Goal: Transaction & Acquisition: Book appointment/travel/reservation

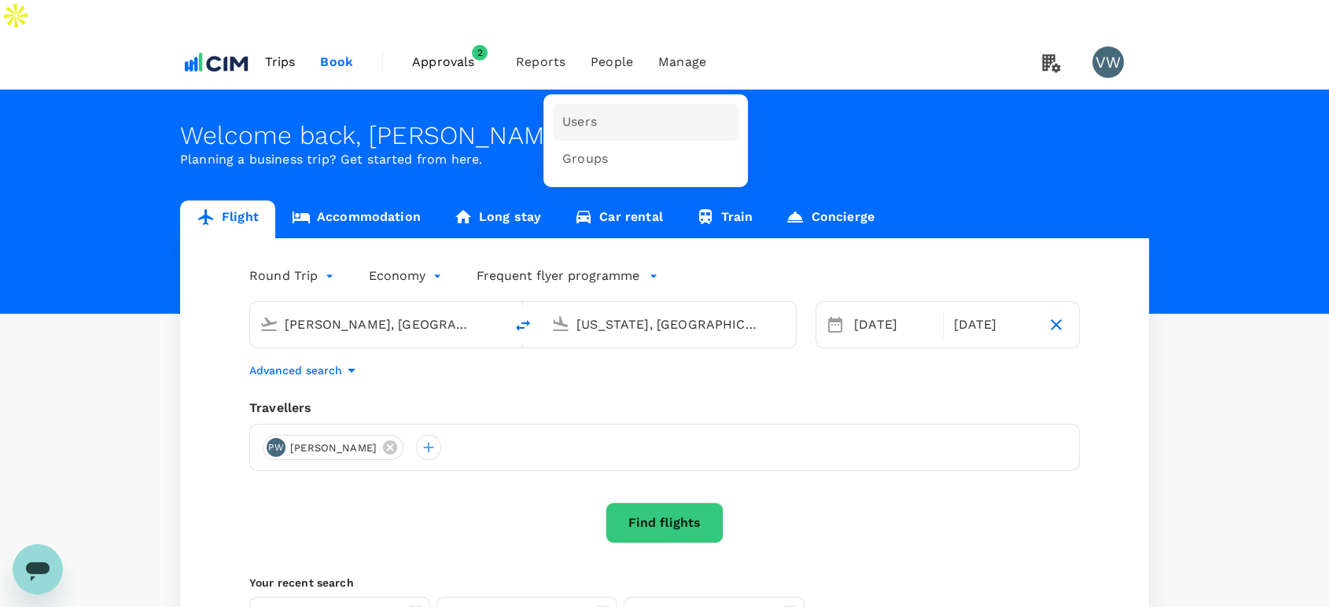
click at [590, 113] on span "Users" at bounding box center [579, 122] width 35 height 18
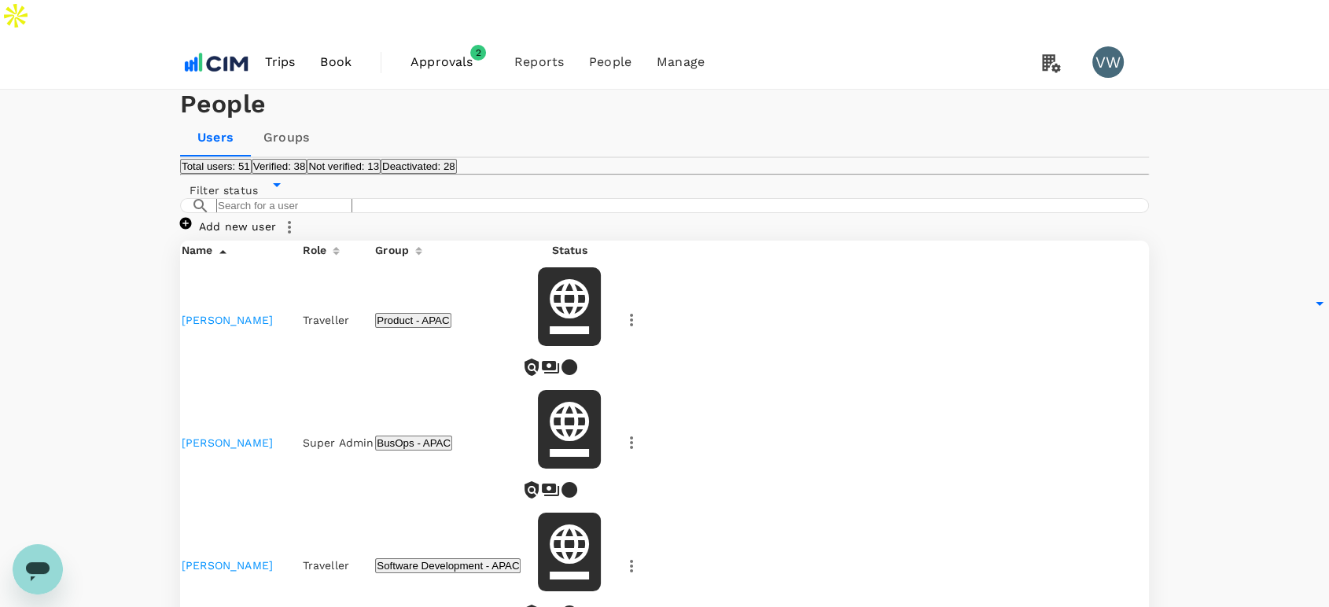
click at [192, 229] on icon at bounding box center [186, 223] width 12 height 12
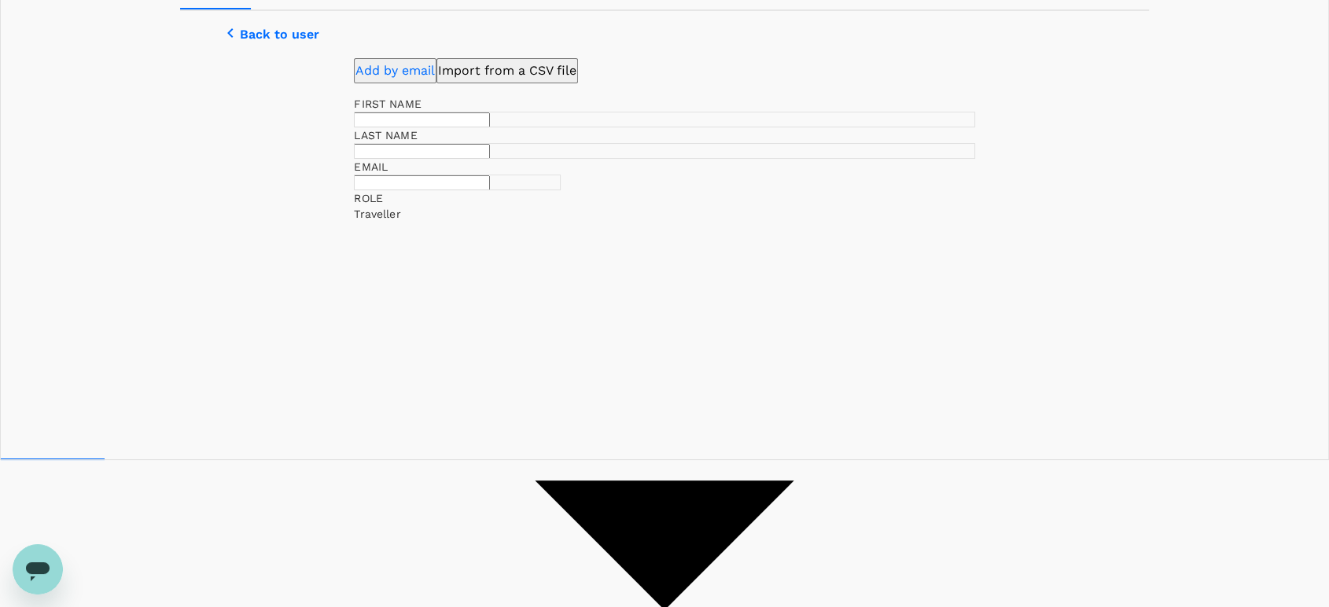
scroll to position [149, 0]
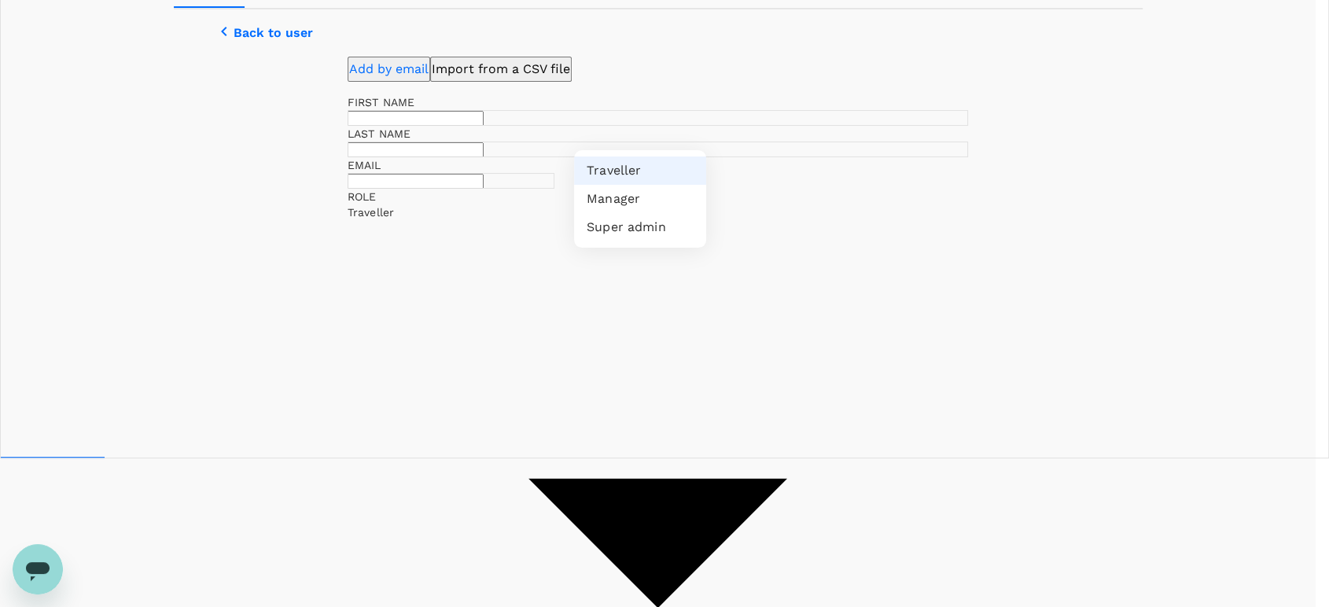
click at [694, 271] on body "Trips Book Approvals 2 Reports People Manage VW People Users Groups Back to use…" at bounding box center [664, 514] width 1329 height 1326
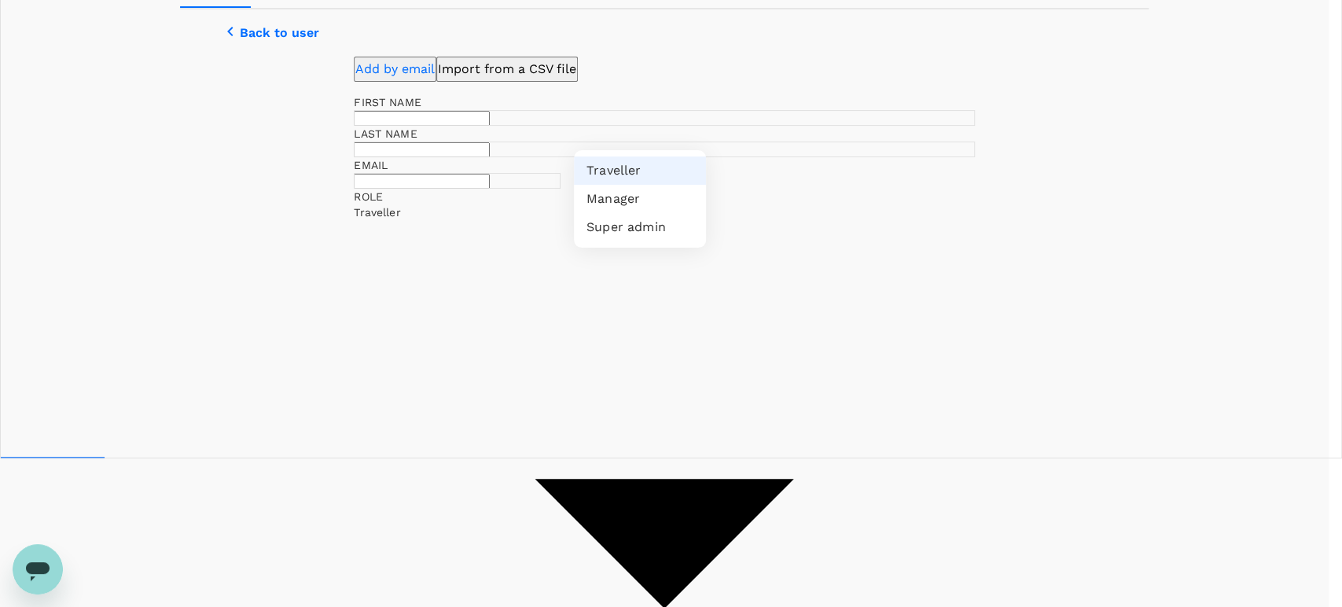
click at [694, 271] on div at bounding box center [671, 303] width 1342 height 607
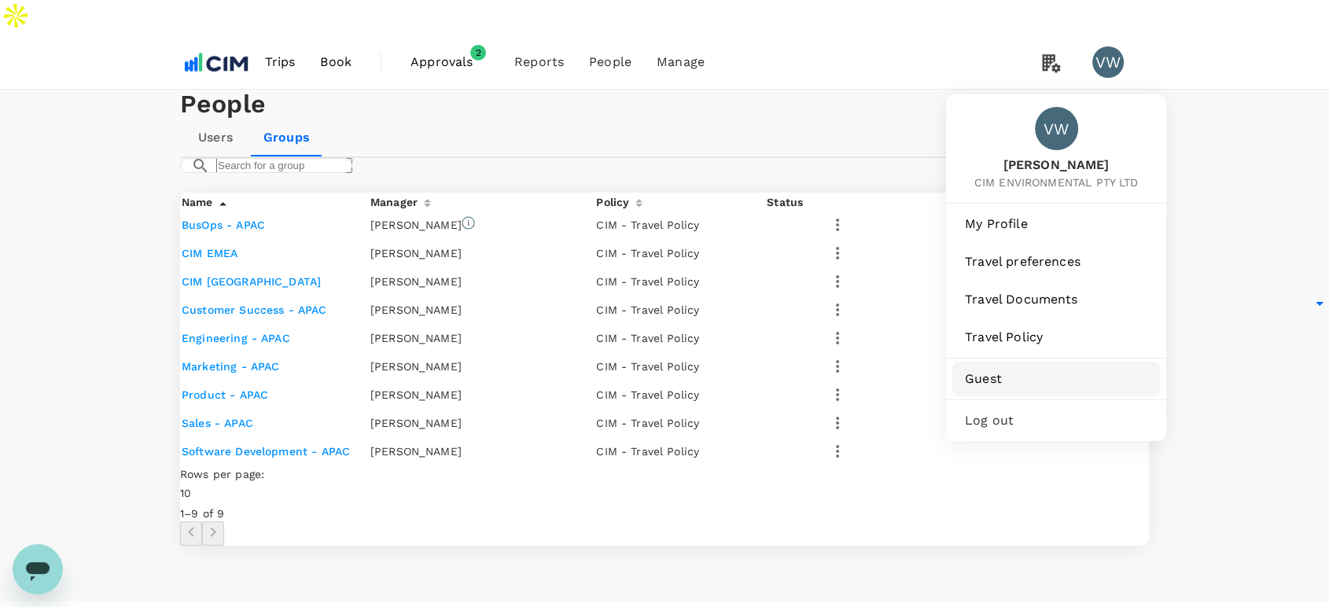
click at [977, 370] on span "Guest" at bounding box center [1056, 379] width 182 height 19
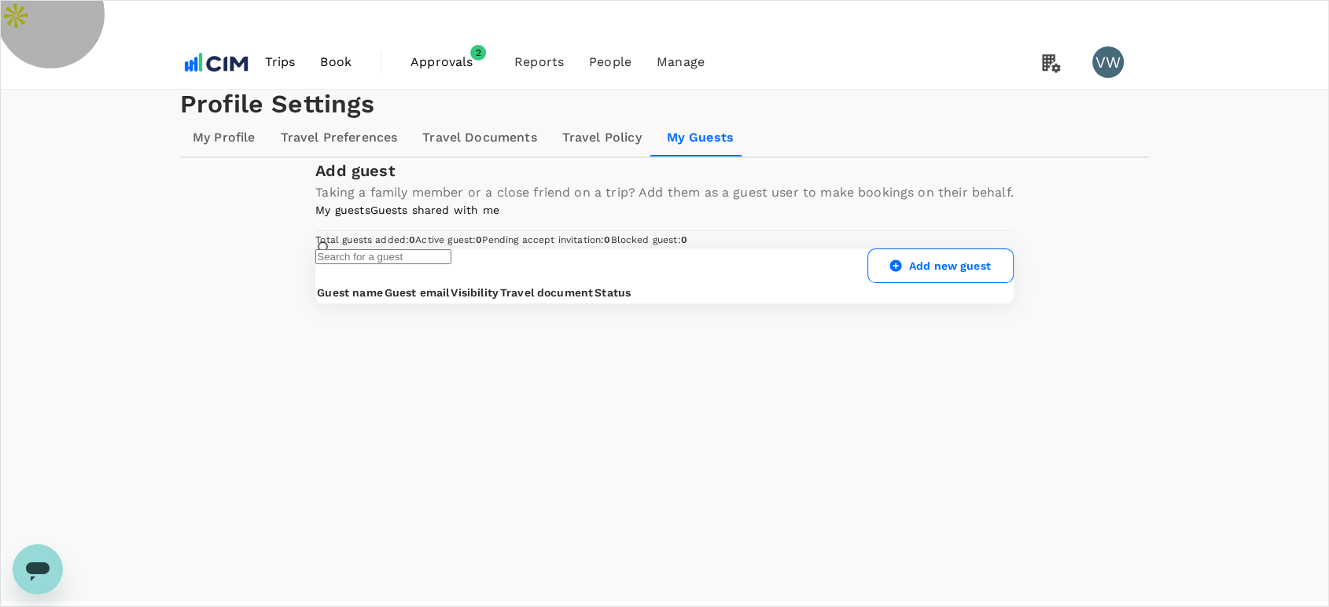
click at [315, 216] on link "My guests" at bounding box center [342, 210] width 54 height 13
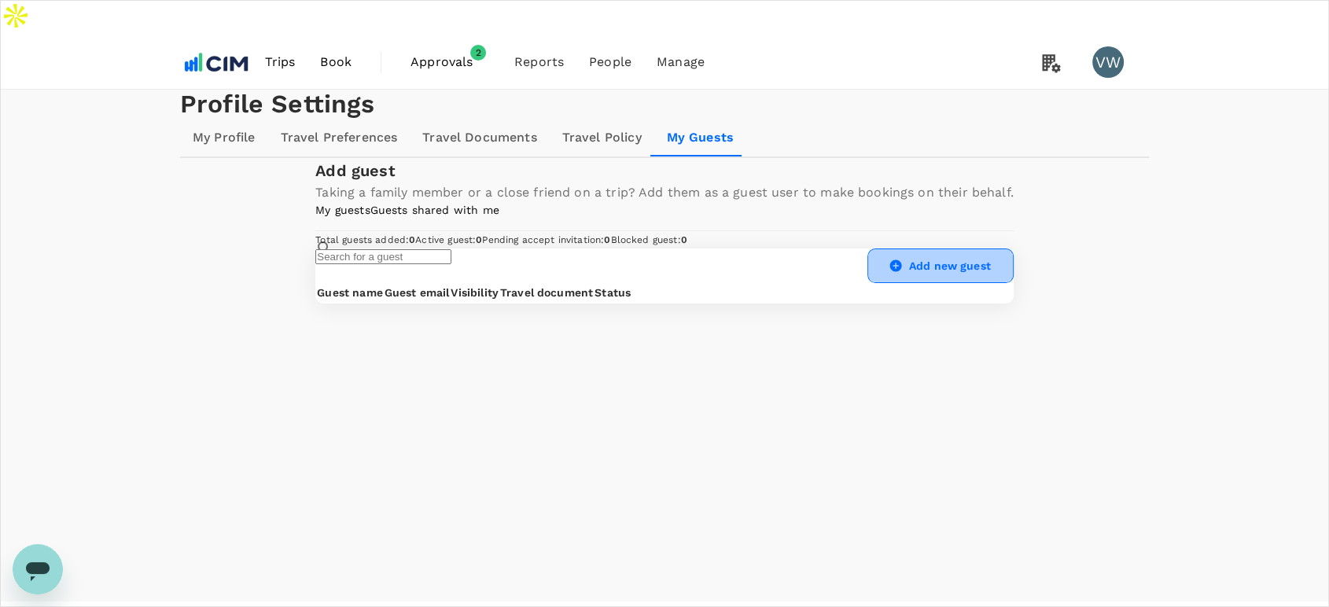
click at [971, 283] on link "Add new guest" at bounding box center [940, 265] width 146 height 35
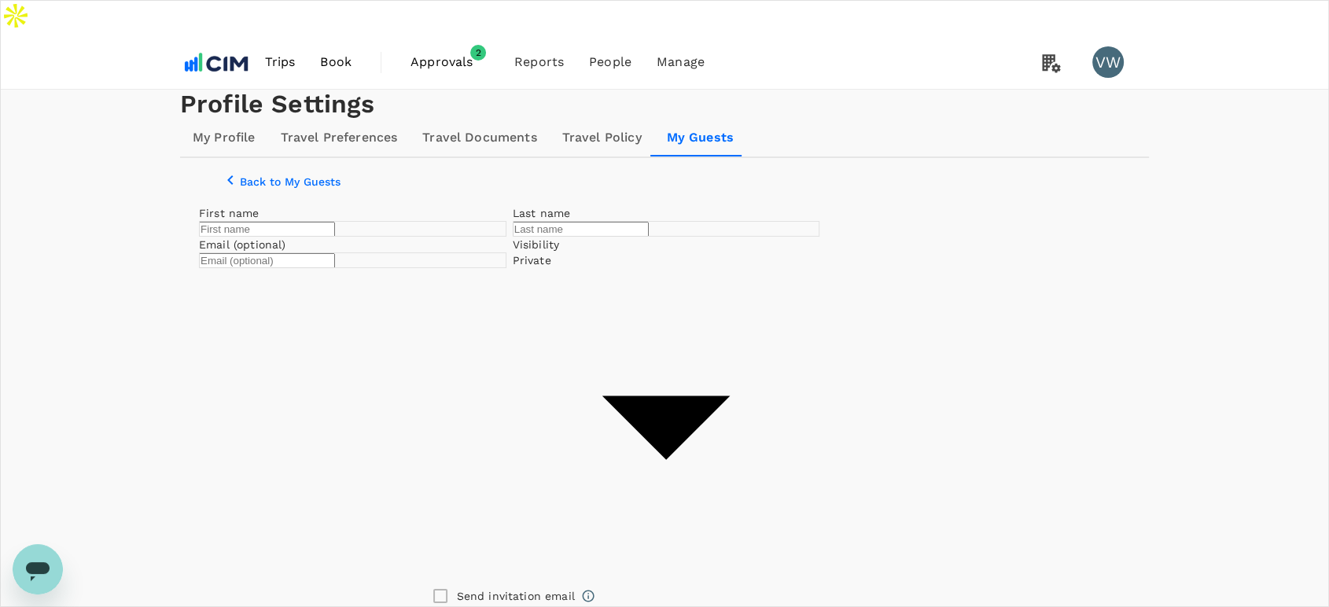
drag, startPoint x: 521, startPoint y: 326, endPoint x: 529, endPoint y: 321, distance: 9.9
click at [335, 237] on input "text" at bounding box center [267, 229] width 136 height 15
type input "Eimear"
type input "[PERSON_NAME]"
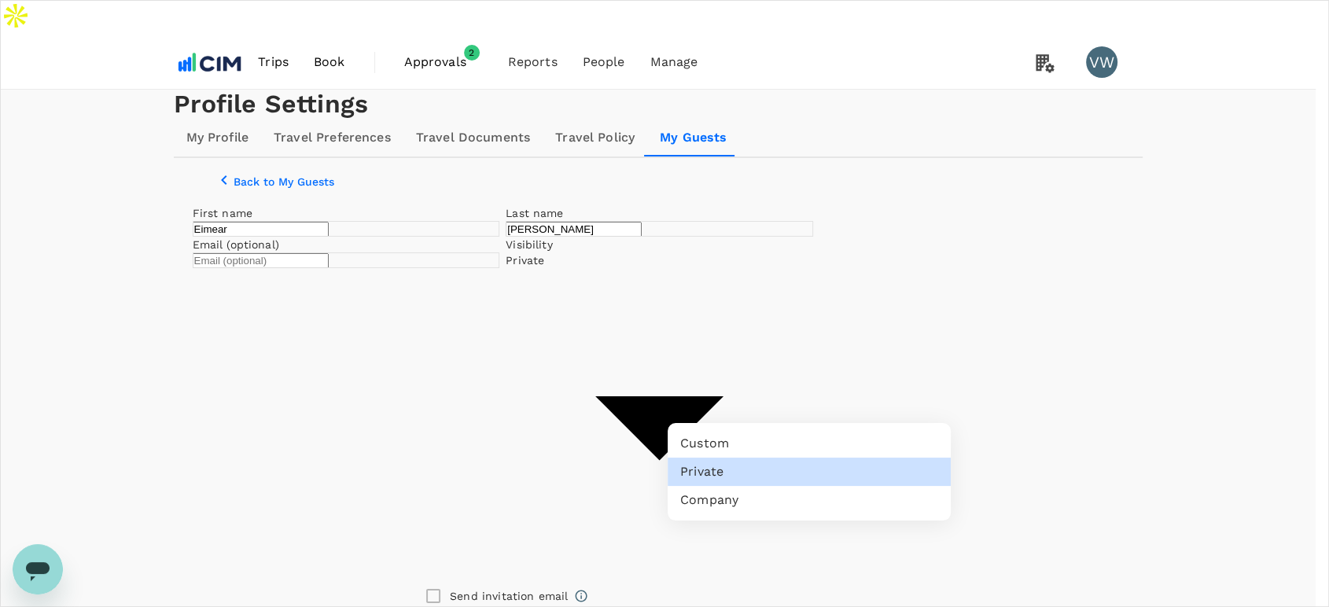
click at [903, 411] on body "Trips Book Approvals 2 Reports People Manage VW Profile Settings My Profile Tra…" at bounding box center [664, 424] width 1329 height 848
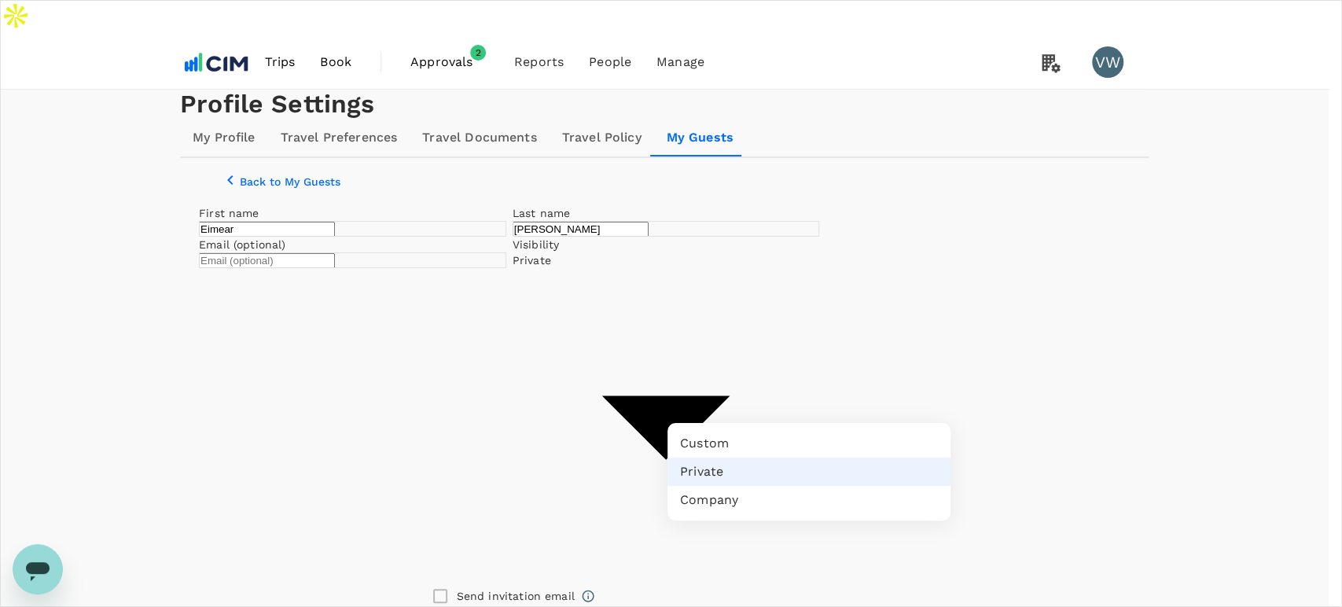
click at [700, 467] on li "Private" at bounding box center [809, 472] width 283 height 28
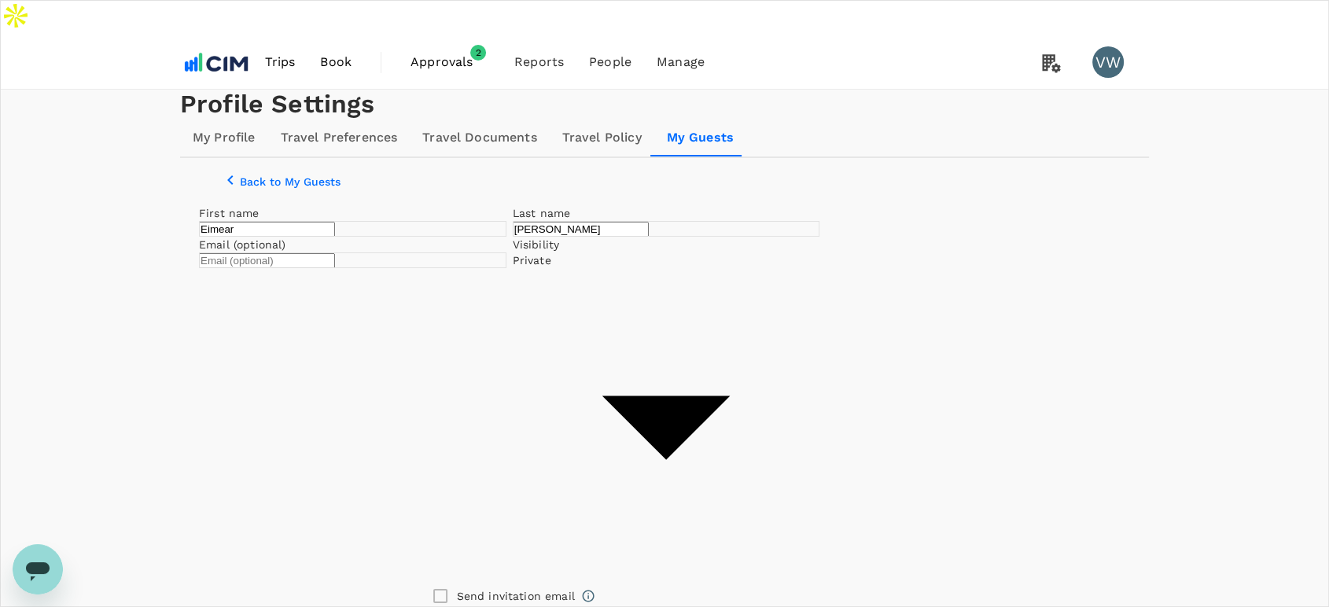
click at [335, 268] on input "text" at bounding box center [267, 260] width 136 height 15
paste input "[EMAIL_ADDRESS][DOMAIN_NAME]"
type input "[EMAIL_ADDRESS][DOMAIN_NAME]"
click at [819, 514] on div "First name Eimear ​ Last name Walsh ​ Email (optional) eimearwalsh75@gmail.com …" at bounding box center [509, 429] width 620 height 461
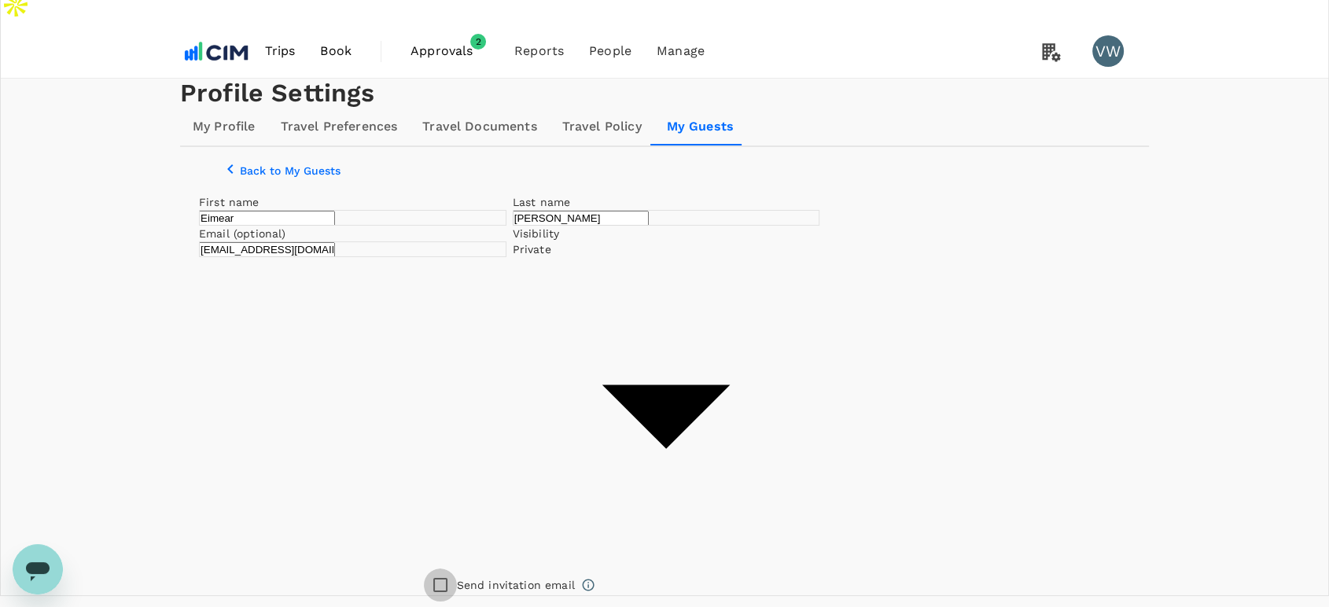
click at [457, 568] on input "checkbox" at bounding box center [440, 584] width 33 height 33
checkbox input "false"
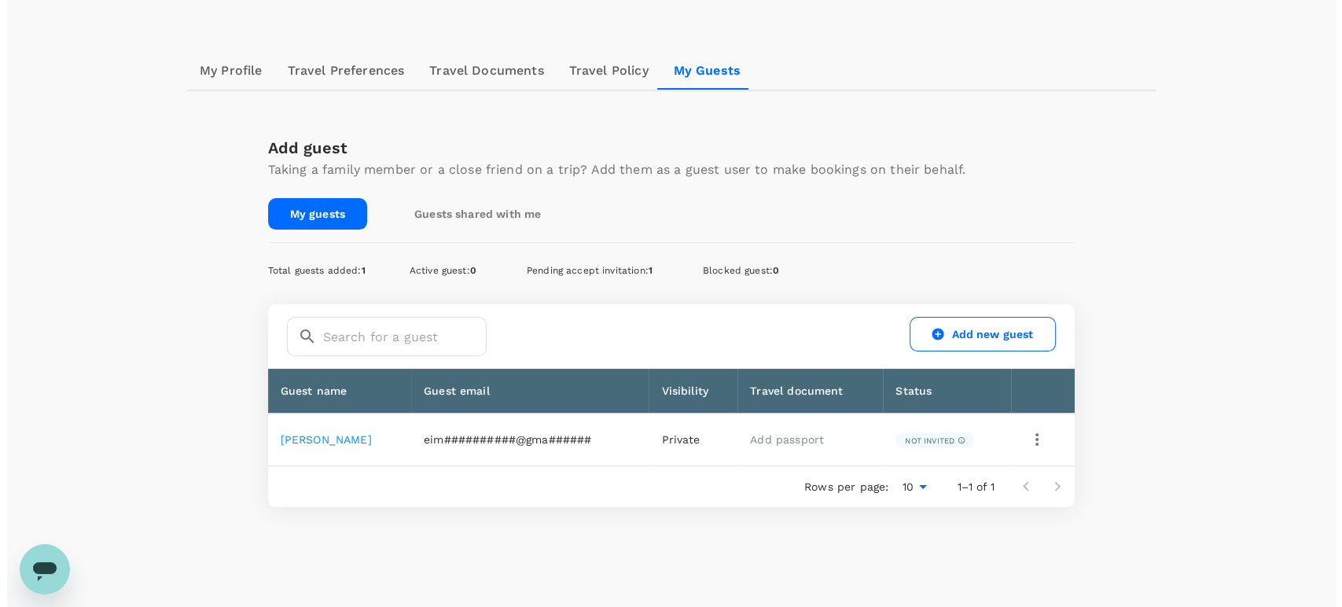
scroll to position [171, 0]
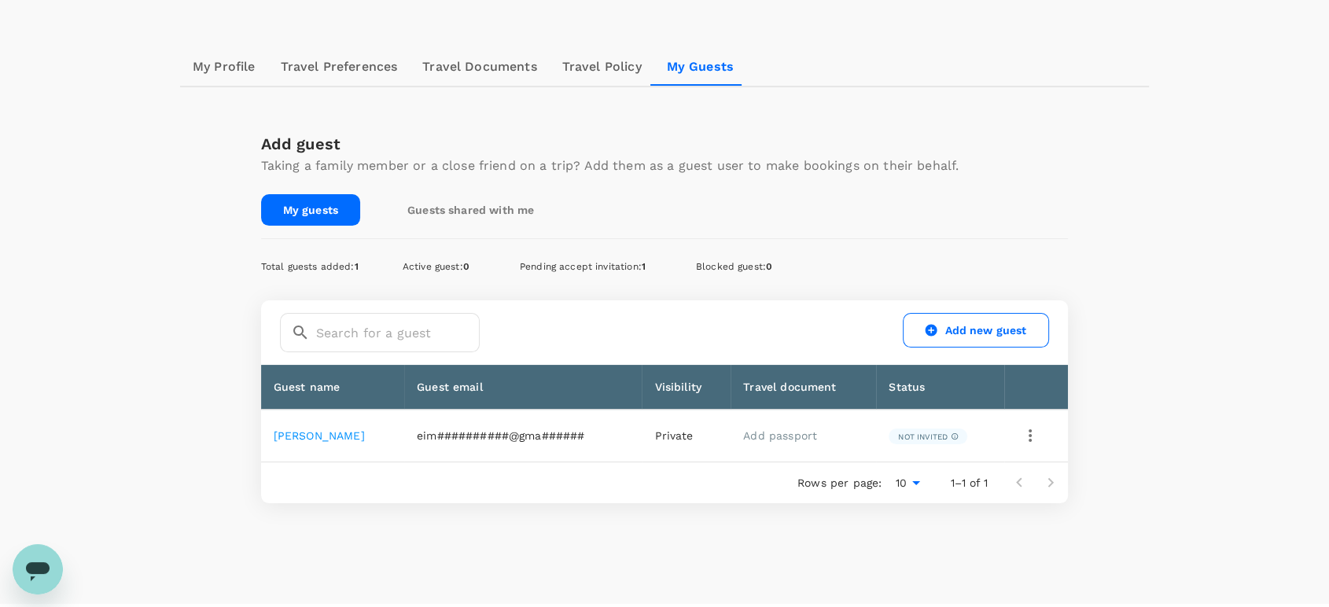
click at [1030, 426] on icon "button" at bounding box center [1030, 435] width 19 height 19
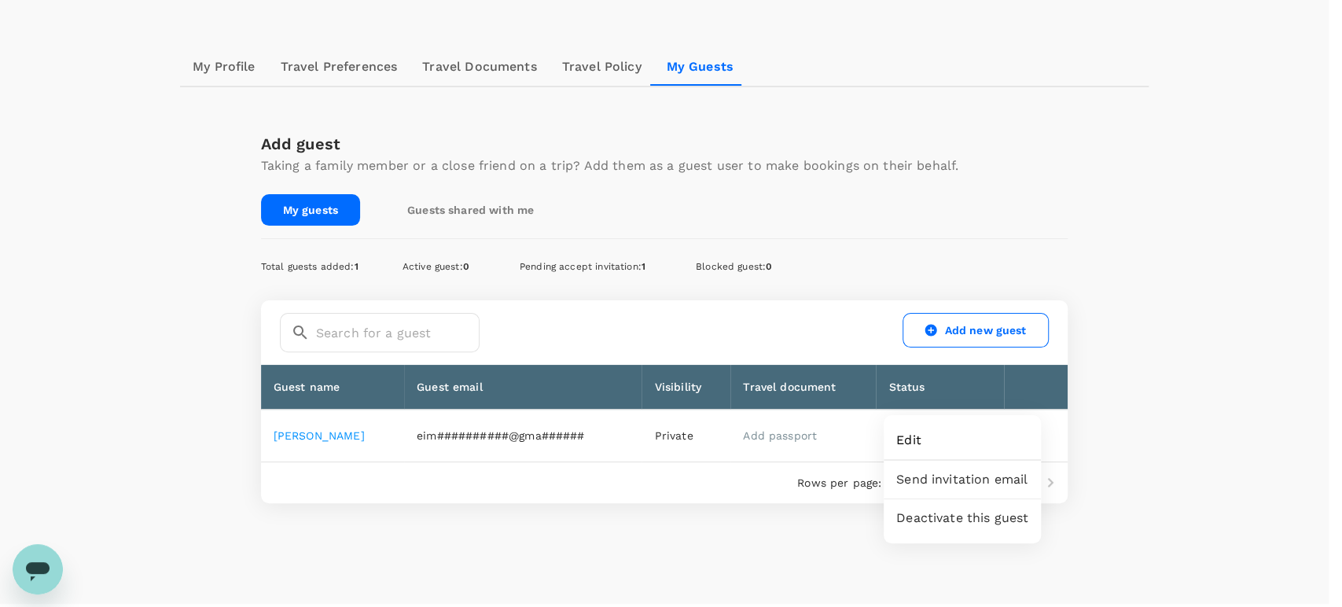
click at [906, 435] on span "Edit" at bounding box center [962, 440] width 132 height 19
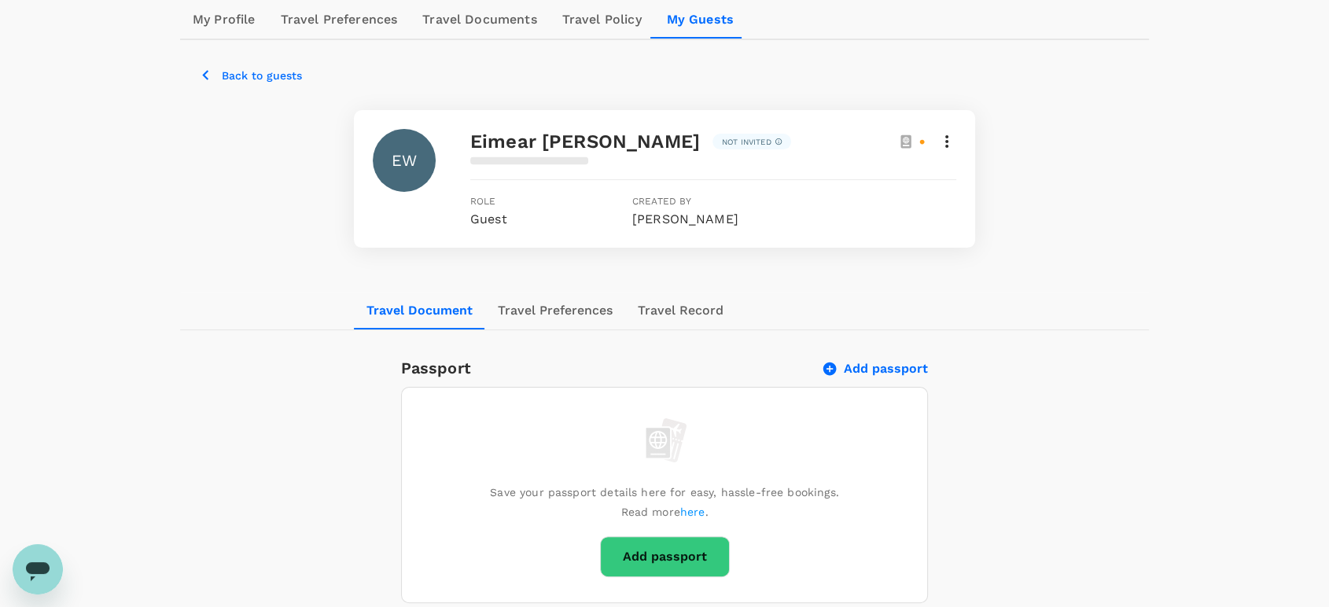
scroll to position [262, 0]
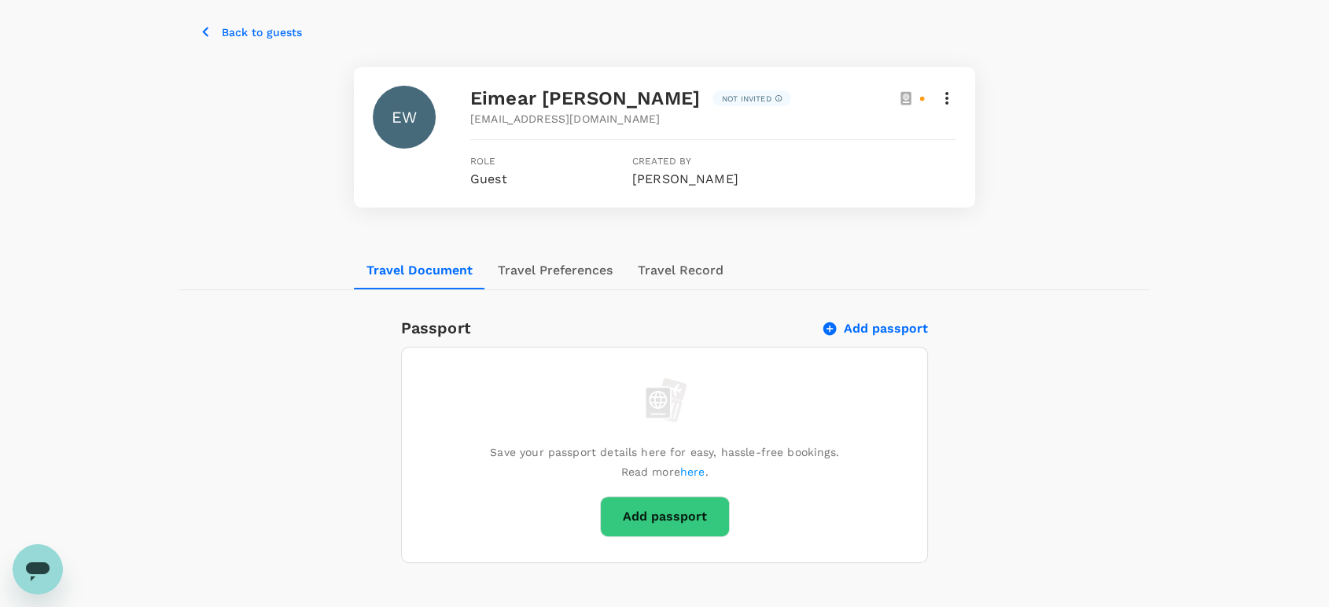
click at [542, 252] on button "Travel Preferences" at bounding box center [555, 271] width 140 height 38
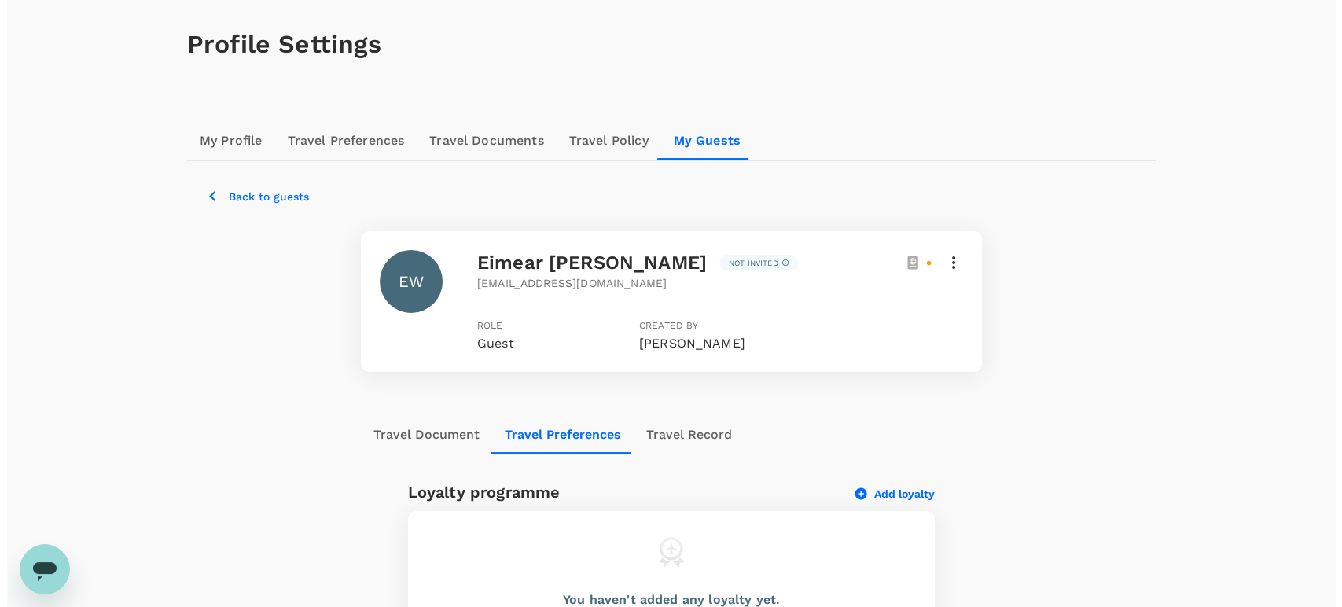
scroll to position [170, 0]
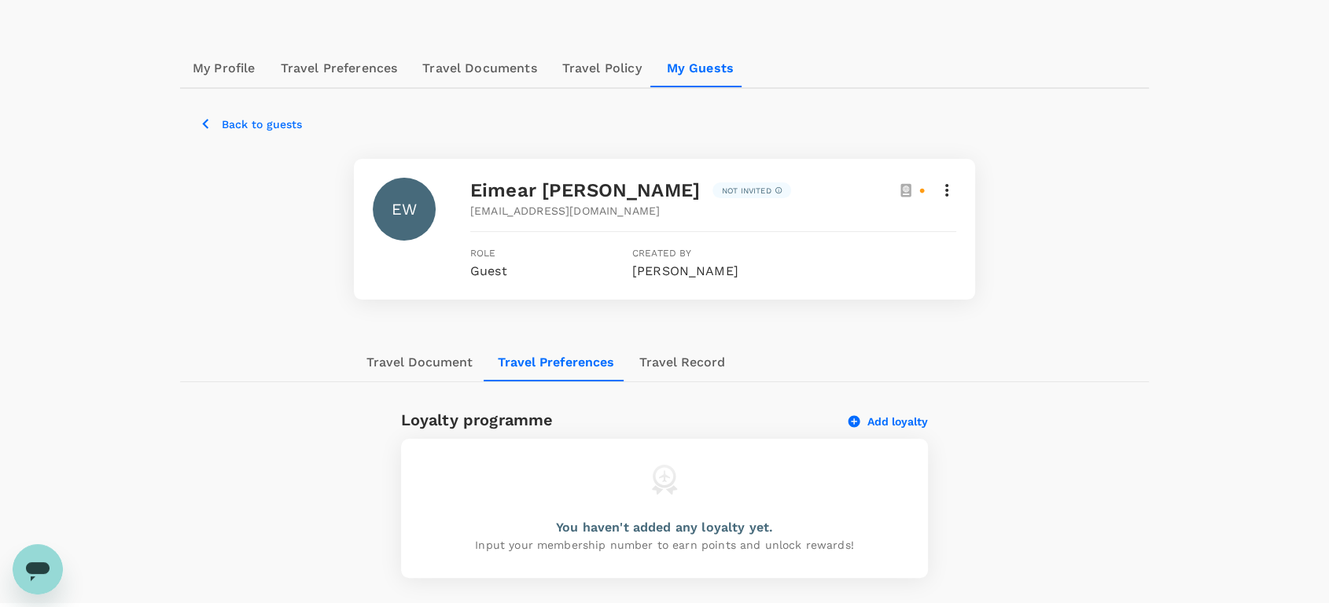
click at [876, 414] on button "Add loyalty" at bounding box center [887, 421] width 79 height 14
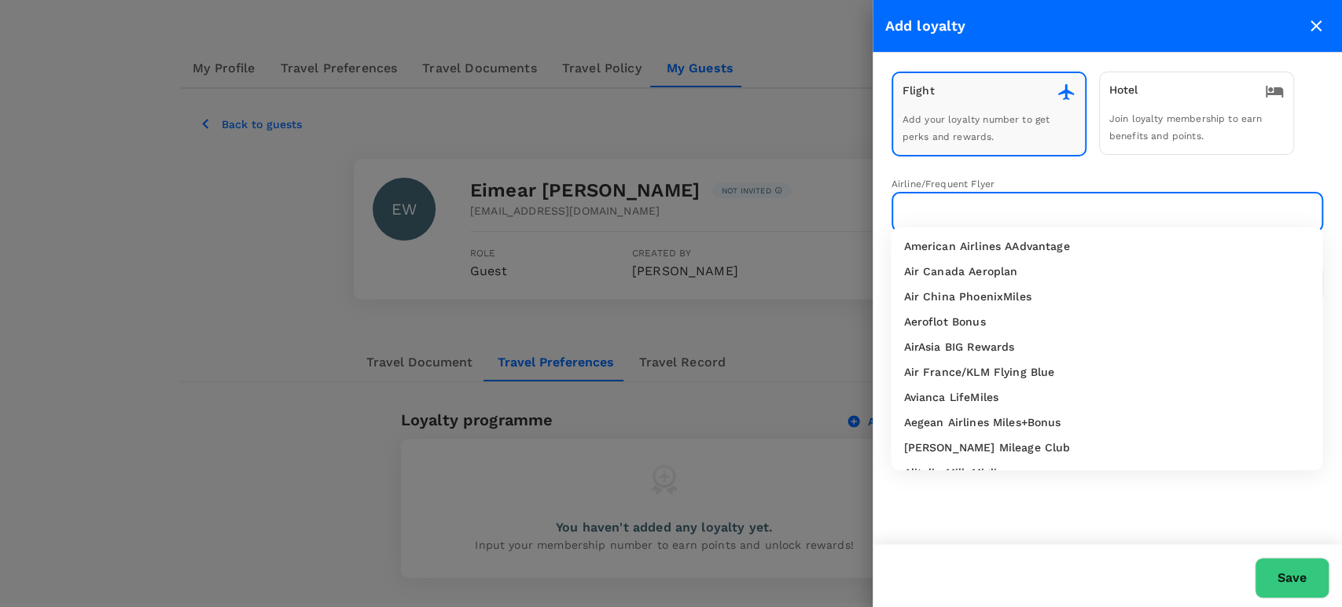
click at [992, 200] on input "text" at bounding box center [1096, 212] width 394 height 30
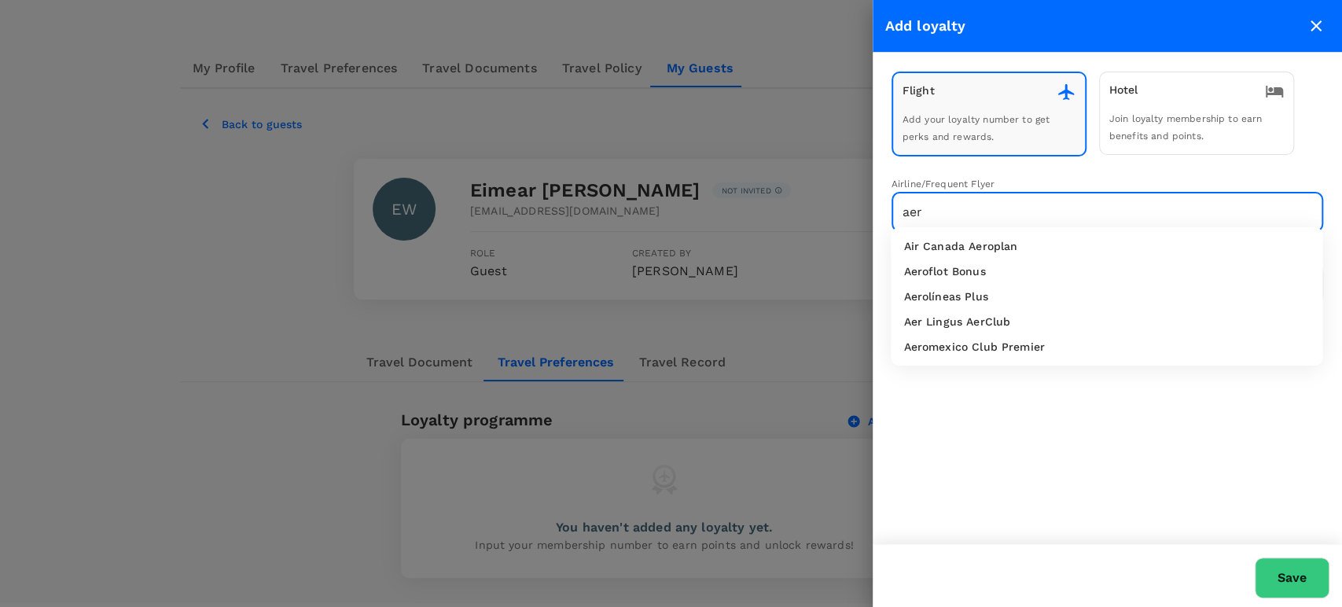
click at [987, 318] on p "Aer Lingus AerClub" at bounding box center [956, 322] width 107 height 16
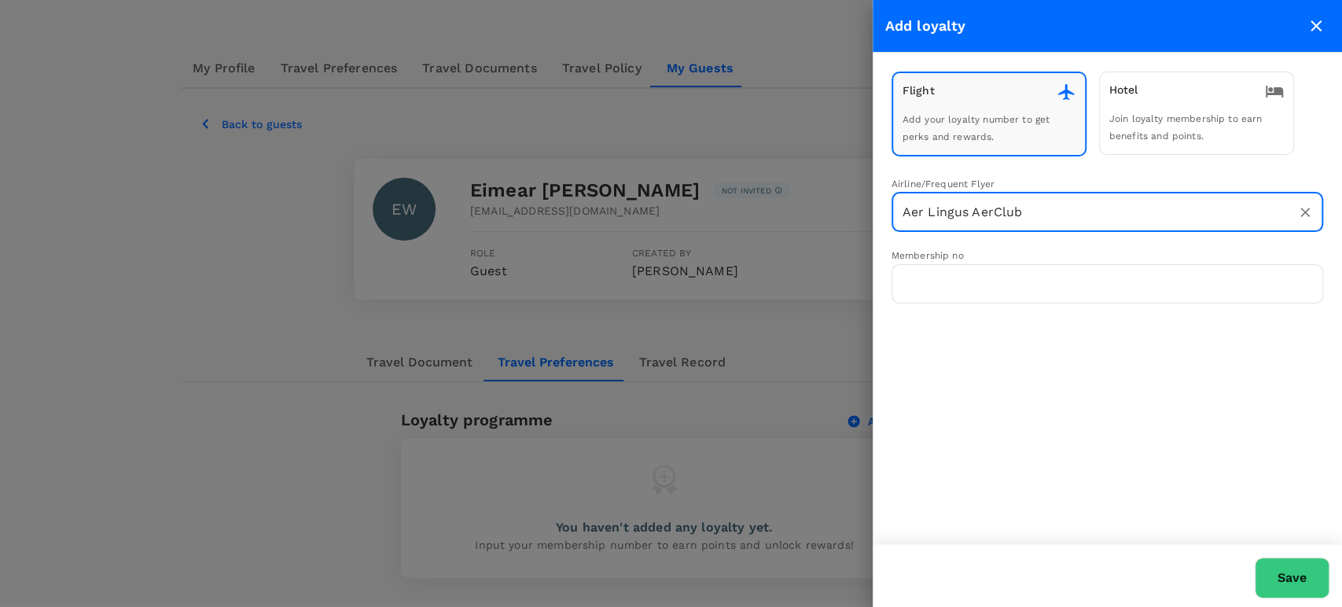
type input "Aer Lingus AerClub"
click at [966, 269] on input "text" at bounding box center [1108, 283] width 432 height 39
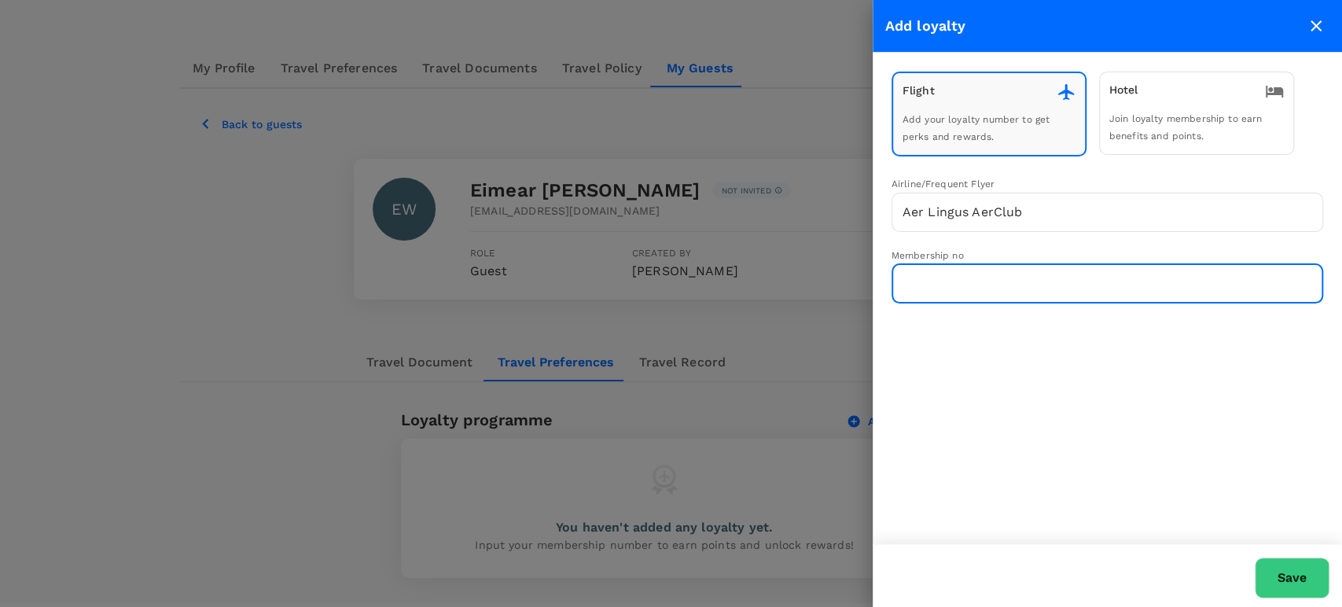
paste input "3081472043911541"
type input "3081472043911541"
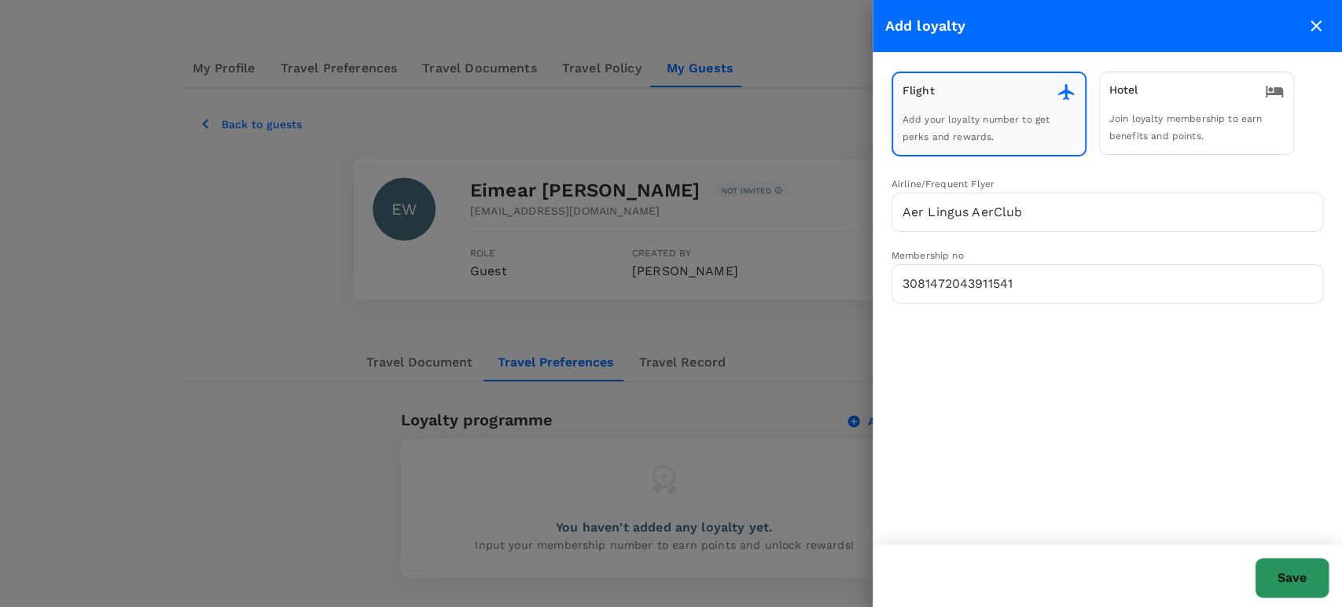
click at [1301, 579] on button "Save" at bounding box center [1292, 577] width 75 height 41
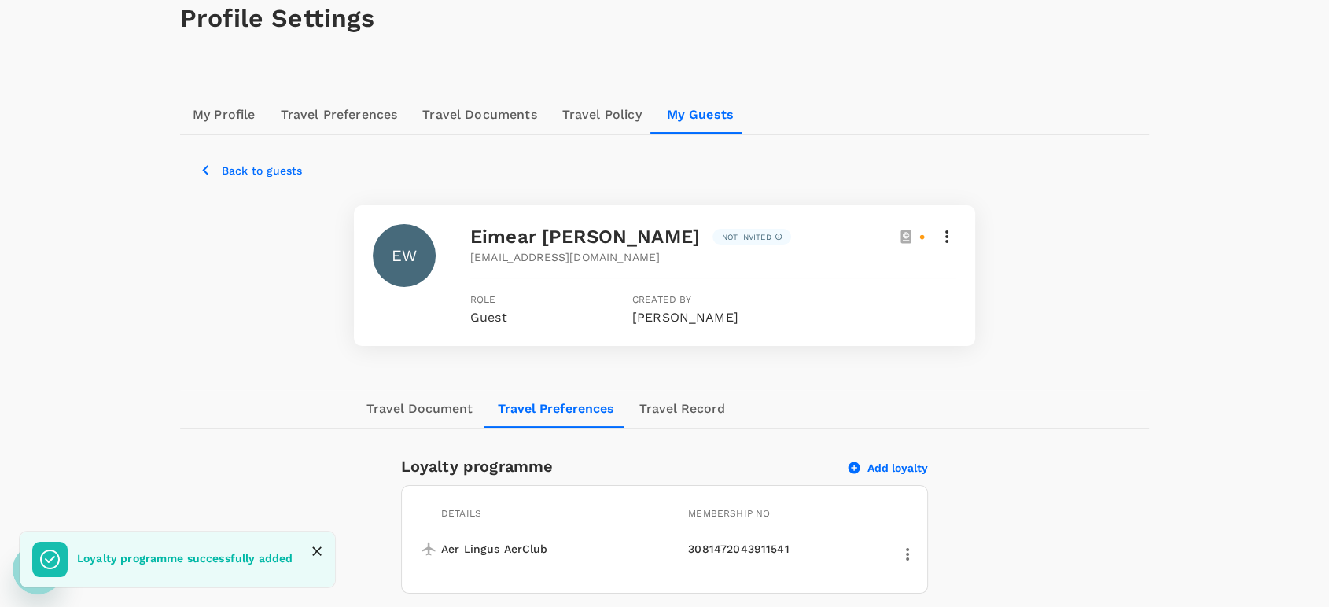
scroll to position [137, 0]
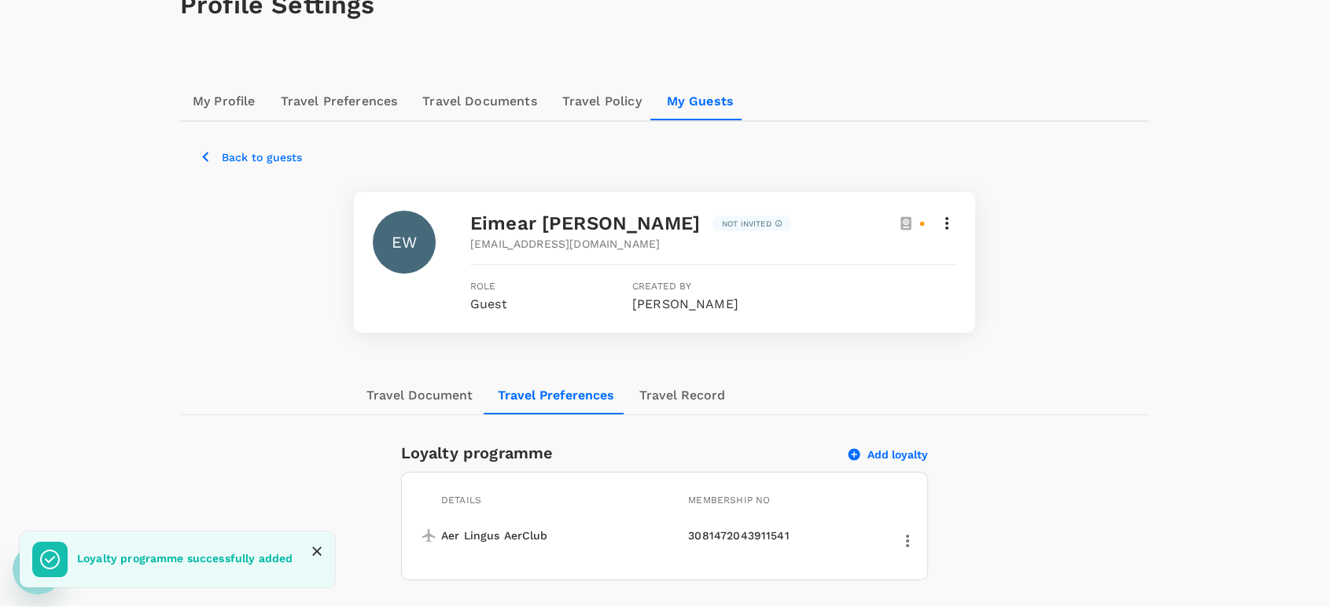
click at [431, 377] on button "Travel Document" at bounding box center [419, 396] width 131 height 38
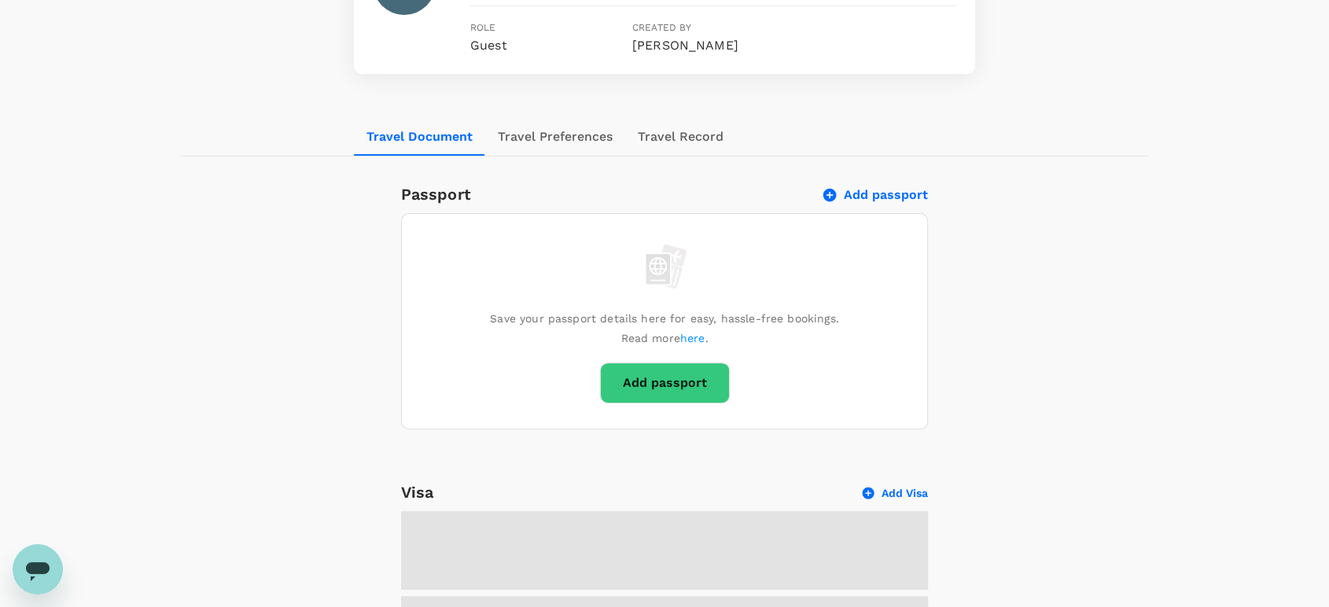
scroll to position [399, 0]
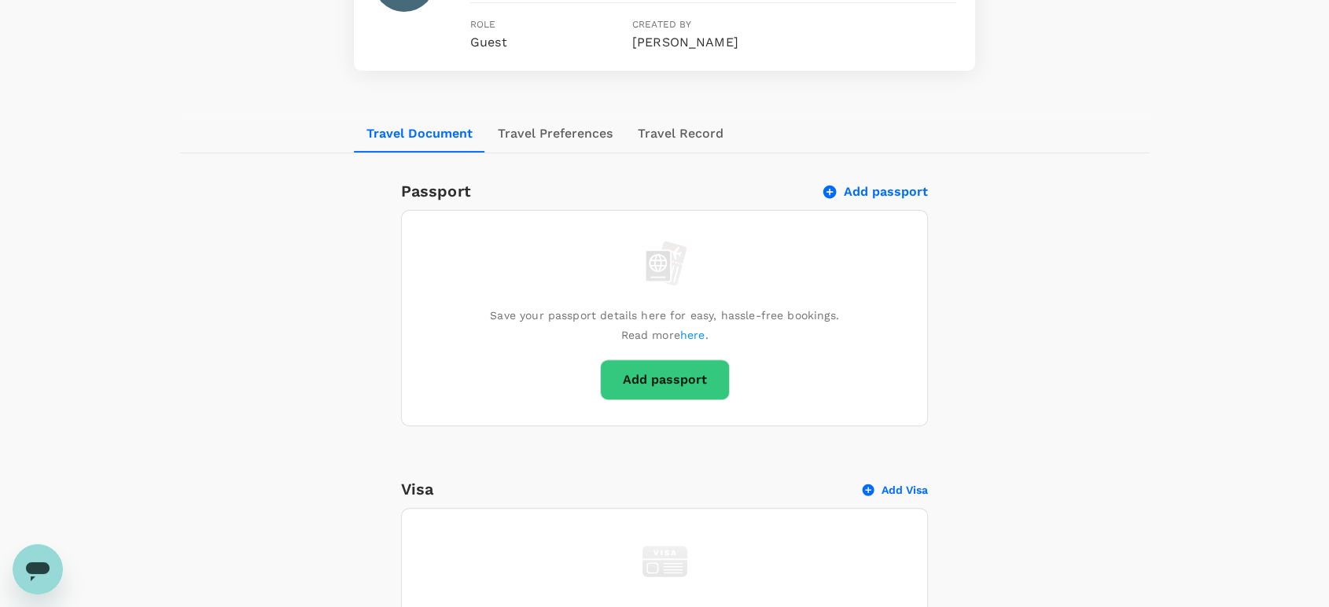
click at [690, 115] on button "Travel Record" at bounding box center [680, 134] width 111 height 38
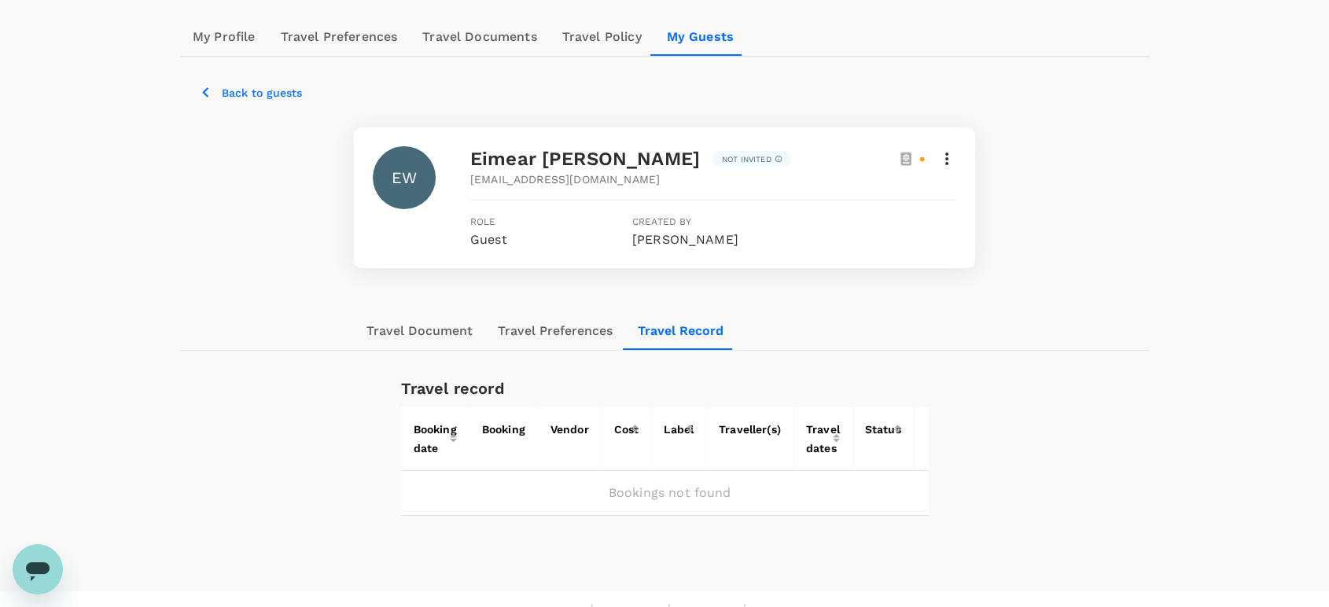
scroll to position [0, 0]
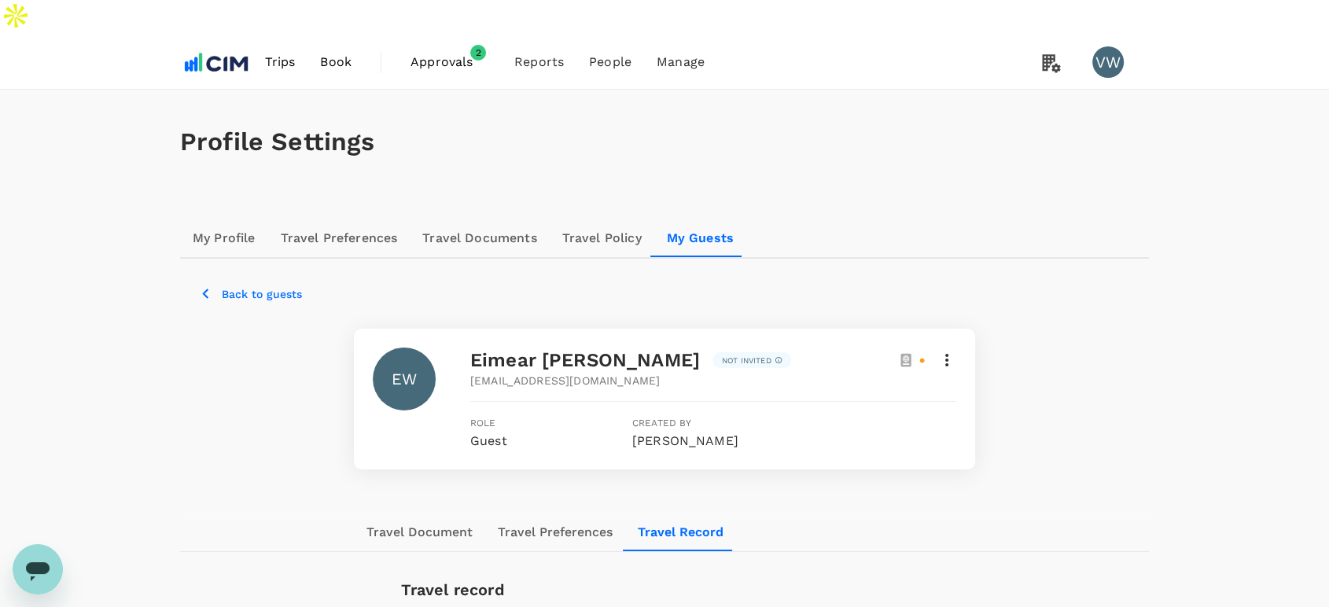
click at [328, 53] on span "Book" at bounding box center [335, 62] width 31 height 19
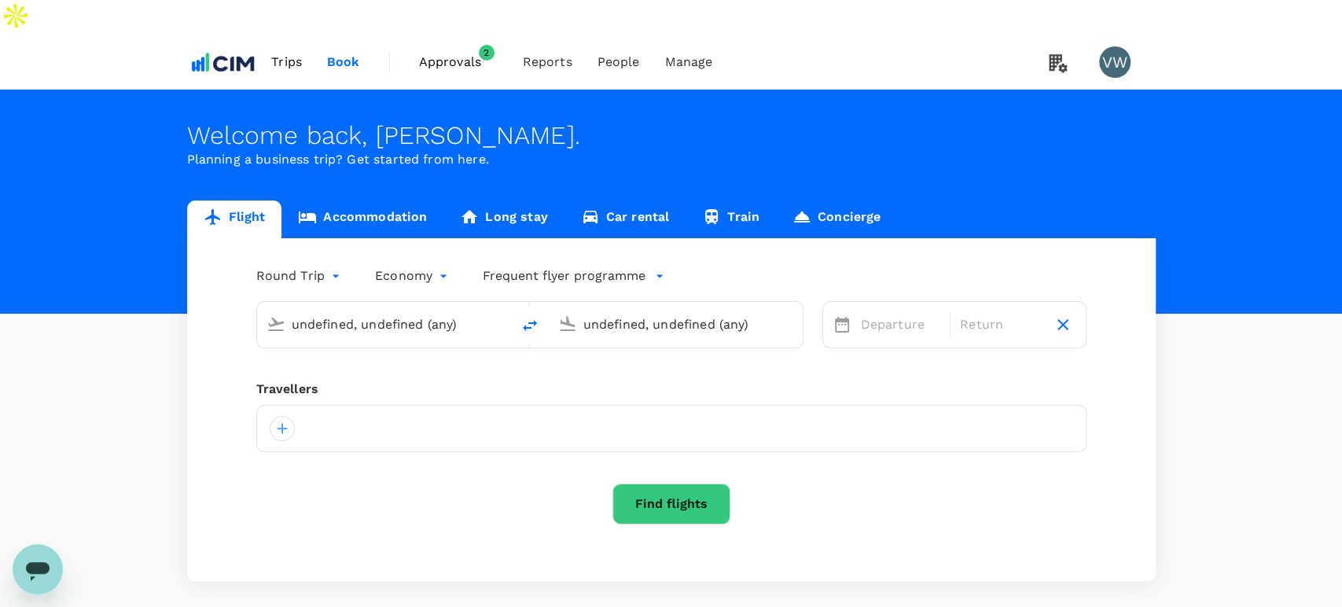
type input "Shannon, Ireland (any)"
type input "New York, United States (any)"
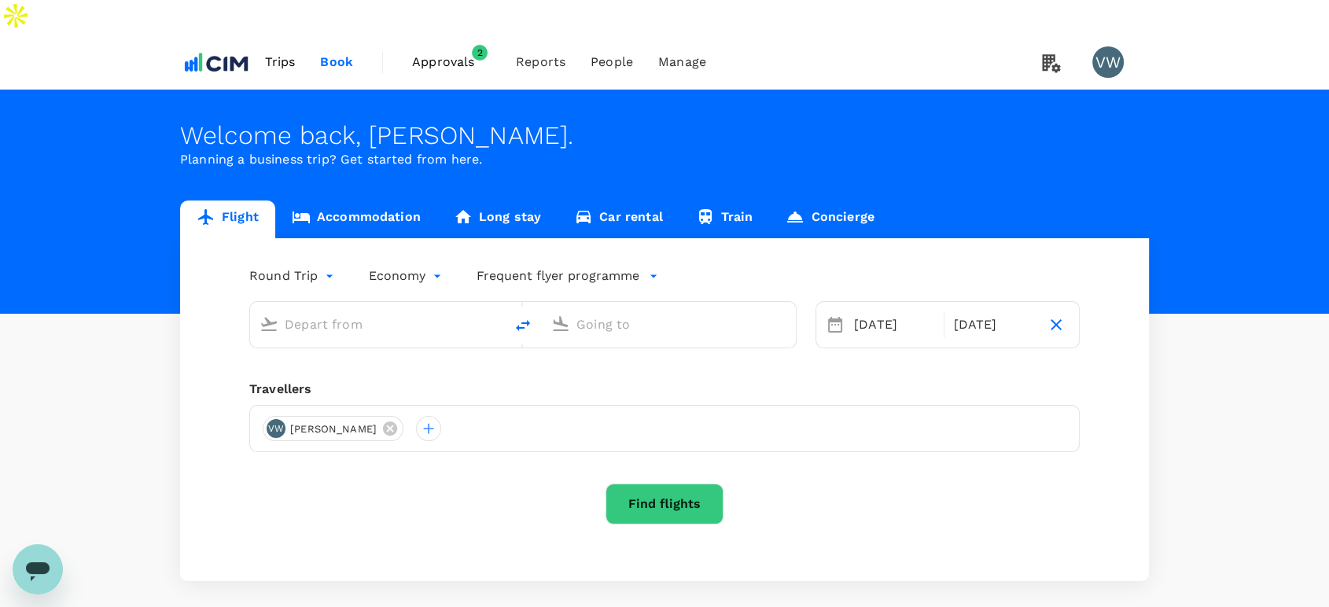
type input "[PERSON_NAME] (SNN)"
type input "[PERSON_NAME] Intl ([GEOGRAPHIC_DATA])"
type input "[PERSON_NAME] (SNN)"
type input "[PERSON_NAME] Intl ([GEOGRAPHIC_DATA])"
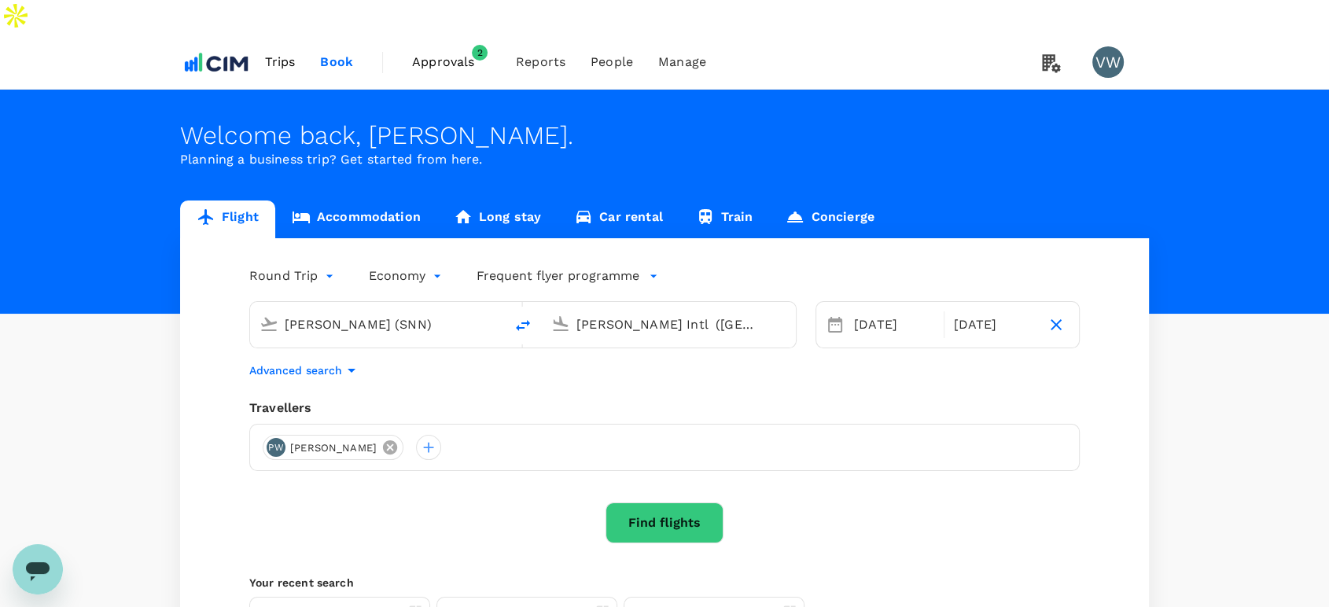
click at [383, 440] on icon at bounding box center [390, 447] width 14 height 14
click at [282, 435] on div at bounding box center [275, 447] width 25 height 25
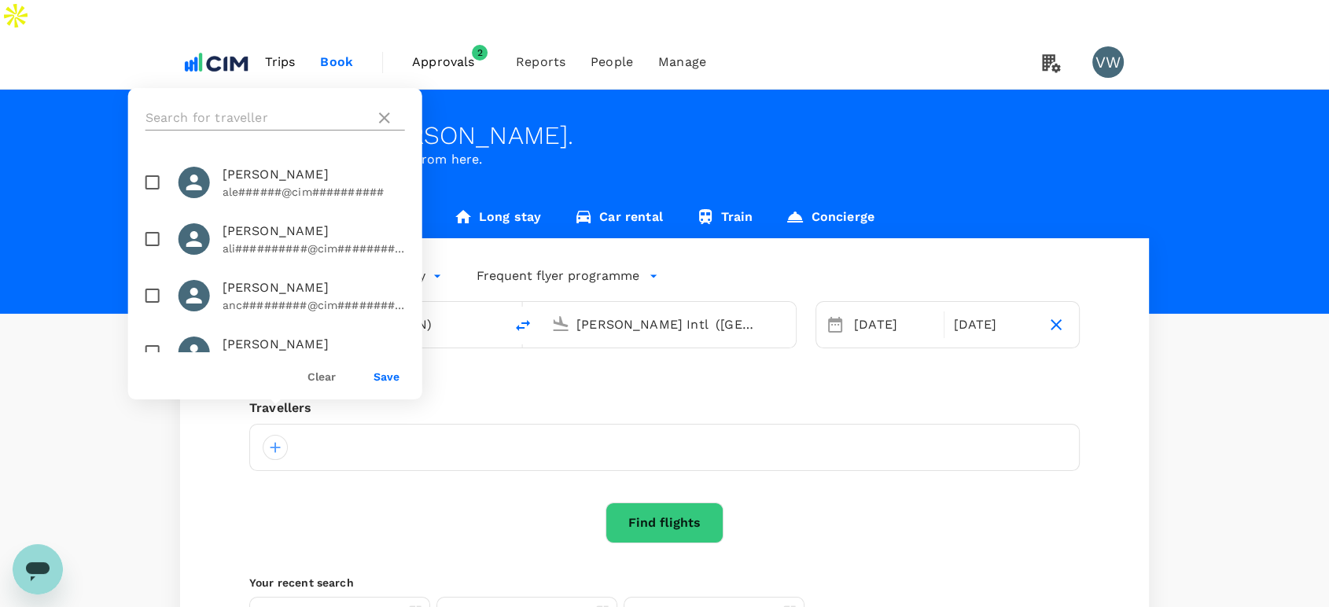
drag, startPoint x: 370, startPoint y: 299, endPoint x: 333, endPoint y: 130, distance: 172.9
click at [349, 175] on ul "Alex Shan ale######@cim########## Alicia Garner ali##########@cim########## Anc…" at bounding box center [275, 250] width 294 height 204
click at [295, 119] on input "text" at bounding box center [256, 117] width 223 height 25
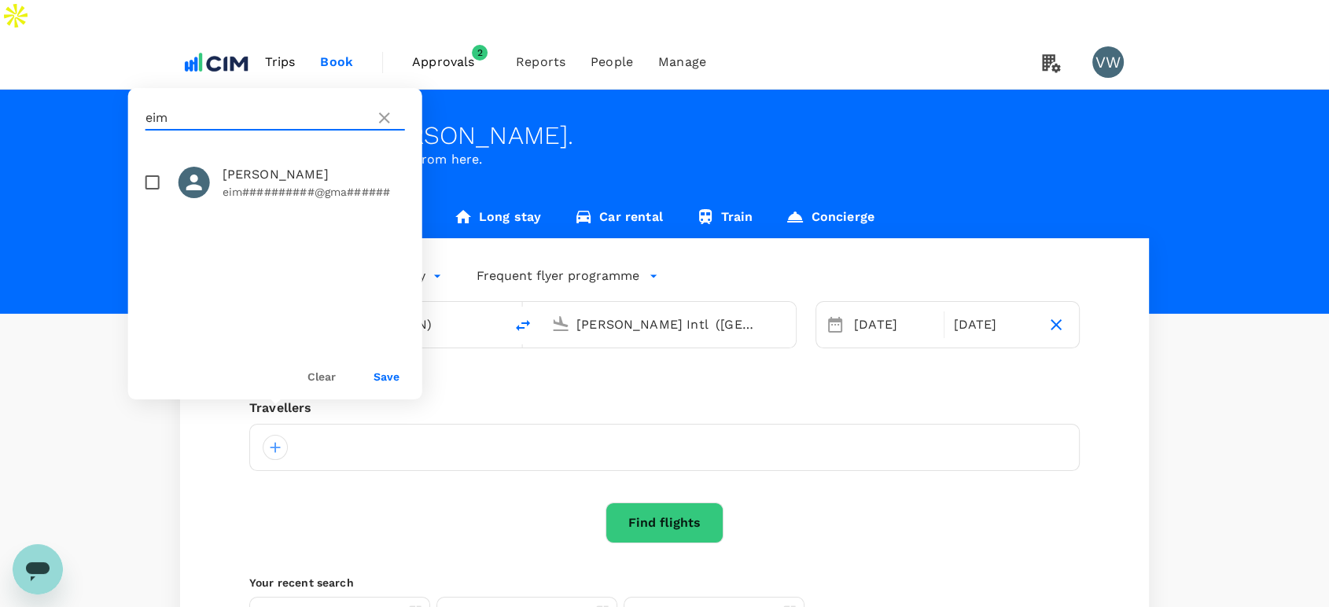
type input "eim"
click at [1032, 502] on div "Find flights" at bounding box center [664, 522] width 830 height 41
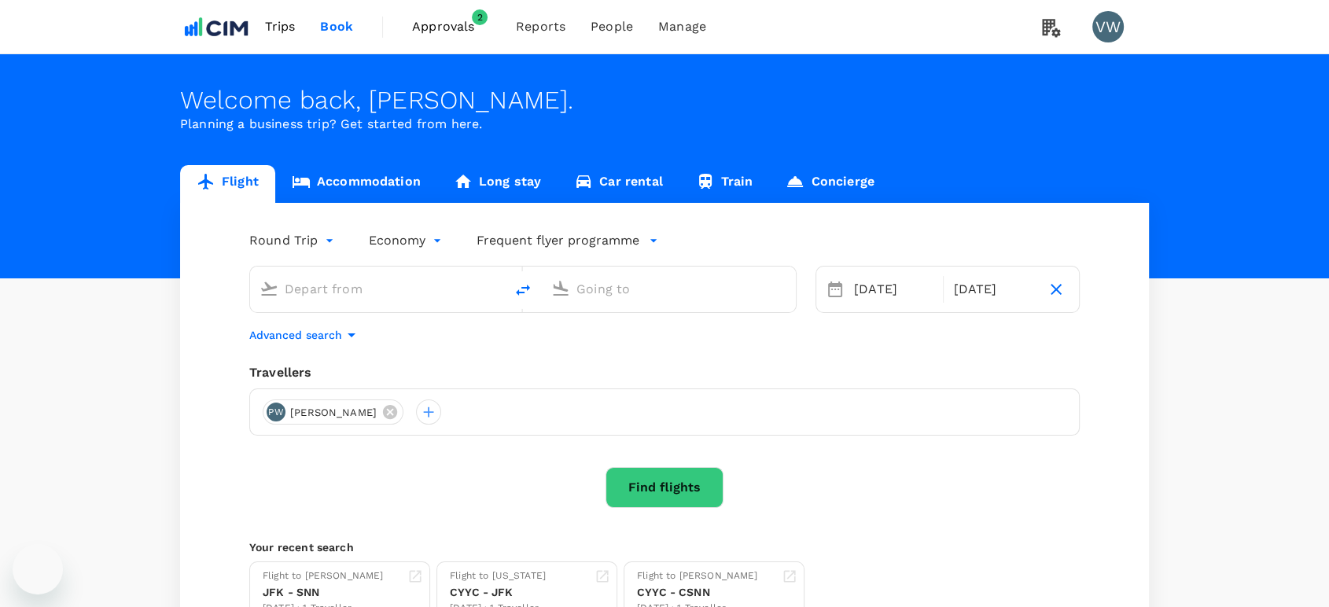
type input "[PERSON_NAME] (SNN)"
type input "[PERSON_NAME] Intl ([GEOGRAPHIC_DATA])"
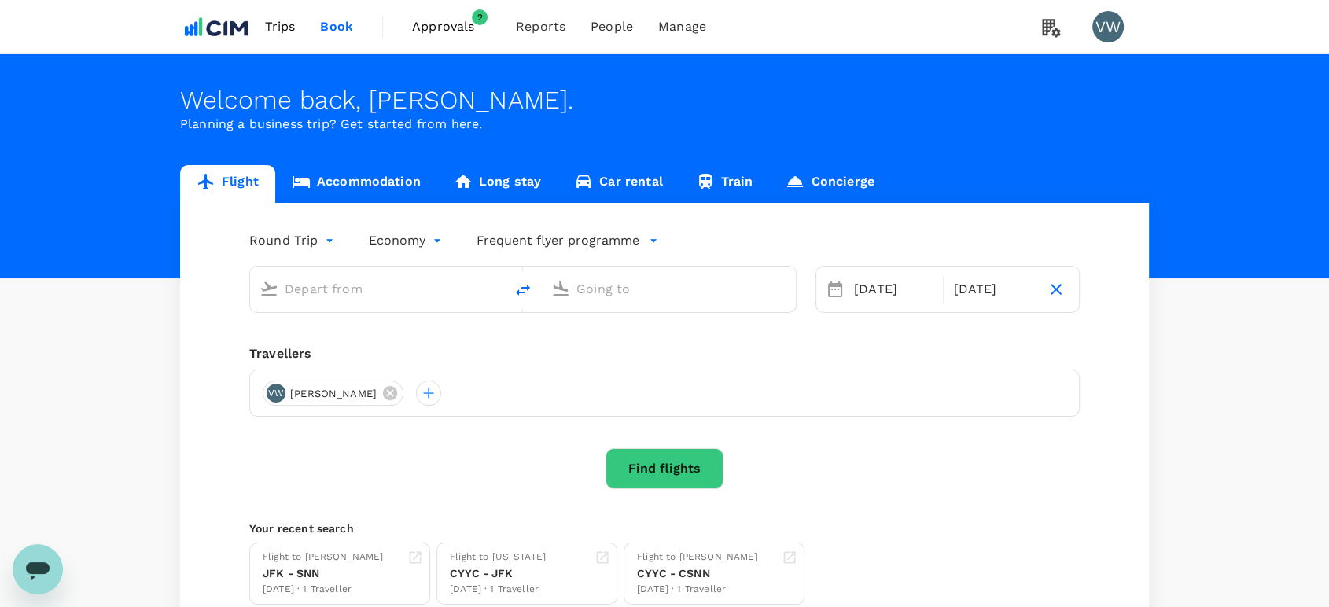
type input "[PERSON_NAME] (SNN)"
type input "[PERSON_NAME] Intl ([GEOGRAPHIC_DATA])"
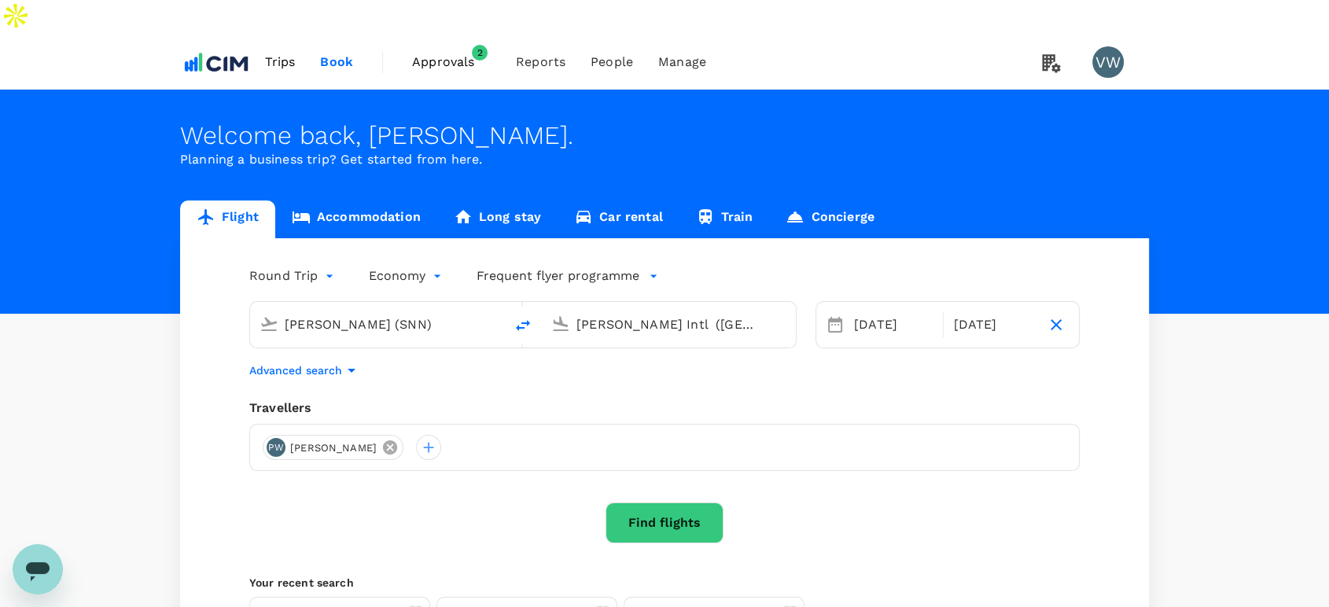
click at [381, 439] on icon at bounding box center [389, 447] width 17 height 17
click at [271, 435] on div at bounding box center [275, 447] width 25 height 25
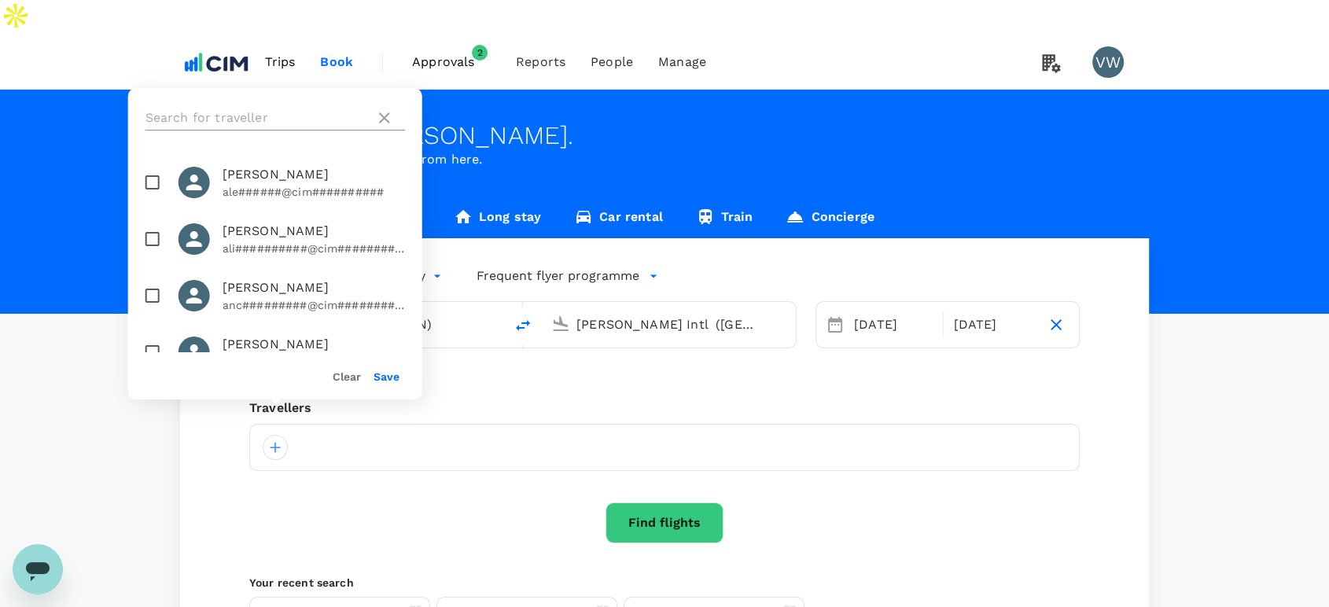
click at [203, 113] on input "text" at bounding box center [256, 117] width 223 height 25
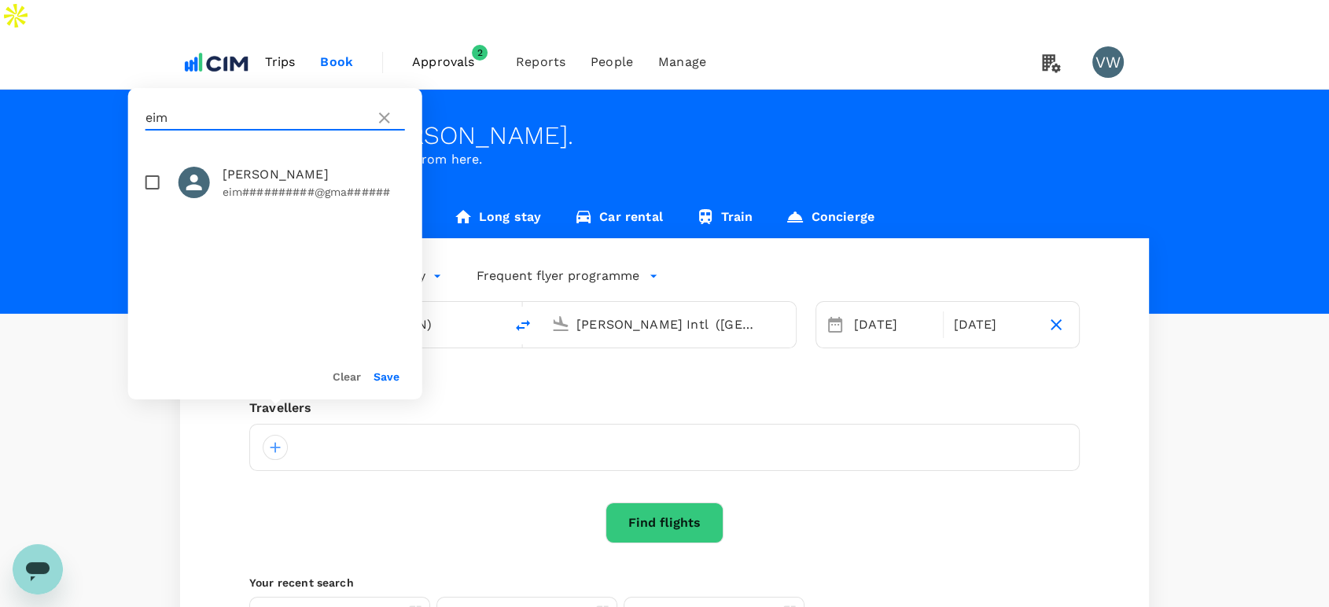
type input "eim"
click at [155, 184] on input "checkbox" at bounding box center [152, 182] width 33 height 33
checkbox input "true"
click at [388, 377] on button "Save" at bounding box center [386, 376] width 26 height 13
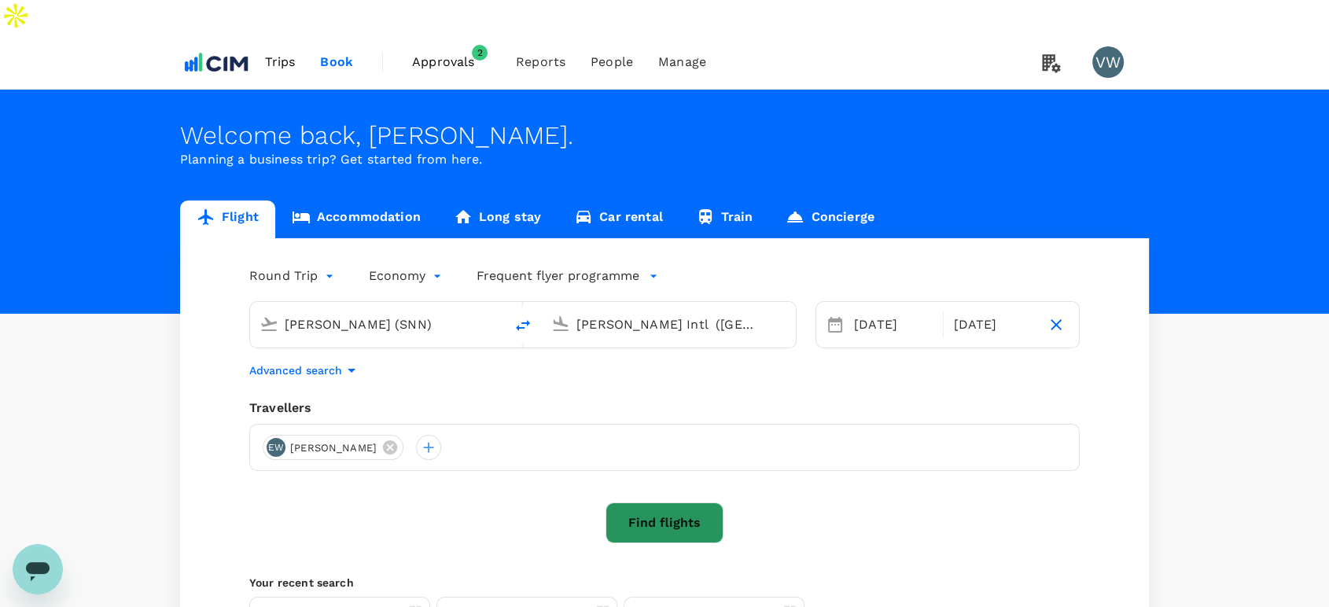
click at [652, 502] on button "Find flights" at bounding box center [664, 522] width 118 height 41
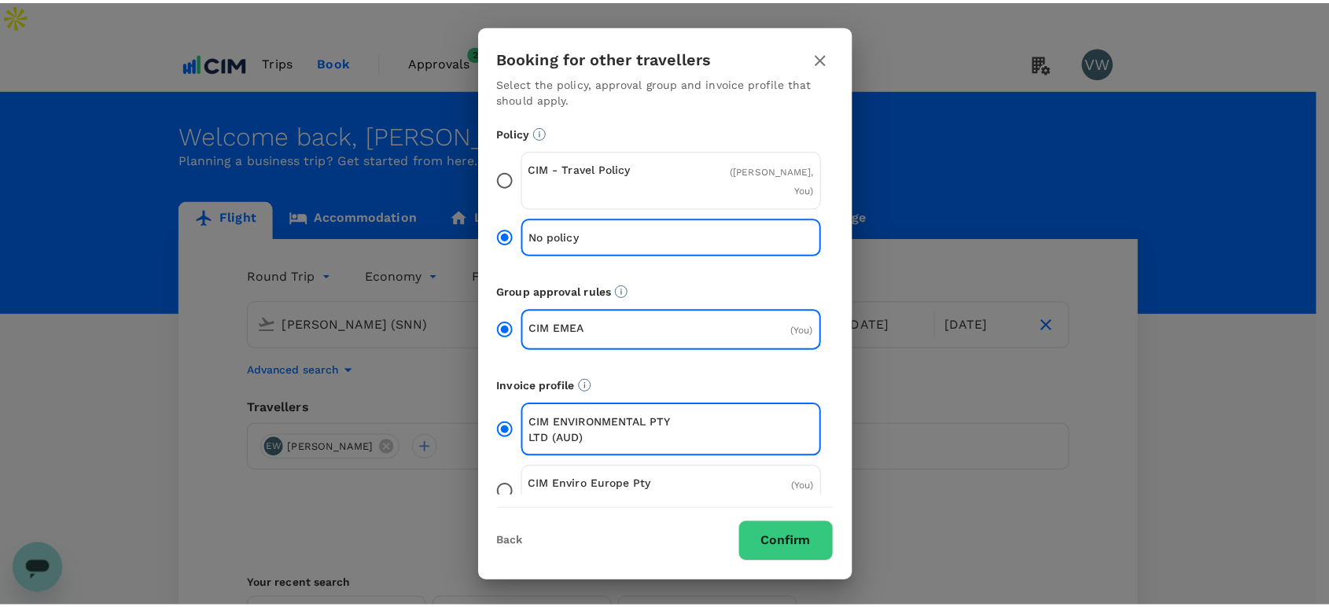
scroll to position [29, 0]
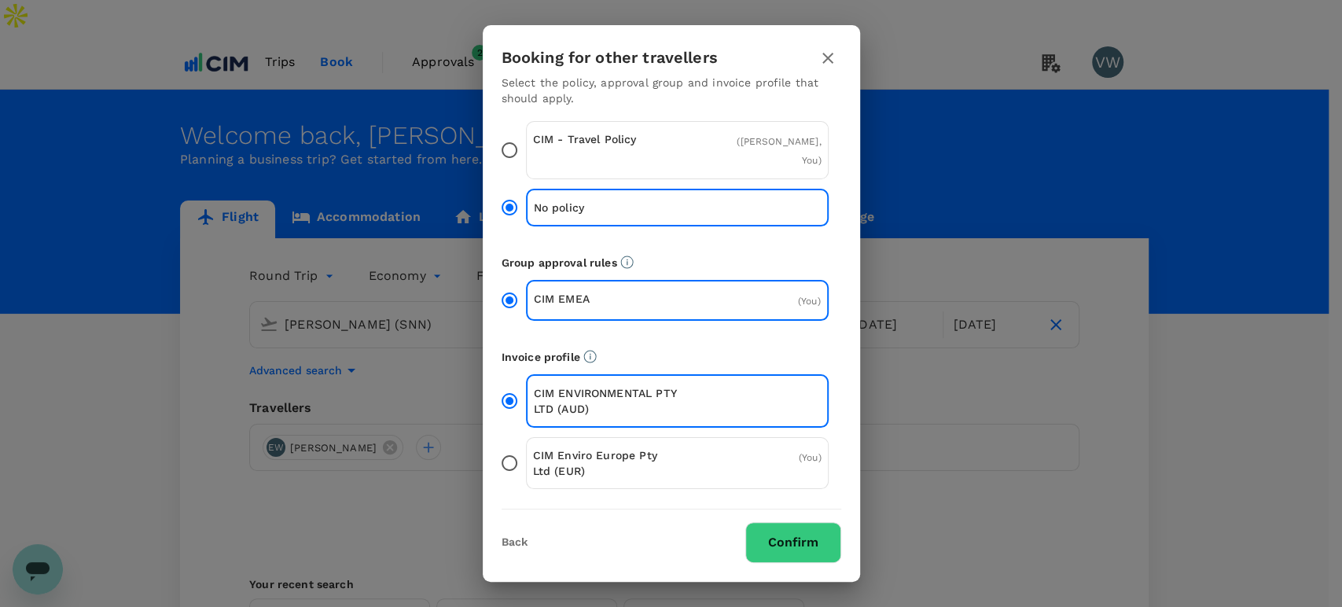
click at [506, 458] on input "CIM Enviro Europe Pty Ltd (EUR) ( You )" at bounding box center [509, 463] width 33 height 33
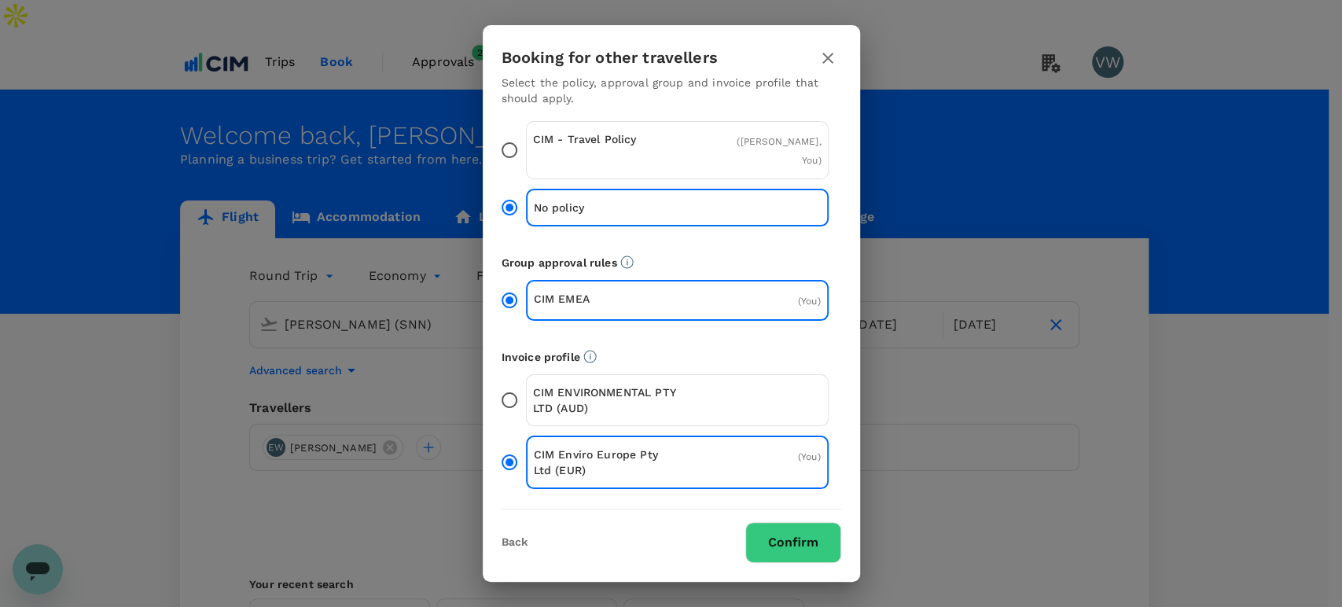
click at [793, 546] on button "Confirm" at bounding box center [793, 542] width 96 height 41
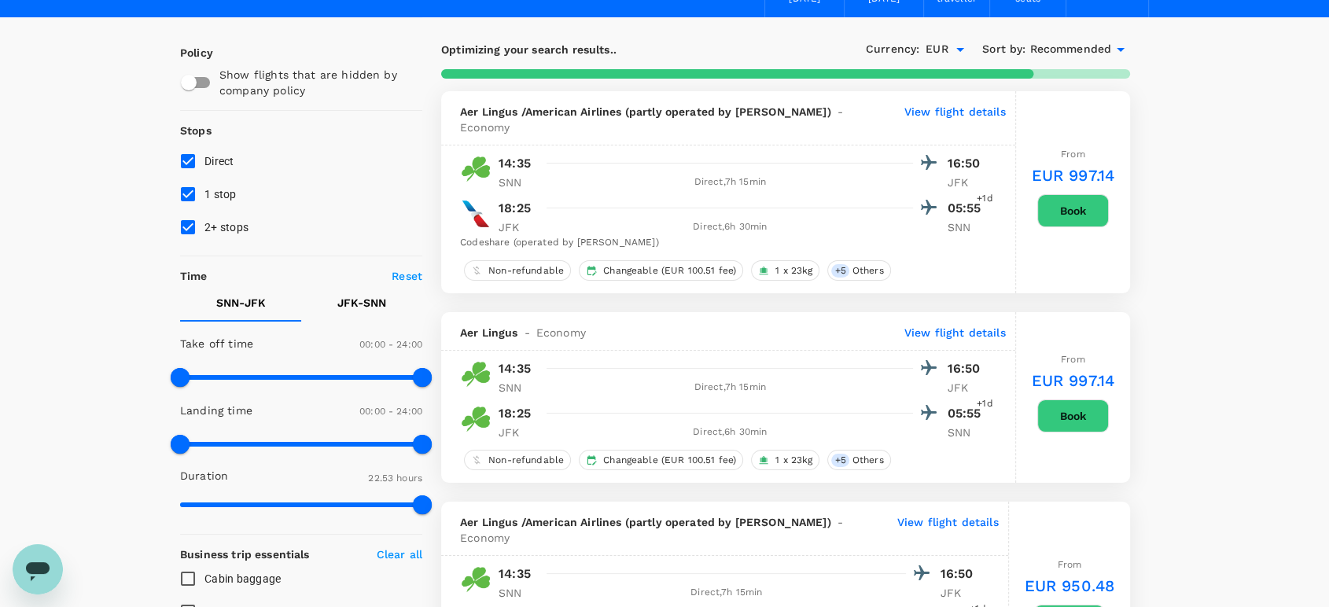
scroll to position [87, 0]
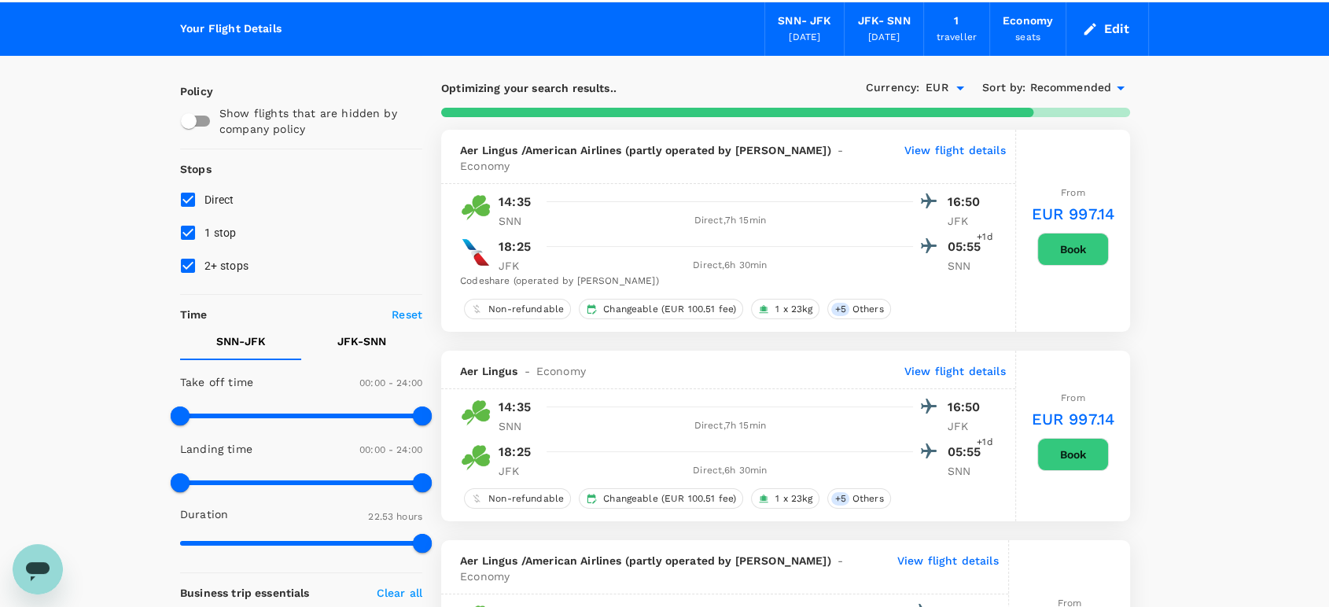
click at [189, 249] on input "2+ stops" at bounding box center [187, 265] width 33 height 33
checkbox input "false"
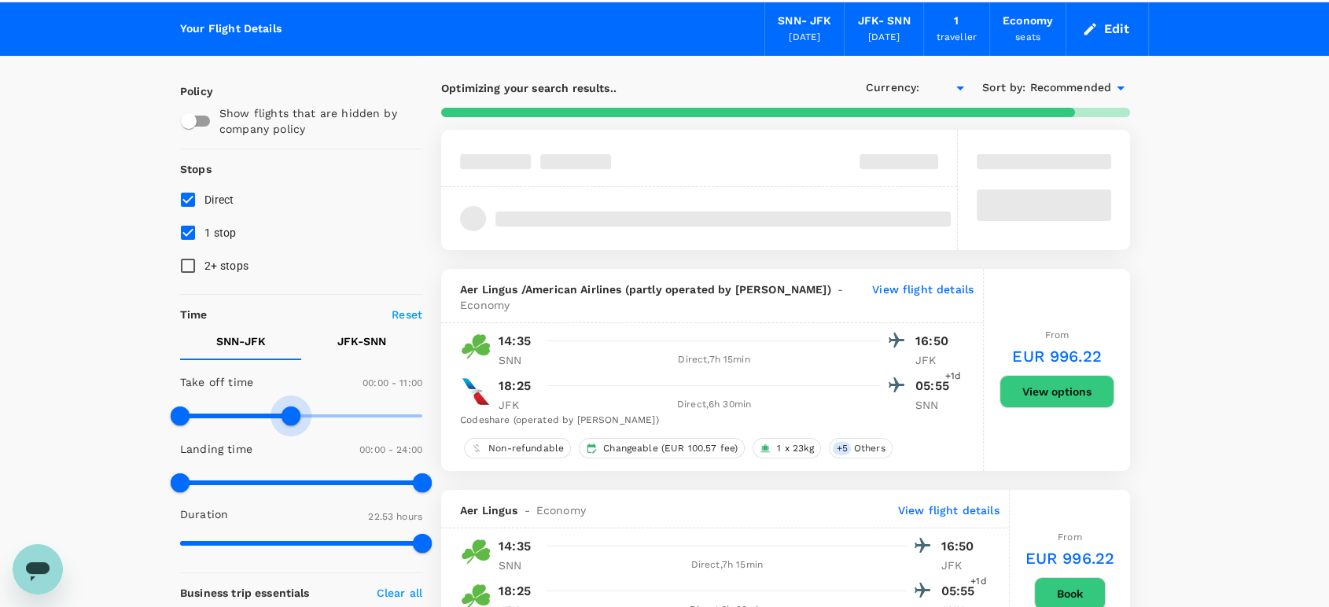
type input "690"
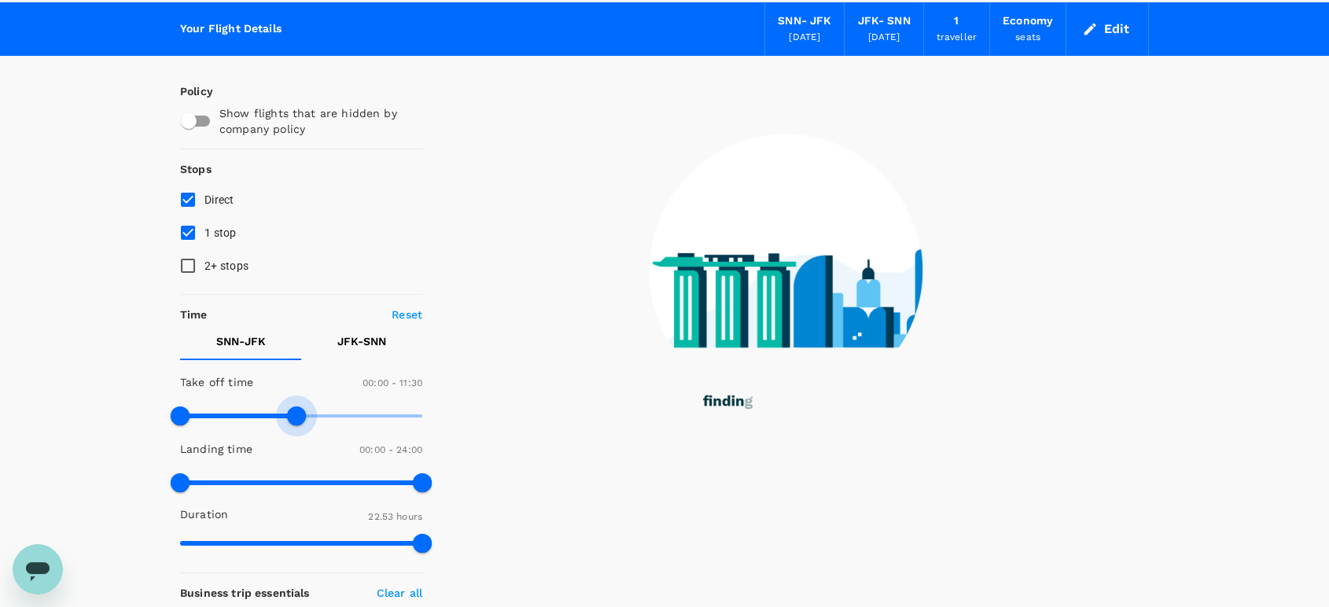
drag, startPoint x: 422, startPoint y: 379, endPoint x: 296, endPoint y: 379, distance: 126.6
click at [296, 407] on span at bounding box center [296, 416] width 19 height 19
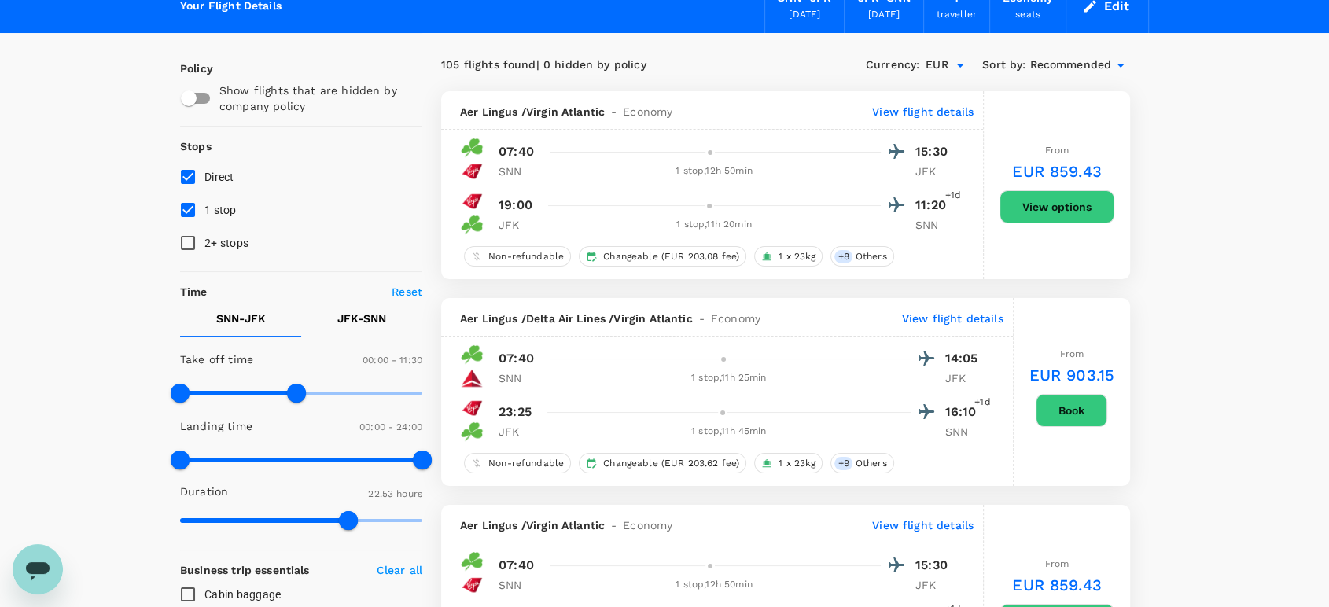
scroll to position [0, 0]
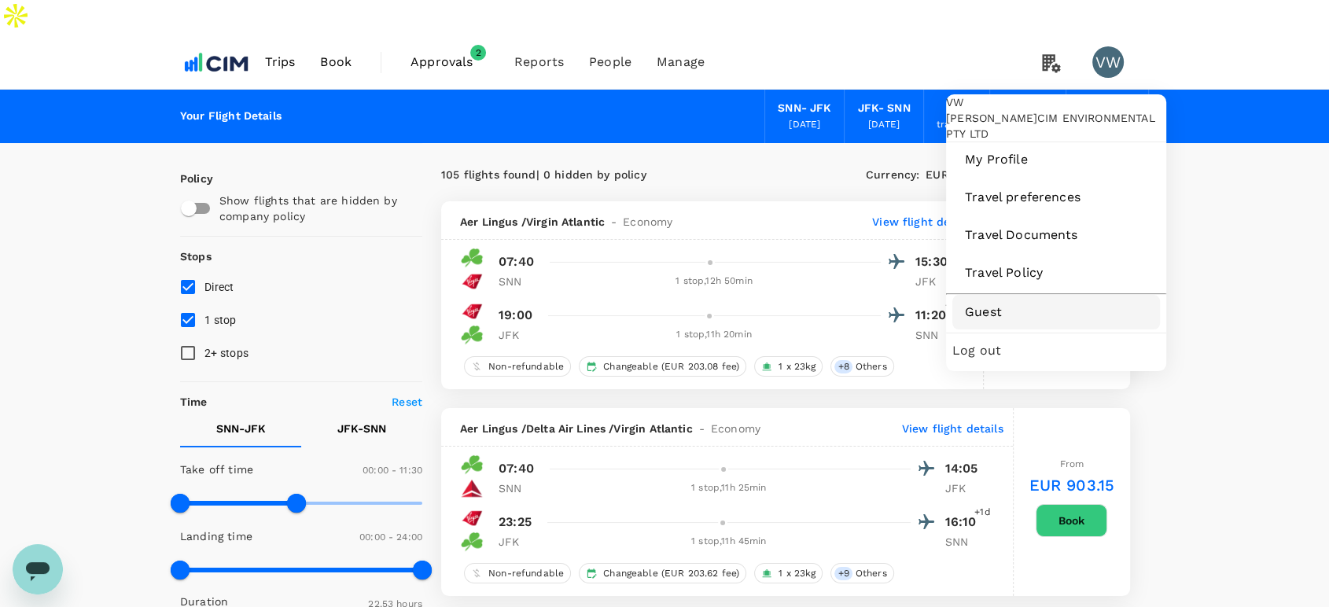
click at [977, 329] on link "Guest" at bounding box center [1056, 312] width 208 height 35
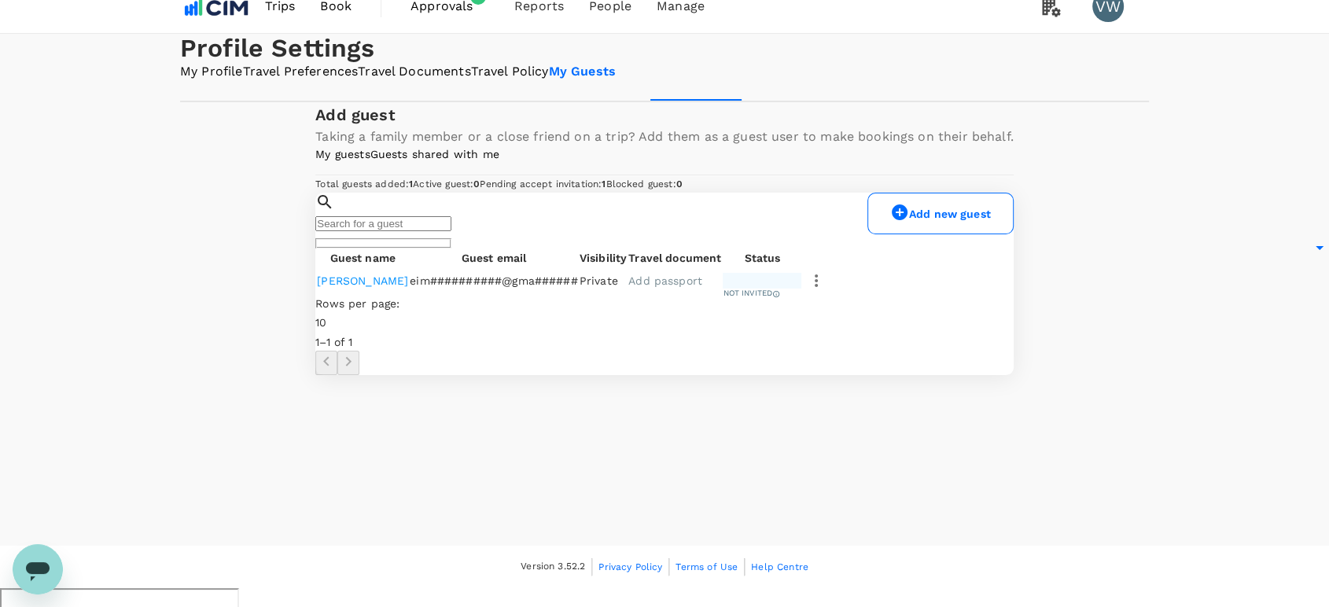
scroll to position [171, 0]
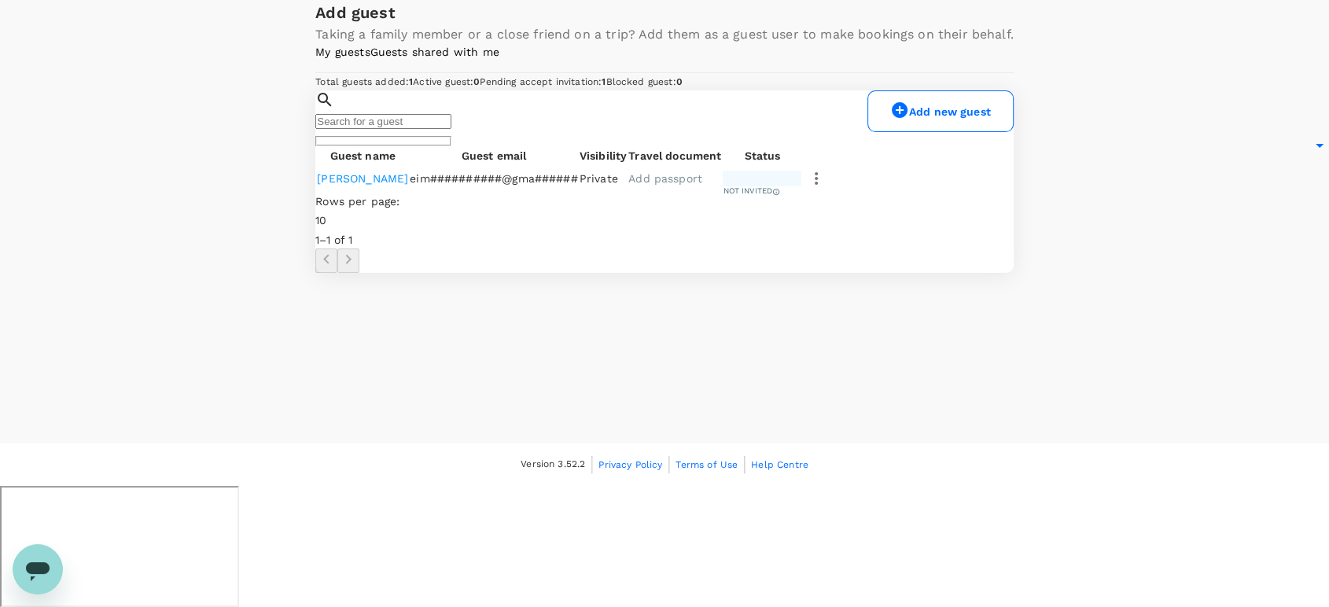
click at [702, 185] on link "Add passport" at bounding box center [665, 178] width 74 height 13
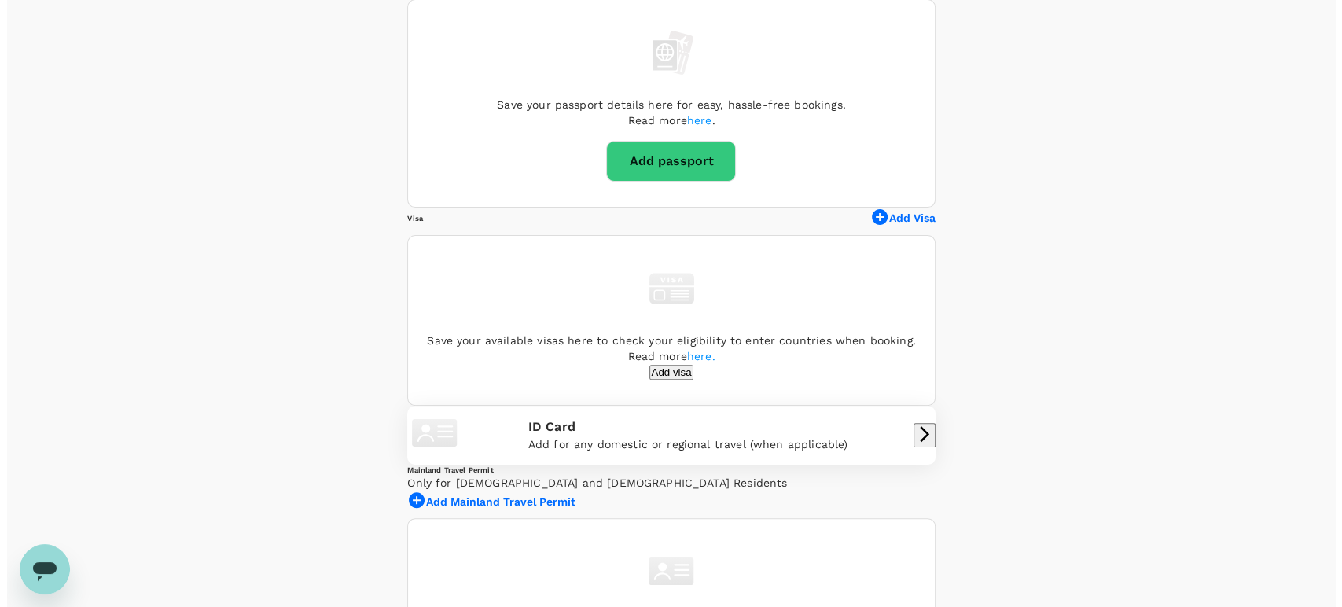
scroll to position [436, 0]
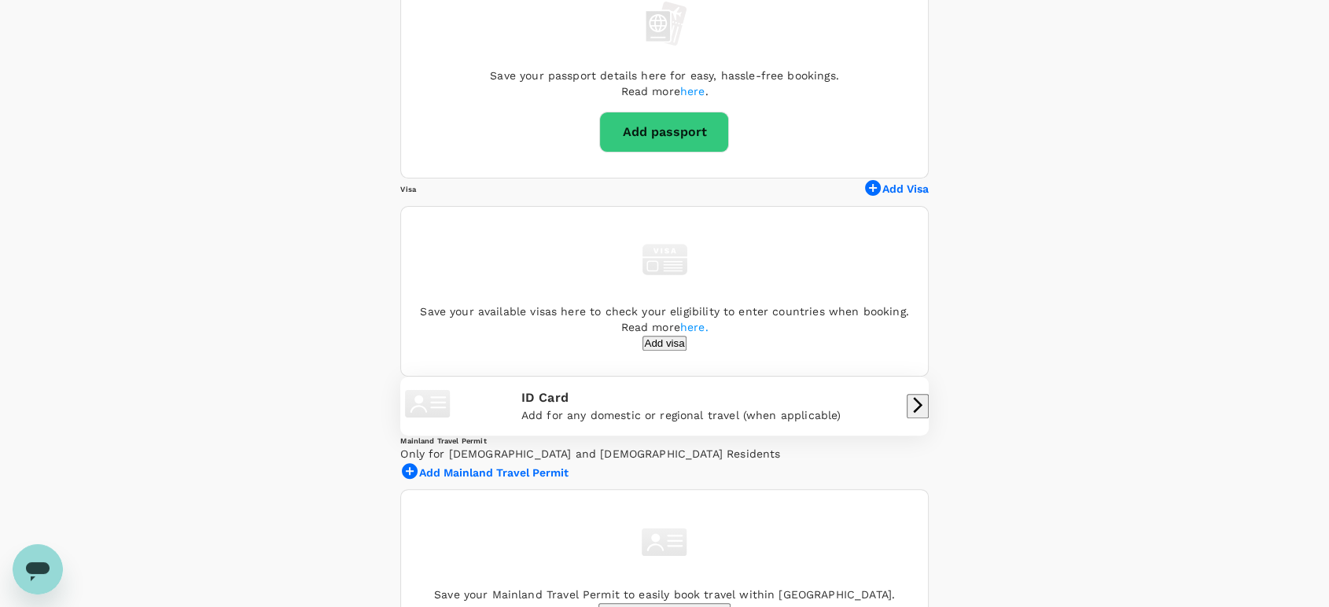
click at [654, 153] on button "Add passport" at bounding box center [664, 132] width 130 height 41
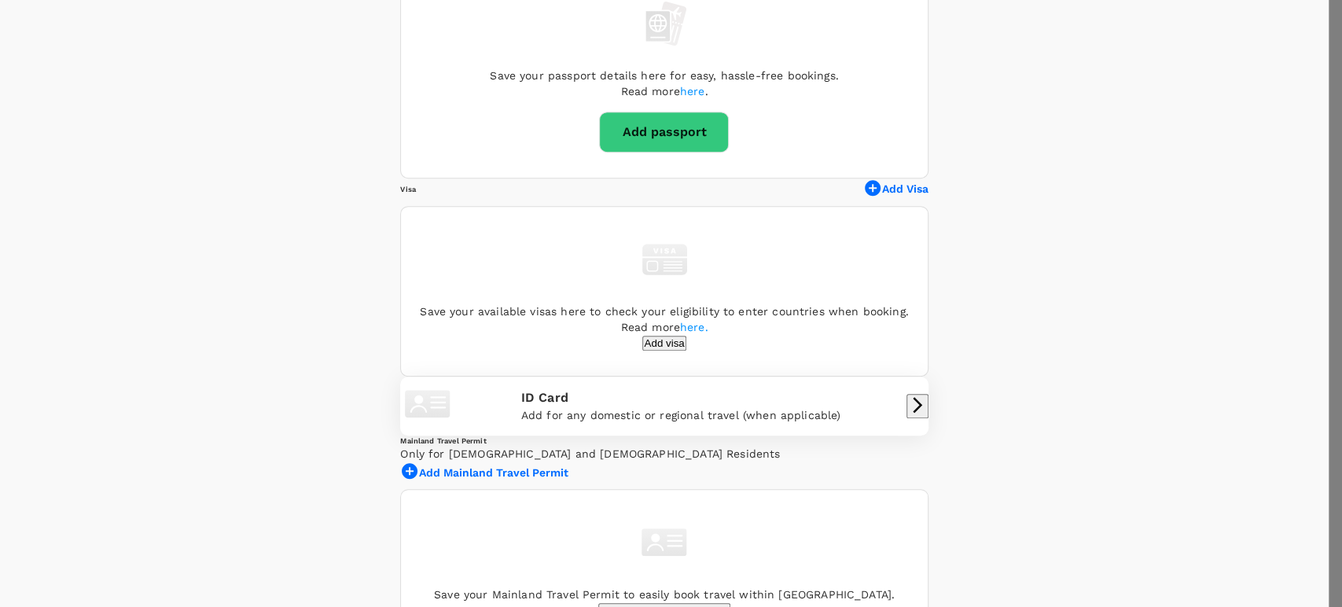
radio input "true"
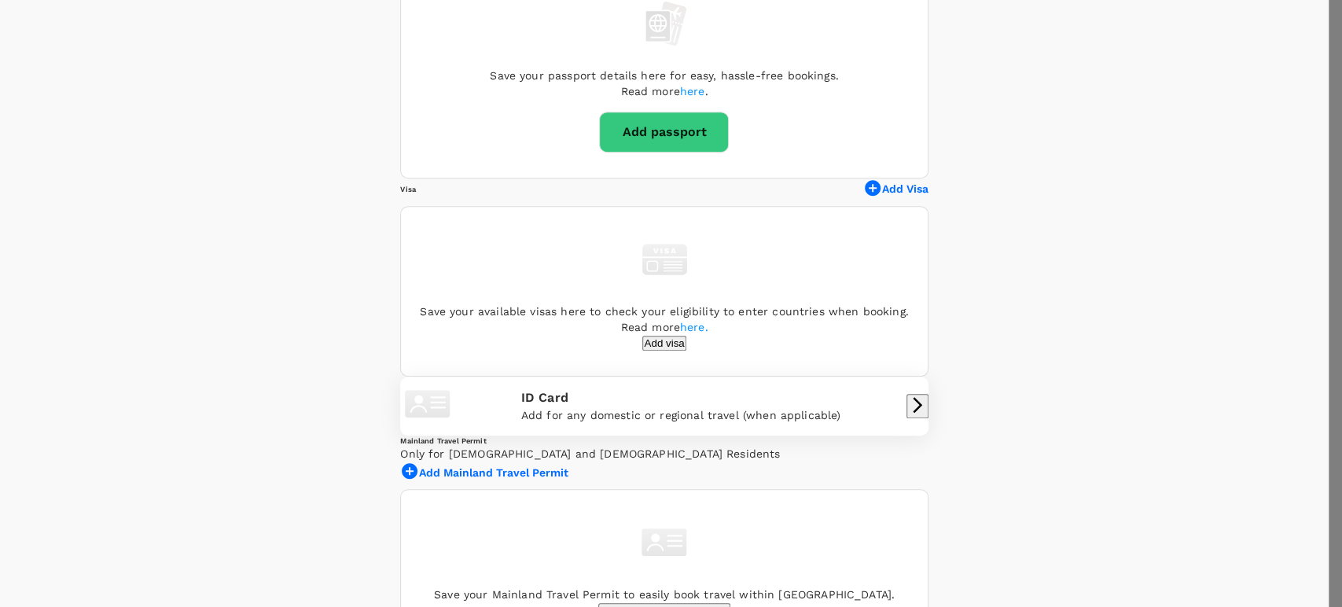
type input "Walsh"
type input "Eimear"
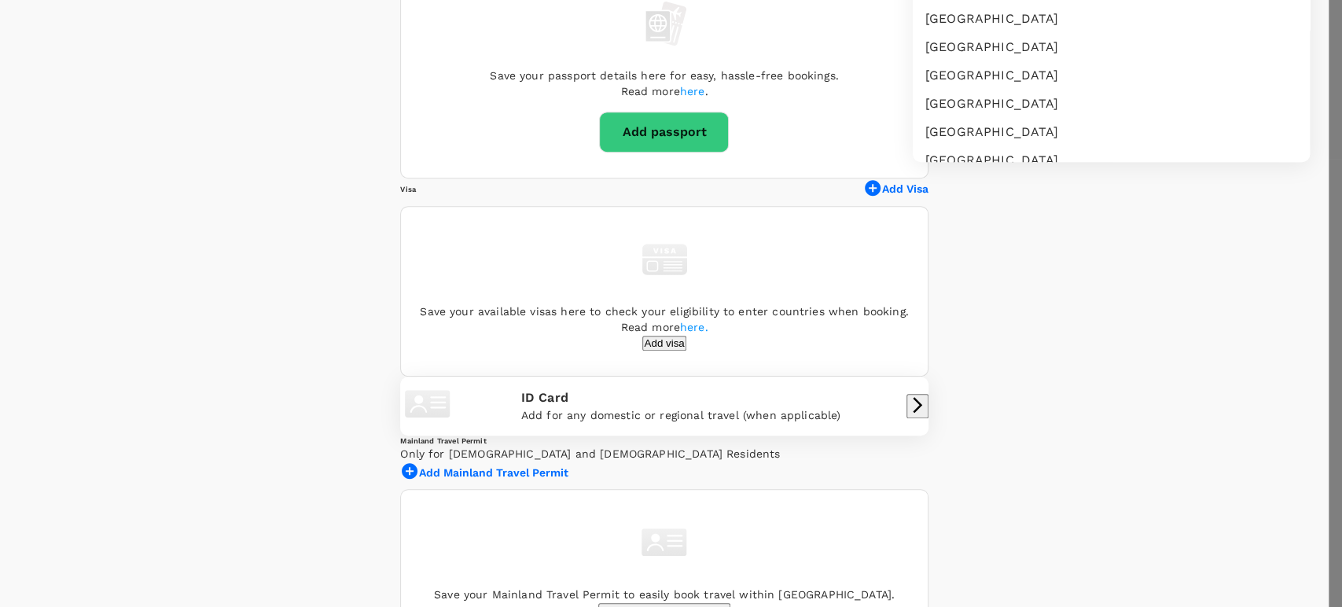
scroll to position [1963, 0]
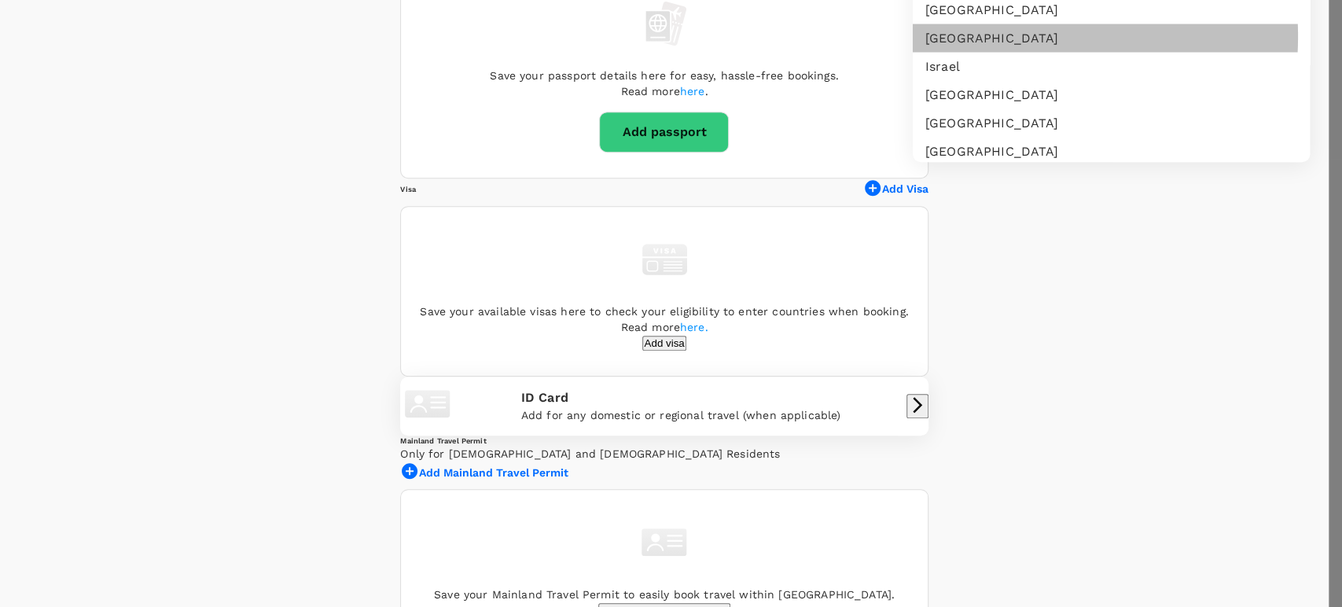
click at [991, 52] on li "[GEOGRAPHIC_DATA]" at bounding box center [1111, 38] width 397 height 28
type input "IE"
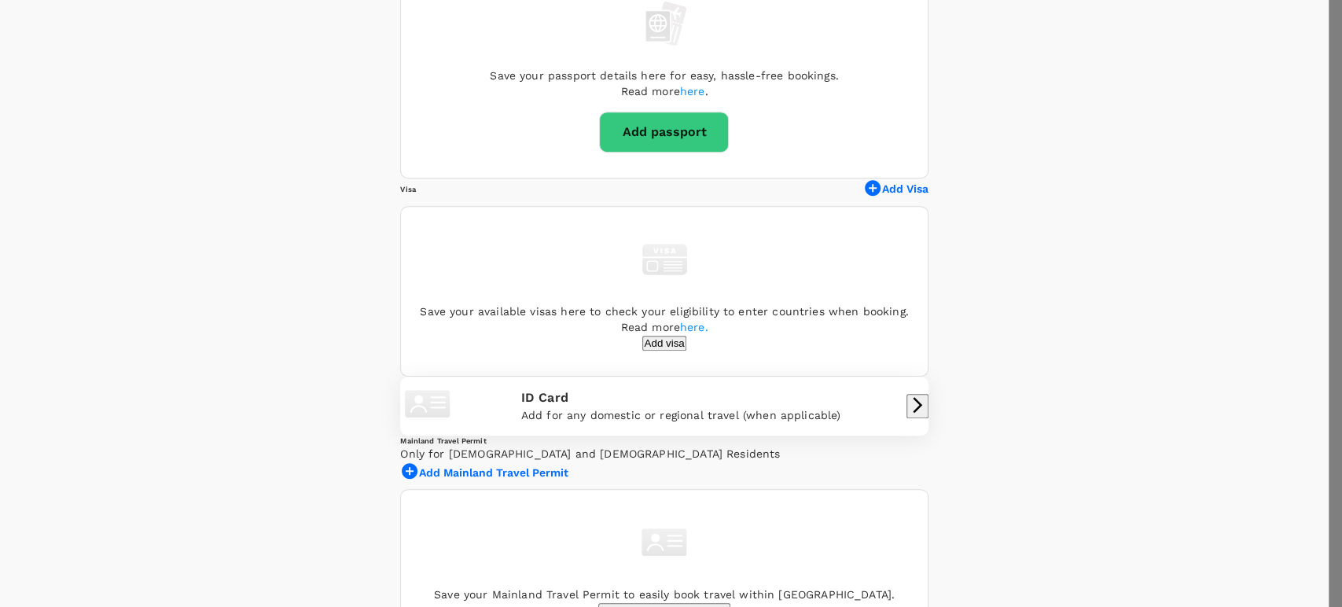
type input "13/01/2026"
type input "14/01/2016"
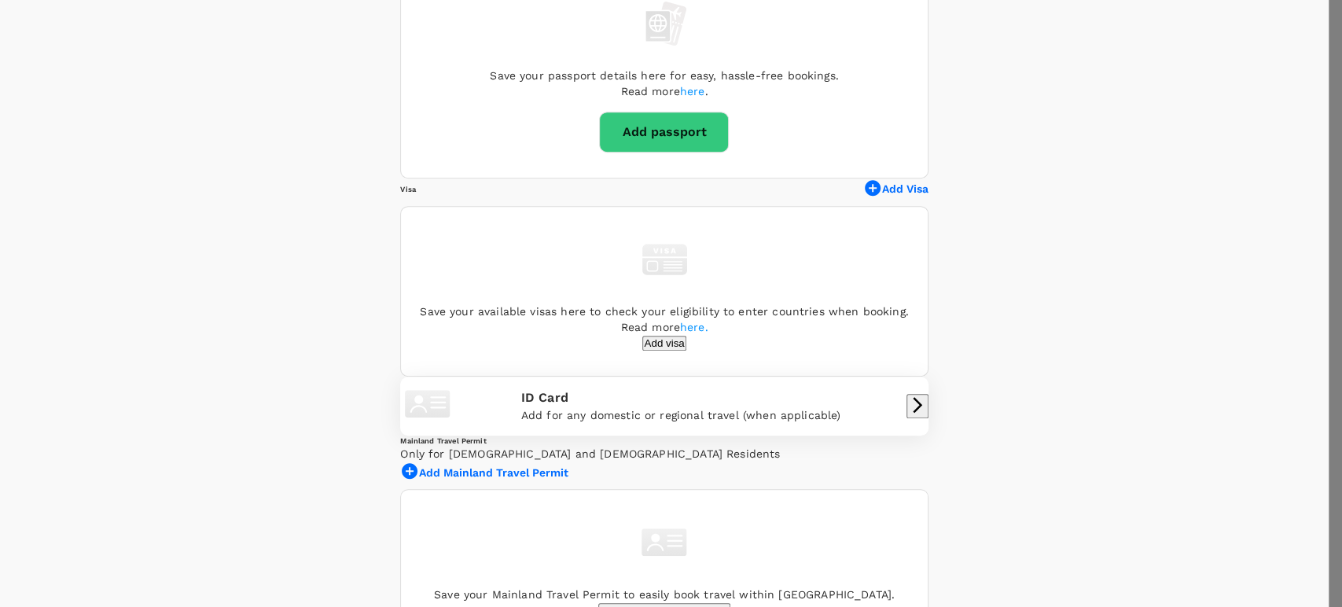
drag, startPoint x: 1057, startPoint y: 311, endPoint x: 1047, endPoint y: 307, distance: 11.3
type input "Hassett-Eimear"
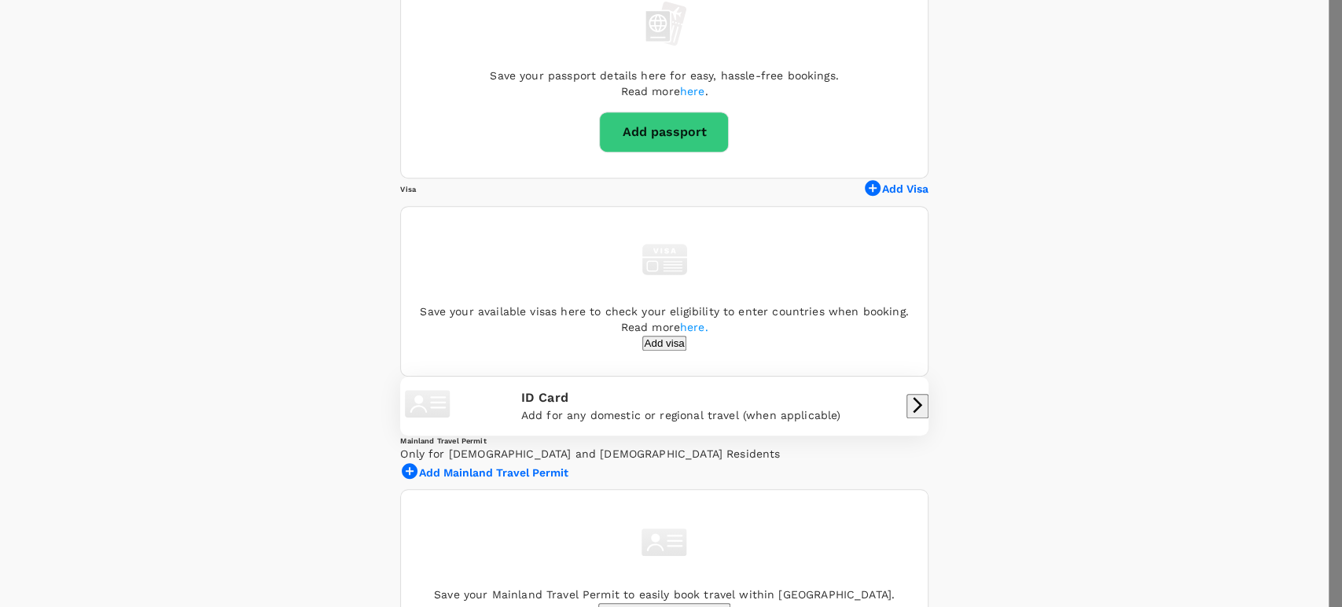
type input "Hassett-Walsh"
drag, startPoint x: 1065, startPoint y: 318, endPoint x: 916, endPoint y: 323, distance: 149.5
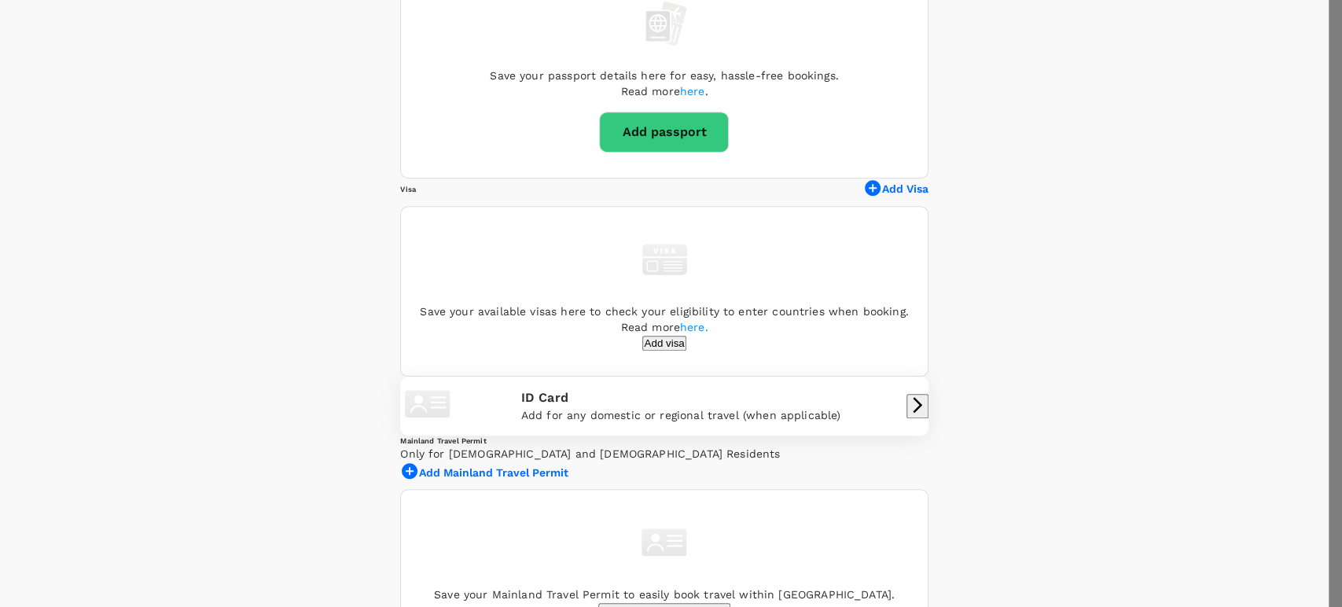
type input "Eimear"
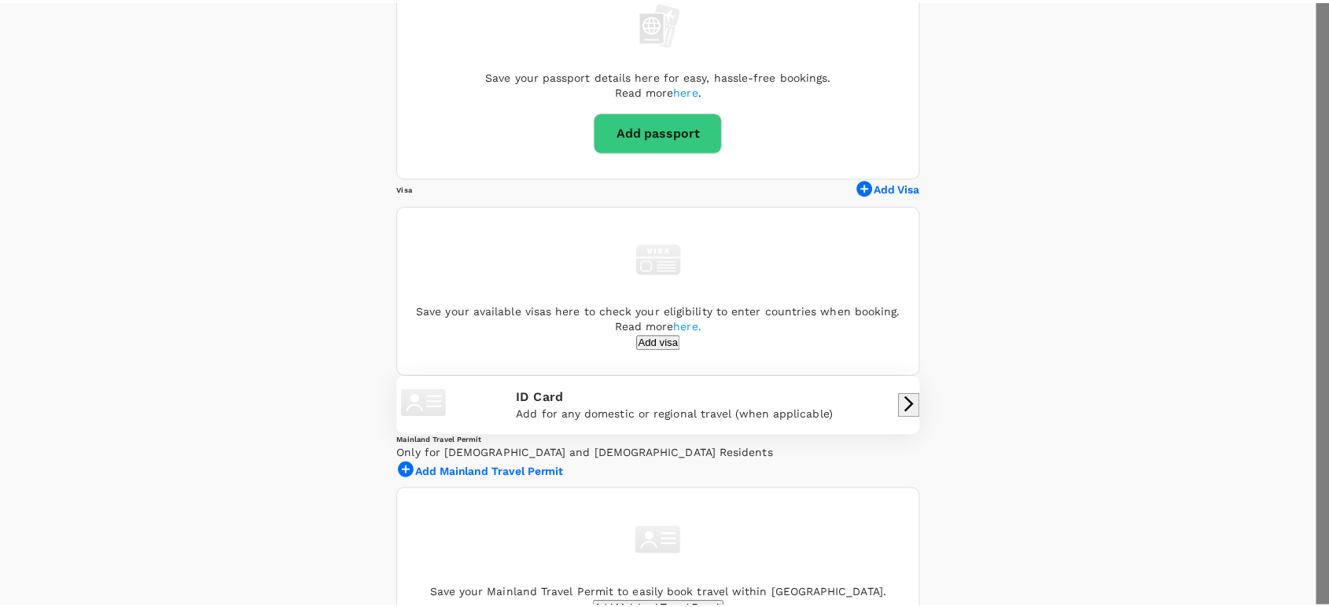
scroll to position [119, 0]
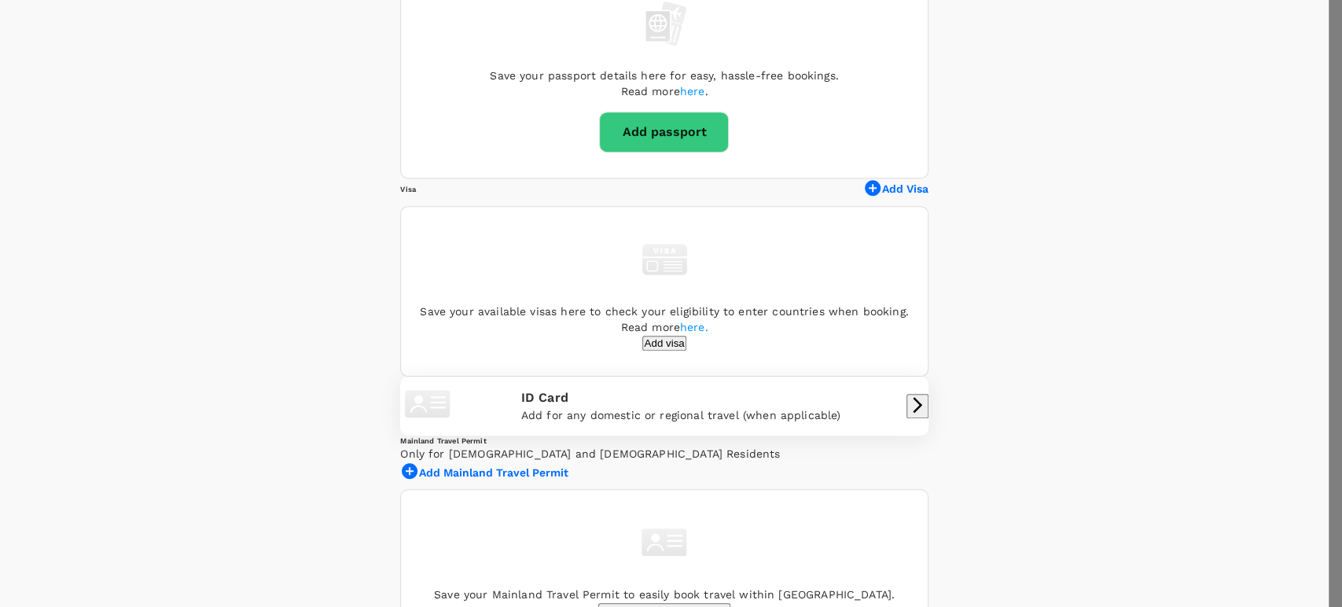
type input "PJ7651308"
type input "18/04/1975"
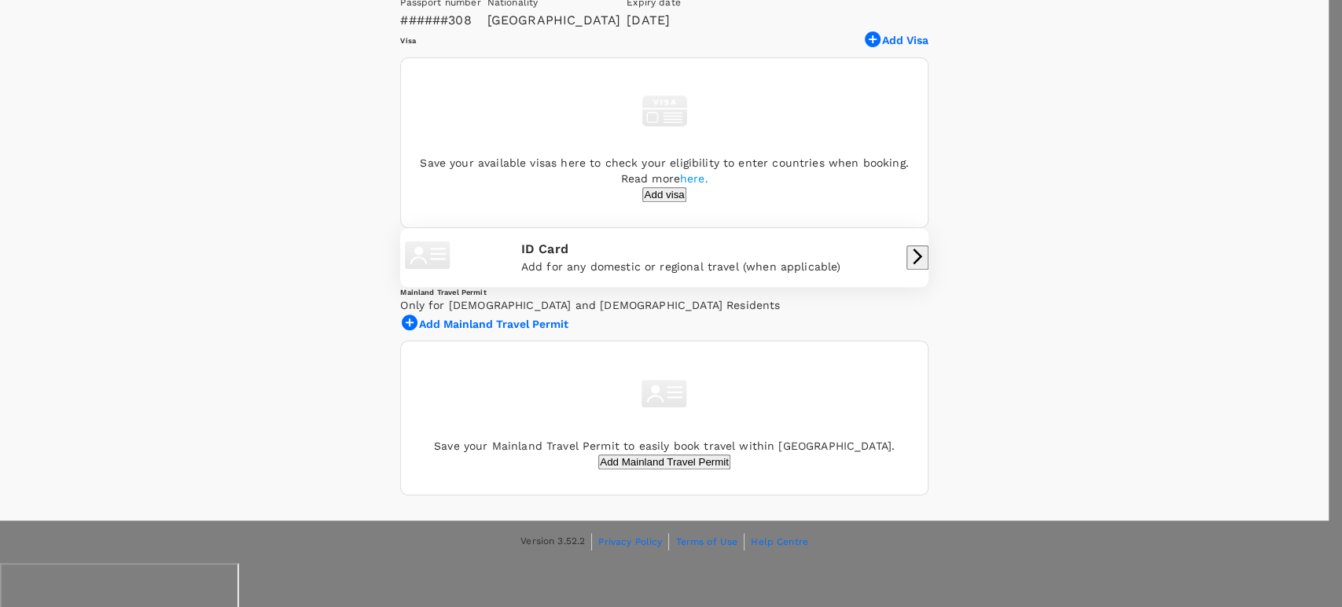
click at [690, 114] on div at bounding box center [671, 303] width 1342 height 607
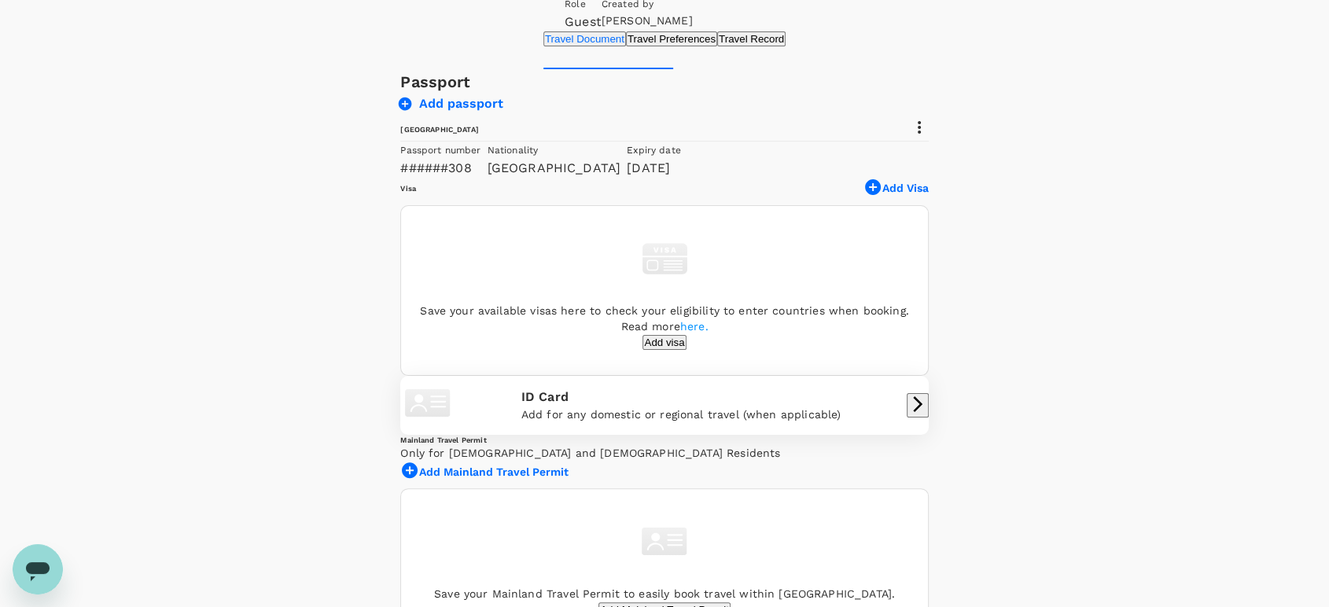
scroll to position [262, 0]
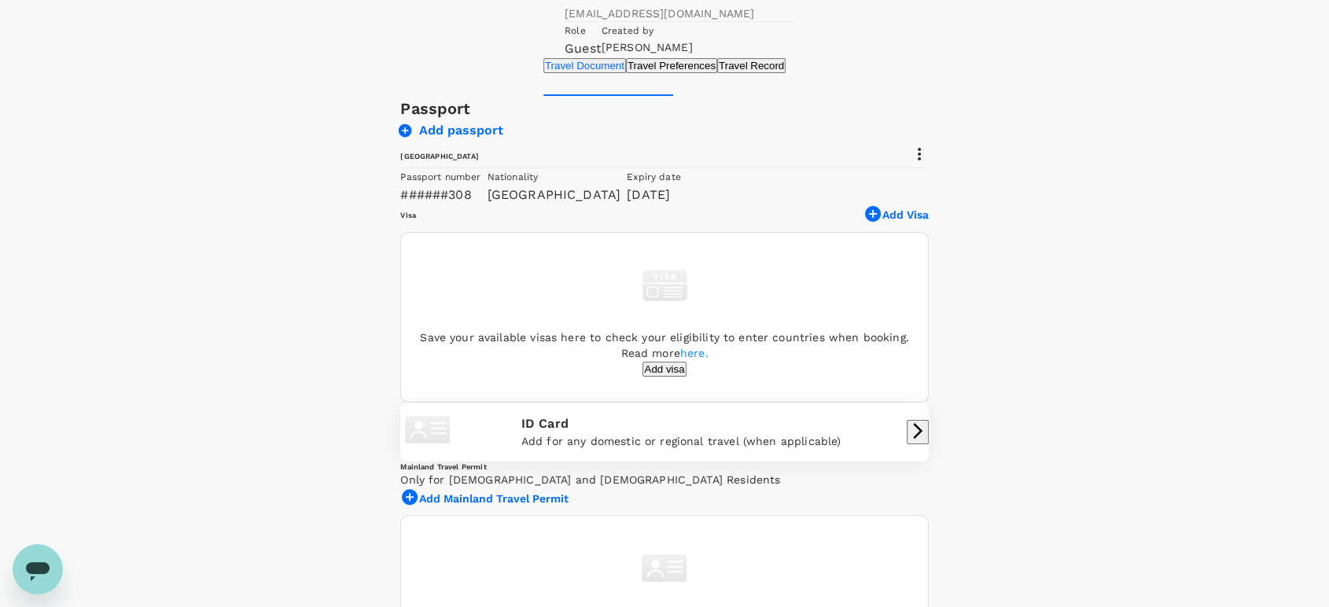
click at [626, 73] on button "Travel Preferences" at bounding box center [671, 65] width 91 height 15
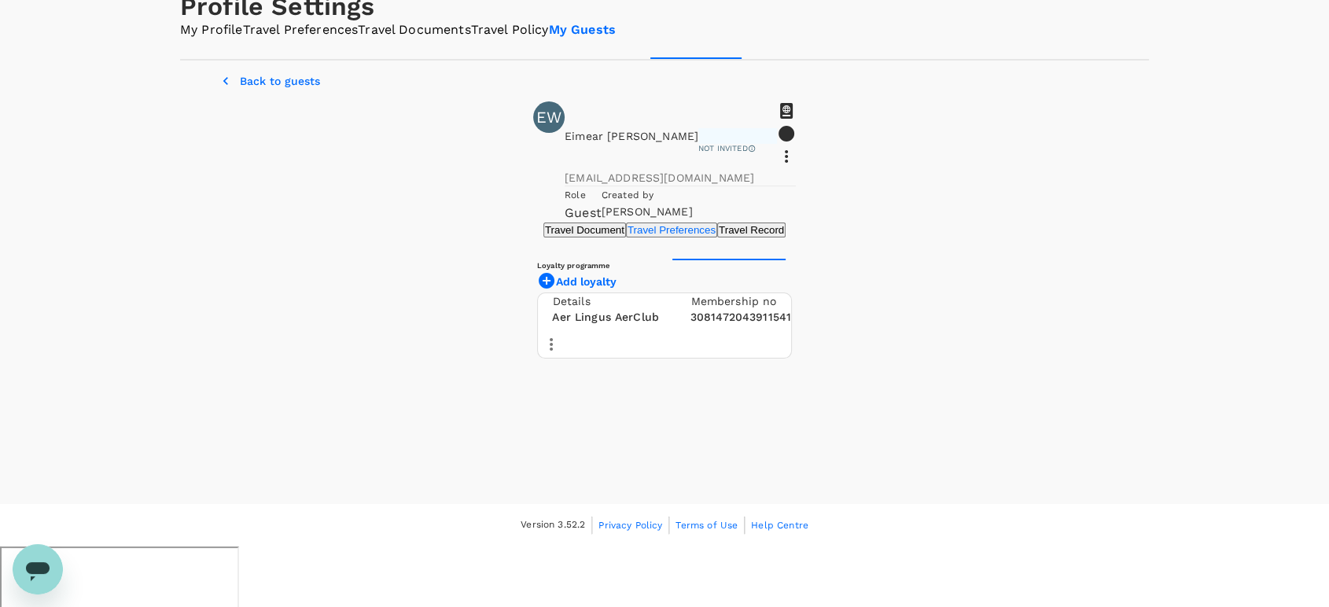
scroll to position [137, 0]
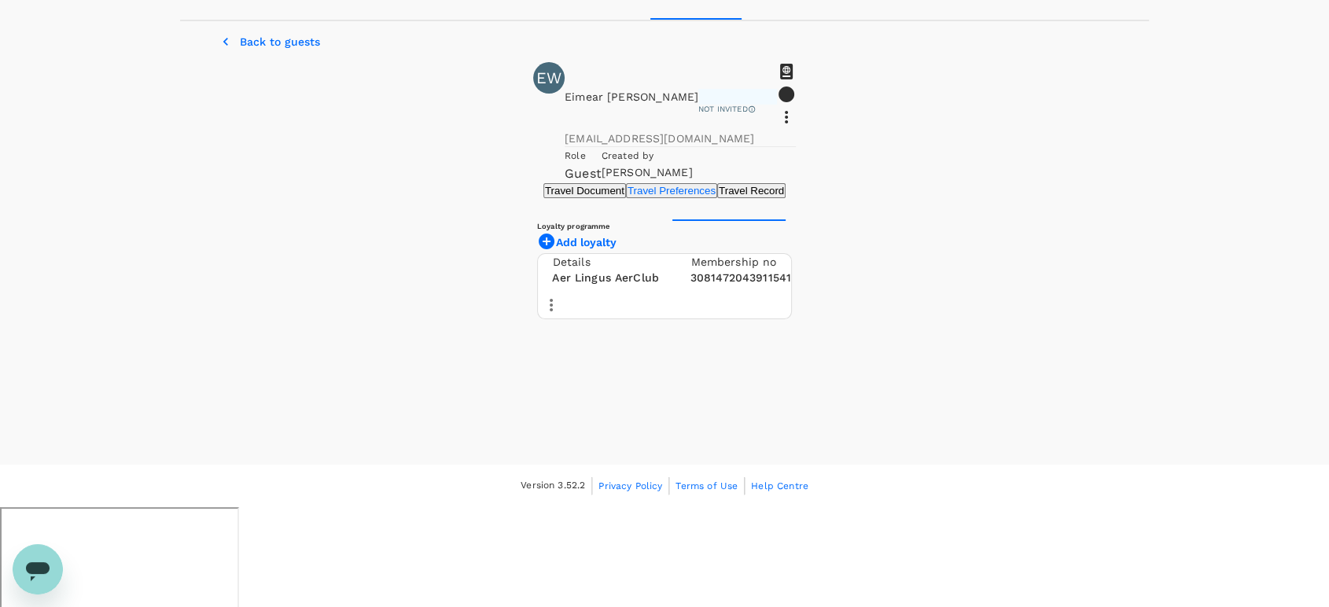
click at [717, 198] on button "Travel Record" at bounding box center [751, 190] width 68 height 15
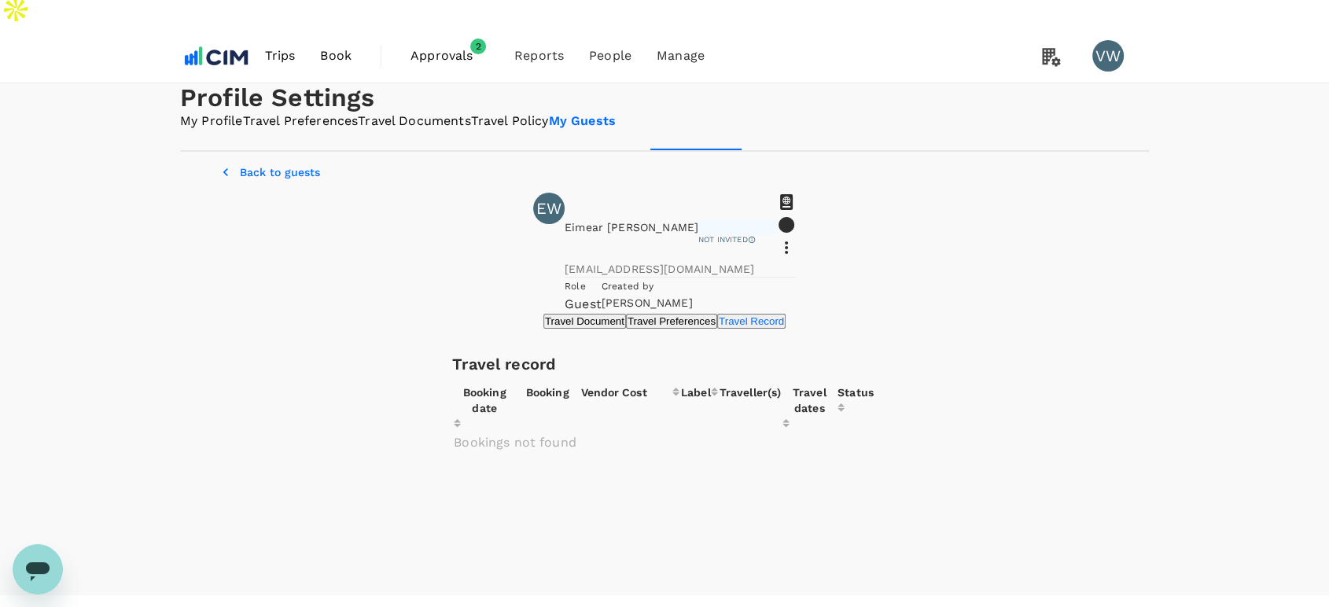
scroll to position [0, 0]
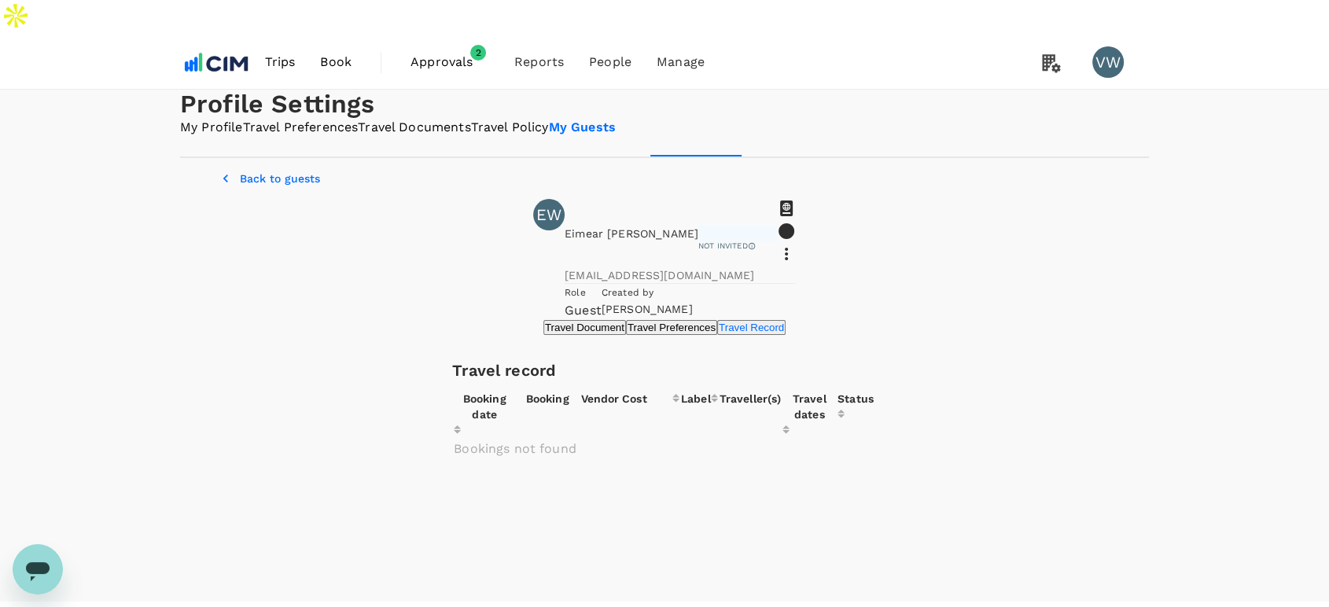
click at [329, 53] on span "Book" at bounding box center [335, 62] width 31 height 19
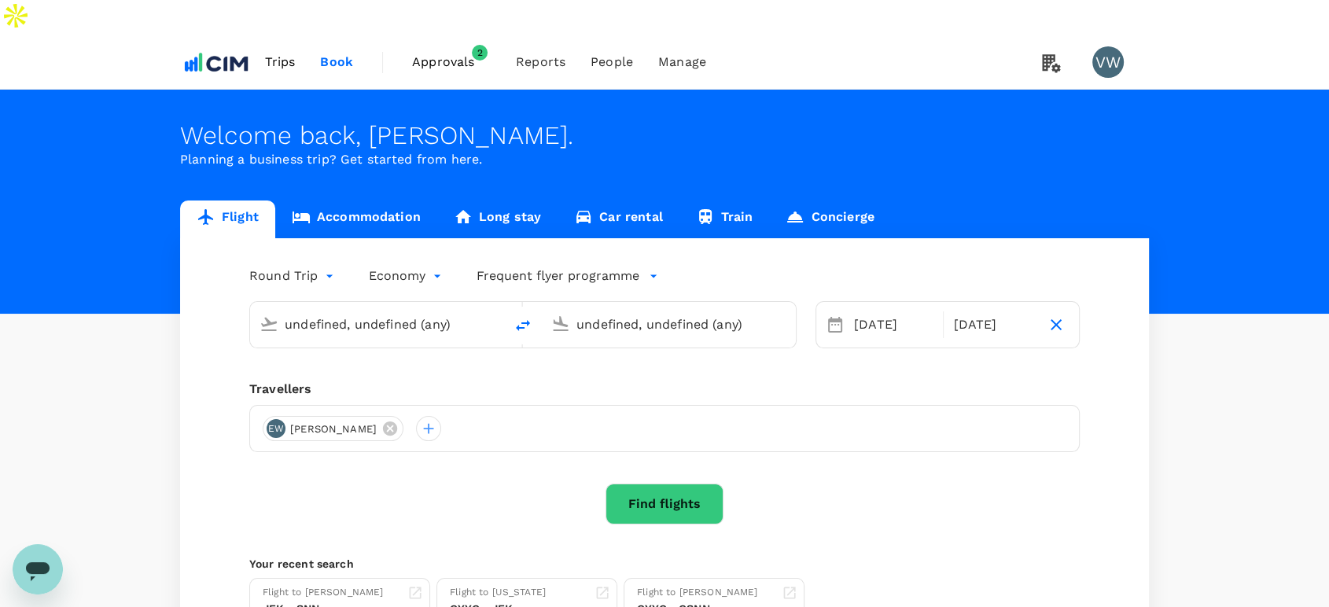
type input "[PERSON_NAME] (SNN)"
type input "[PERSON_NAME] Intl ([GEOGRAPHIC_DATA])"
type input "[PERSON_NAME] (SNN)"
type input "[PERSON_NAME] Intl ([GEOGRAPHIC_DATA])"
type input "[PERSON_NAME] (SNN)"
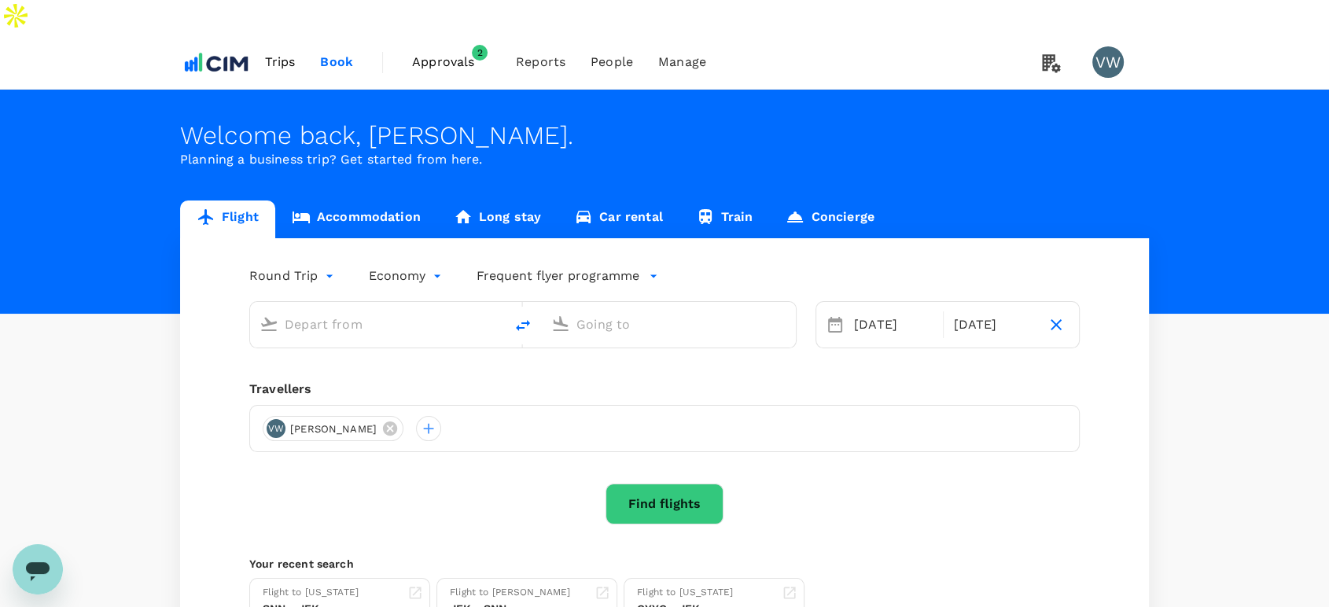
type input "[PERSON_NAME] Intl ([GEOGRAPHIC_DATA])"
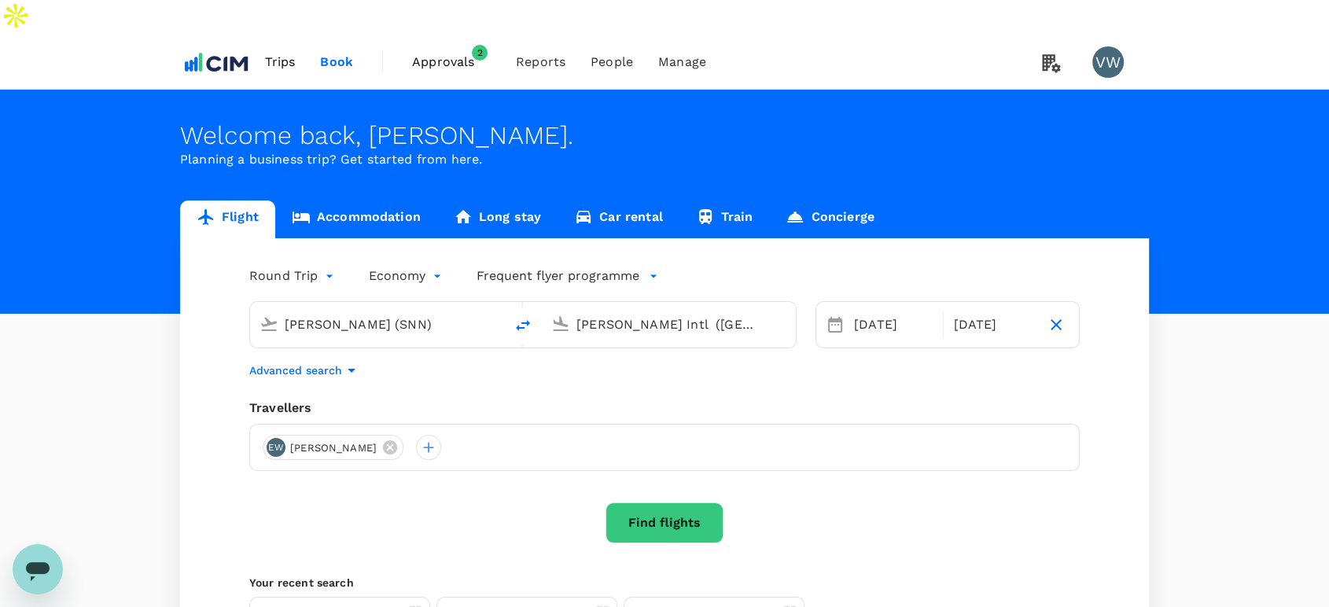
click at [631, 502] on button "Find flights" at bounding box center [664, 522] width 118 height 41
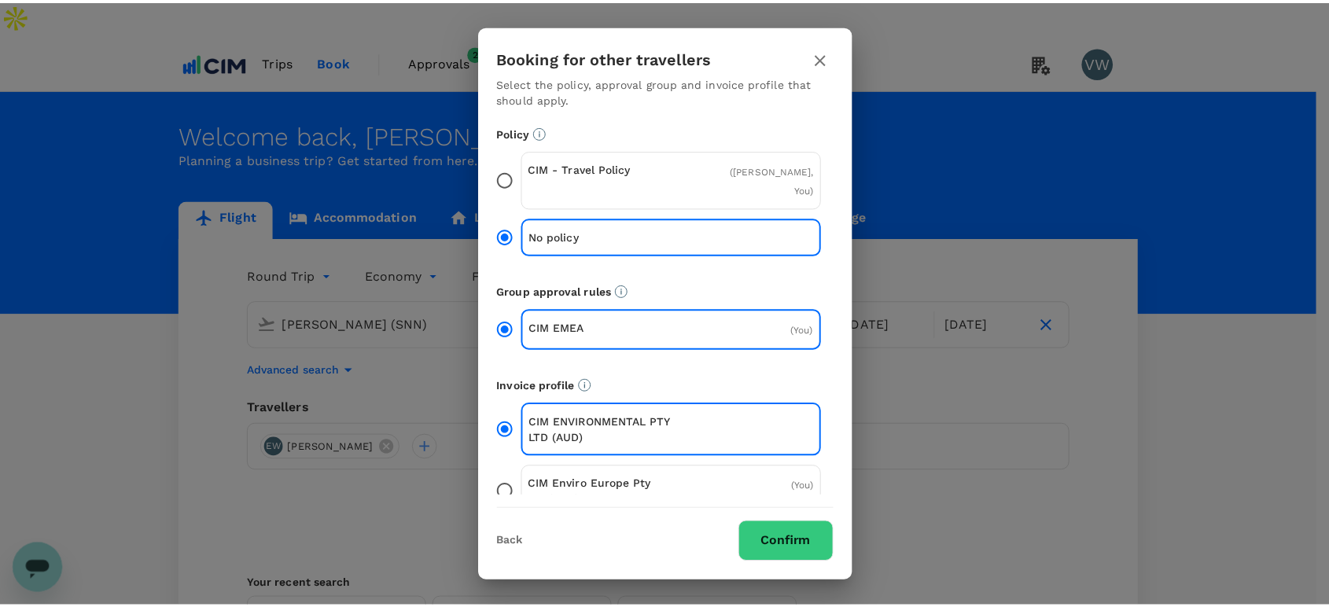
scroll to position [29, 0]
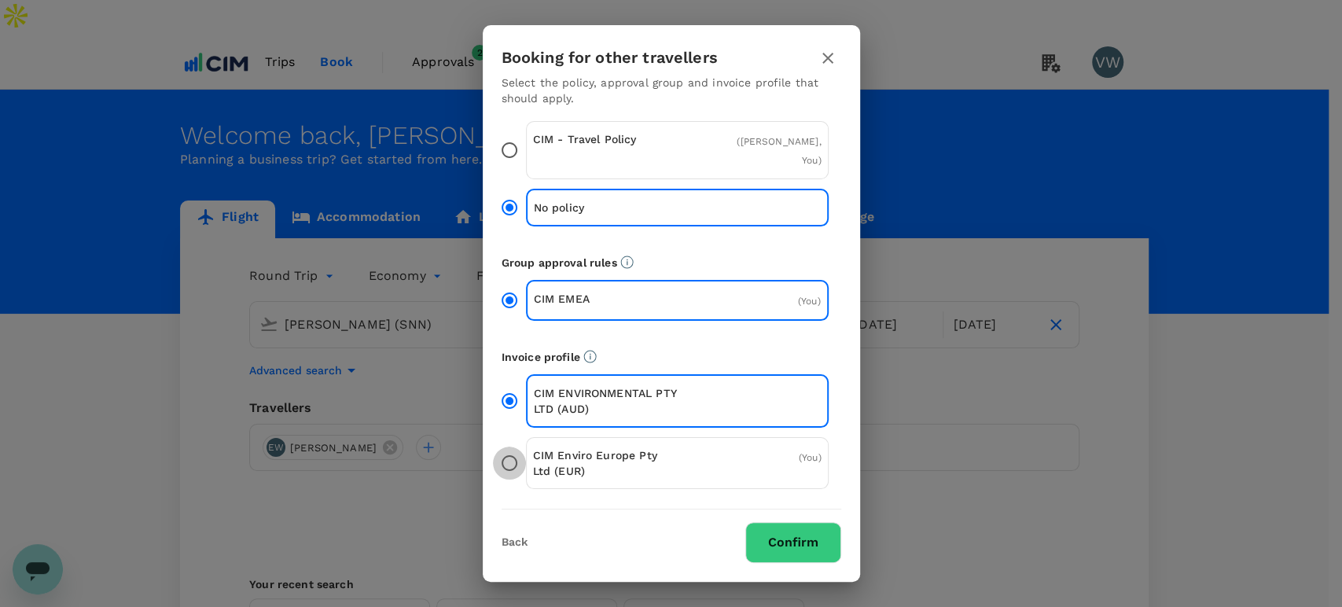
click at [505, 458] on input "CIM Enviro Europe Pty Ltd (EUR) ( You )" at bounding box center [509, 463] width 33 height 33
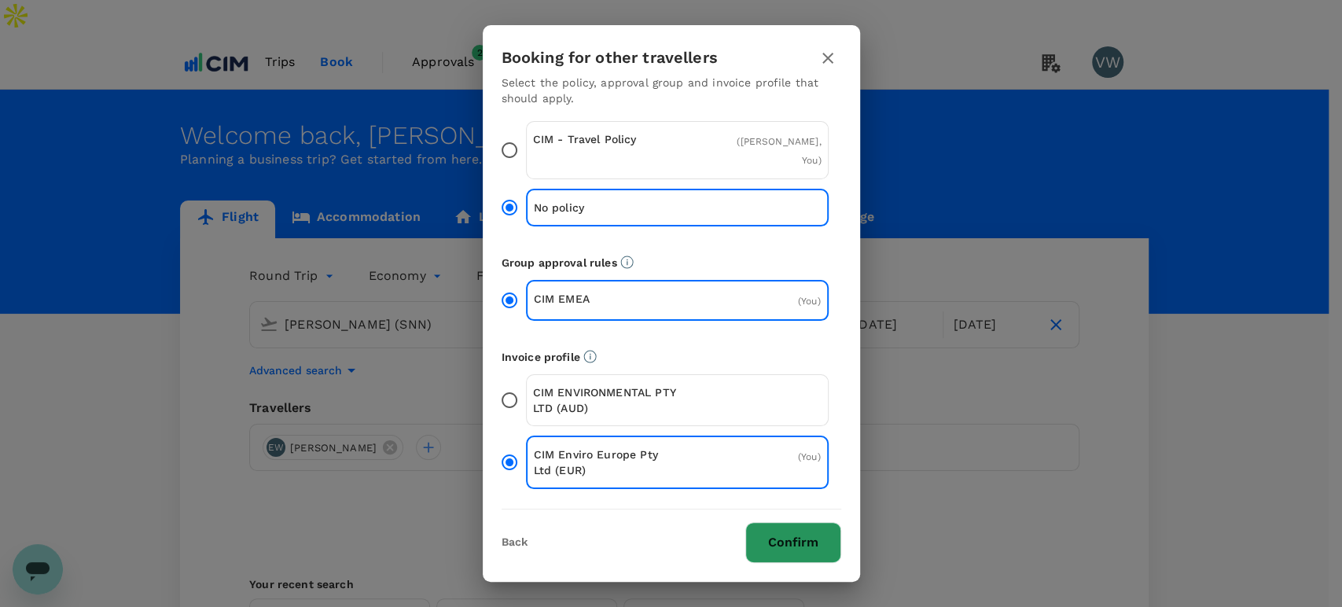
click at [780, 550] on button "Confirm" at bounding box center [793, 542] width 96 height 41
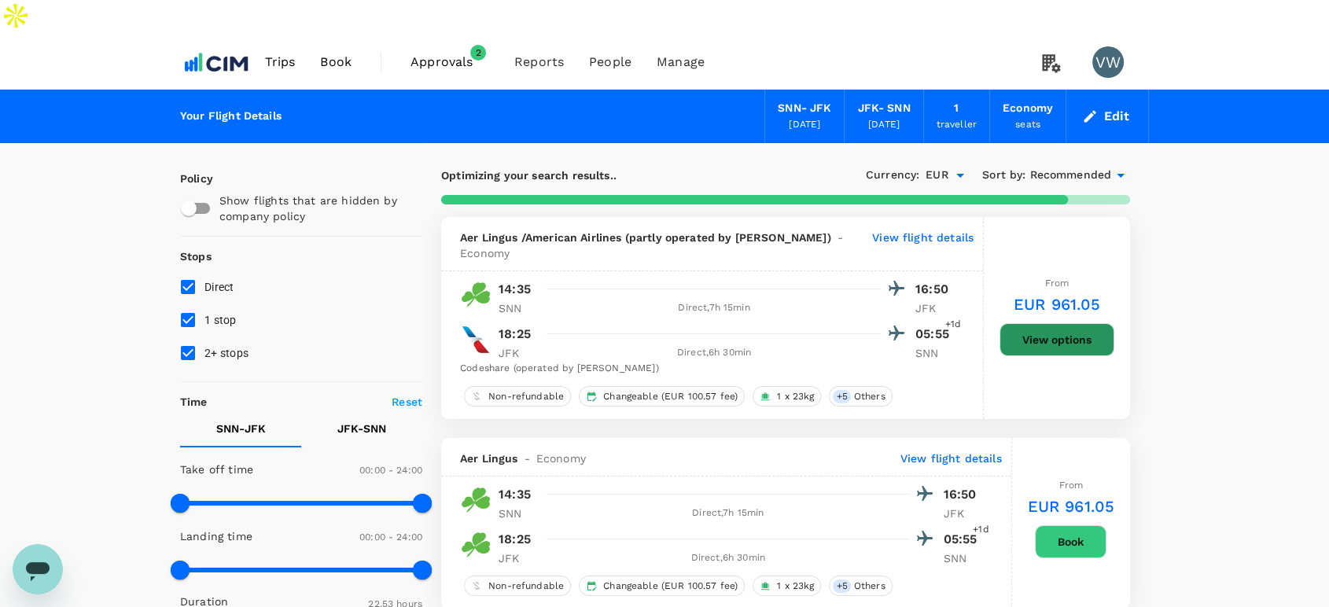
click at [1033, 323] on button "View options" at bounding box center [1056, 339] width 115 height 33
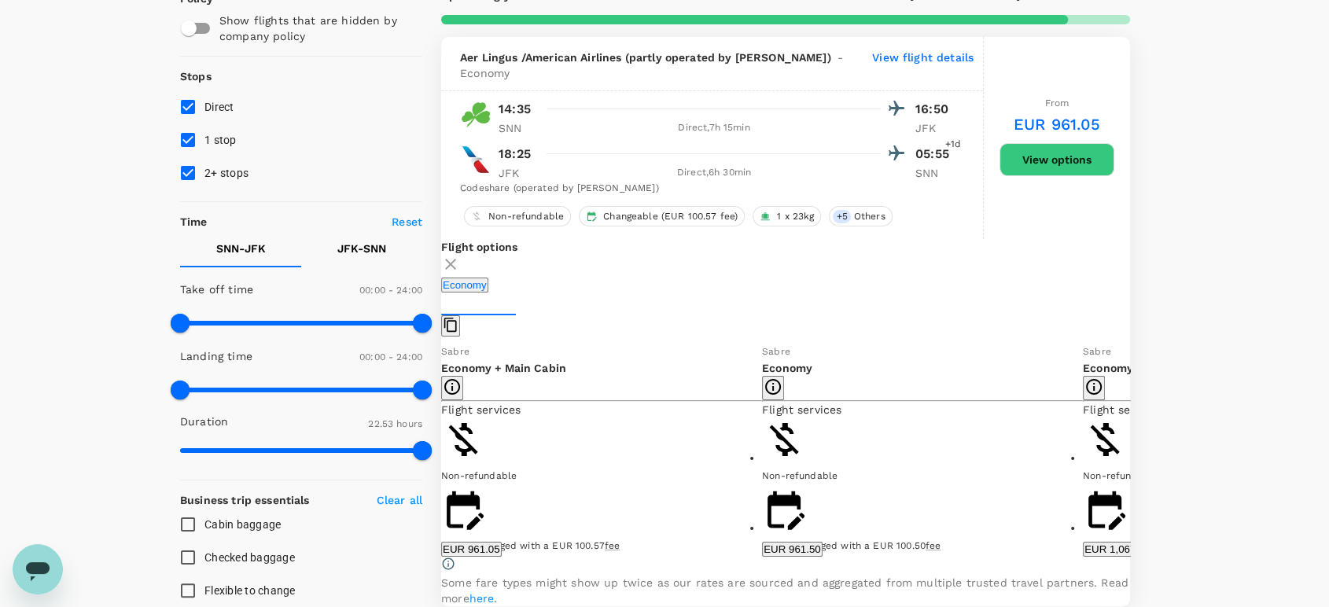
scroll to position [182, 0]
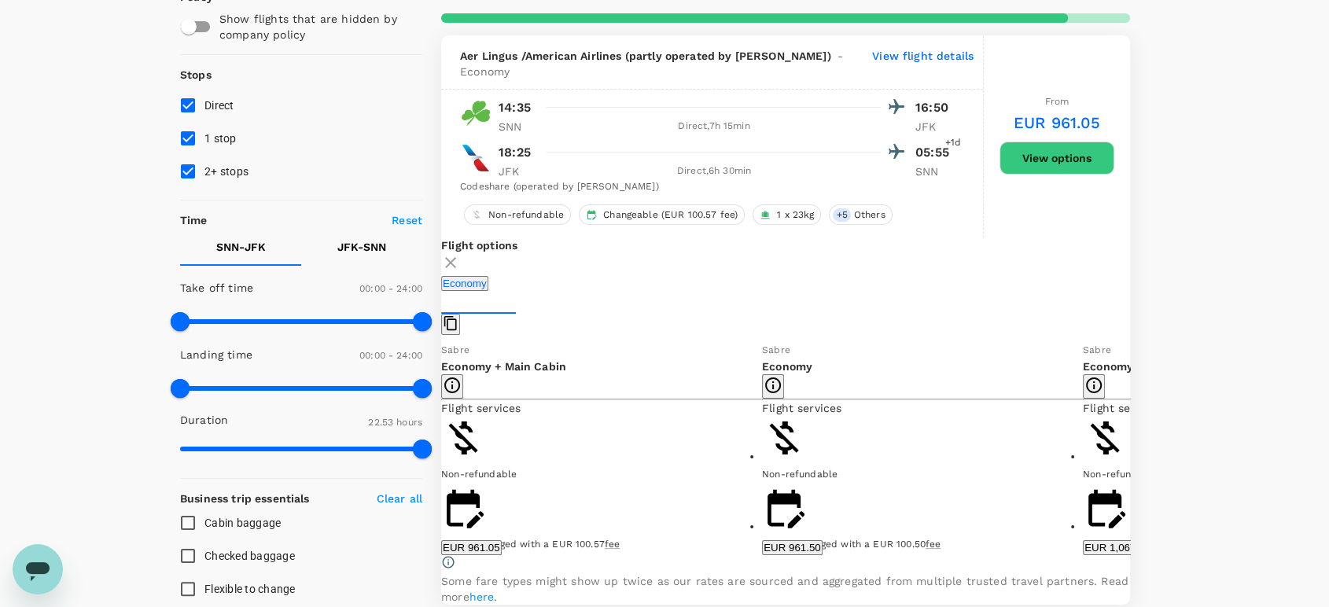
type input "1784"
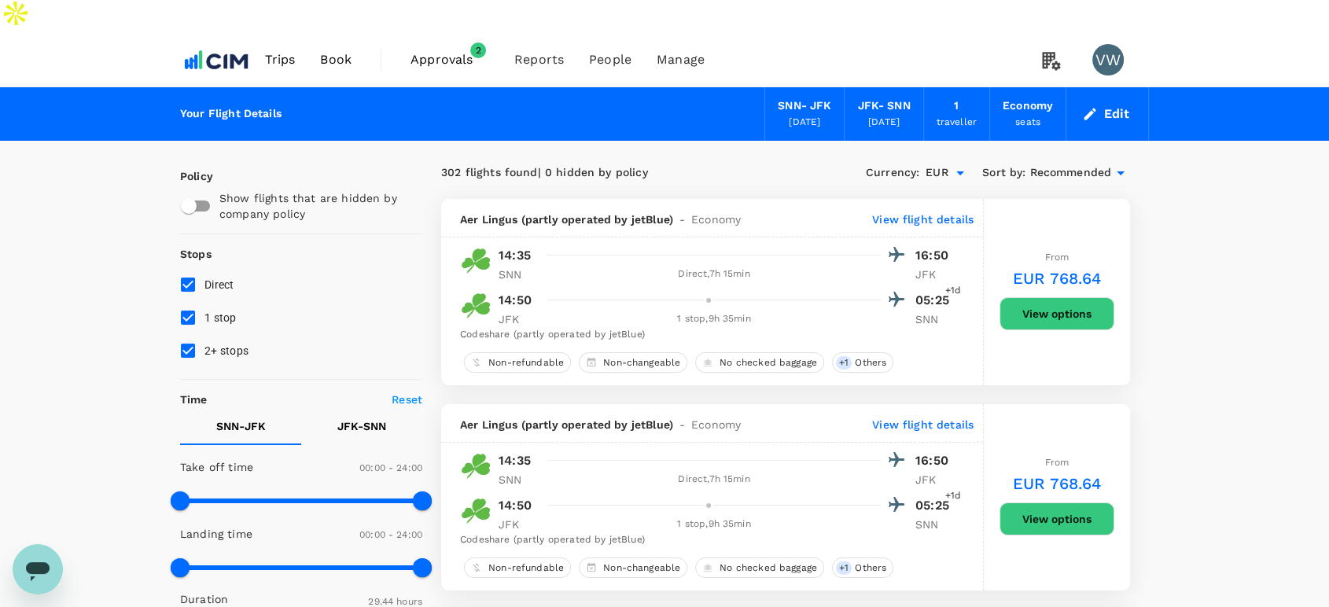
scroll to position [0, 0]
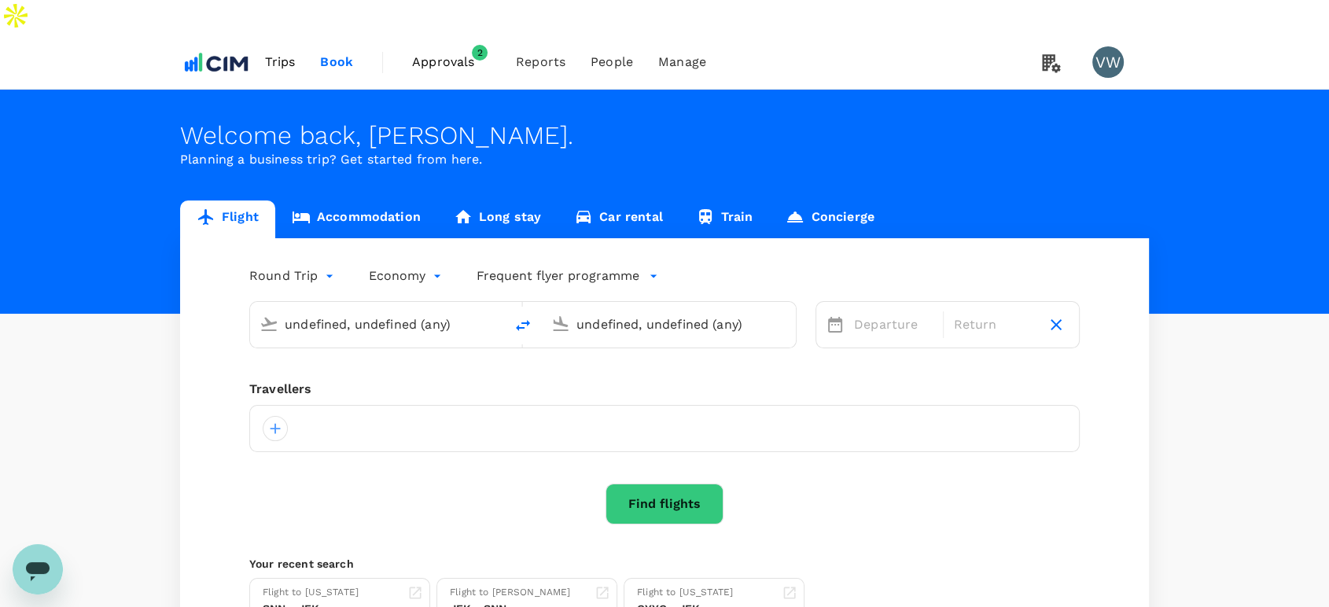
type input "Shannon Intl (SNN)"
type input "John F. Kennedy Intl (JFK)"
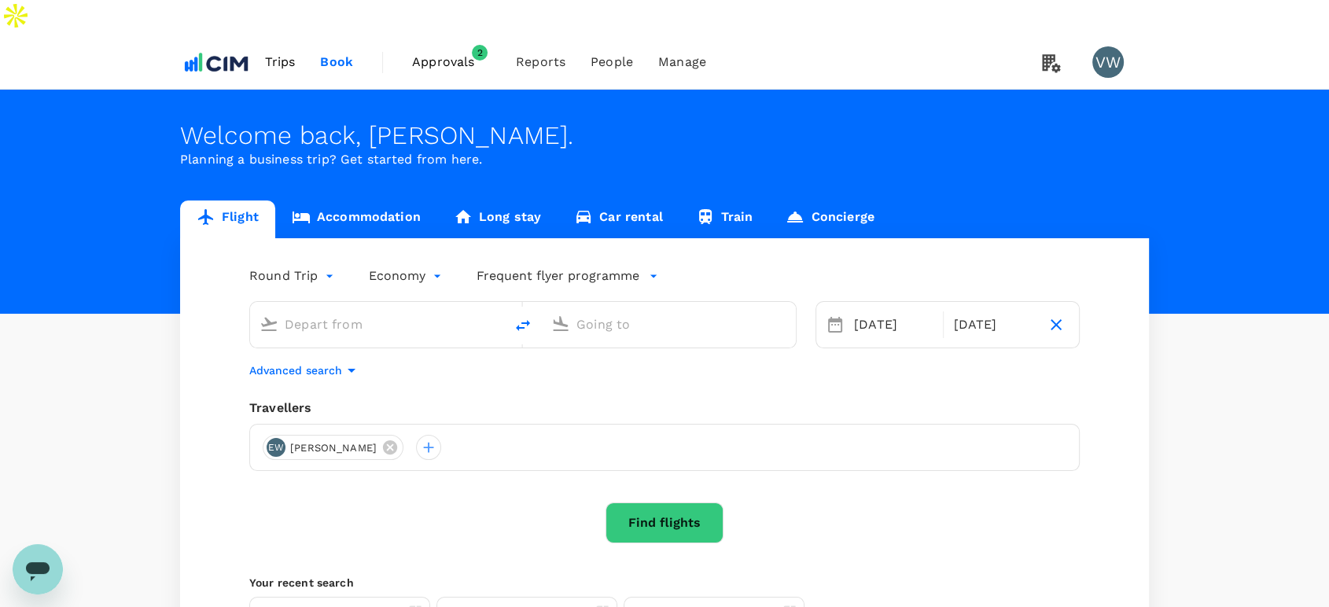
type input "Shannon Intl (SNN)"
type input "John F. Kennedy Intl (JFK)"
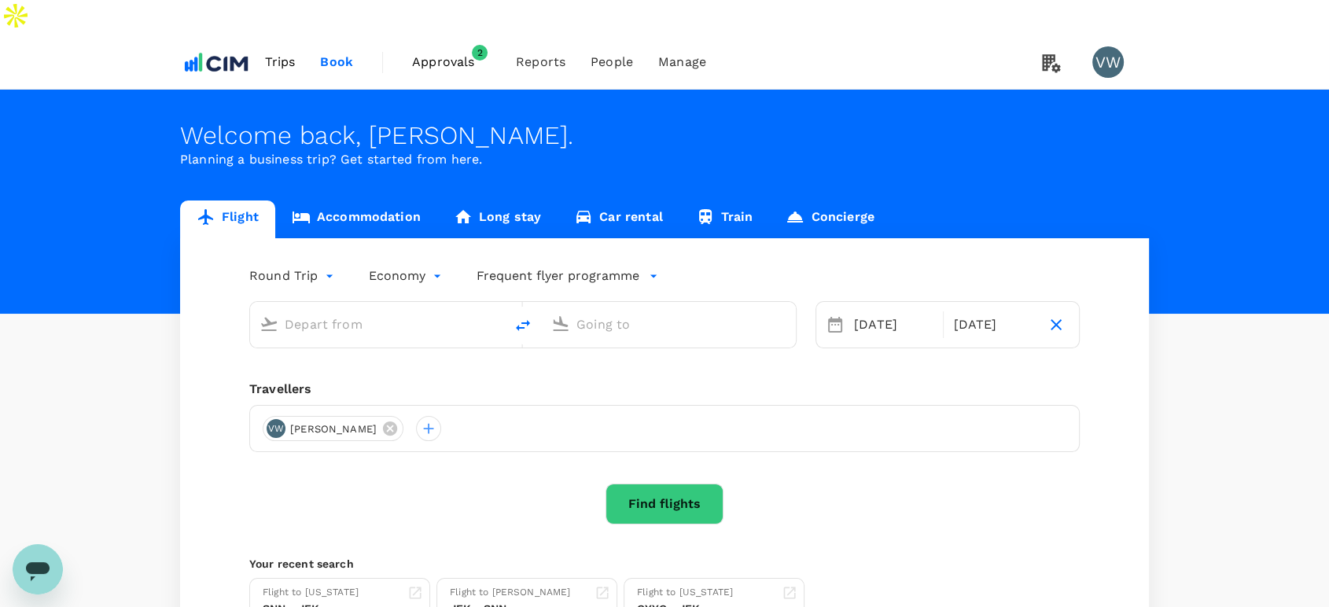
type input "Shannon Intl (SNN)"
type input "John F. Kennedy Intl (JFK)"
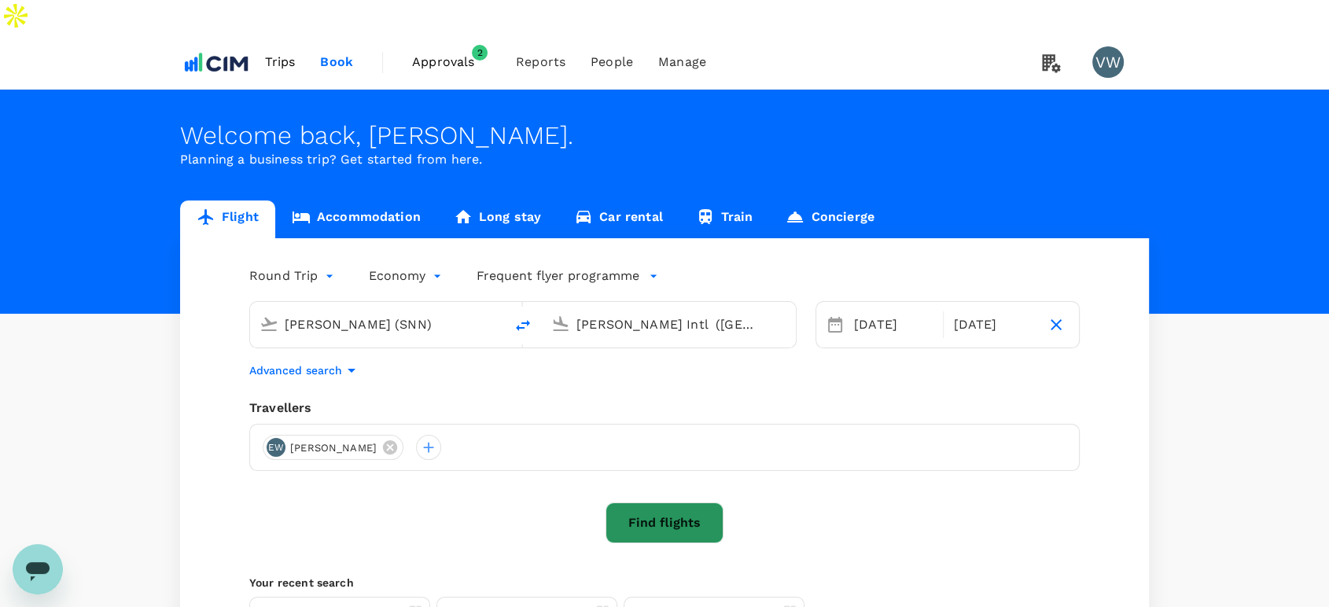
click at [655, 502] on button "Find flights" at bounding box center [664, 522] width 118 height 41
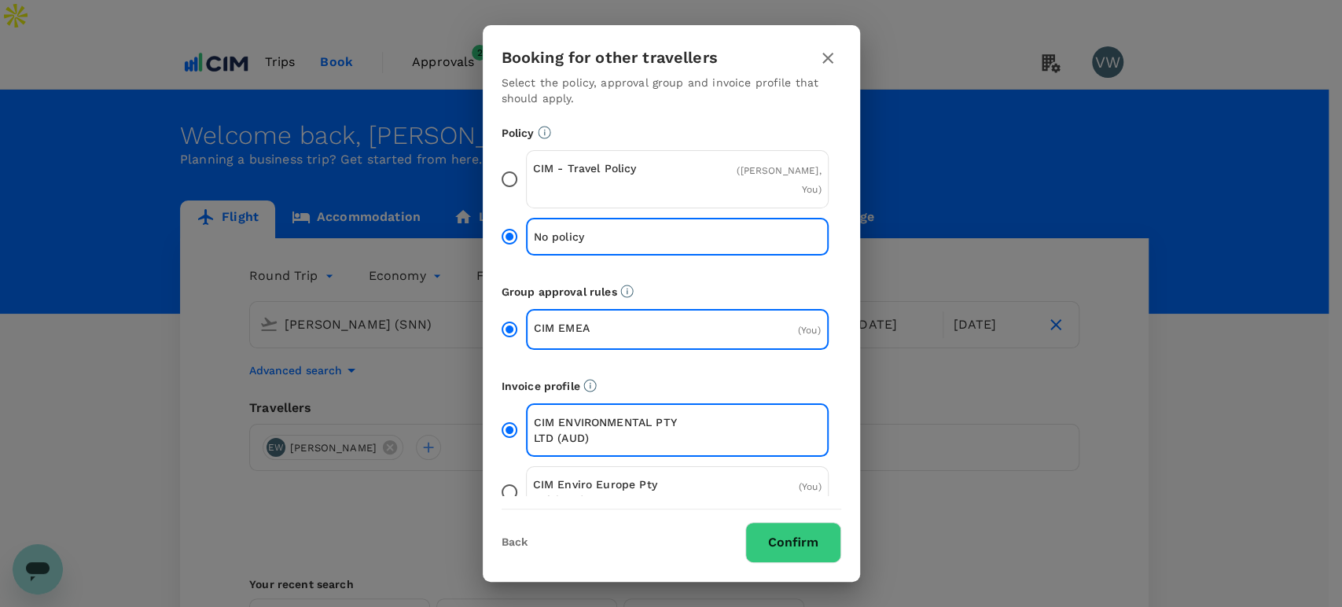
click at [510, 491] on input "CIM Enviro Europe Pty Ltd (EUR) ( You )" at bounding box center [509, 492] width 33 height 33
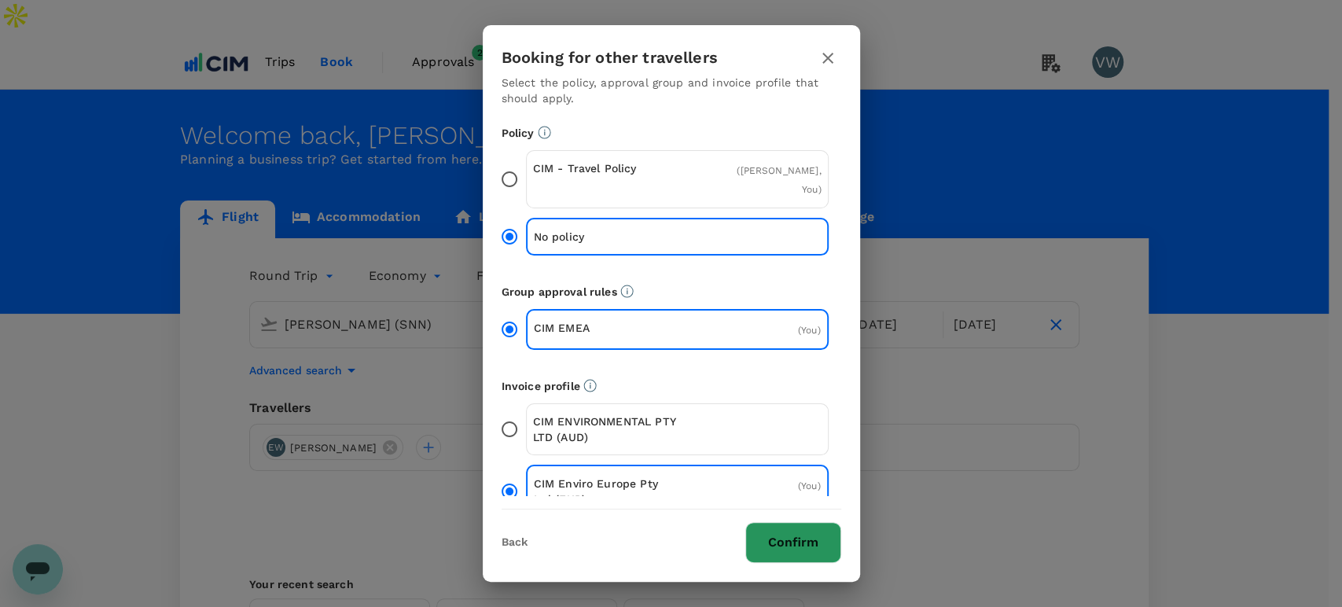
click at [780, 539] on button "Confirm" at bounding box center [793, 542] width 96 height 41
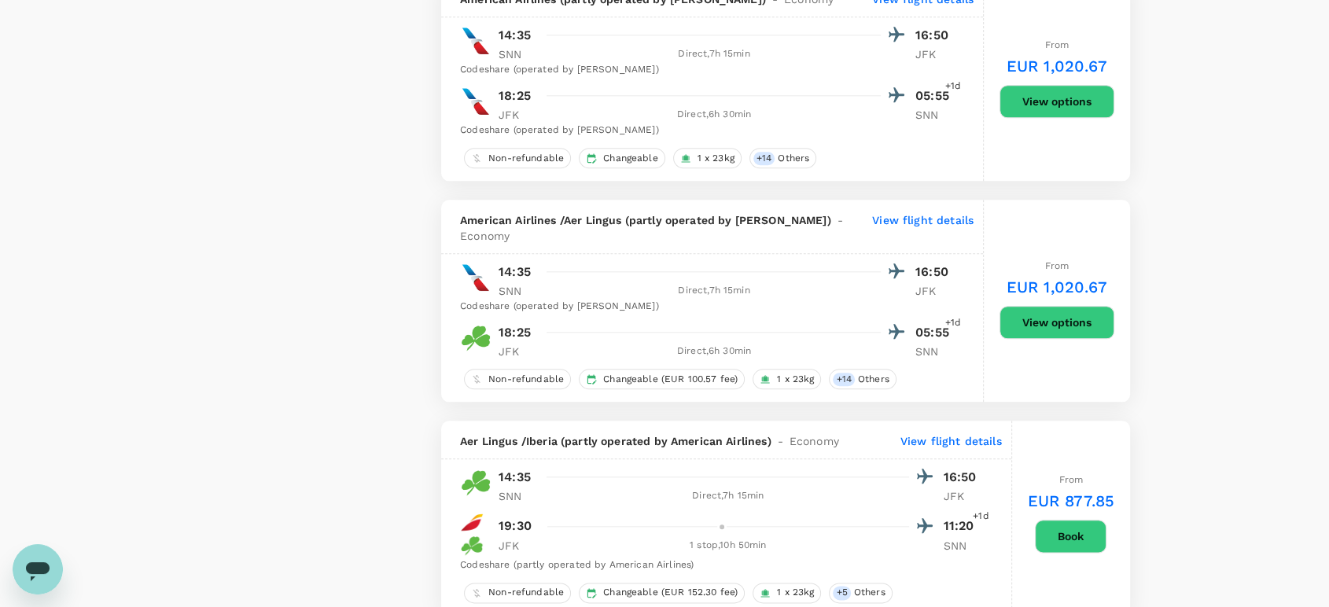
scroll to position [1747, 0]
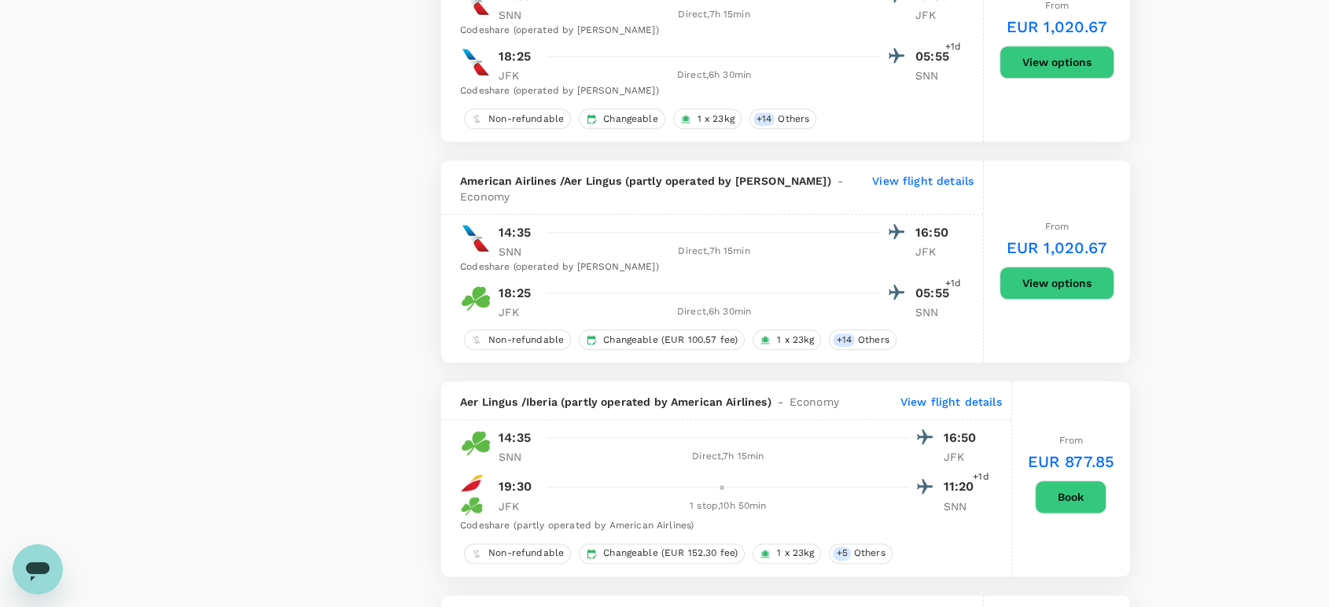
type input "1784"
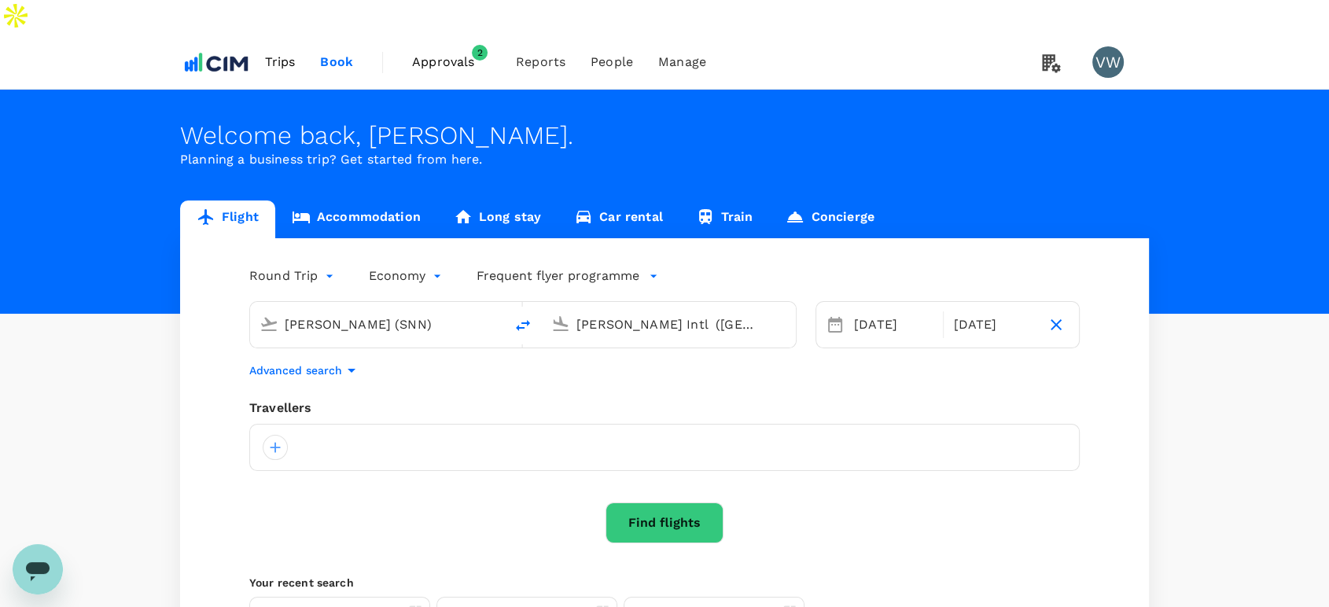
click at [650, 502] on button "Find flights" at bounding box center [664, 522] width 118 height 41
click at [280, 435] on div at bounding box center [275, 447] width 25 height 25
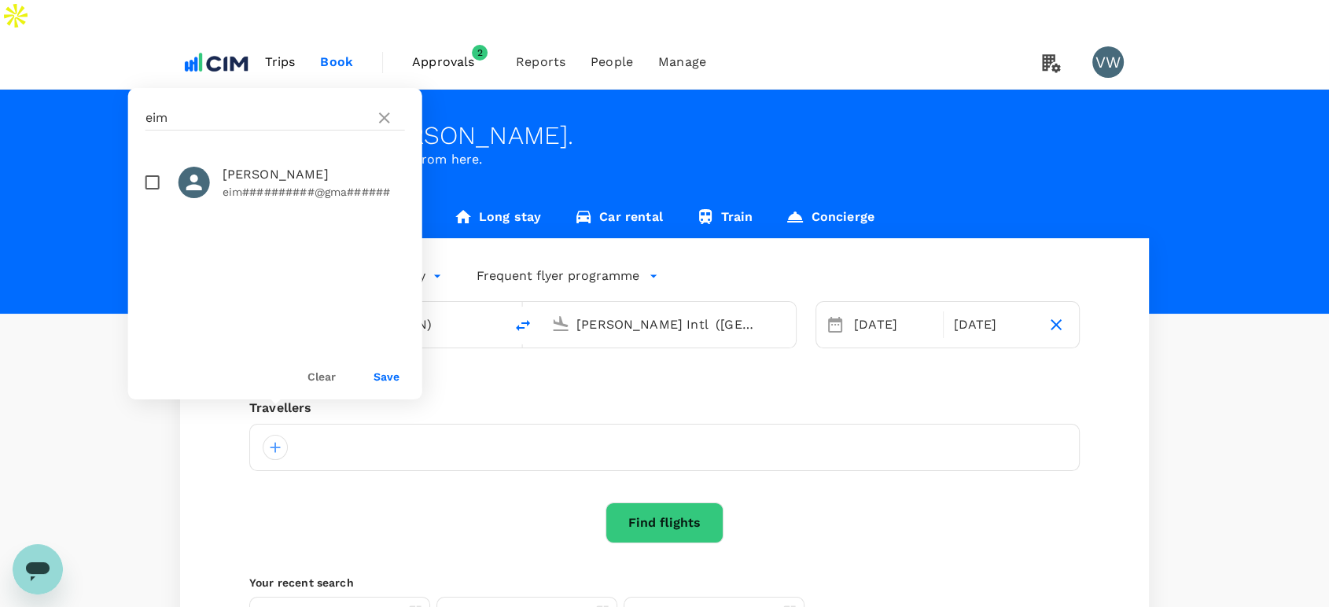
click at [153, 179] on input "checkbox" at bounding box center [152, 182] width 33 height 33
checkbox input "true"
click at [390, 377] on button "Save" at bounding box center [386, 376] width 26 height 13
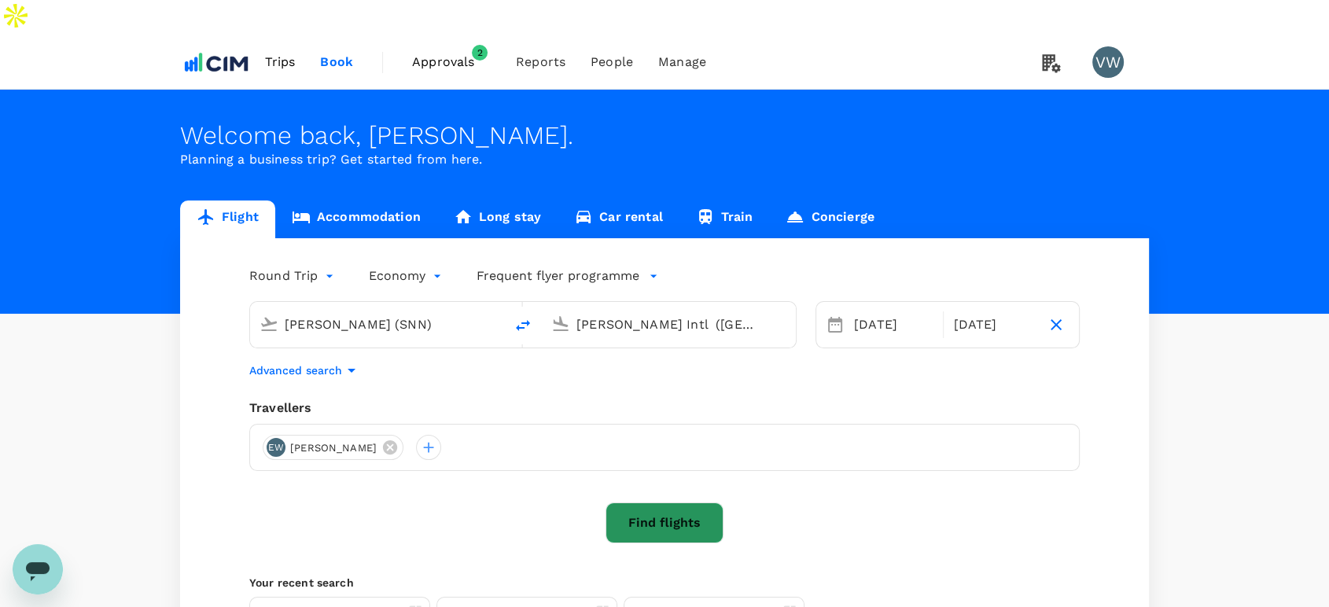
click at [655, 502] on button "Find flights" at bounding box center [664, 522] width 118 height 41
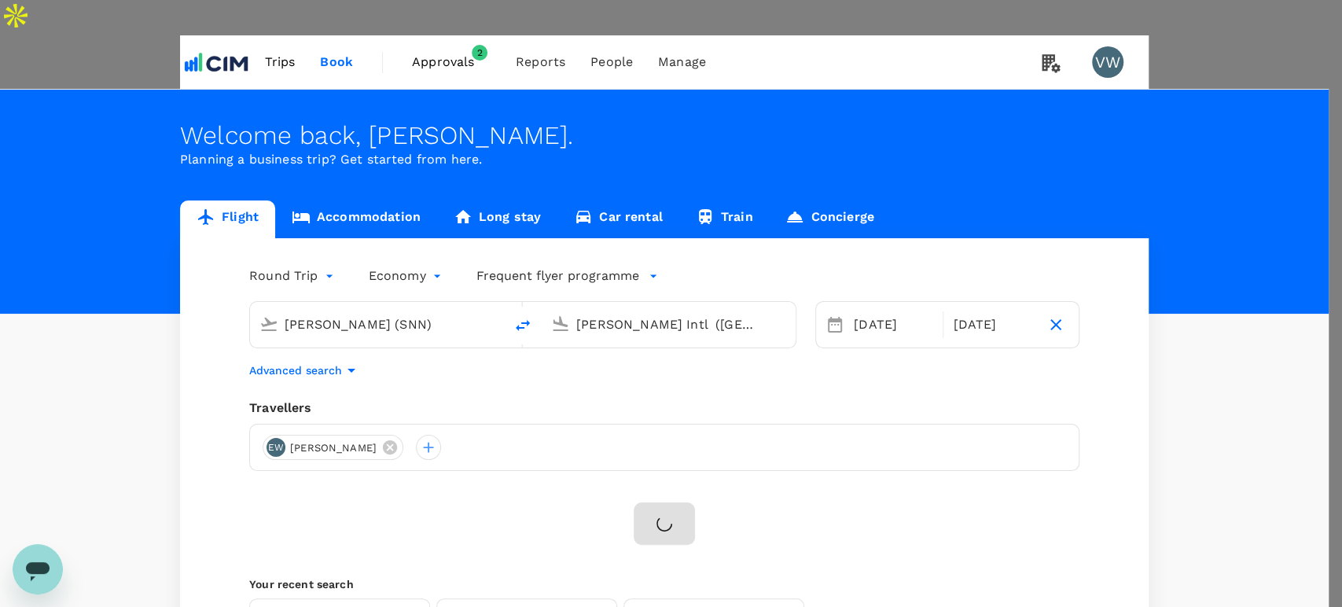
click at [508, 487] on input "CIM Enviro Europe Pty Ltd (EUR) ( You )" at bounding box center [671, 303] width 1342 height 607
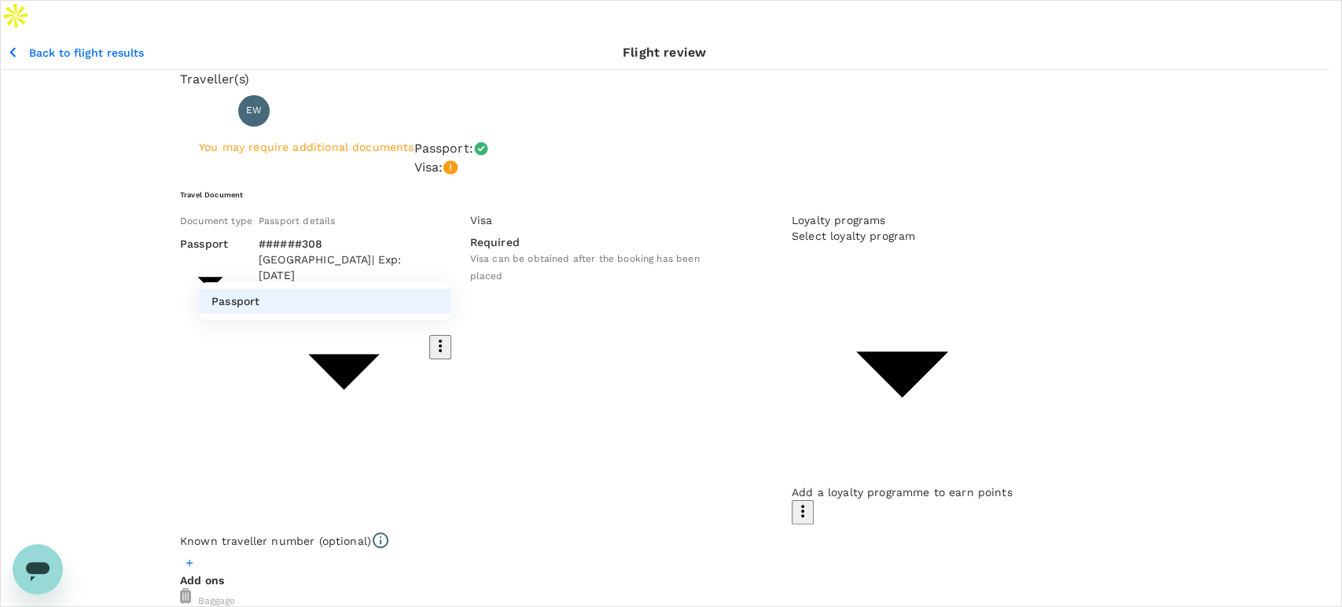
click at [361, 304] on li "Passport" at bounding box center [325, 301] width 252 height 25
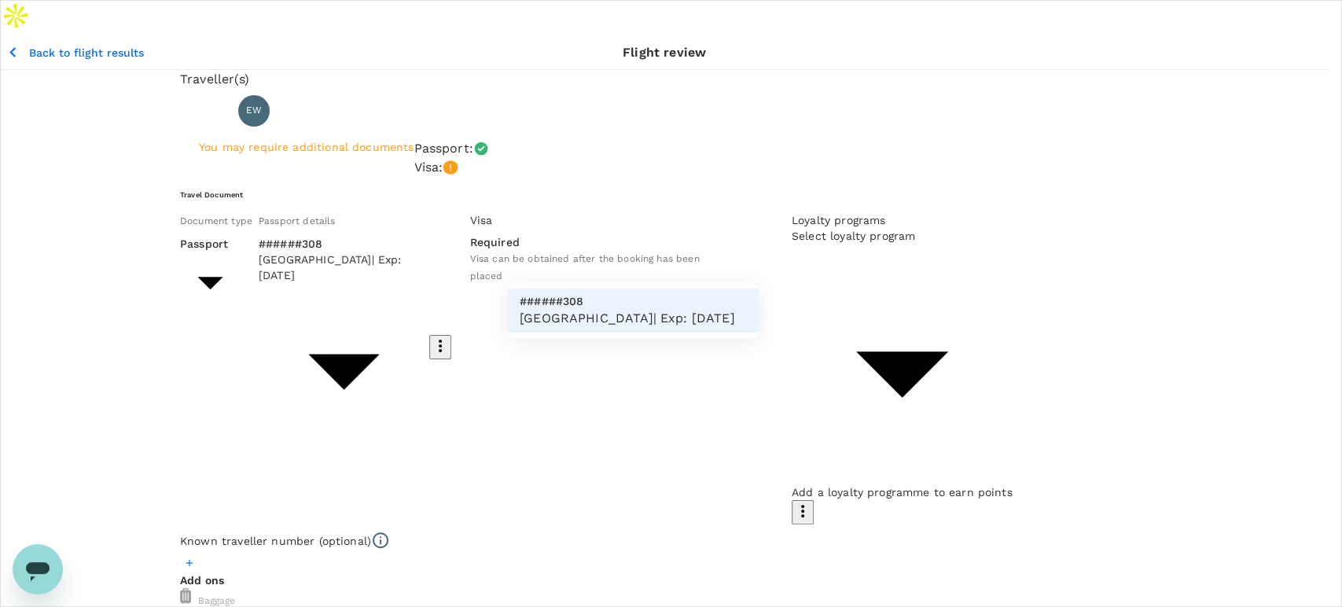
click at [720, 304] on li "######308 Ireland | Exp: 13 Jan 2026" at bounding box center [633, 311] width 252 height 44
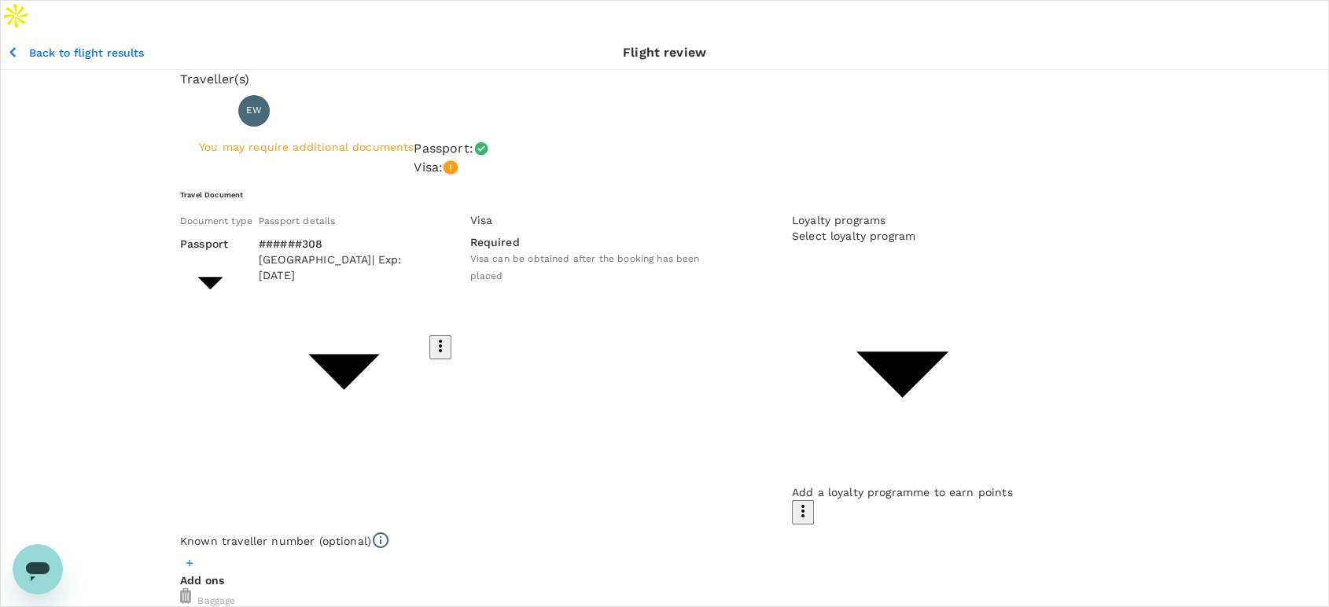
click at [799, 196] on h6 "Travel Document" at bounding box center [664, 194] width 969 height 10
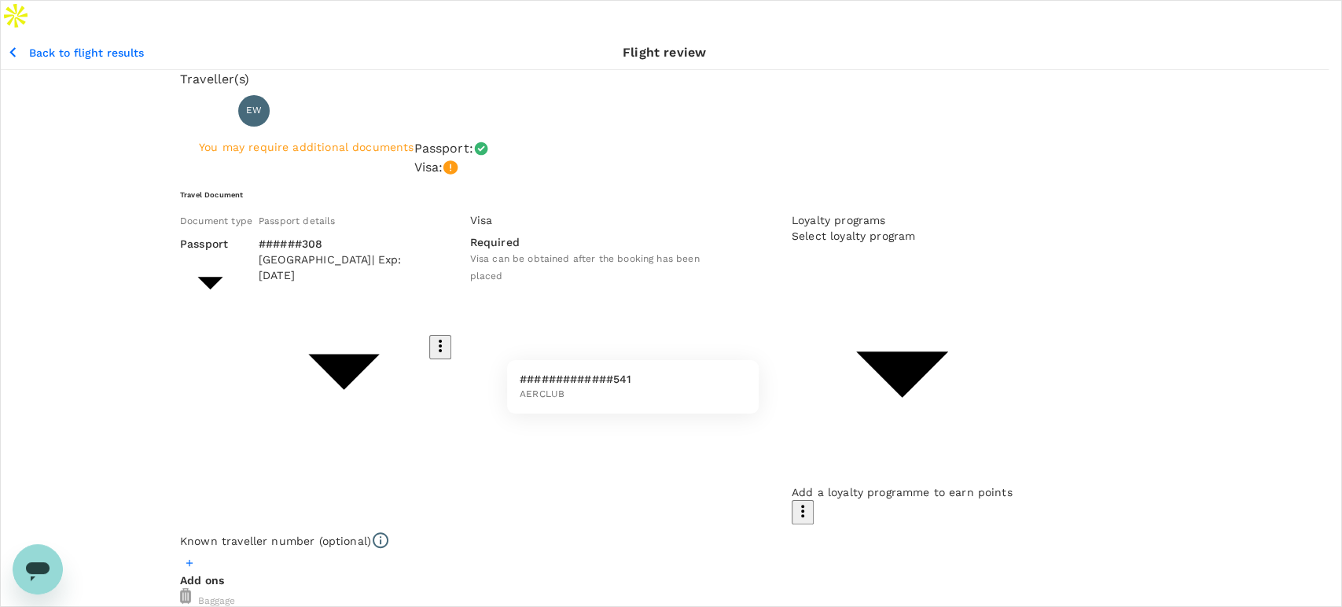
click at [610, 384] on p "#############541" at bounding box center [576, 379] width 112 height 16
type input "4ca8c421-2cc7-47ac-9add-337c70b0d60f"
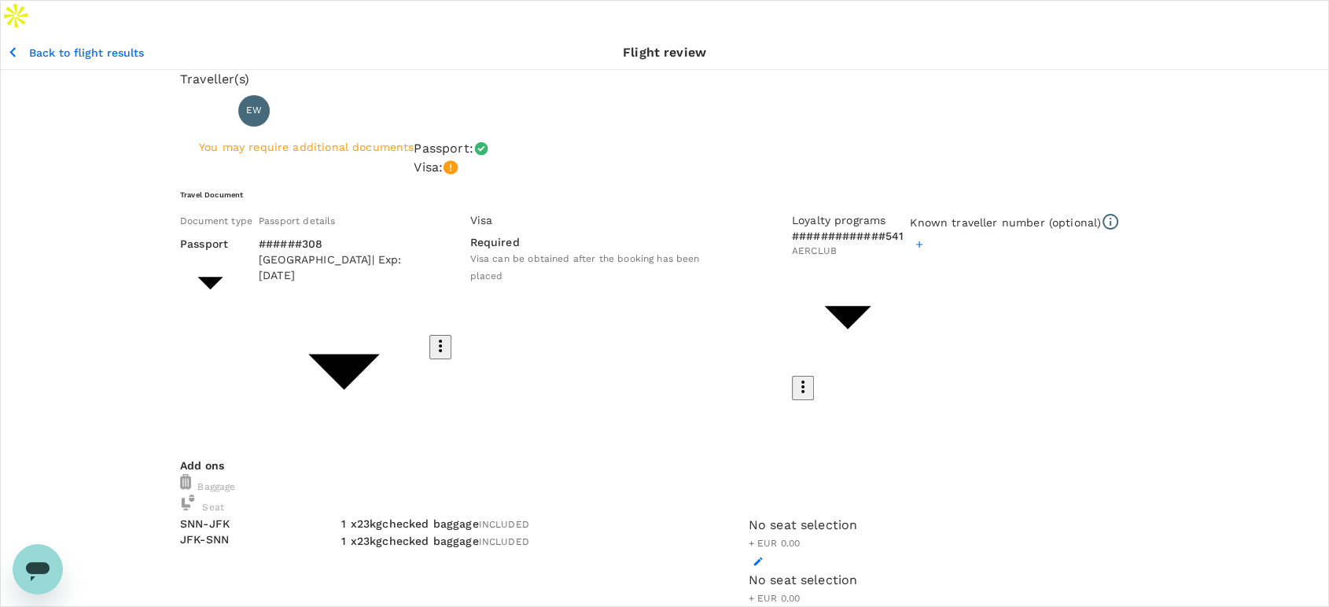
click at [914, 250] on icon "button" at bounding box center [919, 244] width 11 height 11
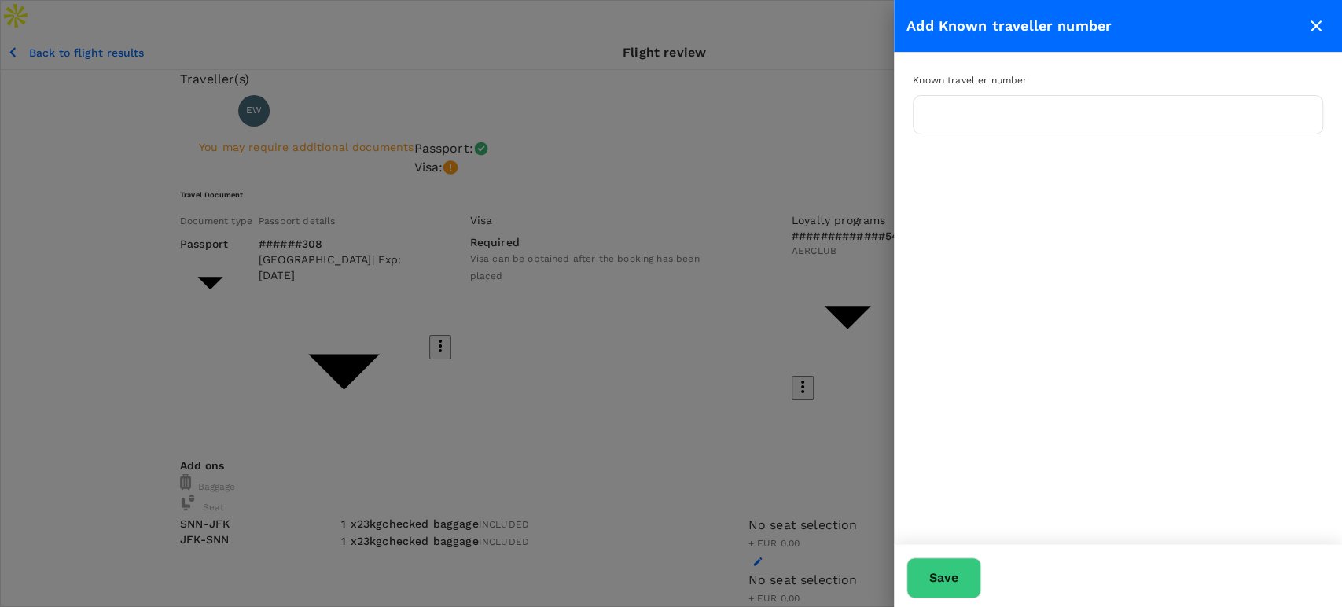
click at [1314, 21] on icon "close" at bounding box center [1316, 26] width 19 height 19
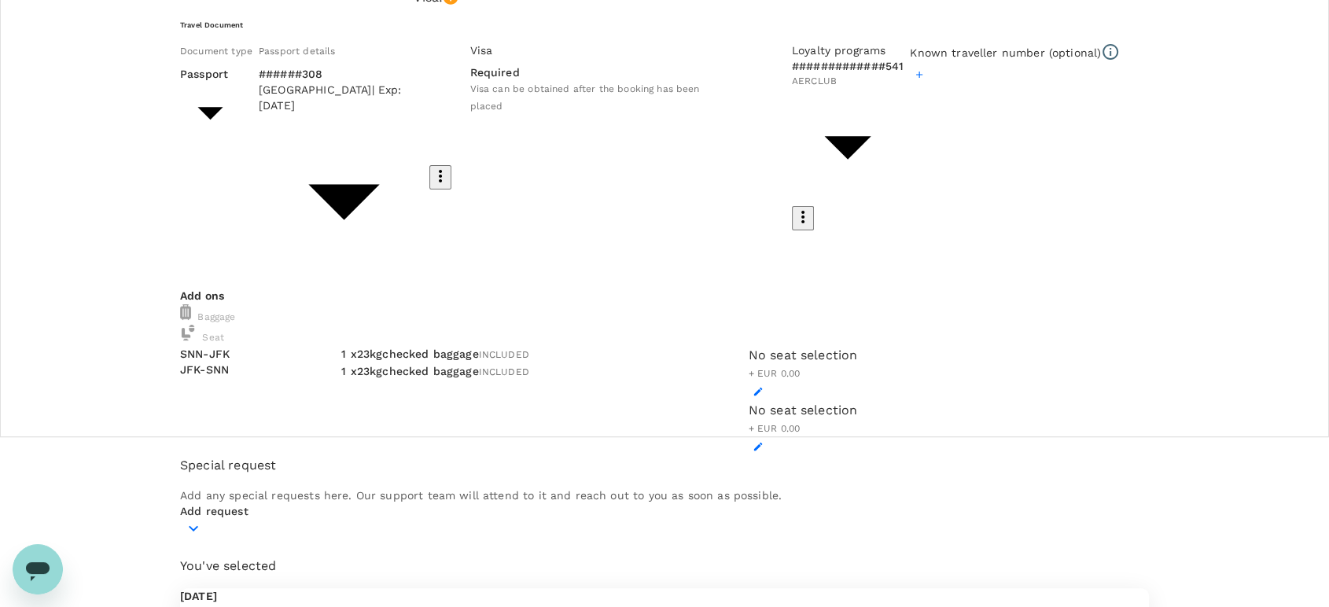
scroll to position [175, 0]
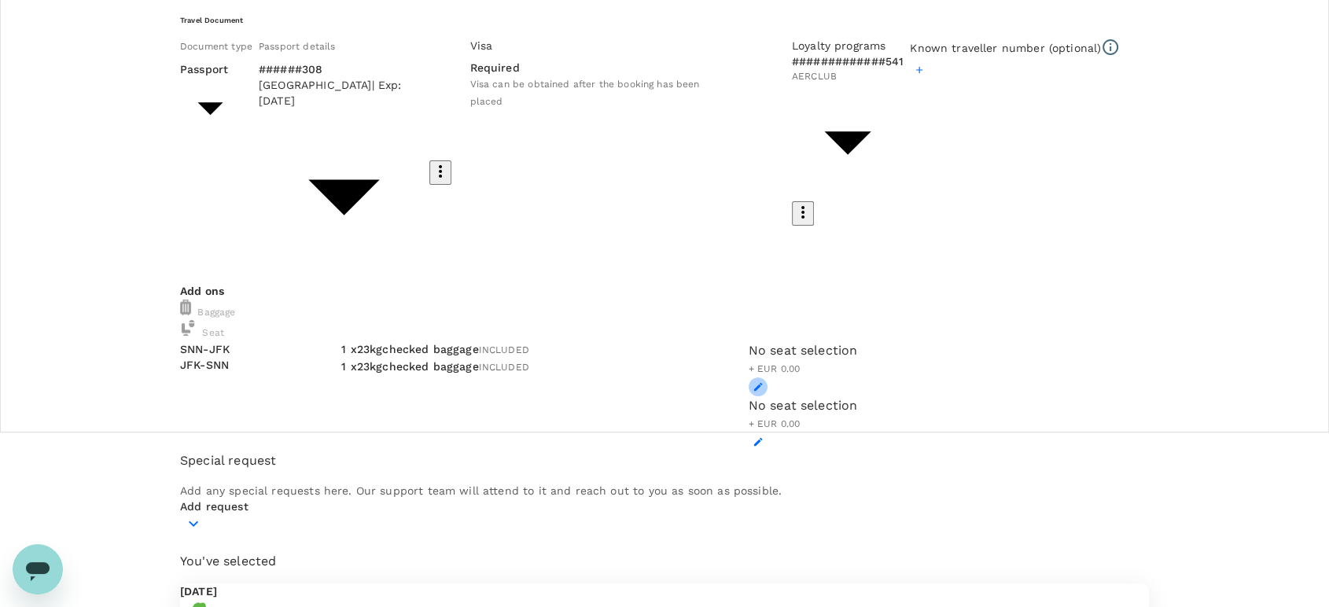
click at [767, 380] on button "button" at bounding box center [758, 386] width 19 height 19
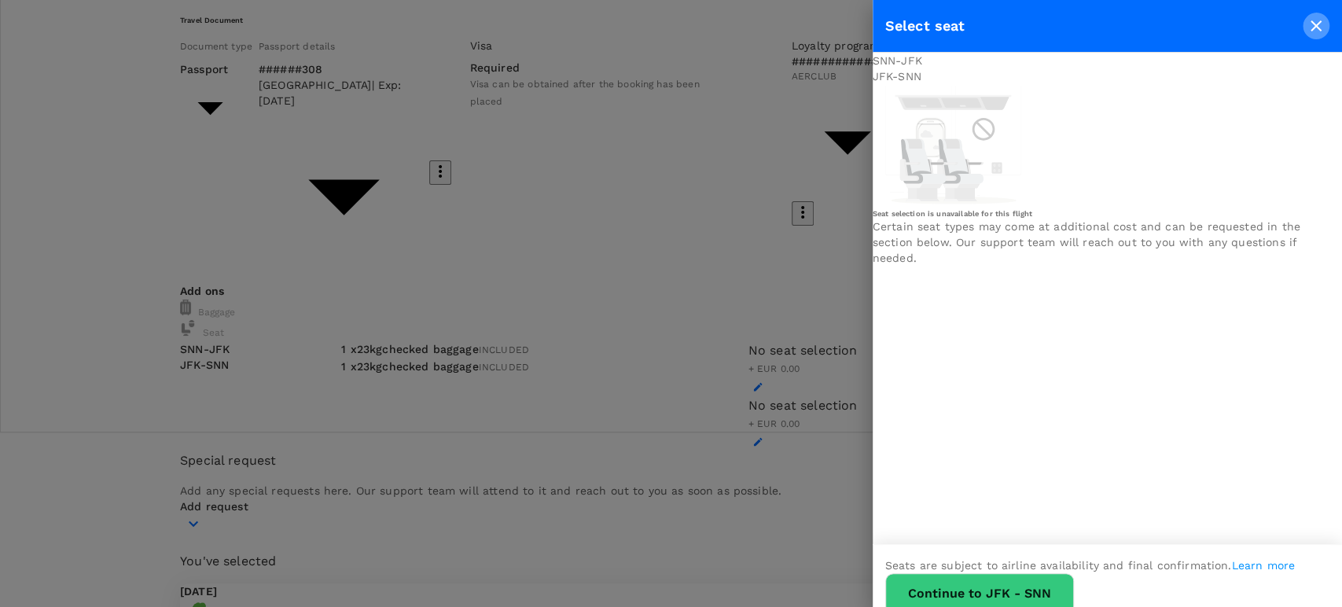
click at [1307, 23] on icon "close" at bounding box center [1316, 26] width 19 height 19
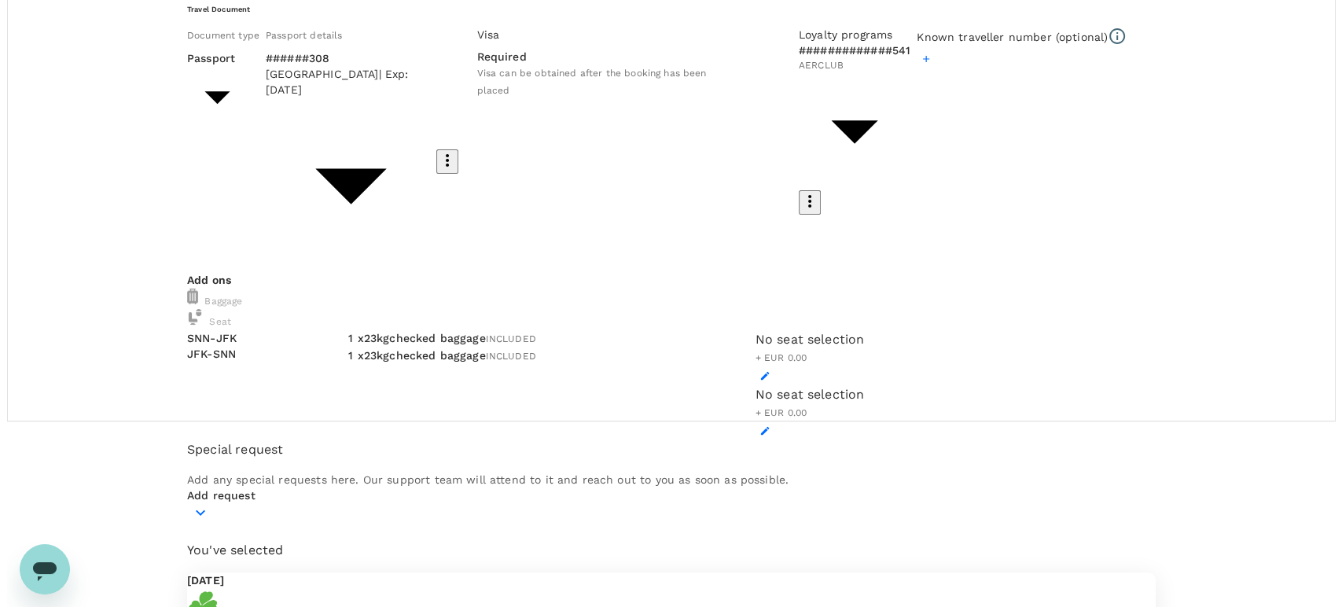
scroll to position [79, 0]
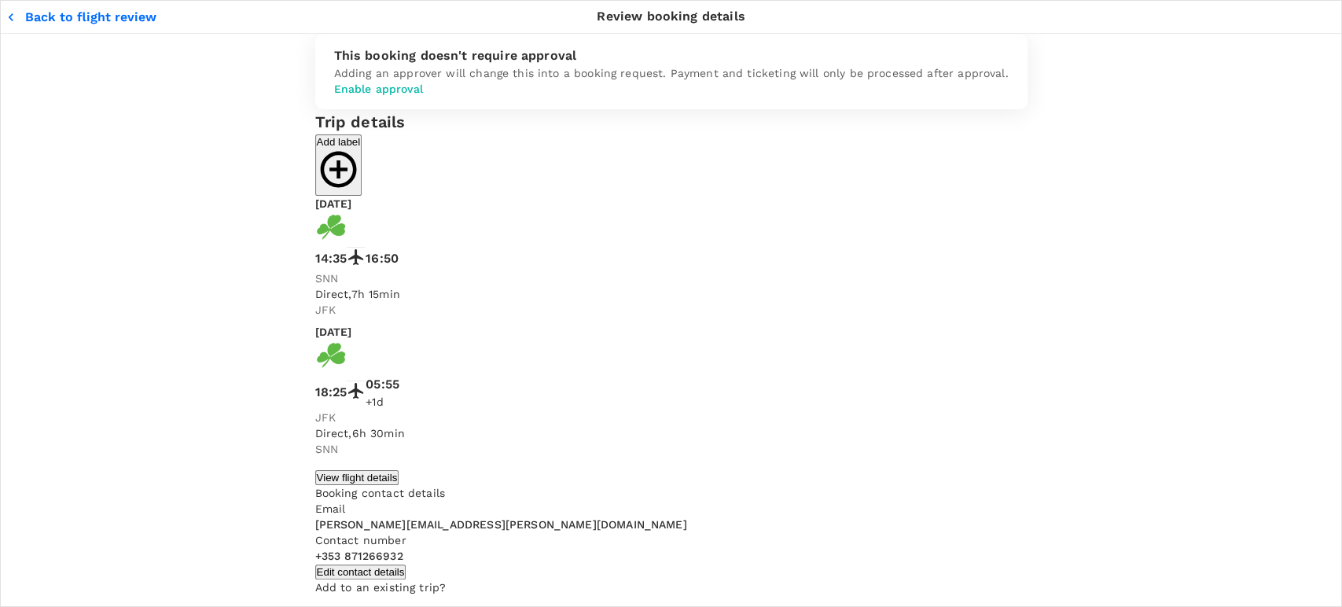
type input "9d5de3ff-3368-4803-a68f-91d504ca2e7d"
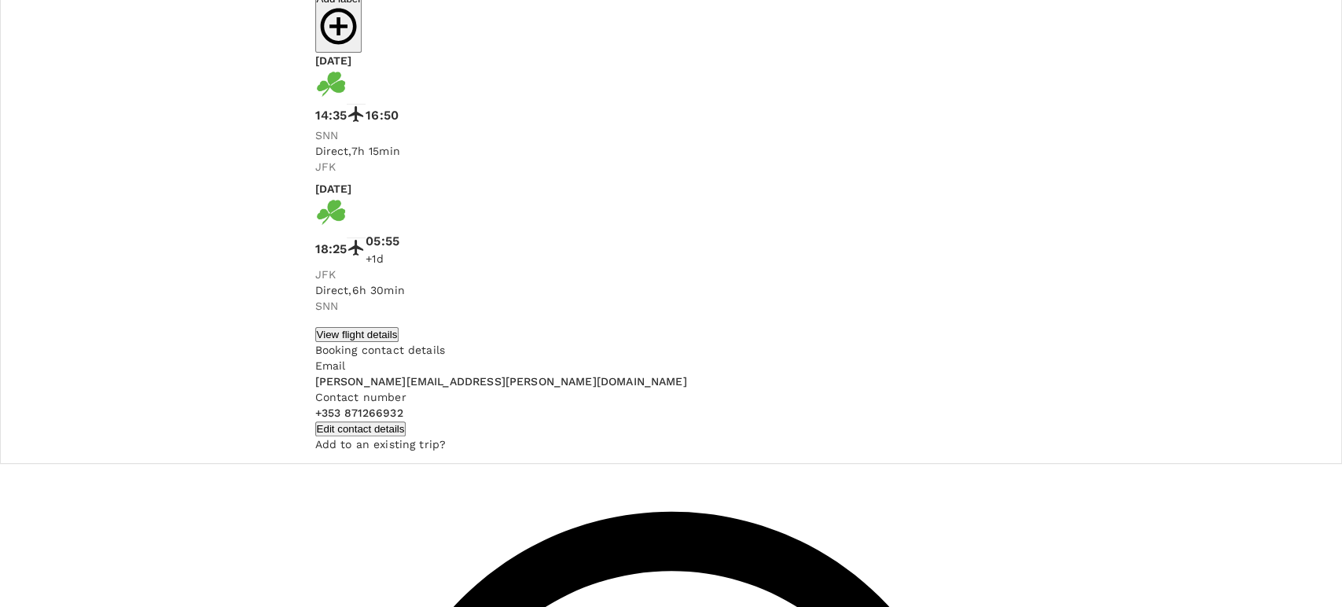
scroll to position [145, 0]
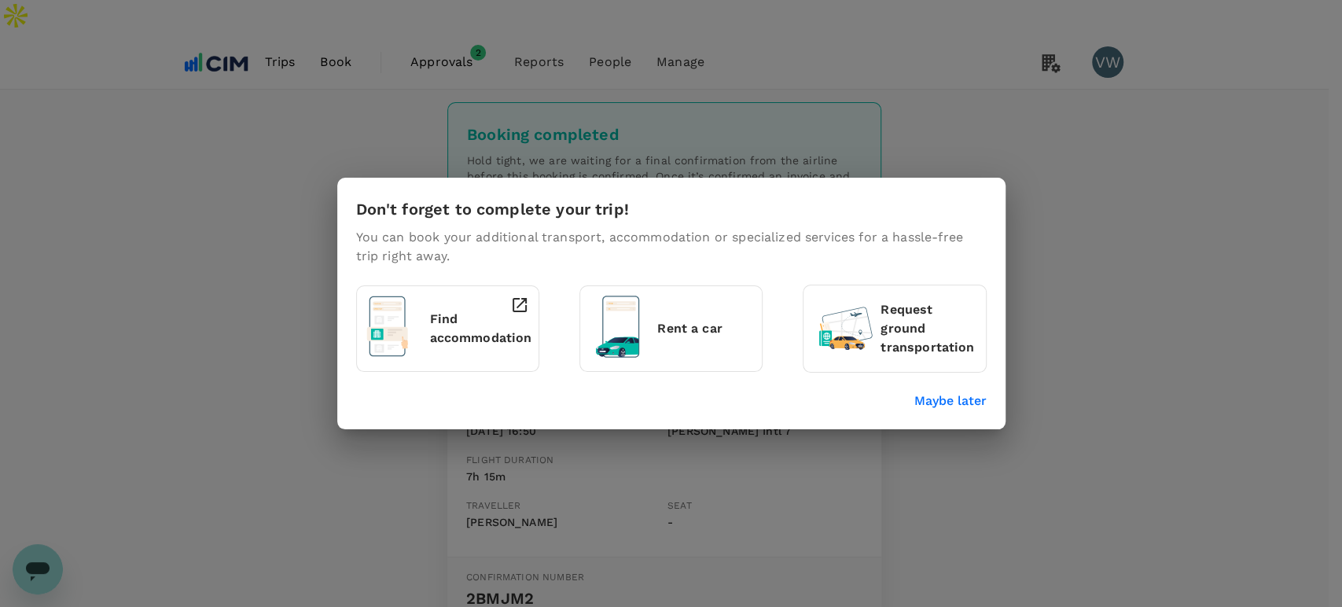
click at [943, 407] on p "Maybe later" at bounding box center [950, 401] width 72 height 19
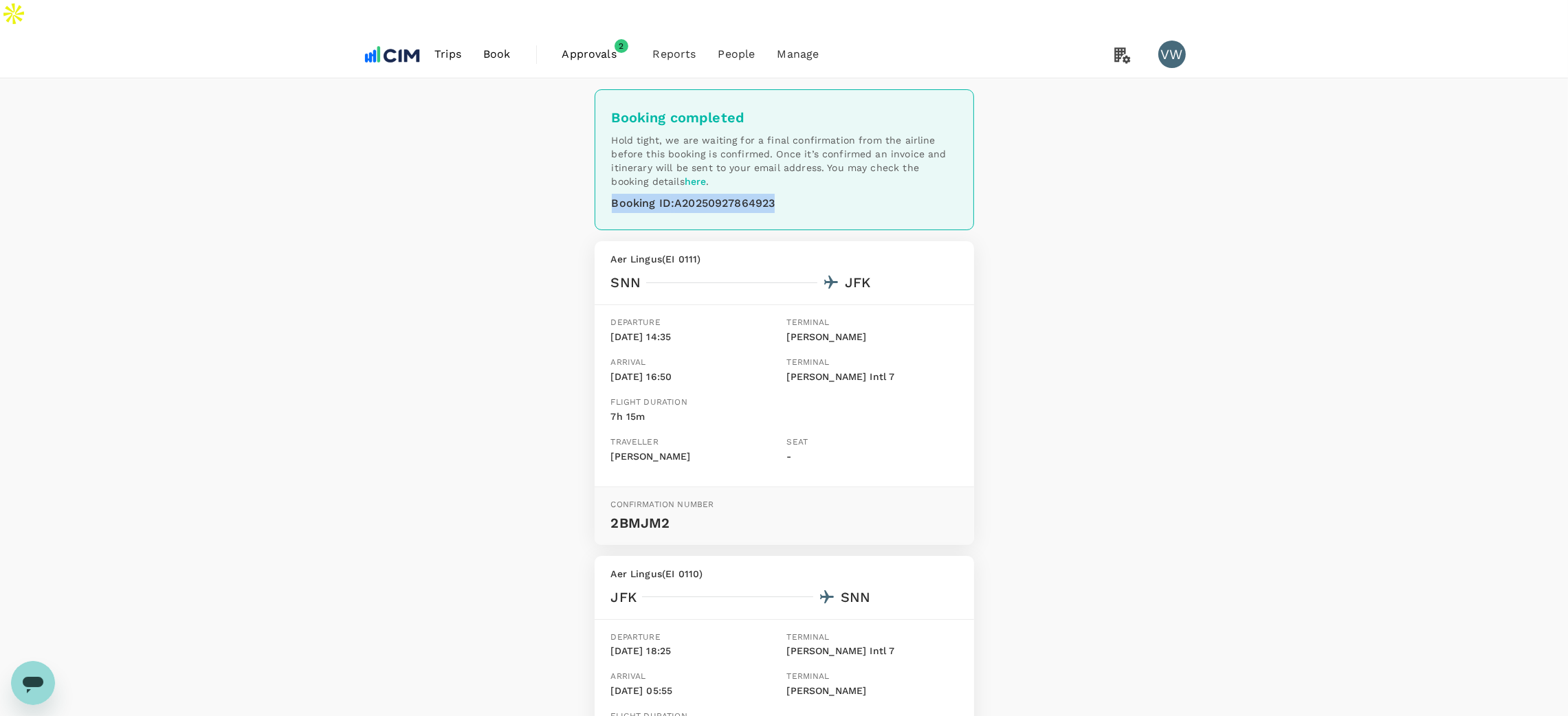
drag, startPoint x: 614, startPoint y: 173, endPoint x: 780, endPoint y: 178, distance: 166.1
click at [780, 194] on div "Booking ID : A20250927864923" at bounding box center [784, 204] width 345 height 19
copy div "Booking ID : A20250927864923"
click at [494, 46] on span "Book" at bounding box center [496, 54] width 27 height 17
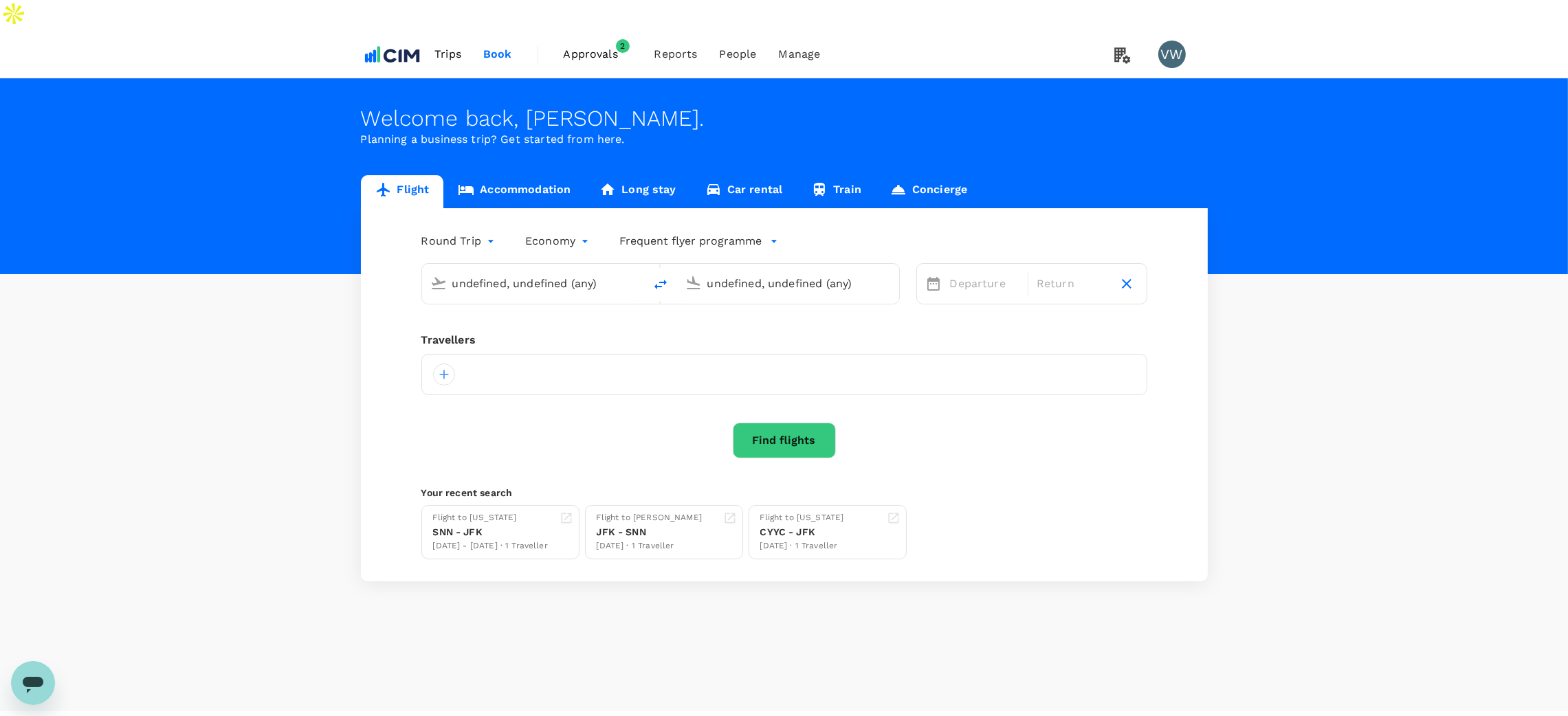
type input "[PERSON_NAME] (SNN)"
type input "[PERSON_NAME] Intl ([GEOGRAPHIC_DATA])"
type input "[PERSON_NAME] (SNN)"
type input "[PERSON_NAME] Intl ([GEOGRAPHIC_DATA])"
type input "[PERSON_NAME] (SNN)"
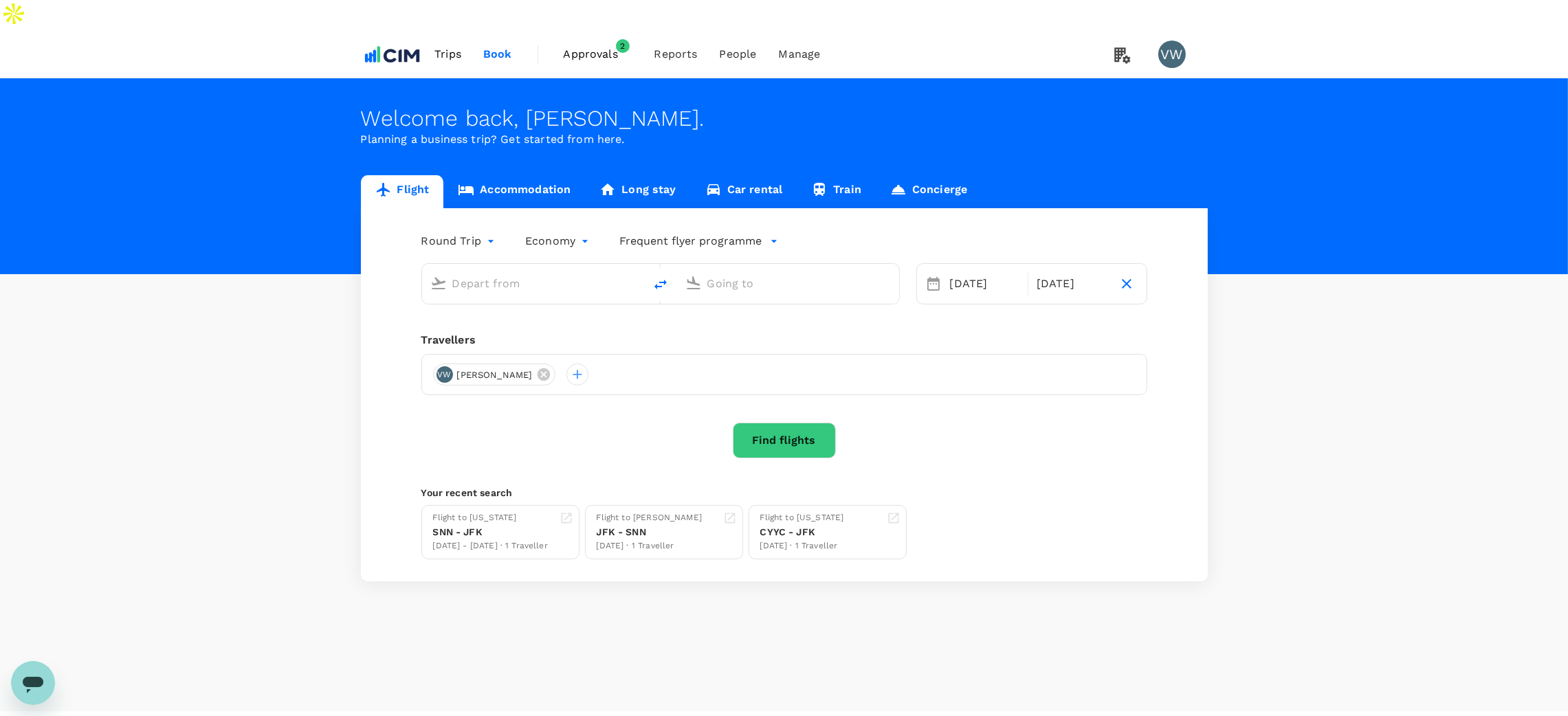
type input "[PERSON_NAME] Intl ([GEOGRAPHIC_DATA])"
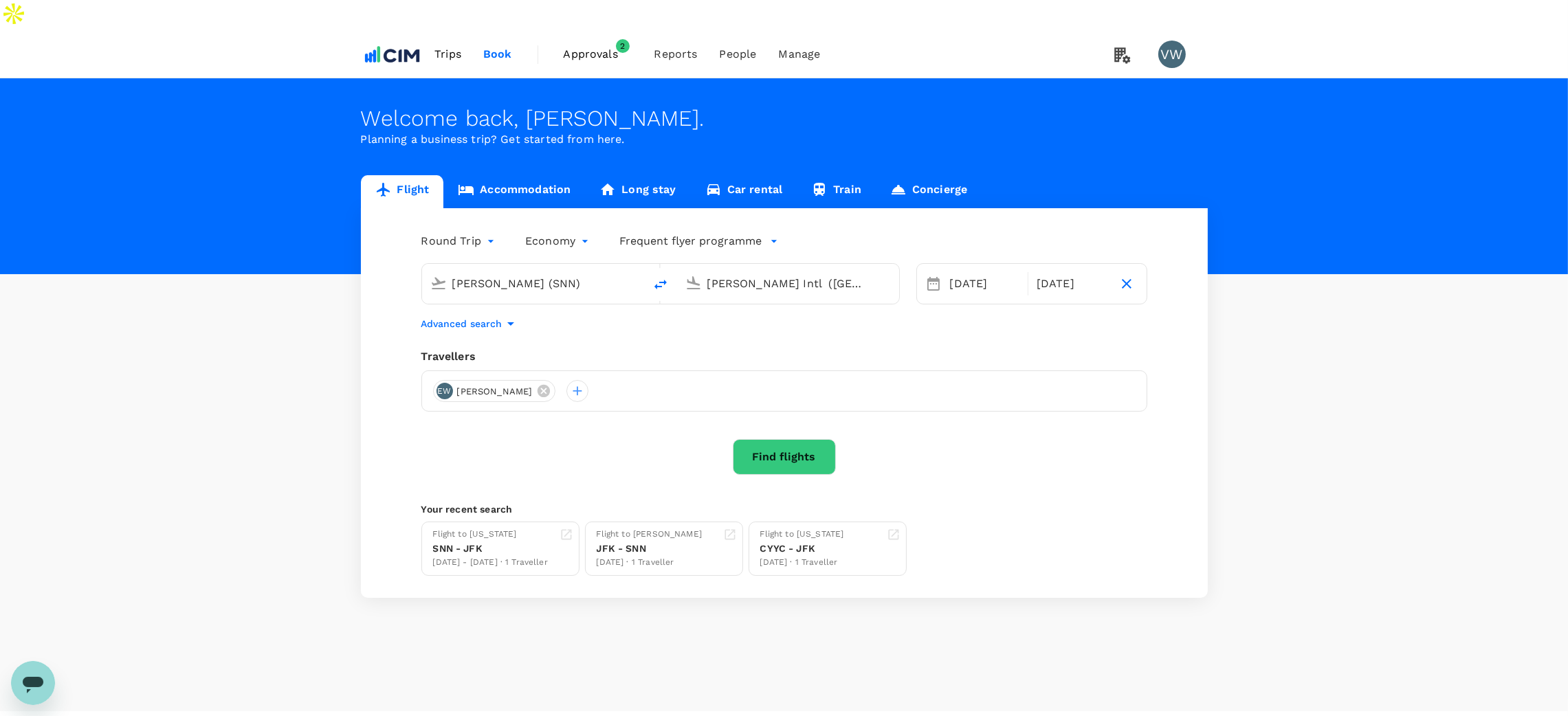
click at [526, 176] on link "Accommodation" at bounding box center [514, 192] width 142 height 33
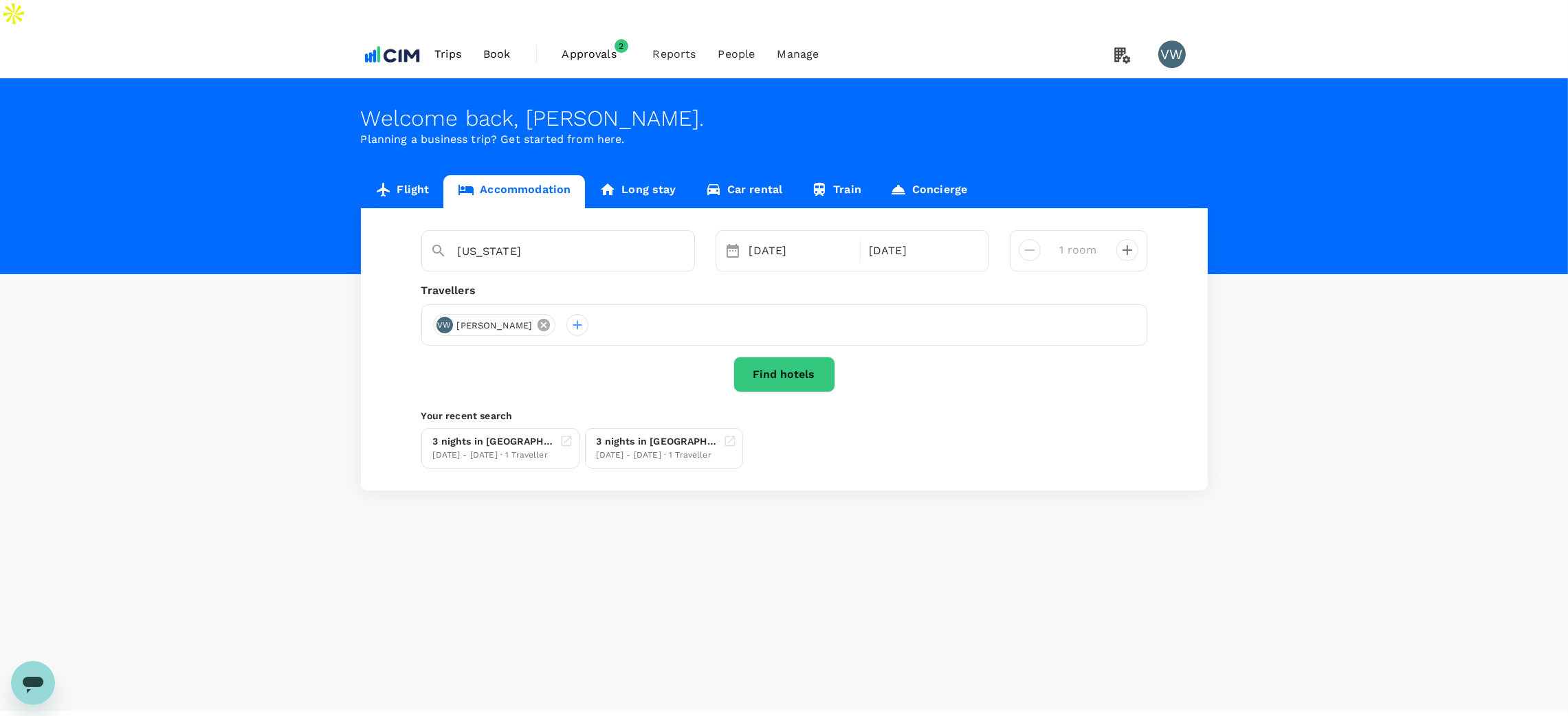
type input "[PERSON_NAME]"
click at [529, 314] on div "PW Paul Walsh" at bounding box center [494, 324] width 123 height 22
click at [538, 240] on input "[PERSON_NAME]" at bounding box center [552, 251] width 190 height 21
click at [794, 357] on button "Find hotels" at bounding box center [784, 374] width 101 height 36
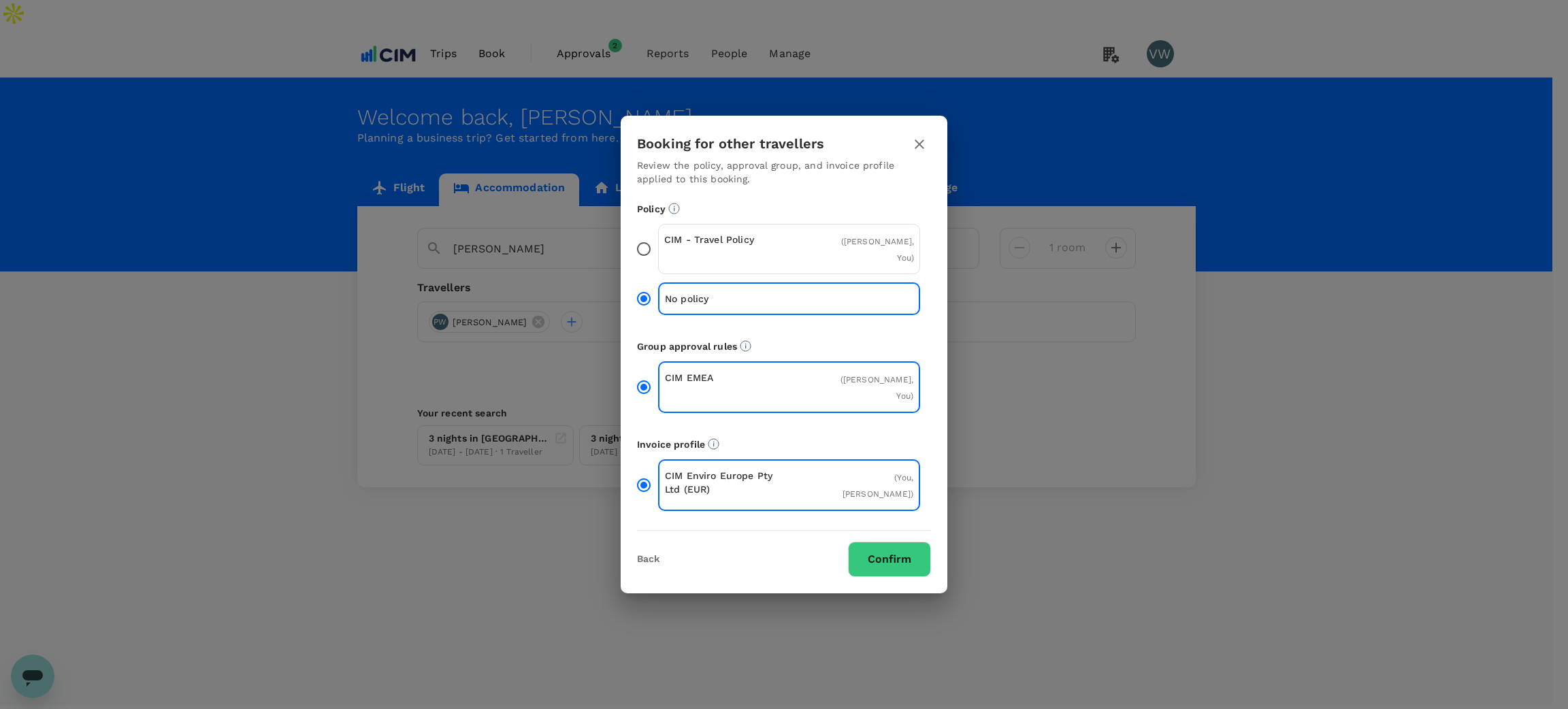
click at [890, 525] on button "Confirm" at bounding box center [890, 559] width 83 height 35
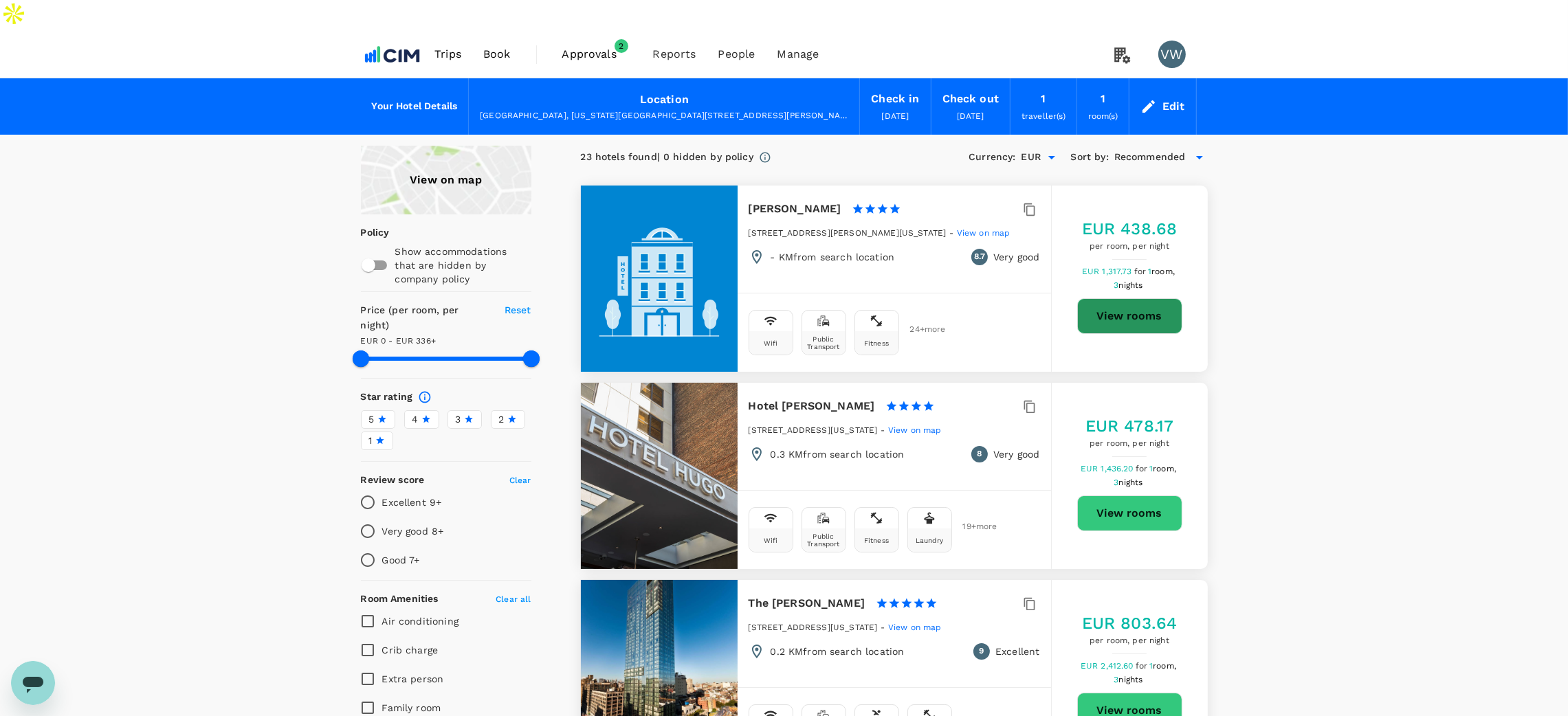
click at [1128, 298] on button "View rooms" at bounding box center [1129, 316] width 105 height 36
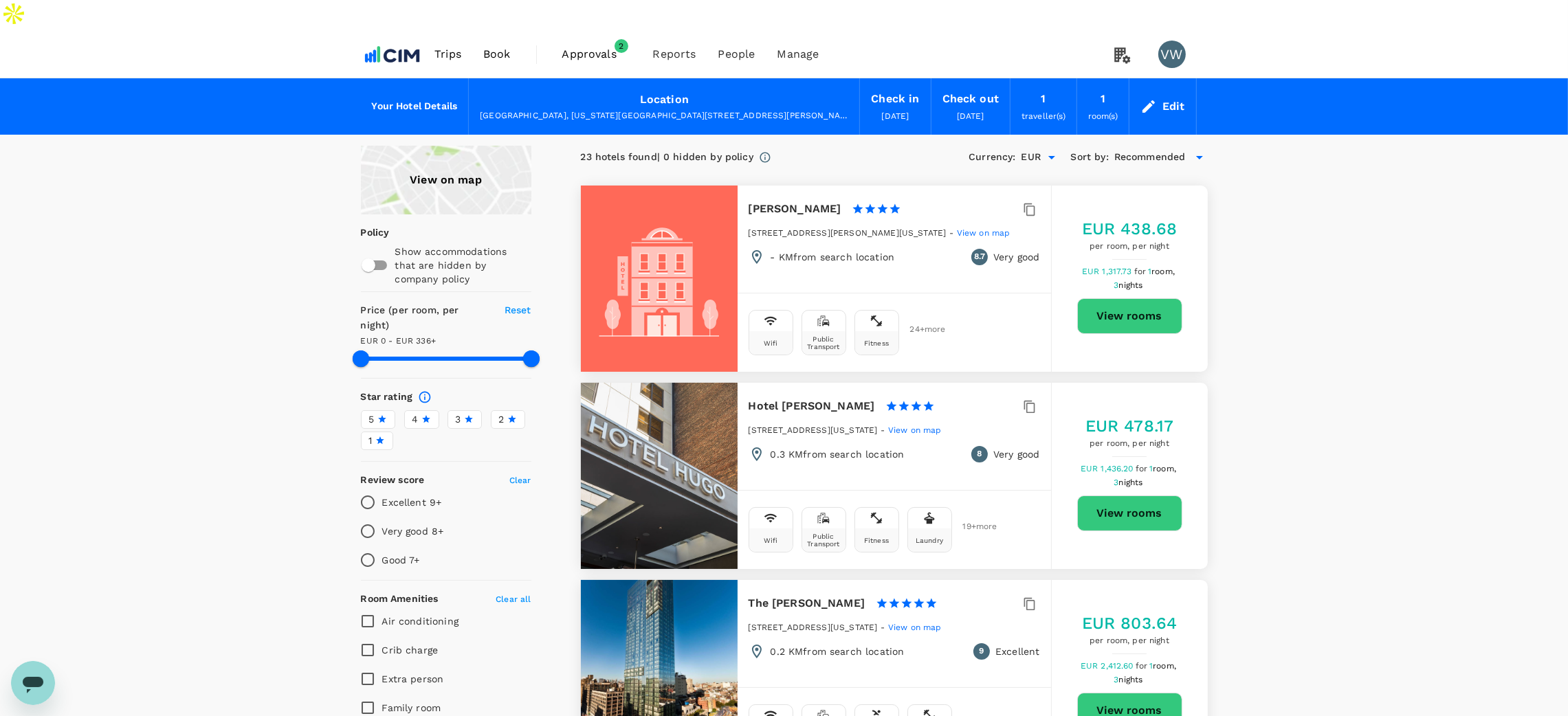
type input "335"
click at [448, 46] on span "Trips" at bounding box center [448, 54] width 27 height 17
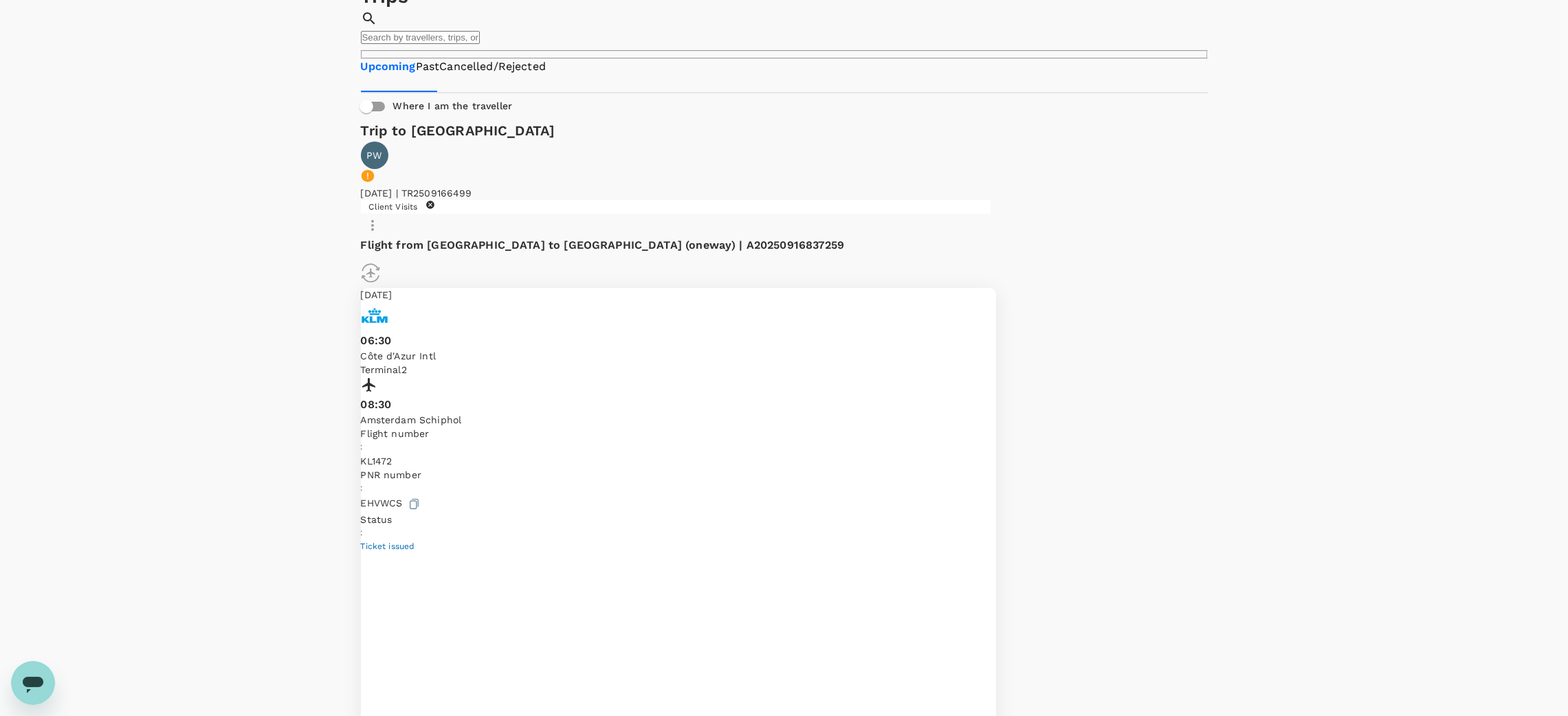
scroll to position [206, 0]
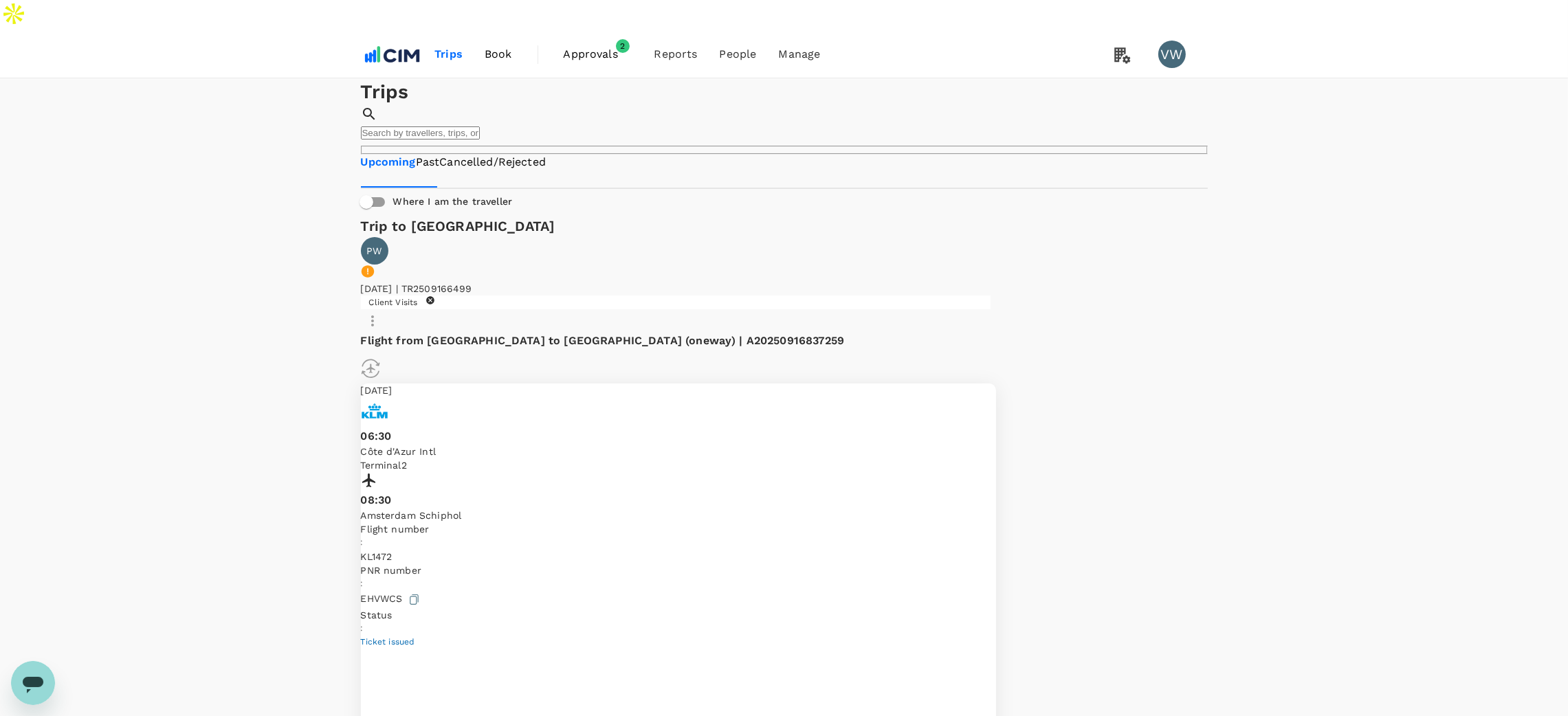
scroll to position [413, 0]
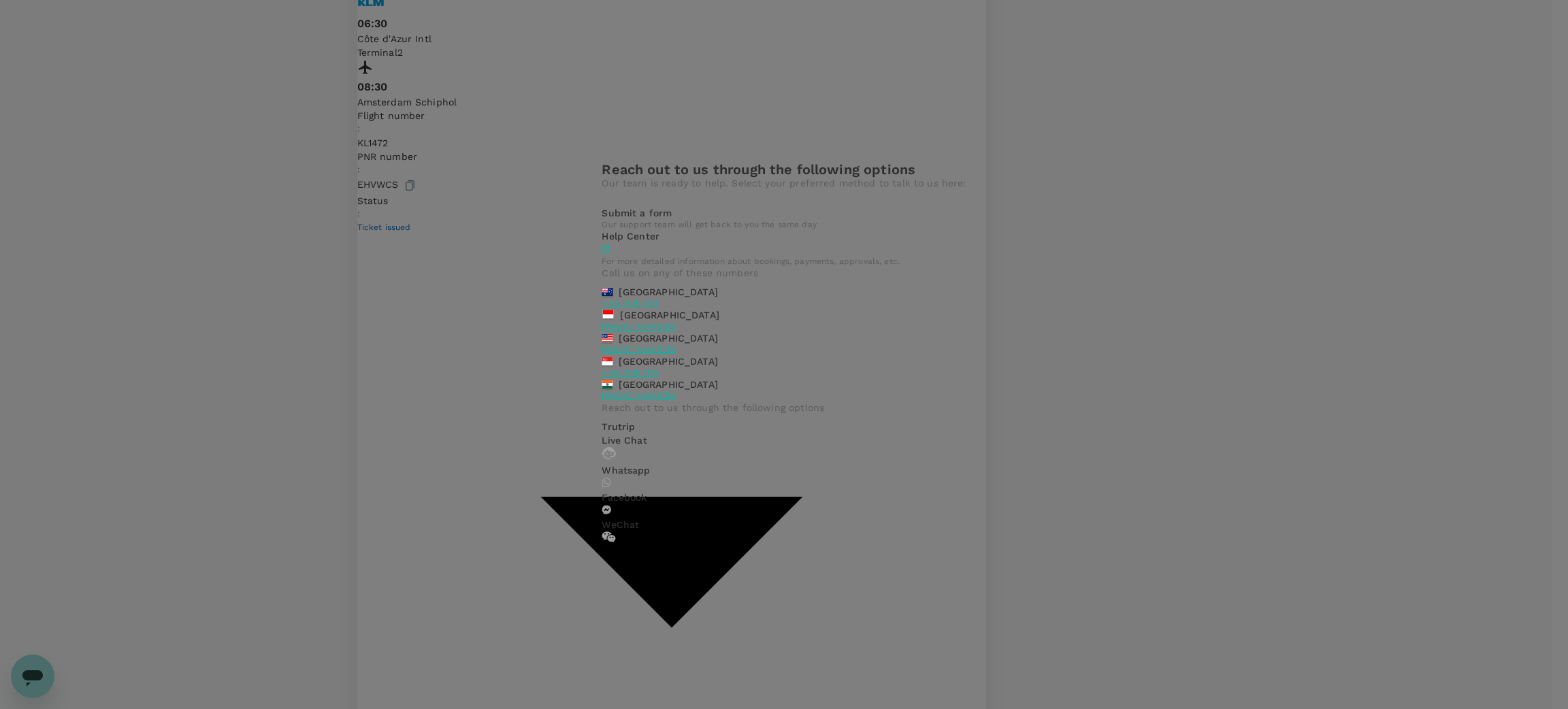
click at [1160, 236] on div "Reach out to us through the following options Our team is ready to help. Select…" at bounding box center [784, 354] width 1568 height 709
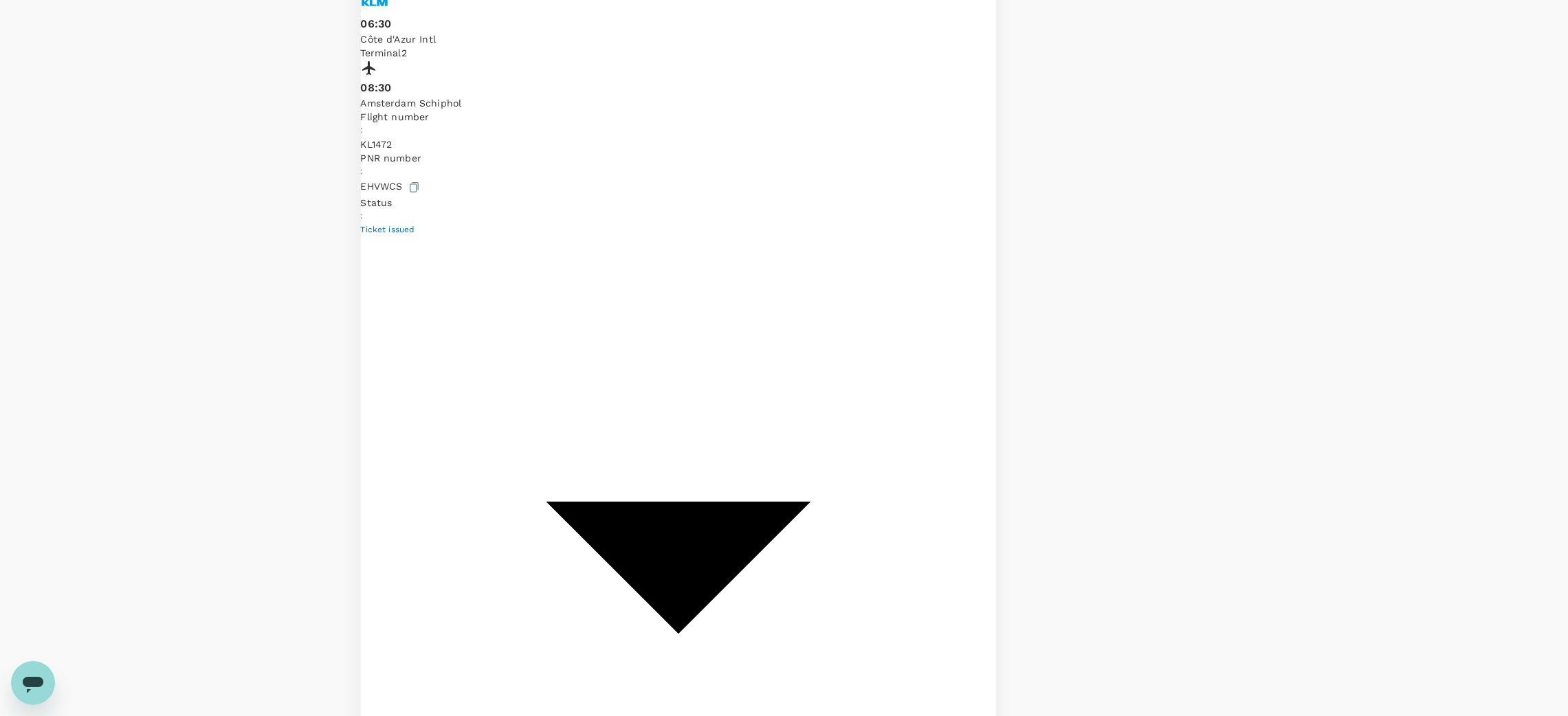
drag, startPoint x: 420, startPoint y: 254, endPoint x: 555, endPoint y: 247, distance: 135.2
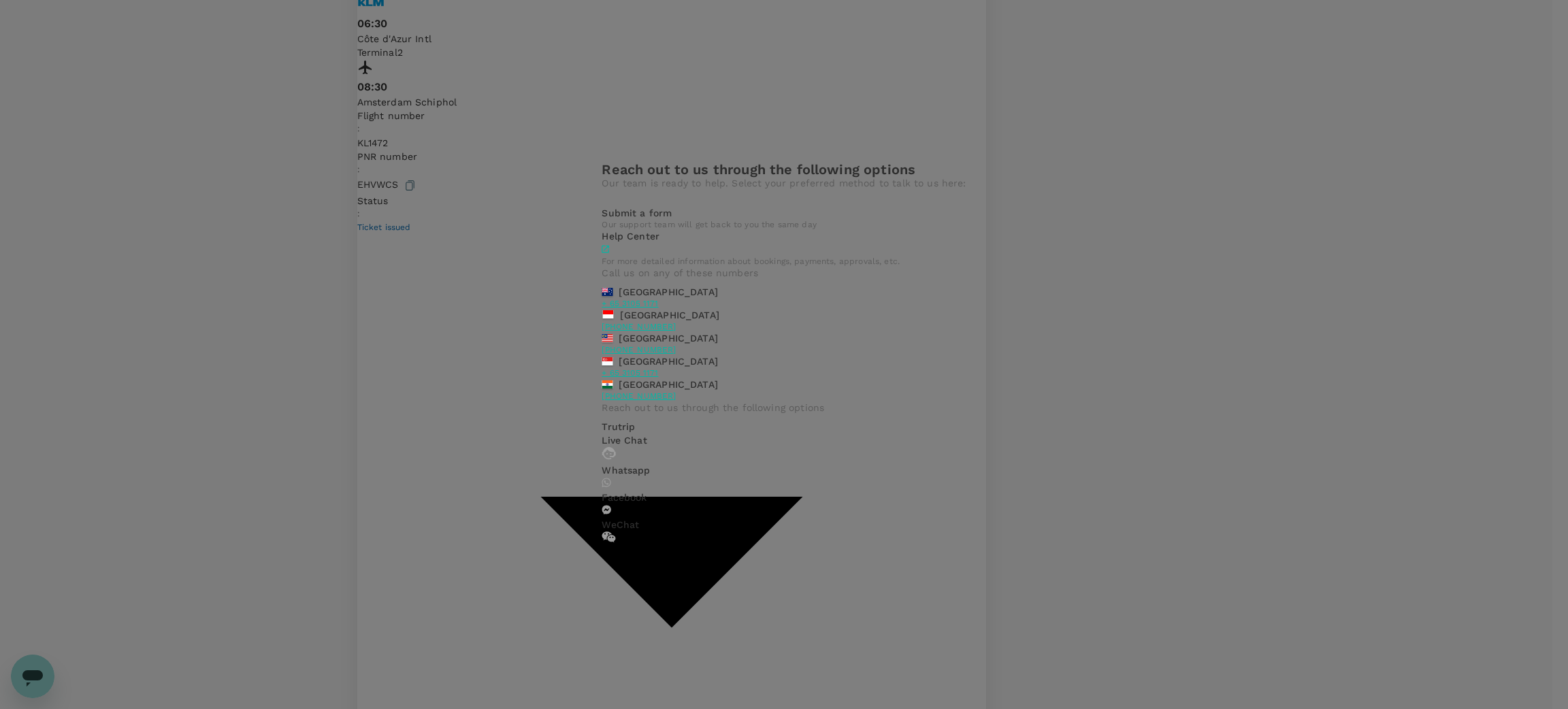
click at [1160, 170] on div "Reach out to us through the following options Our team is ready to help. Select…" at bounding box center [784, 354] width 1568 height 709
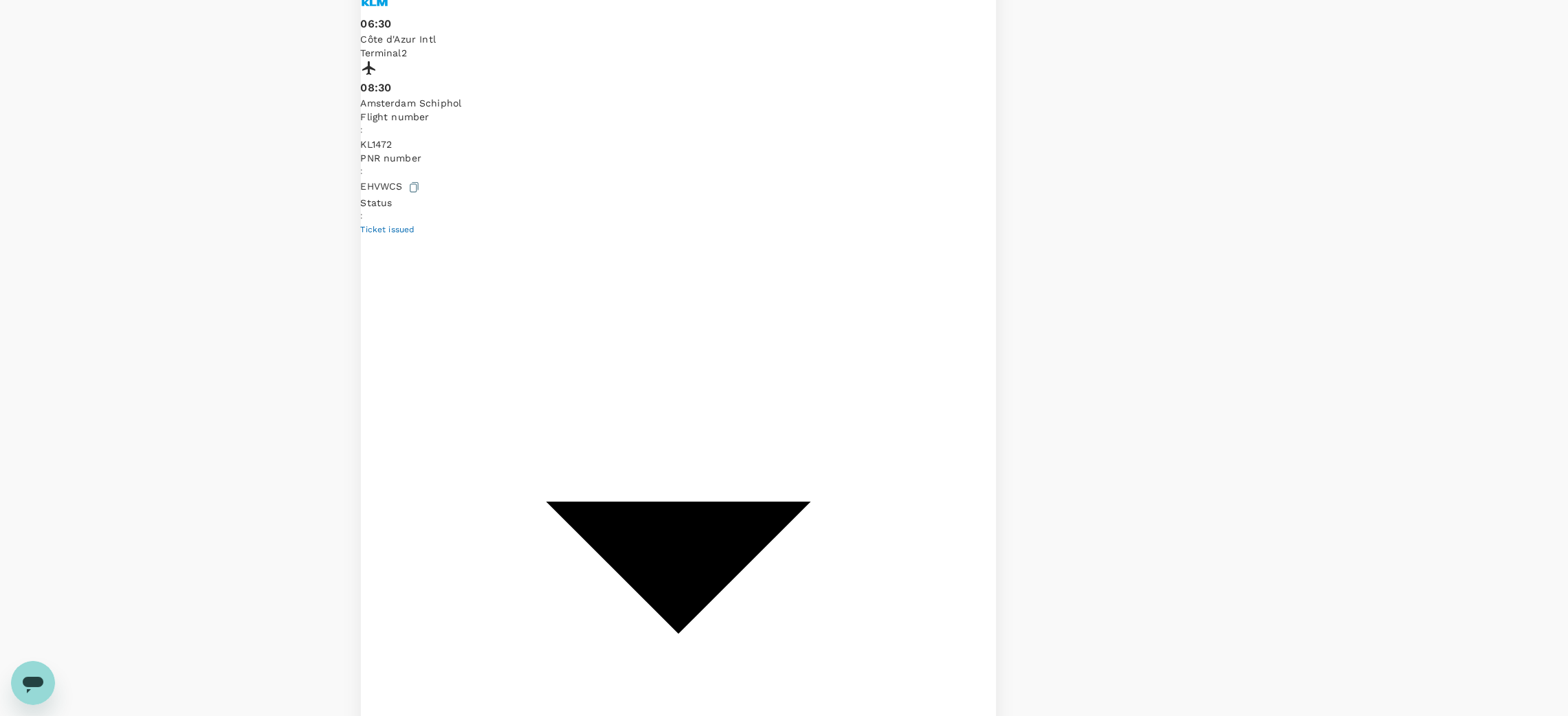
drag, startPoint x: 544, startPoint y: 221, endPoint x: 617, endPoint y: 228, distance: 73.3
copy div "TR2509160503 Client Visits"
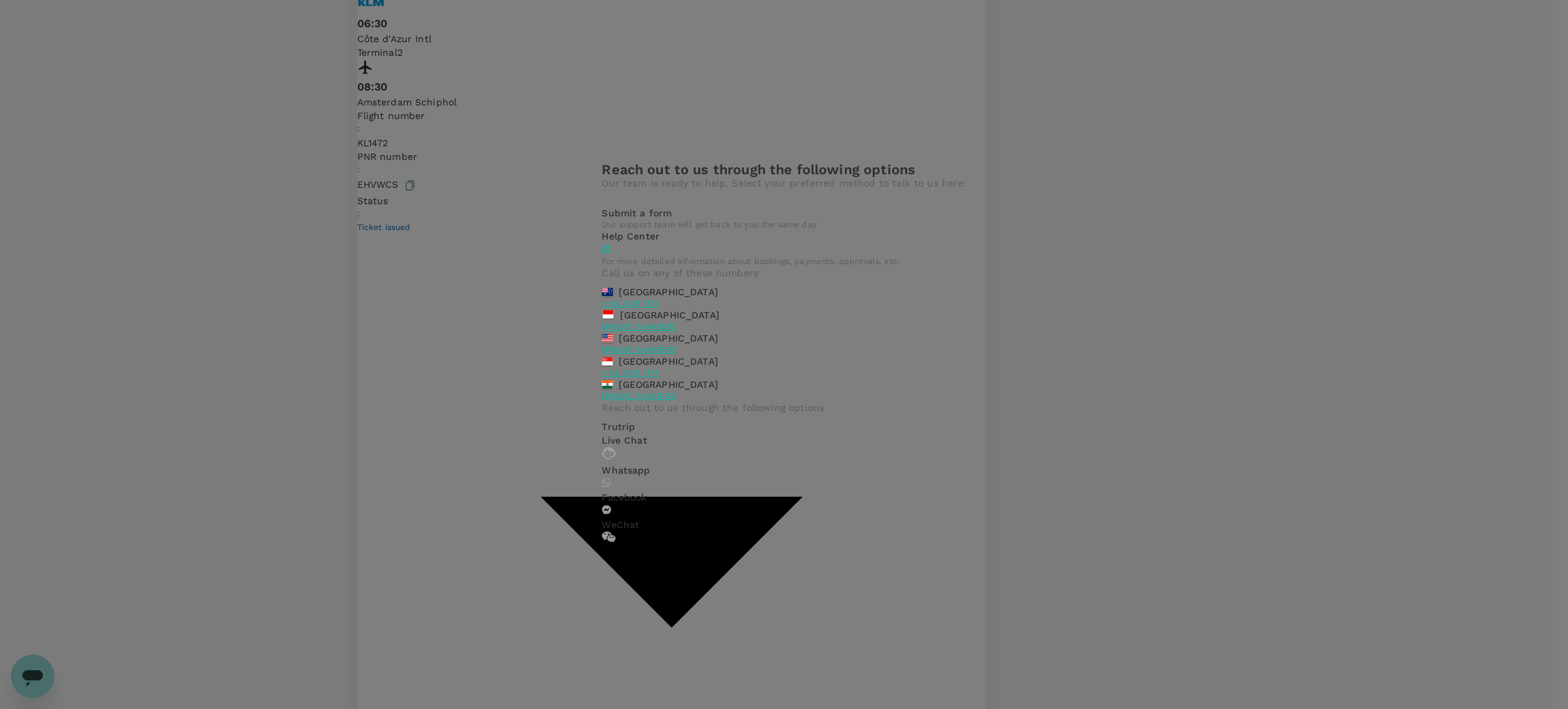
click at [696, 229] on div "Submit a form Our support team will get back to you the same day" at bounding box center [783, 217] width 364 height 23
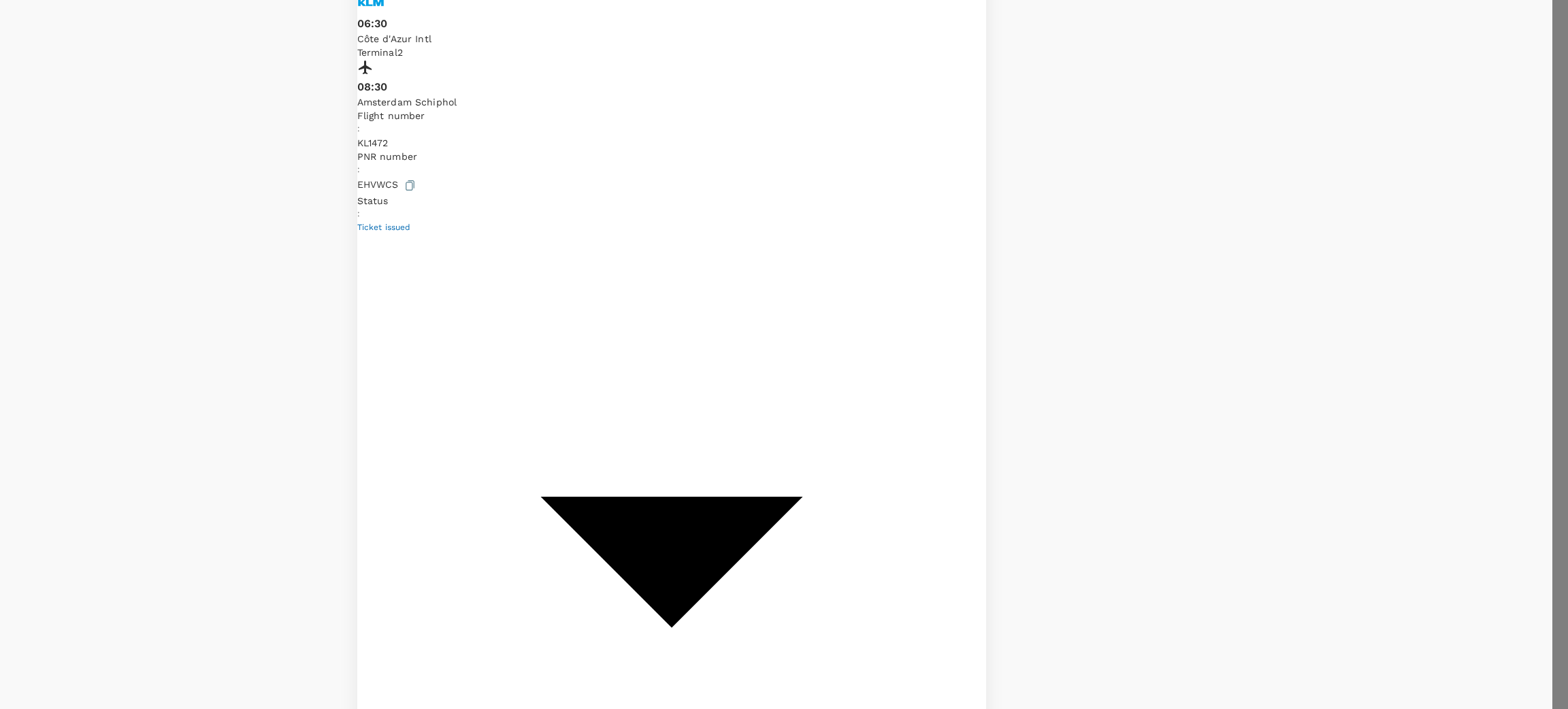
type input "I have a question about my booking or add-on service"
paste textarea "TR2509160503"
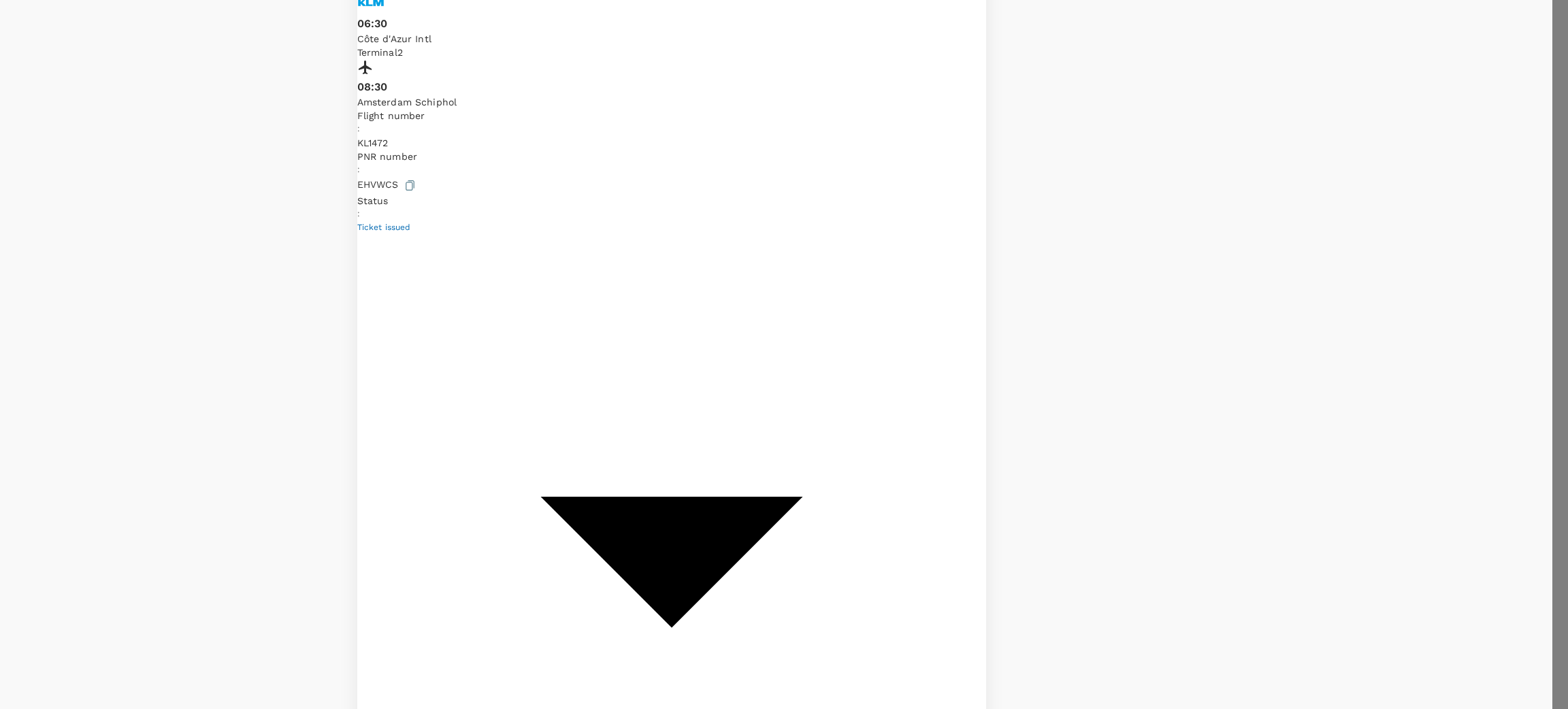
type textarea "TR2509160503 Paul Walsh is booked at Courtyard Calgary Airport, 30 Sep to 3 Oct…"
type input "General"
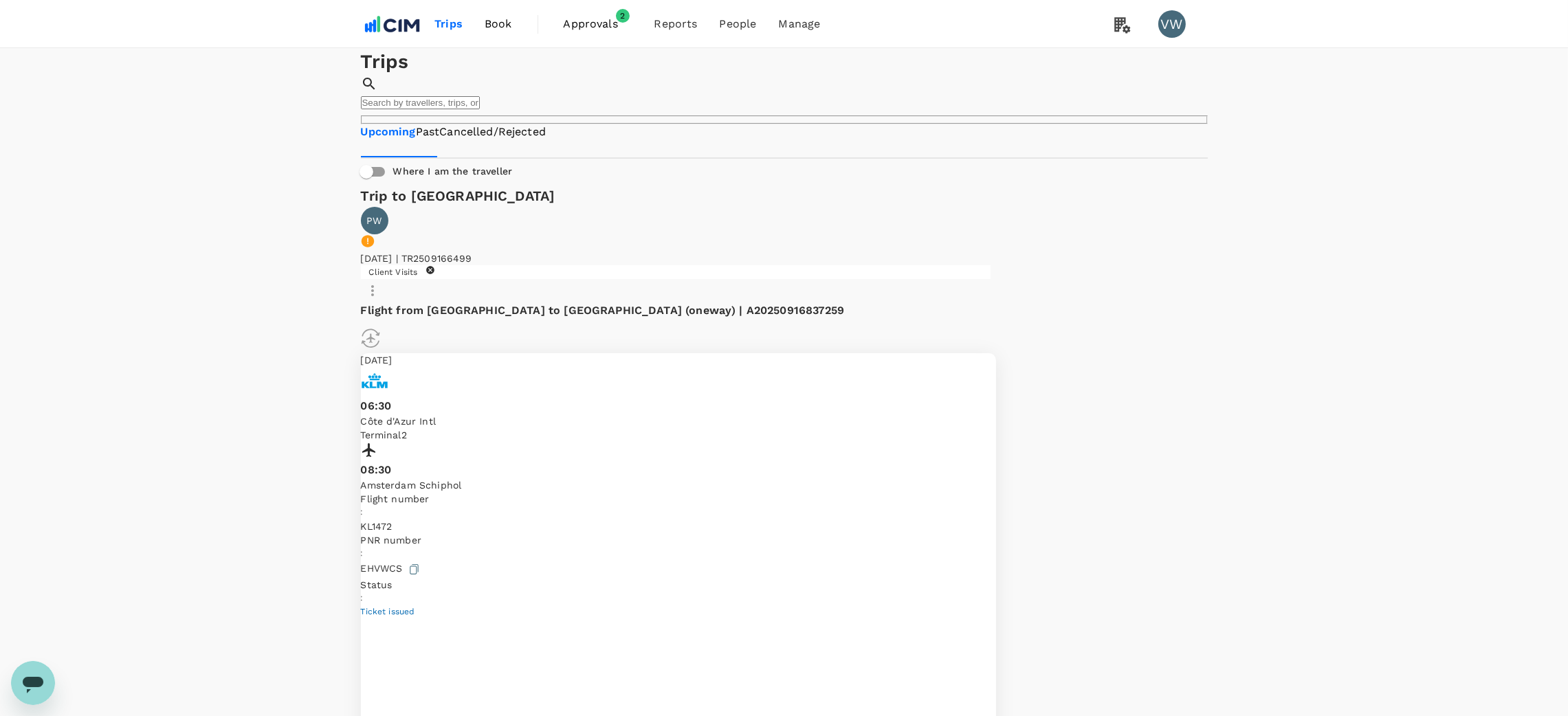
scroll to position [0, 0]
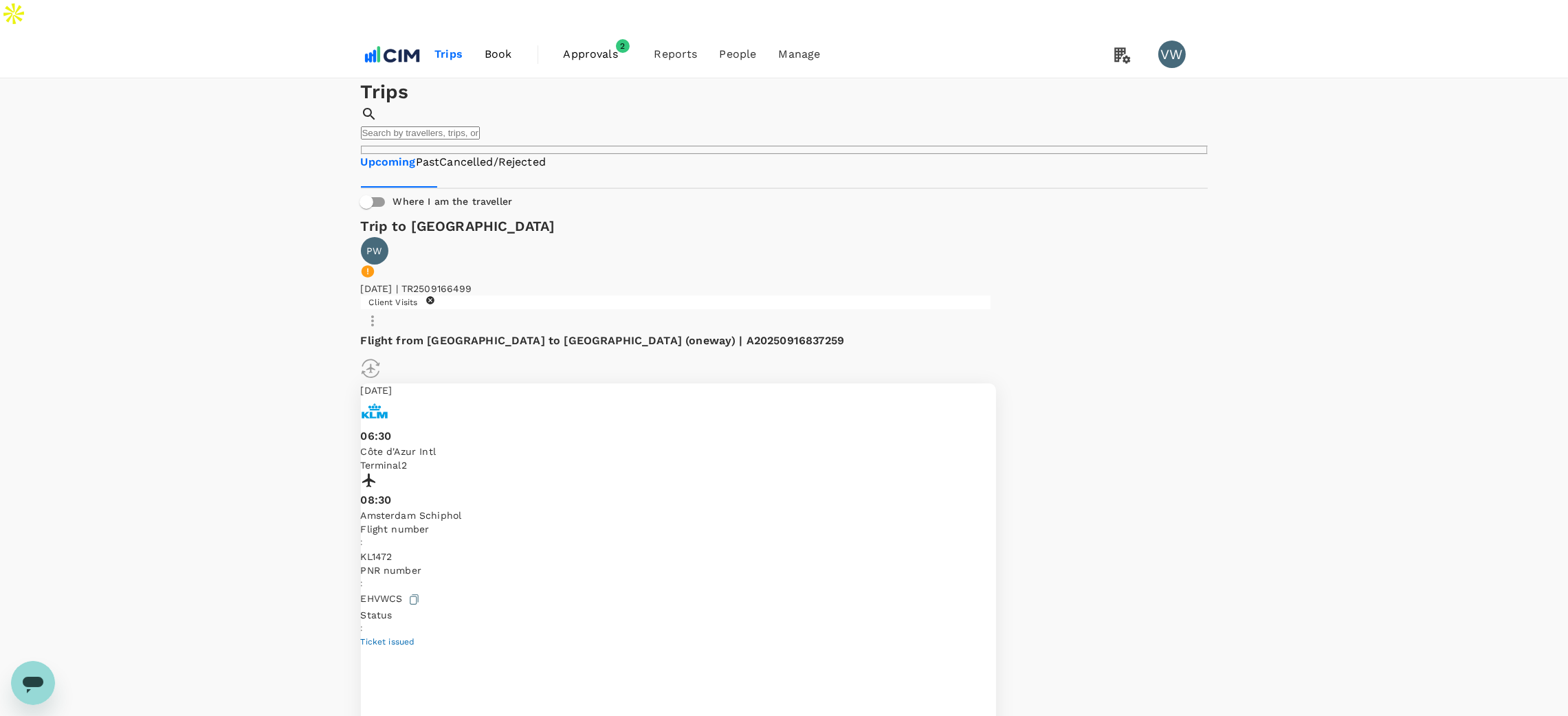
click at [487, 46] on span "Book" at bounding box center [497, 54] width 27 height 17
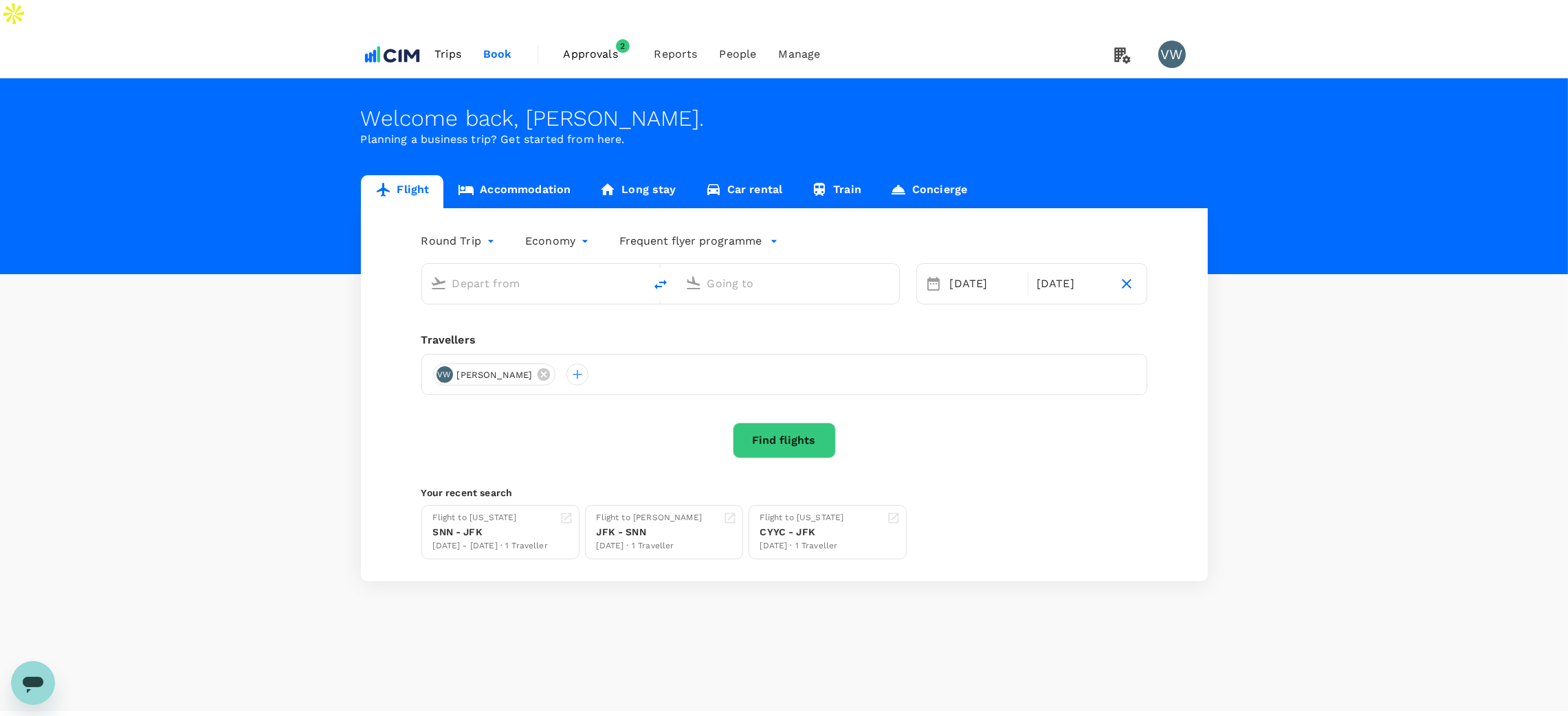
drag, startPoint x: 503, startPoint y: 252, endPoint x: 524, endPoint y: 254, distance: 21.1
click at [504, 273] on input "text" at bounding box center [533, 283] width 163 height 21
type input "[PERSON_NAME] (SNN)"
type input "[PERSON_NAME] Intl ([GEOGRAPHIC_DATA])"
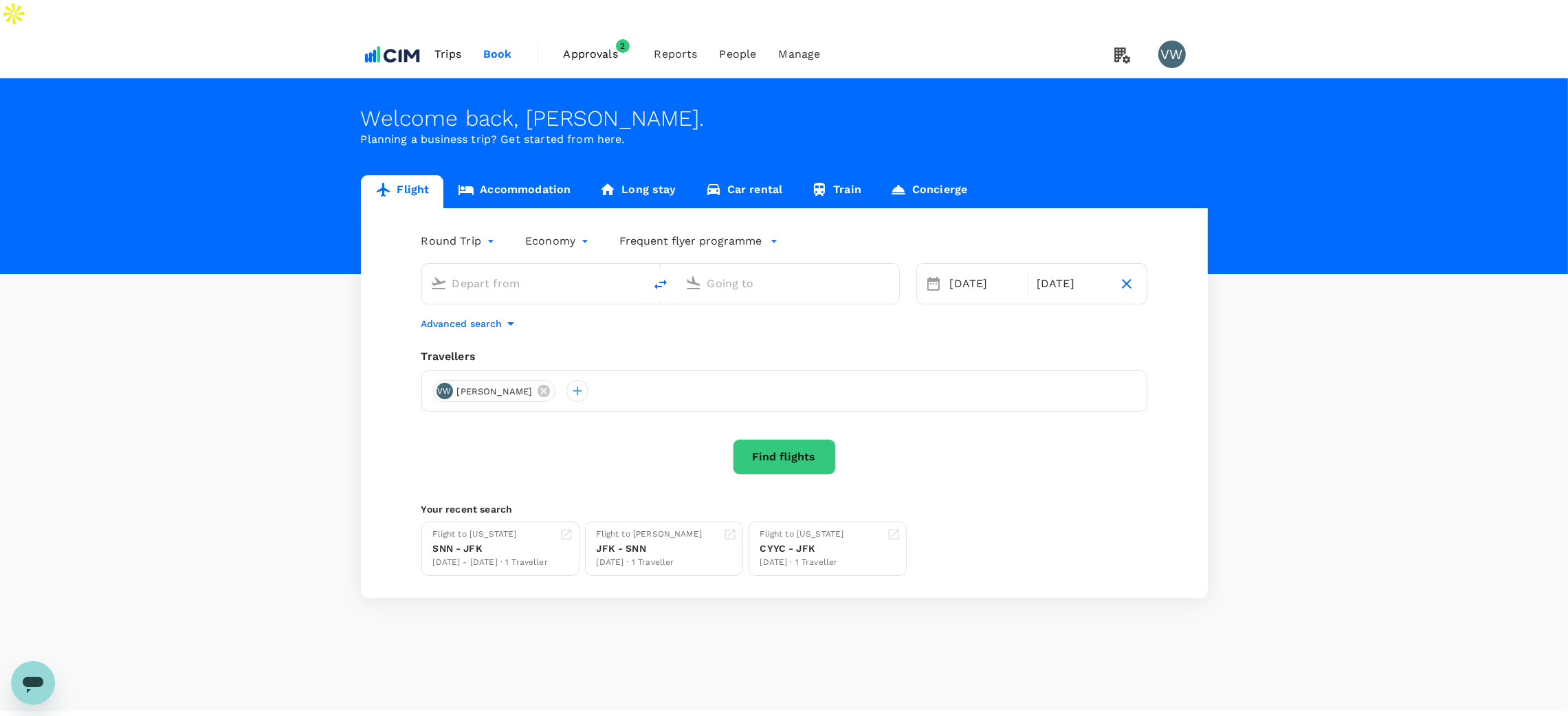
type input "Shannon Intl (SNN)"
type input "John F. Kennedy Intl (JFK)"
click at [517, 176] on link "Accommodation" at bounding box center [514, 192] width 142 height 33
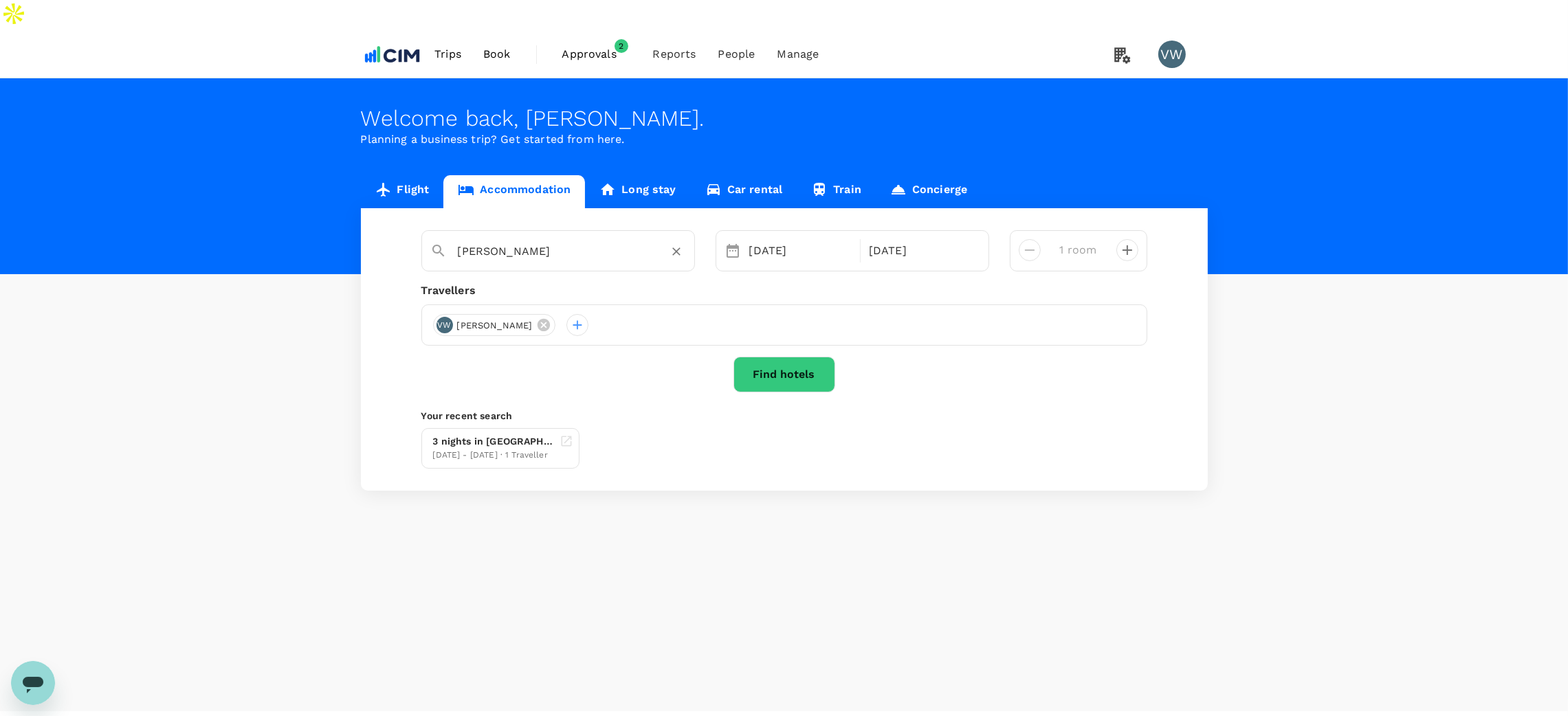
click at [527, 240] on input "Arlo Soho" at bounding box center [552, 251] width 190 height 21
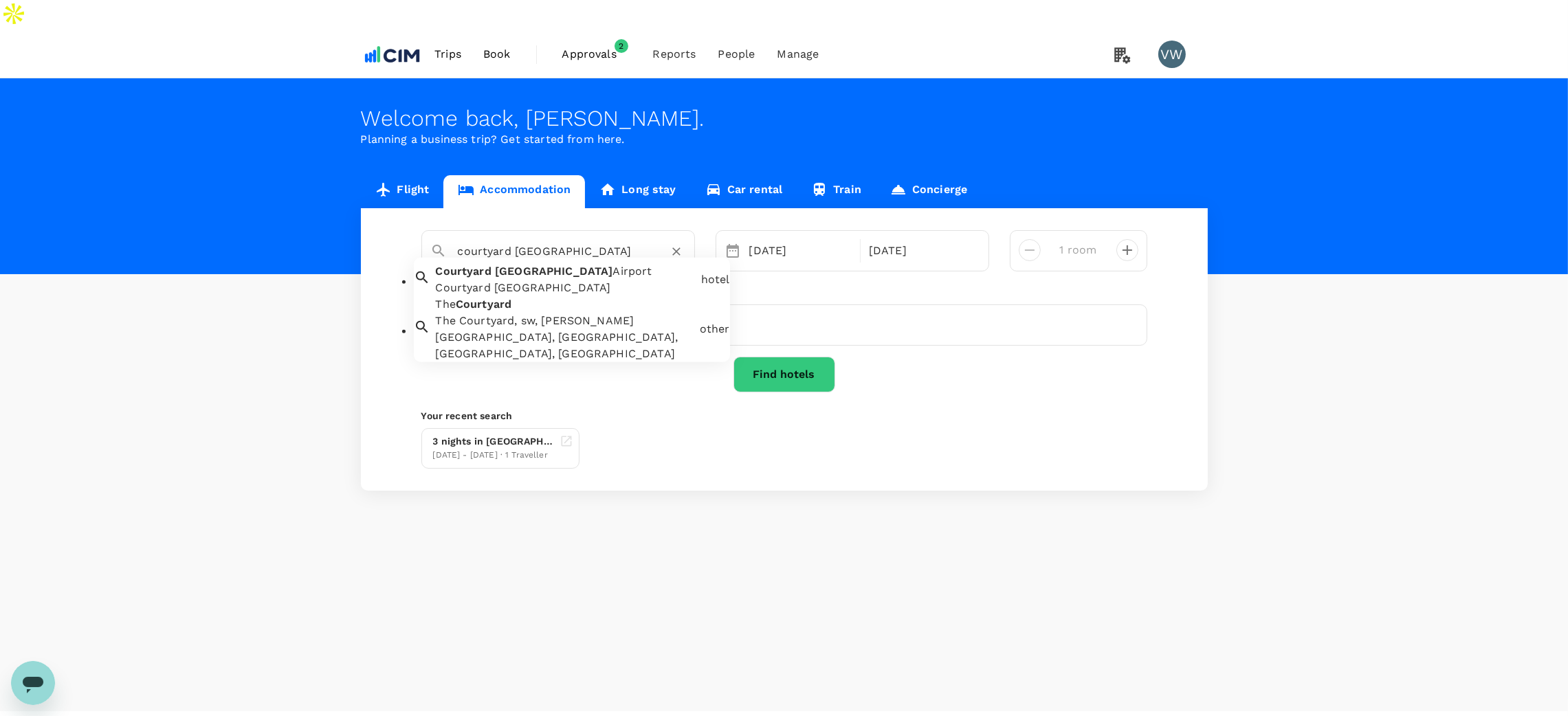
click at [543, 265] on span "[GEOGRAPHIC_DATA]" at bounding box center [553, 271] width 118 height 13
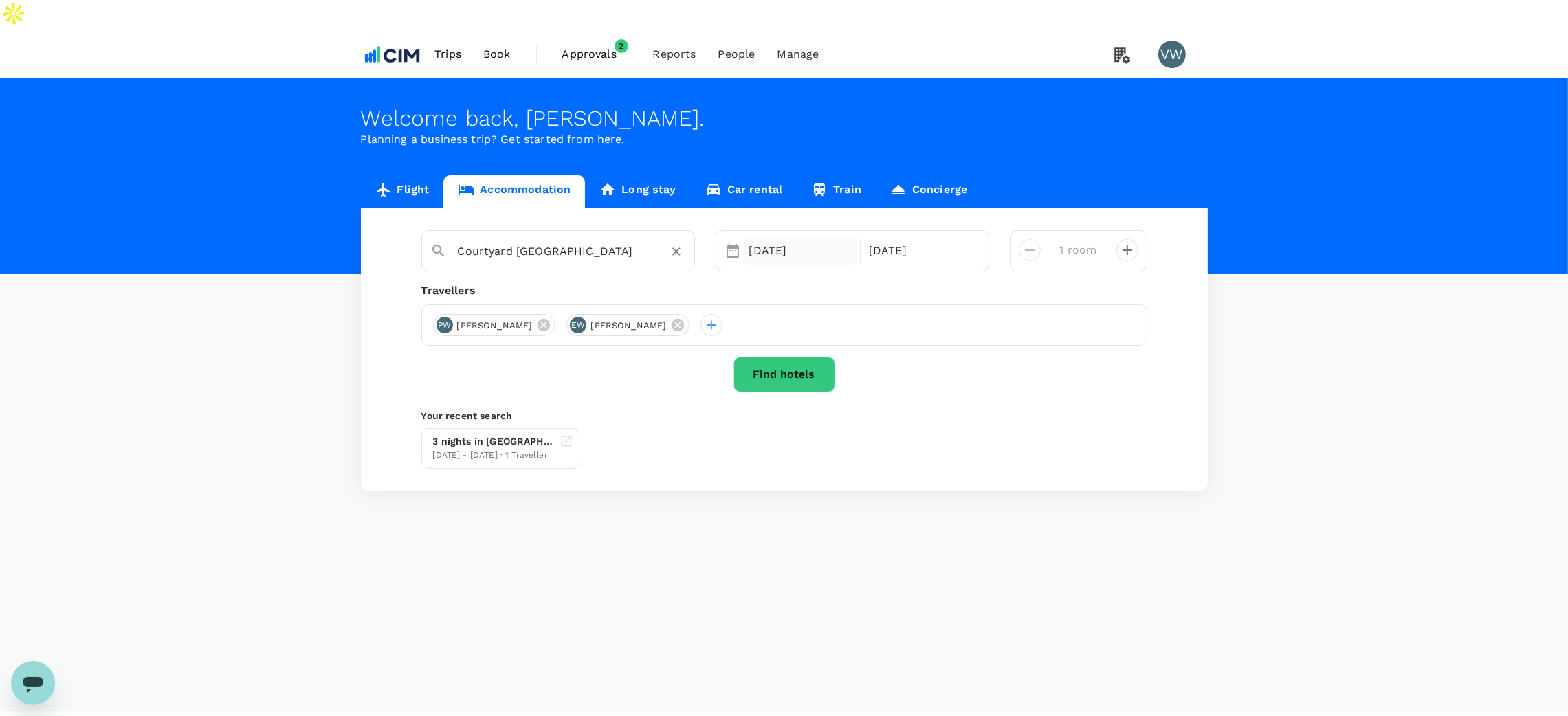
type input "Courtyard [GEOGRAPHIC_DATA]"
click at [765, 237] on div "05 Oct" at bounding box center [801, 250] width 114 height 27
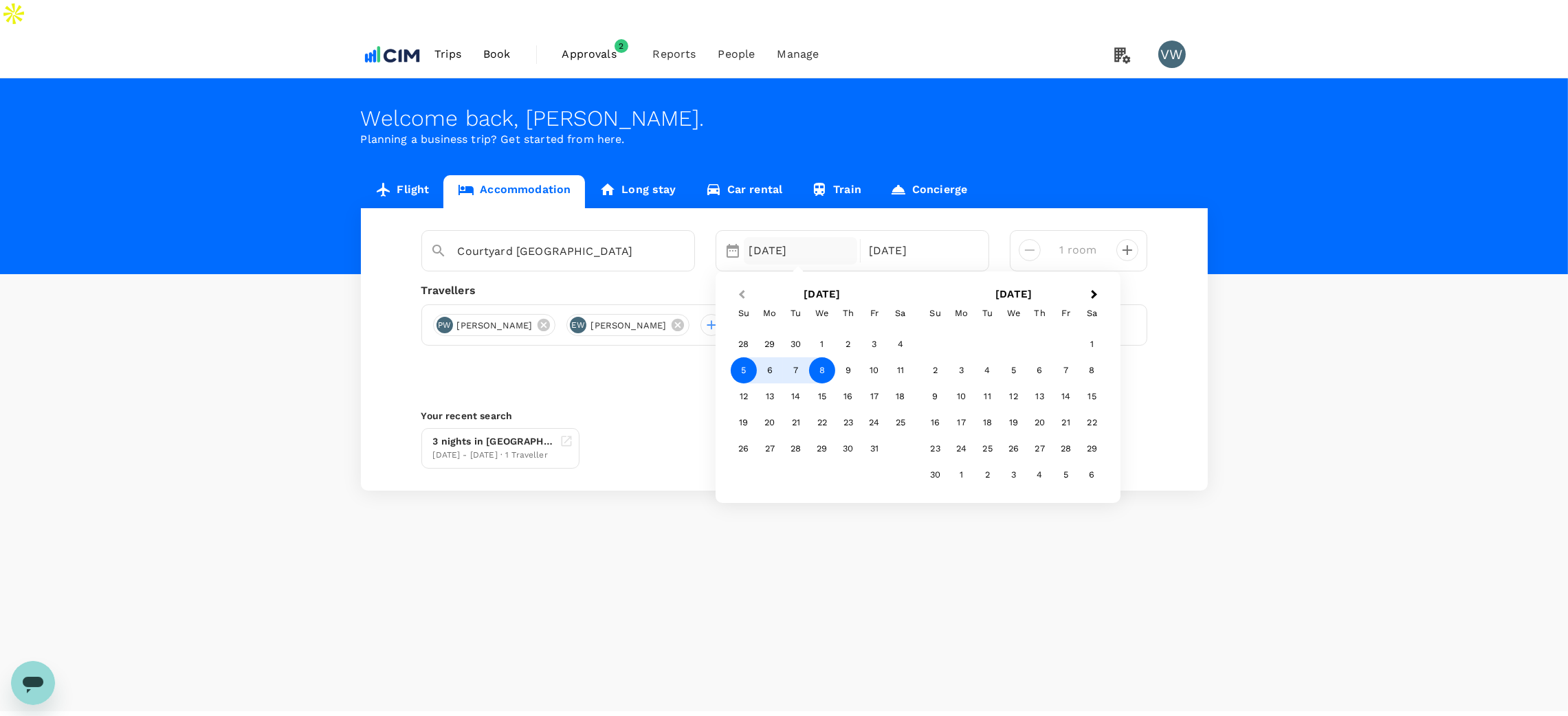
click at [737, 285] on button "Previous Month" at bounding box center [739, 295] width 22 height 22
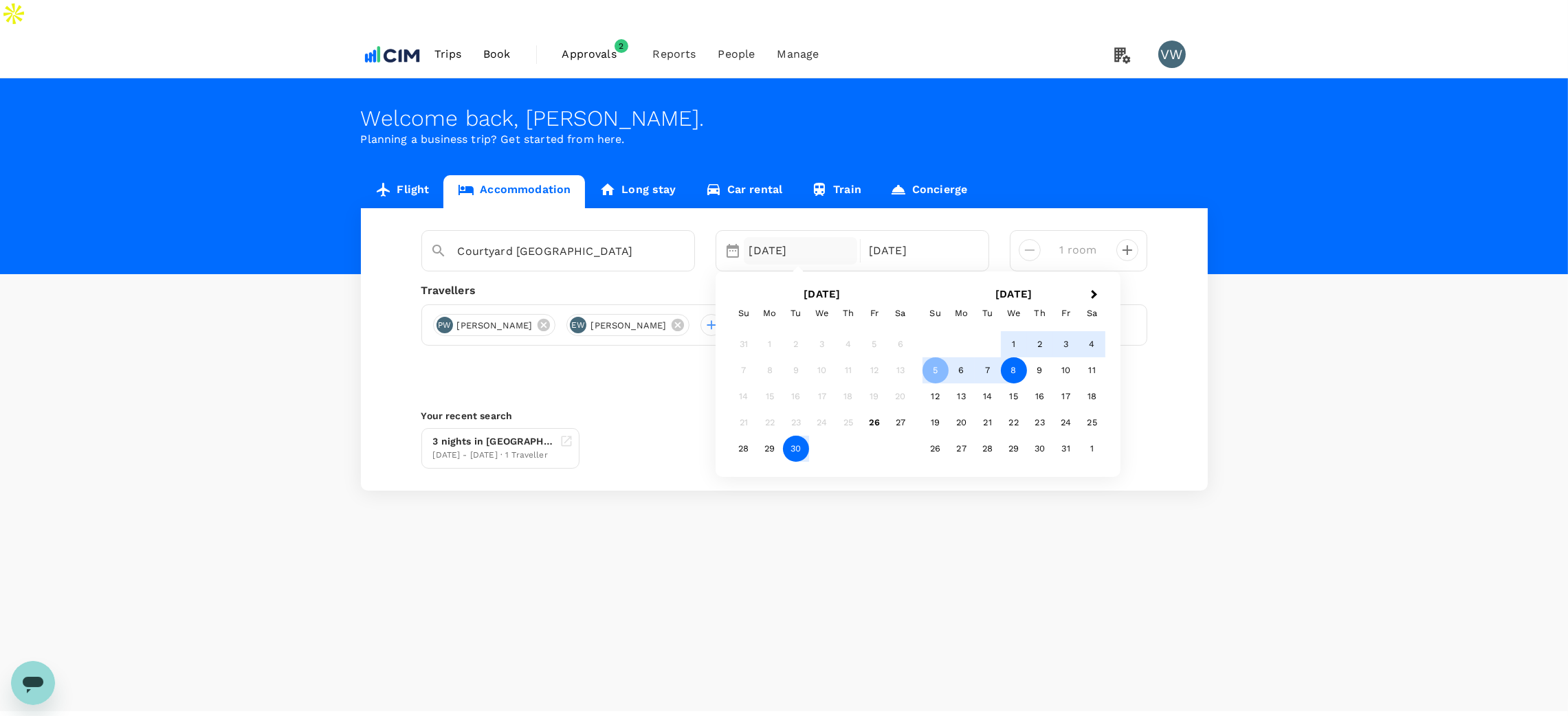
click at [791, 436] on div "30" at bounding box center [796, 449] width 26 height 26
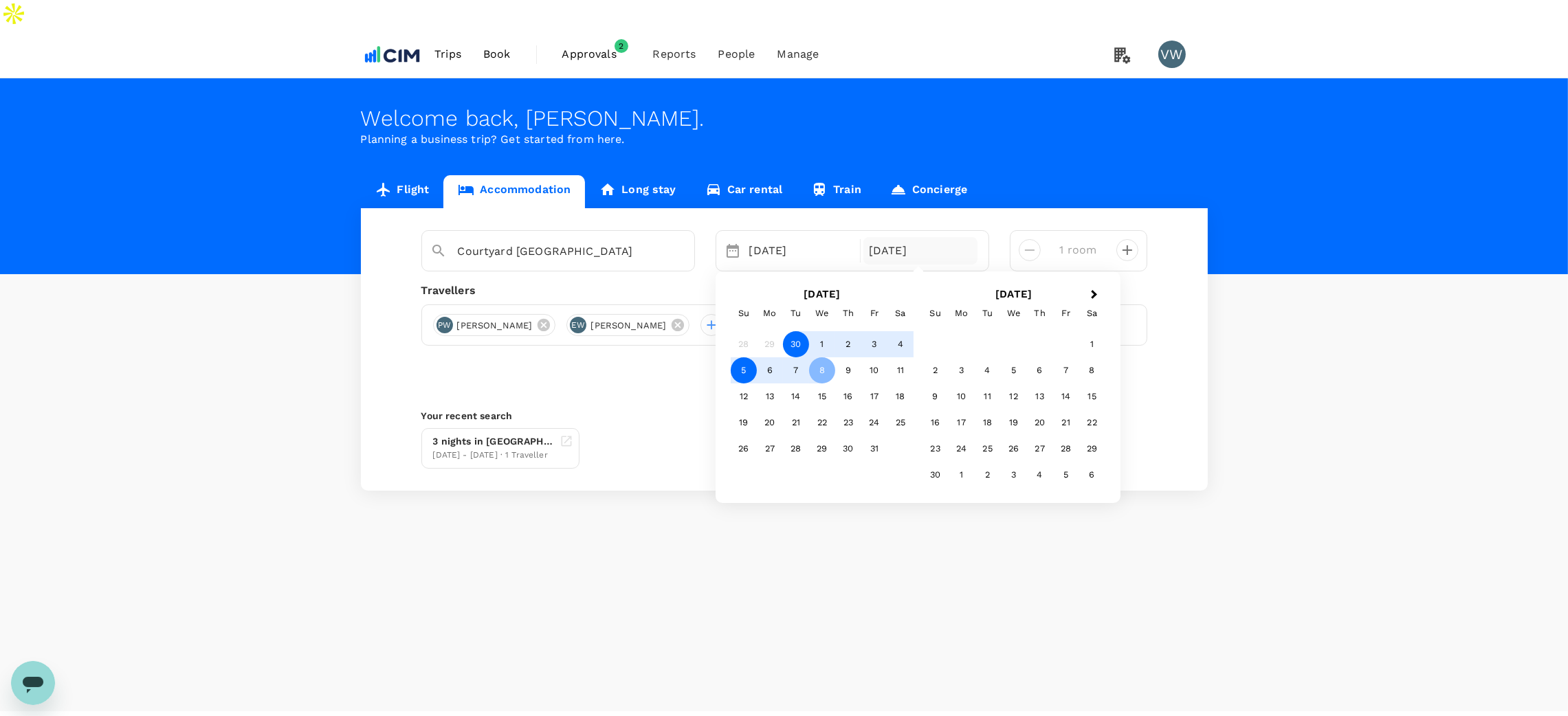
click at [735, 358] on div "5" at bounding box center [744, 371] width 26 height 26
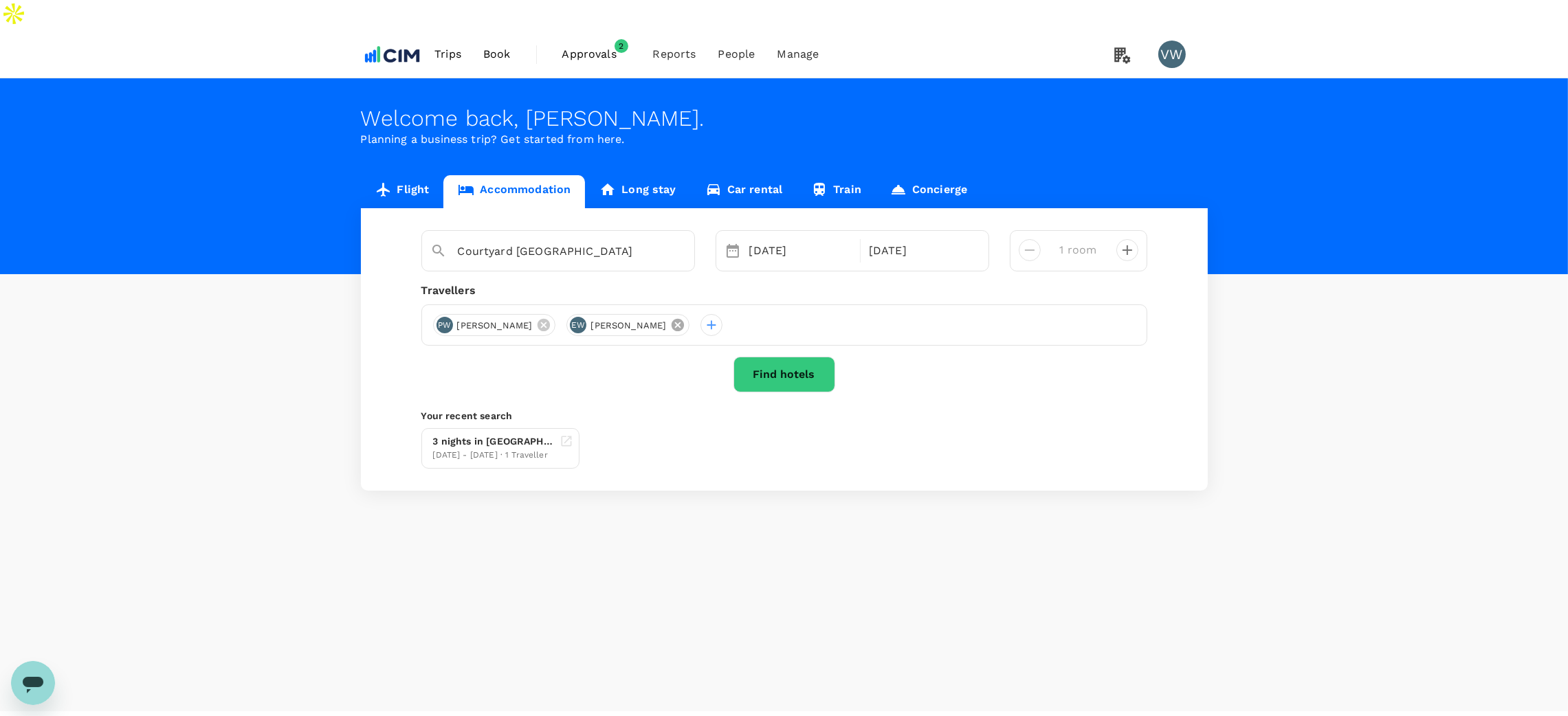
click at [671, 319] on icon at bounding box center [677, 325] width 12 height 12
click at [757, 357] on button "Find hotels" at bounding box center [784, 374] width 101 height 36
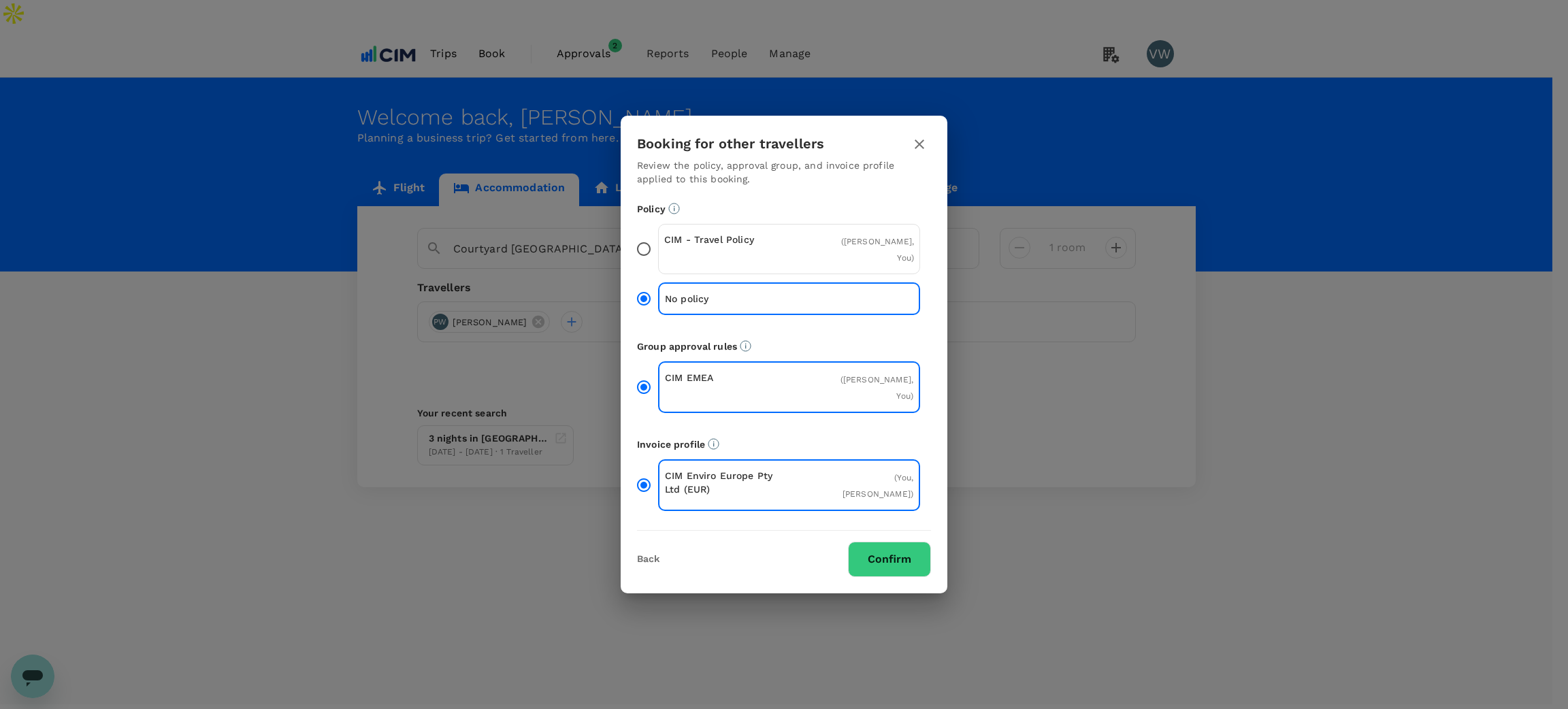
click at [867, 525] on button "Confirm" at bounding box center [890, 559] width 83 height 35
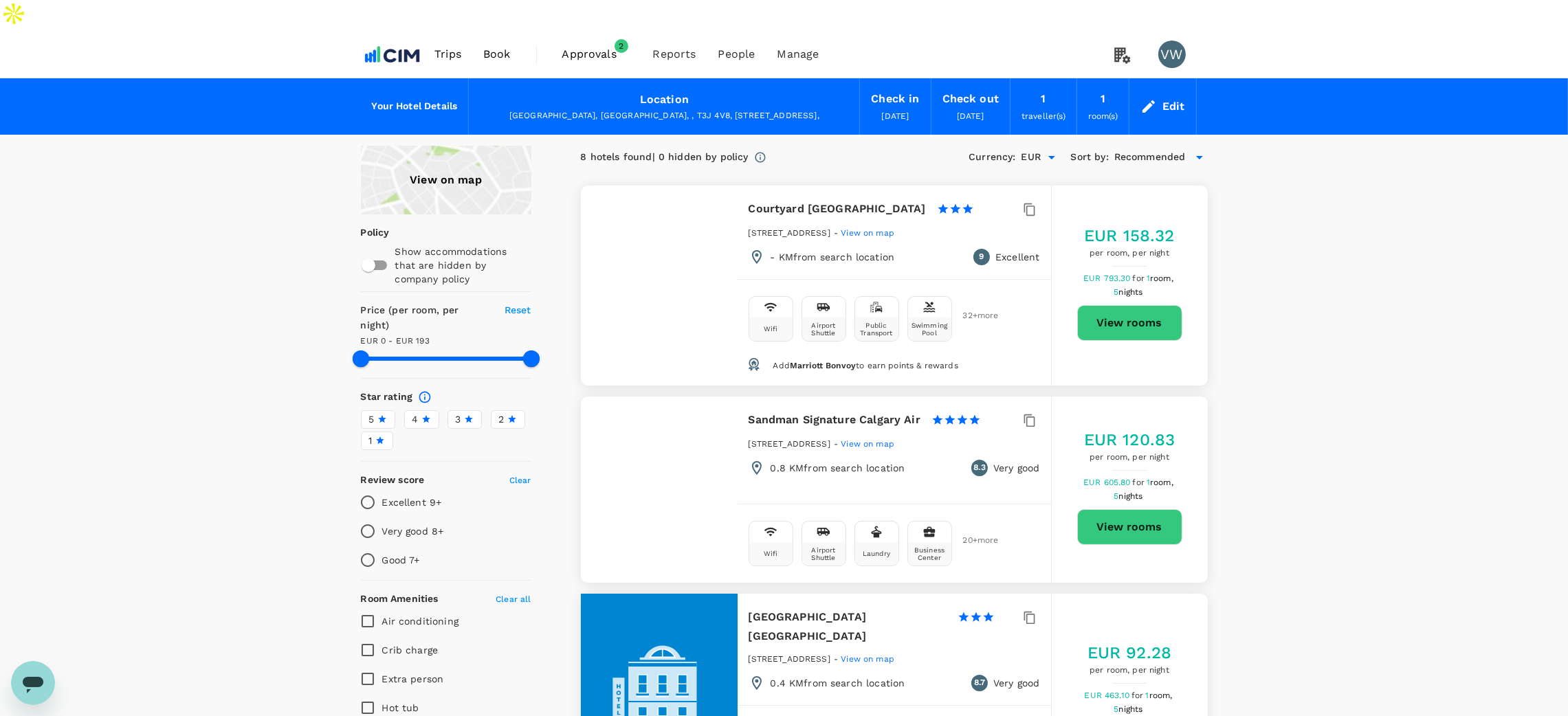
click at [1143, 305] on button "View rooms" at bounding box center [1129, 323] width 105 height 36
type input "192"
click at [1172, 97] on div "Edit" at bounding box center [1174, 107] width 23 height 19
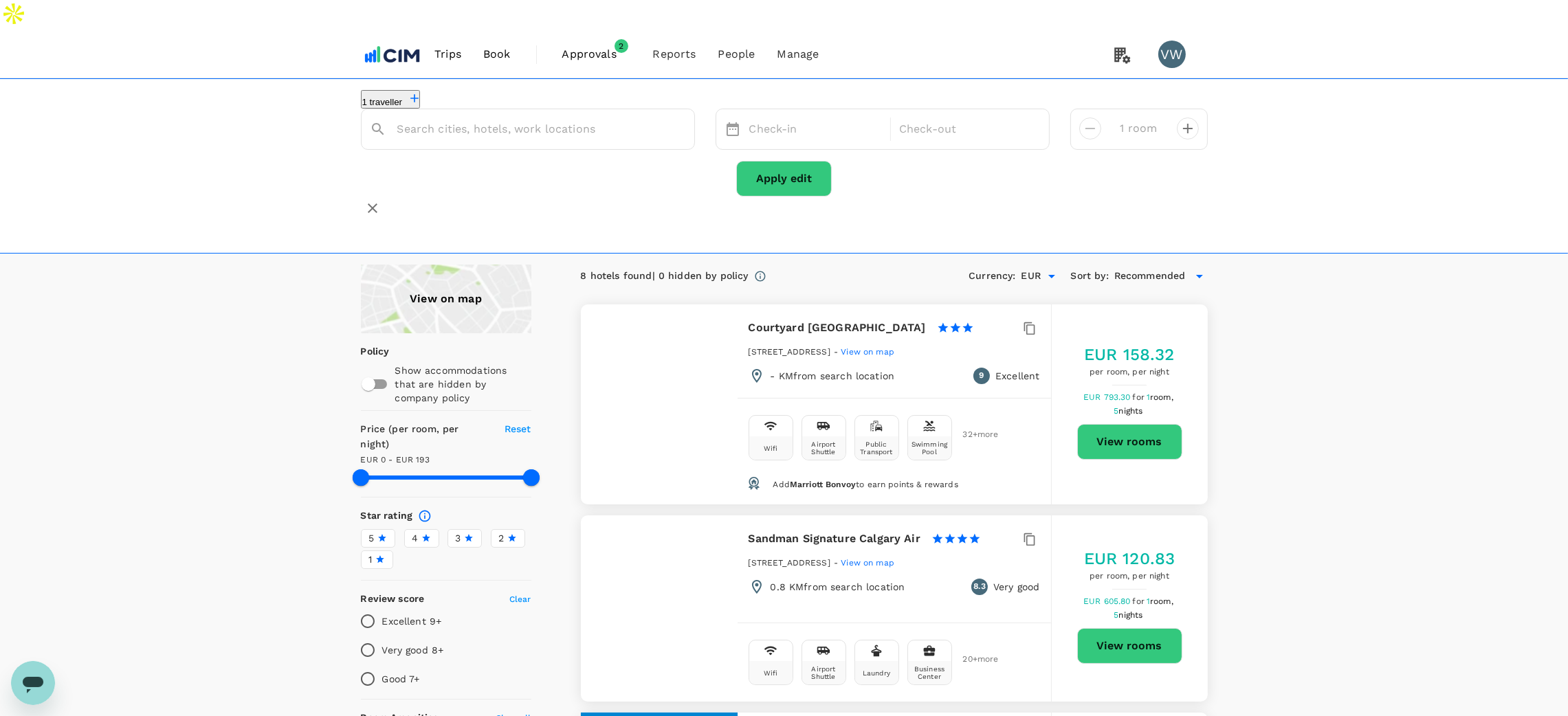
type input "Courtyard [GEOGRAPHIC_DATA]"
click at [793, 161] on button "Apply edit" at bounding box center [783, 178] width 95 height 36
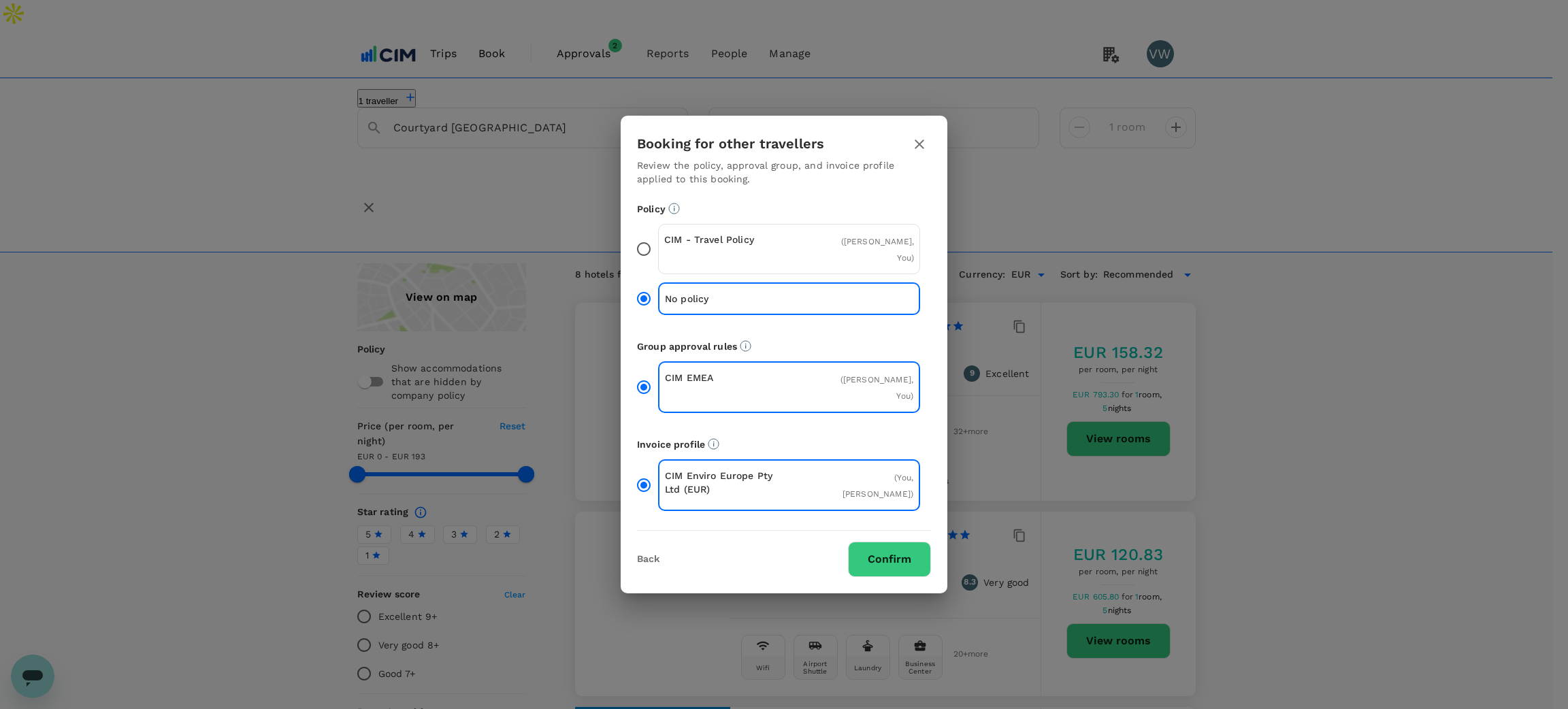
click at [920, 152] on icon "button" at bounding box center [919, 144] width 16 height 16
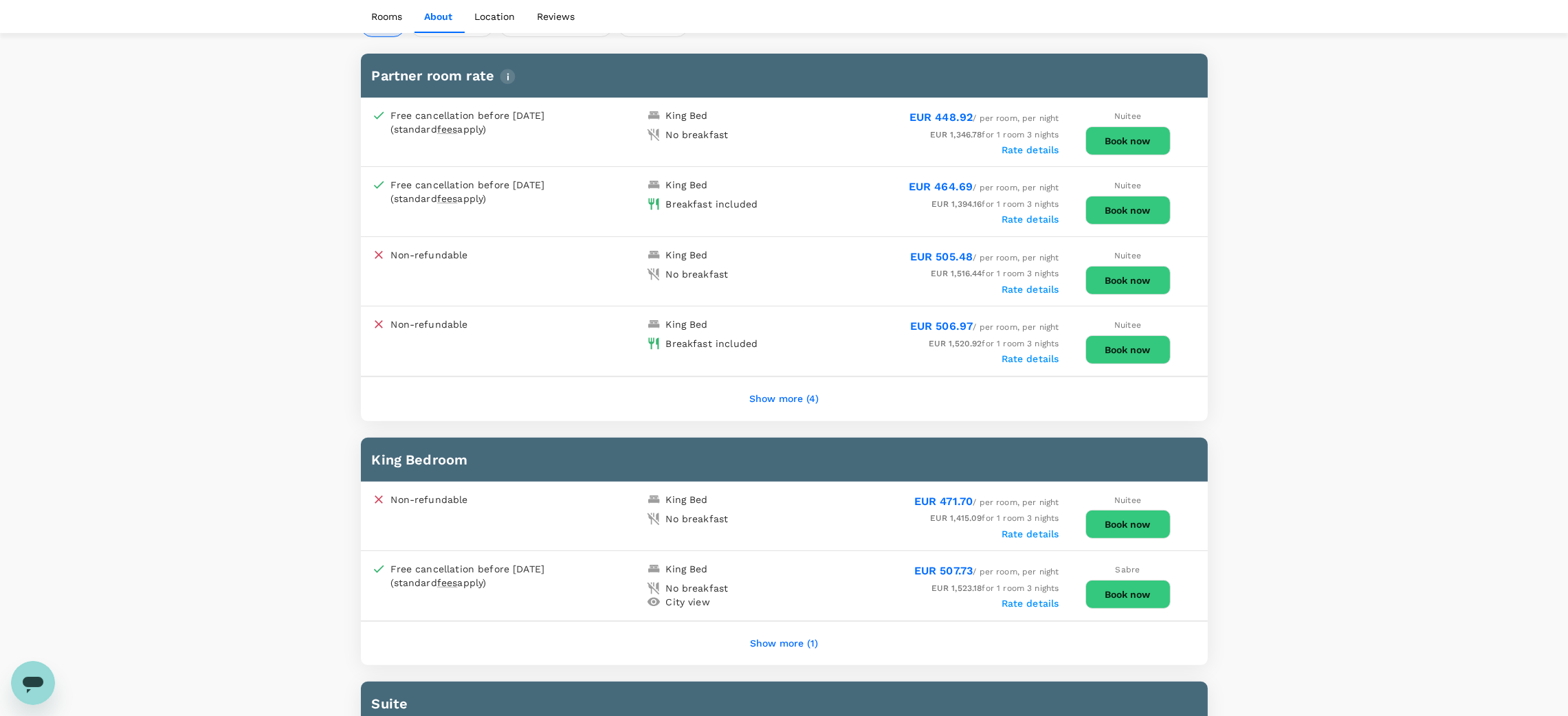
scroll to position [613, 0]
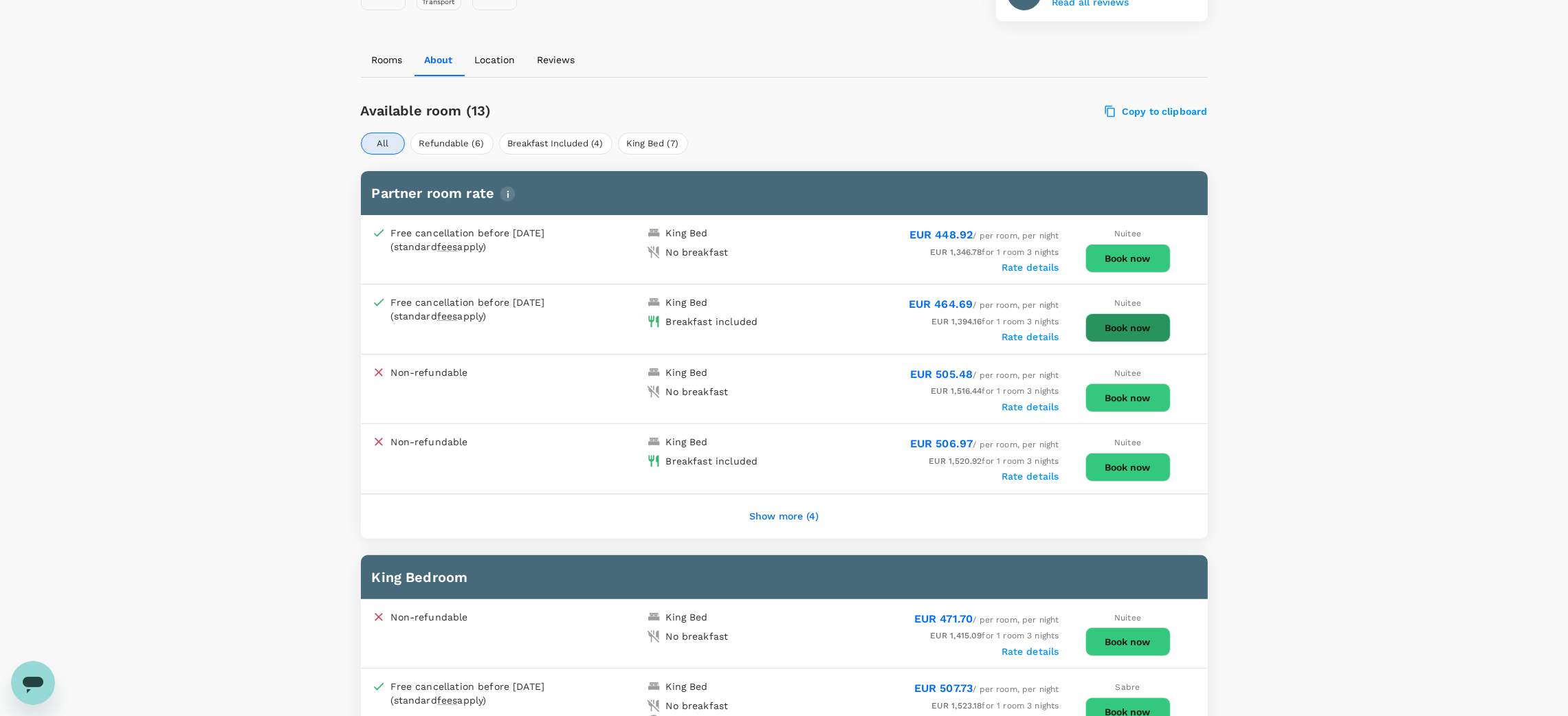
click at [1108, 314] on button "Book now" at bounding box center [1127, 328] width 85 height 29
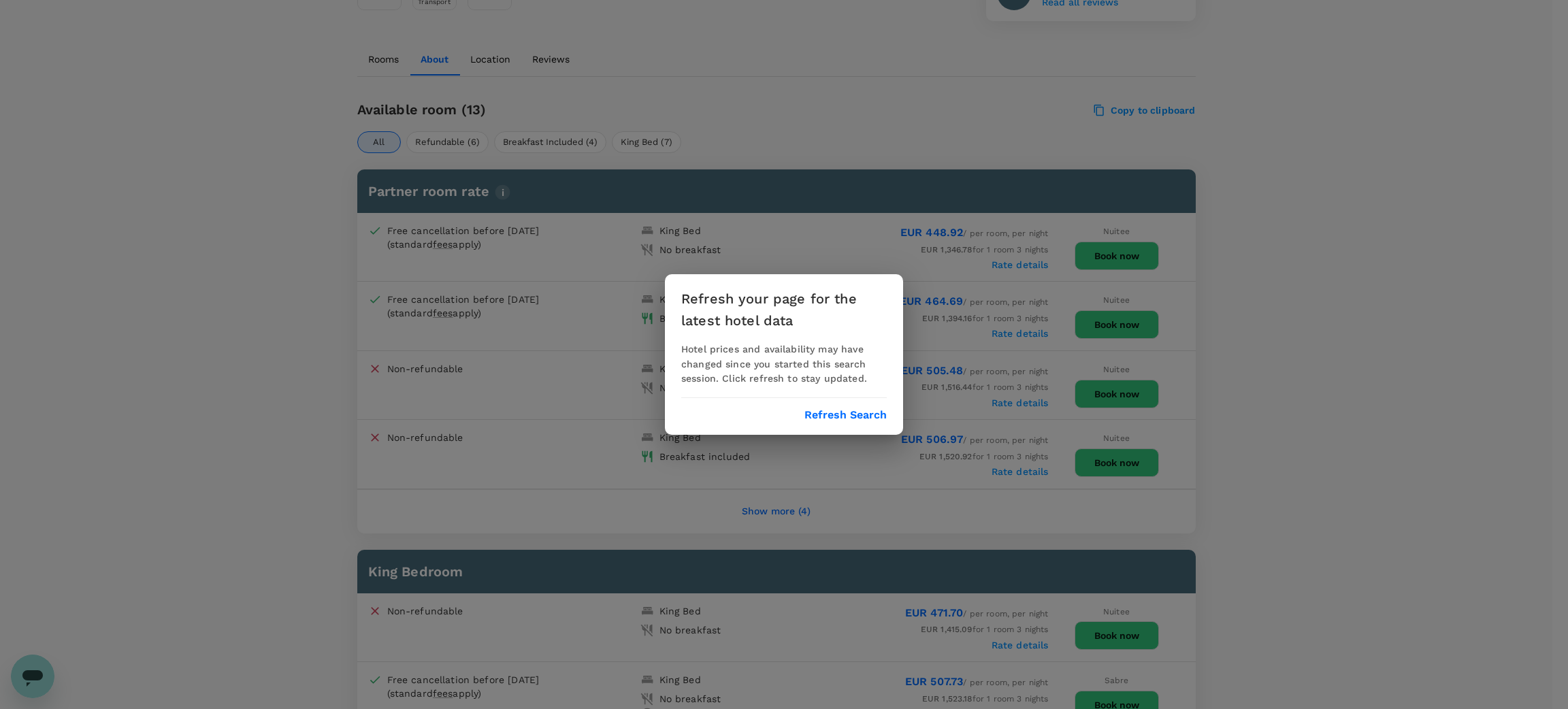
click at [843, 416] on button "Refresh Search" at bounding box center [845, 416] width 82 height 12
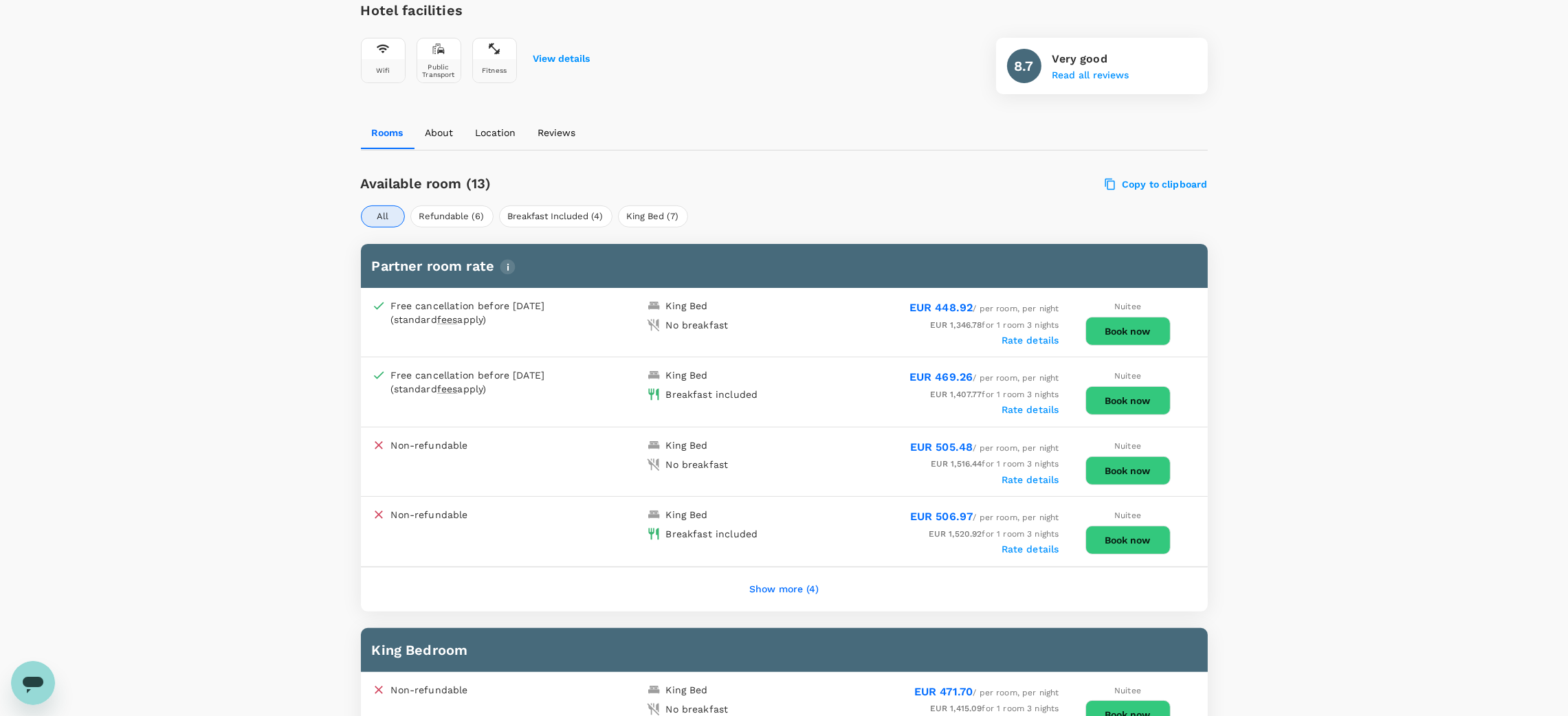
scroll to position [613, 0]
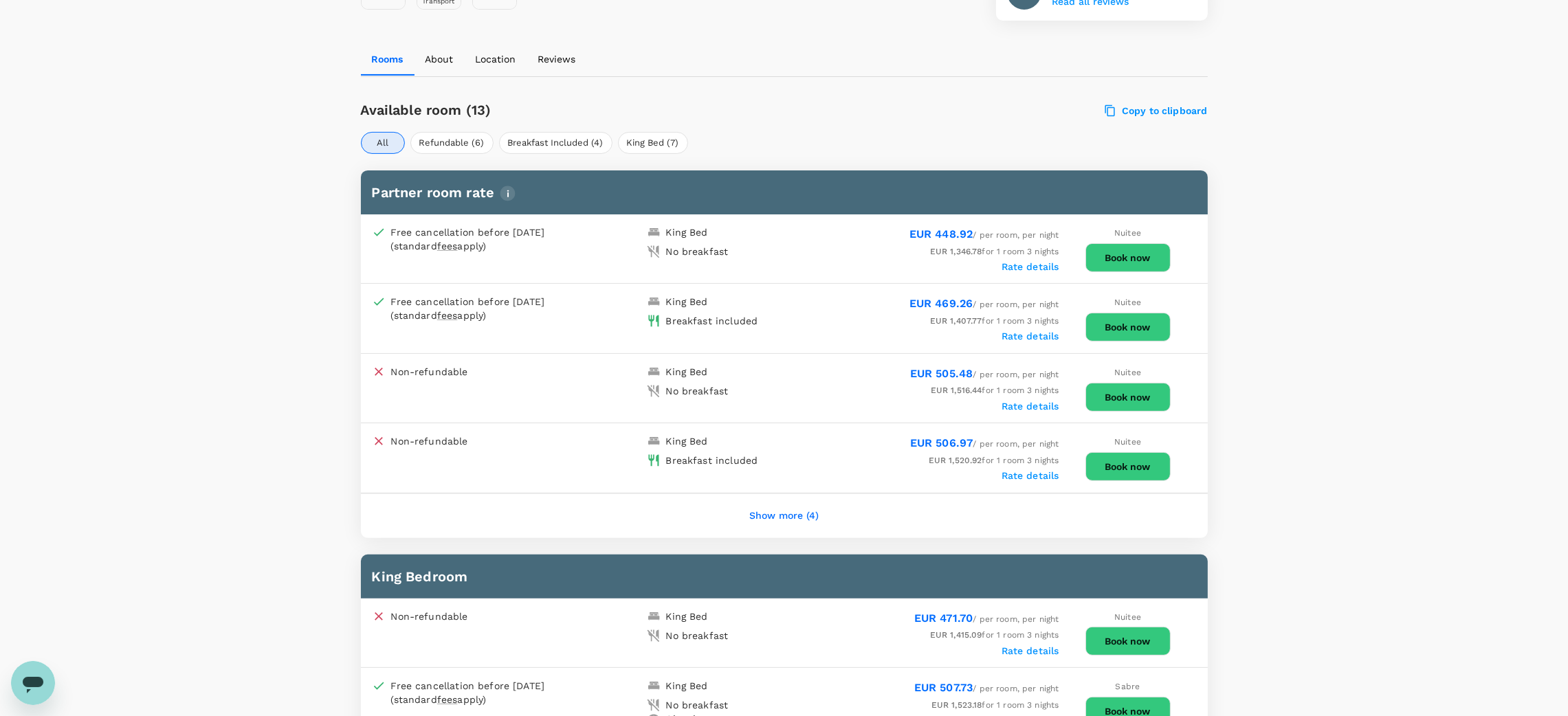
click at [1151, 313] on button "Book now" at bounding box center [1127, 327] width 85 height 29
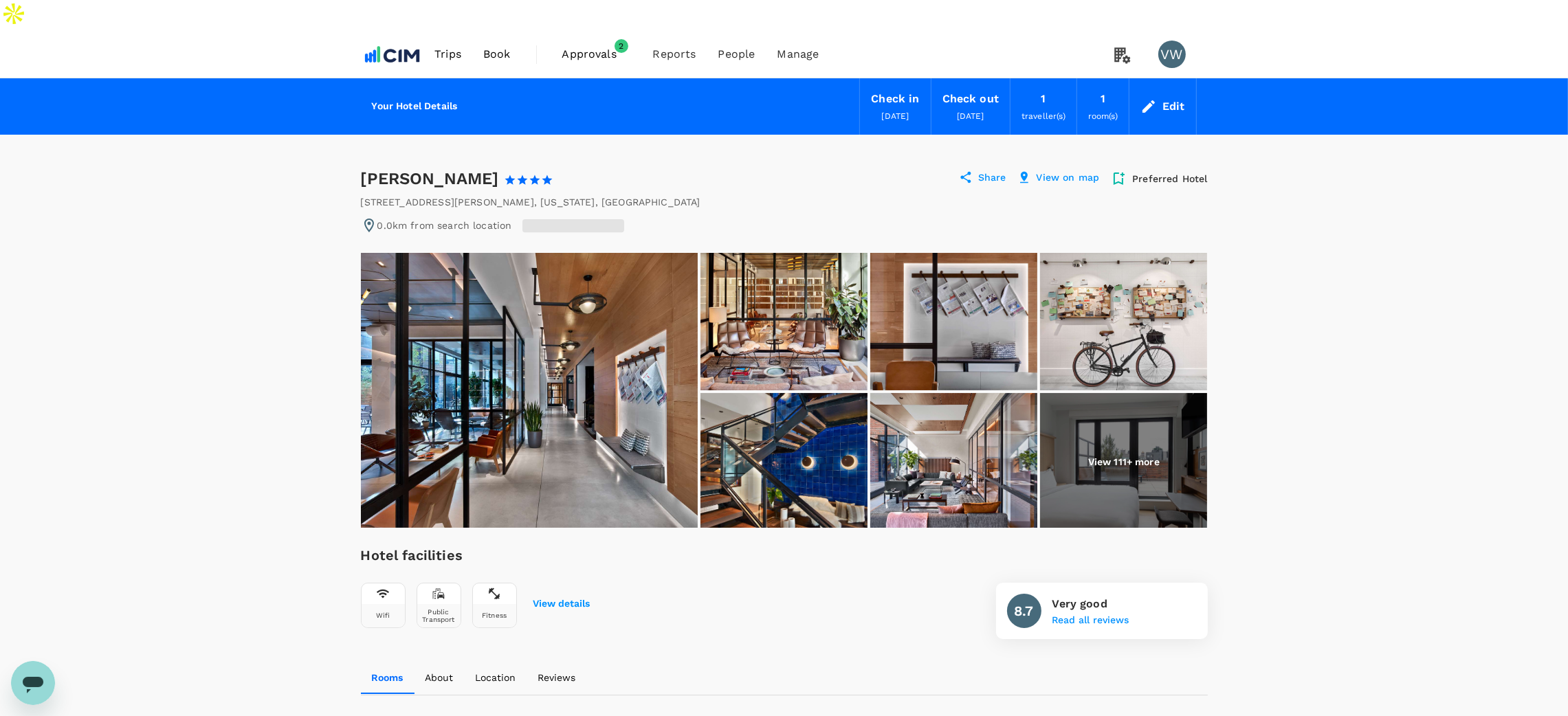
click at [1182, 97] on div "Edit" at bounding box center [1174, 107] width 23 height 19
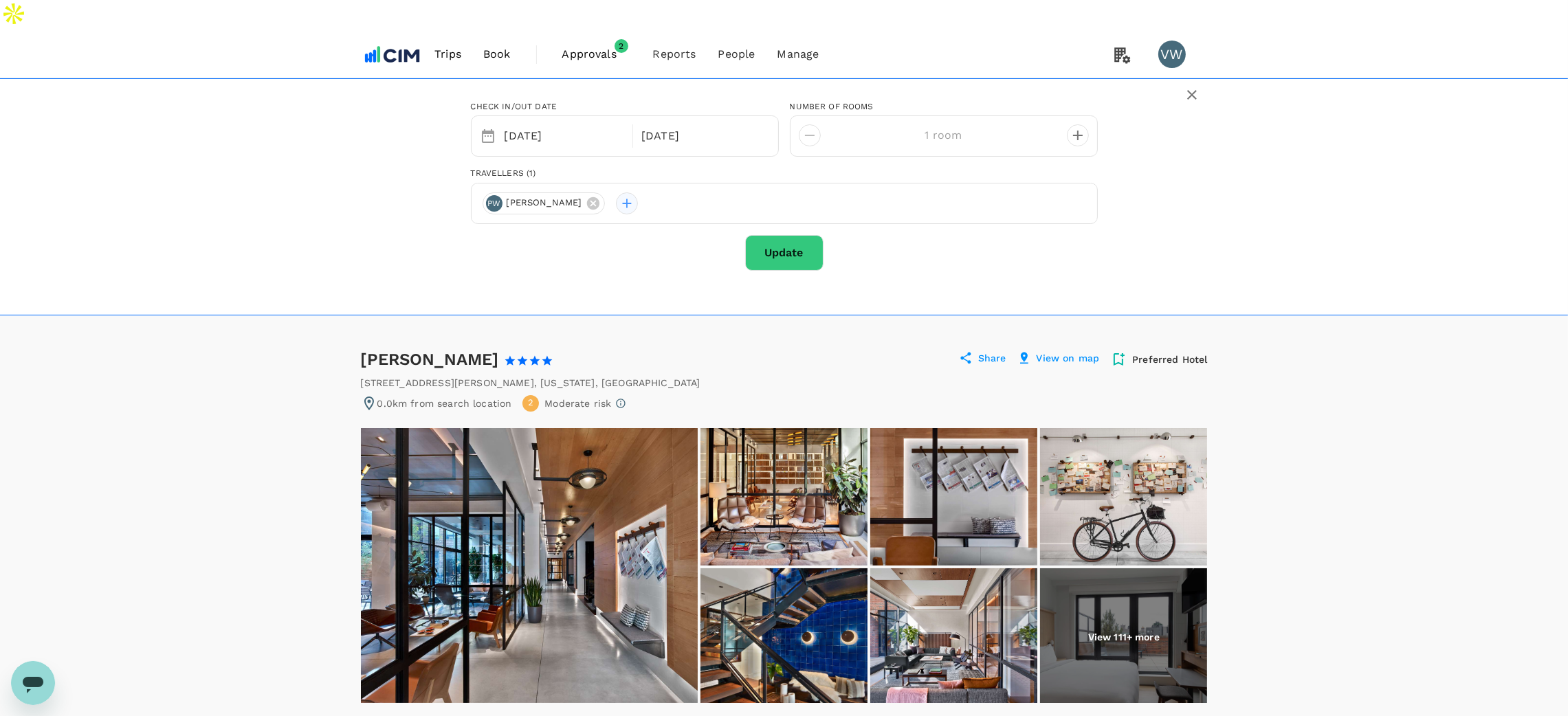
click at [616, 192] on div at bounding box center [627, 203] width 22 height 22
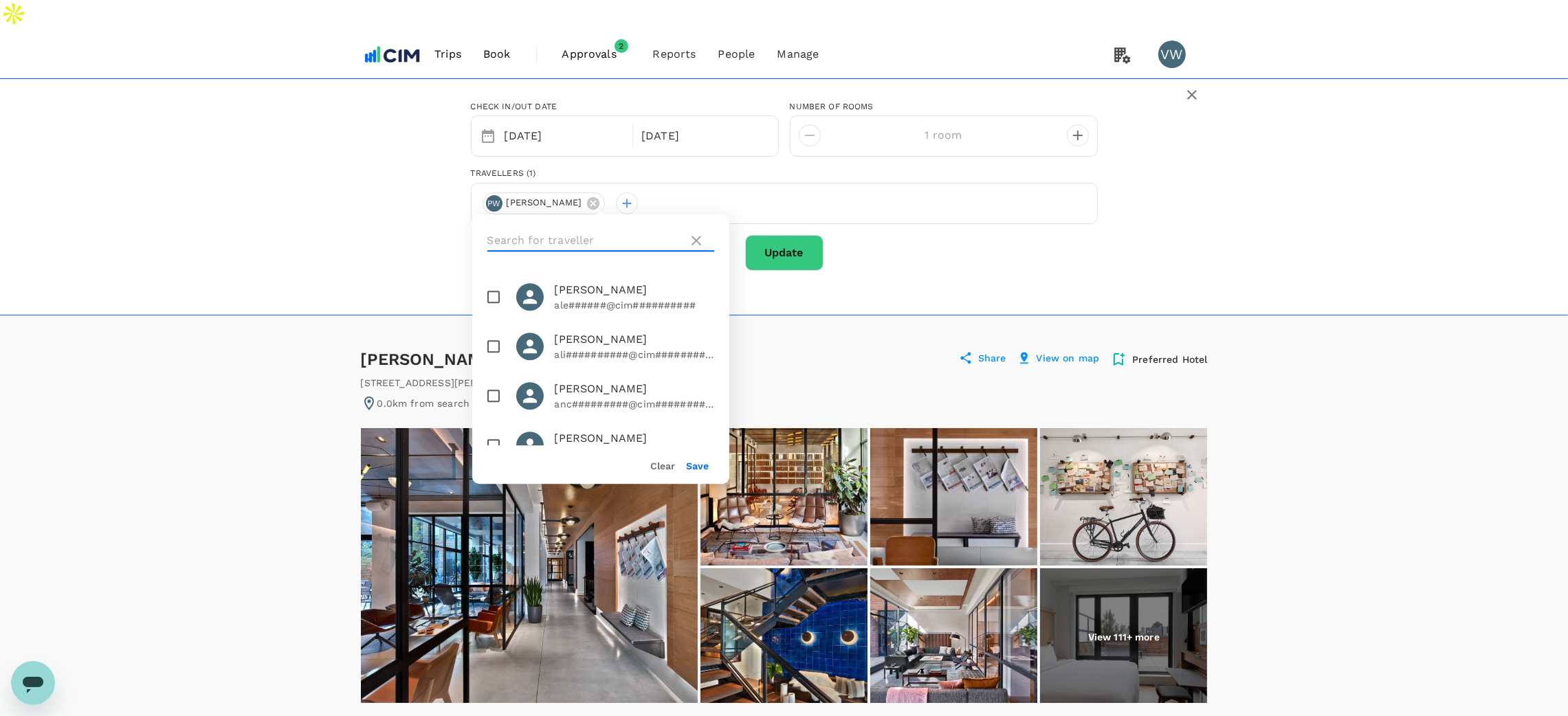
click at [538, 230] on input "text" at bounding box center [584, 240] width 195 height 22
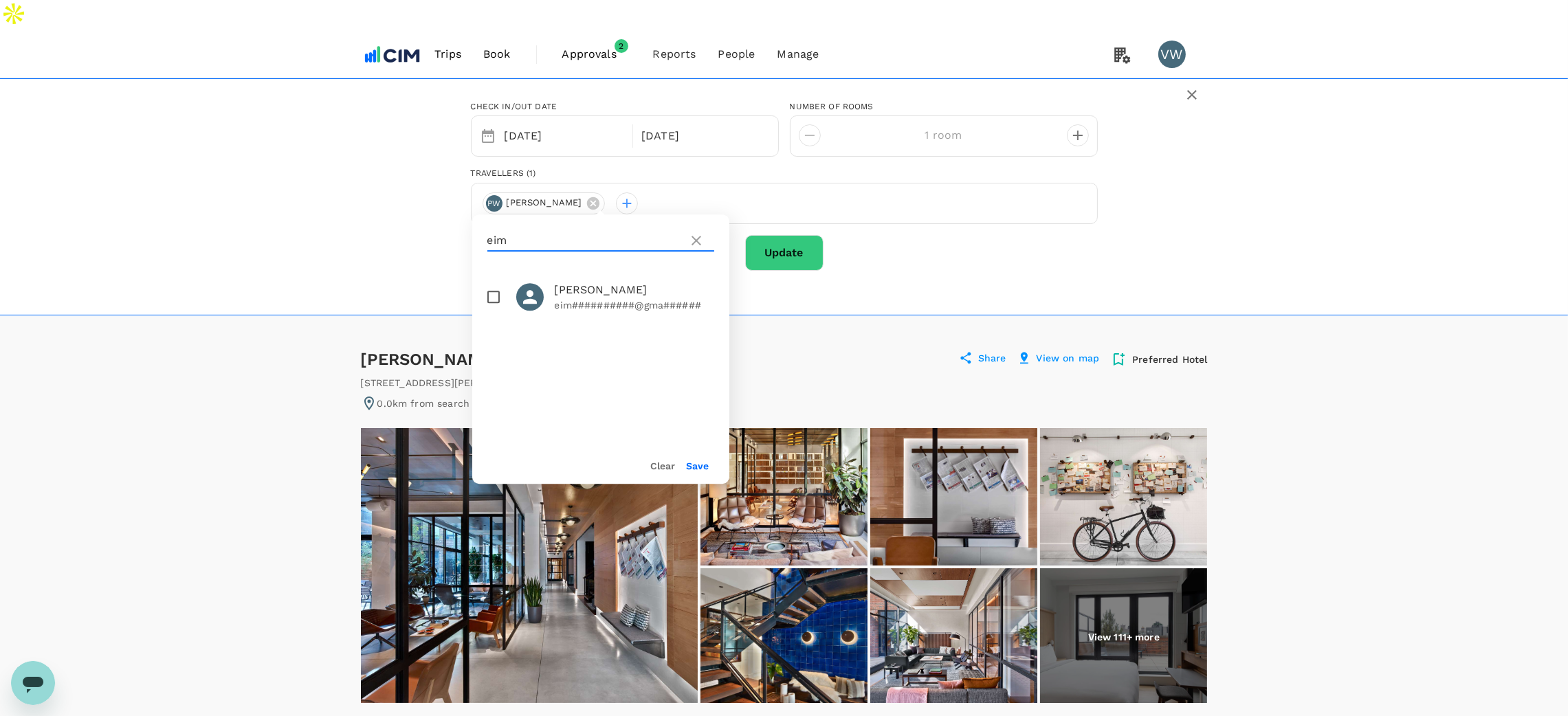
type input "eim"
click at [496, 282] on input "checkbox" at bounding box center [493, 296] width 29 height 29
checkbox input "true"
click at [700, 461] on button "Save" at bounding box center [698, 466] width 23 height 11
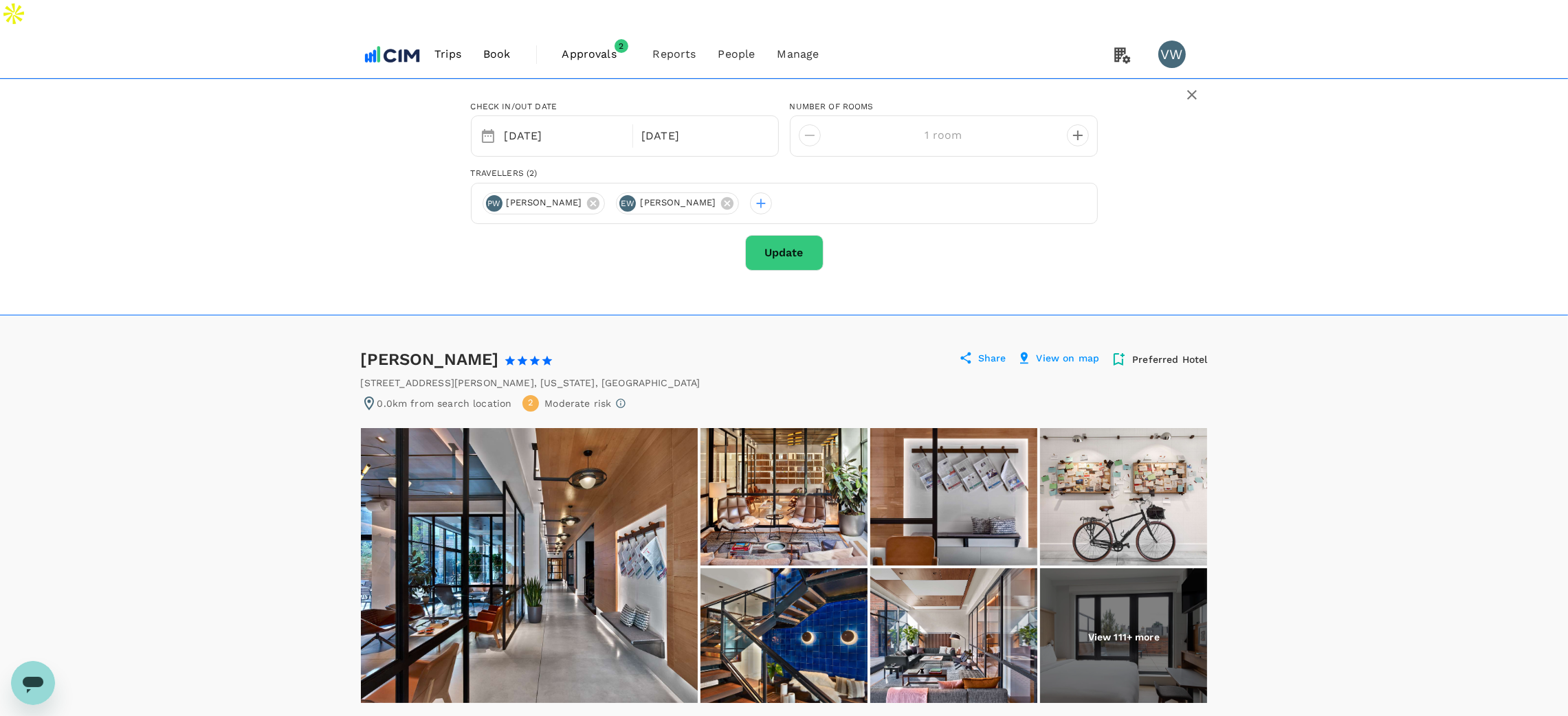
click at [787, 235] on button "Update" at bounding box center [784, 253] width 79 height 36
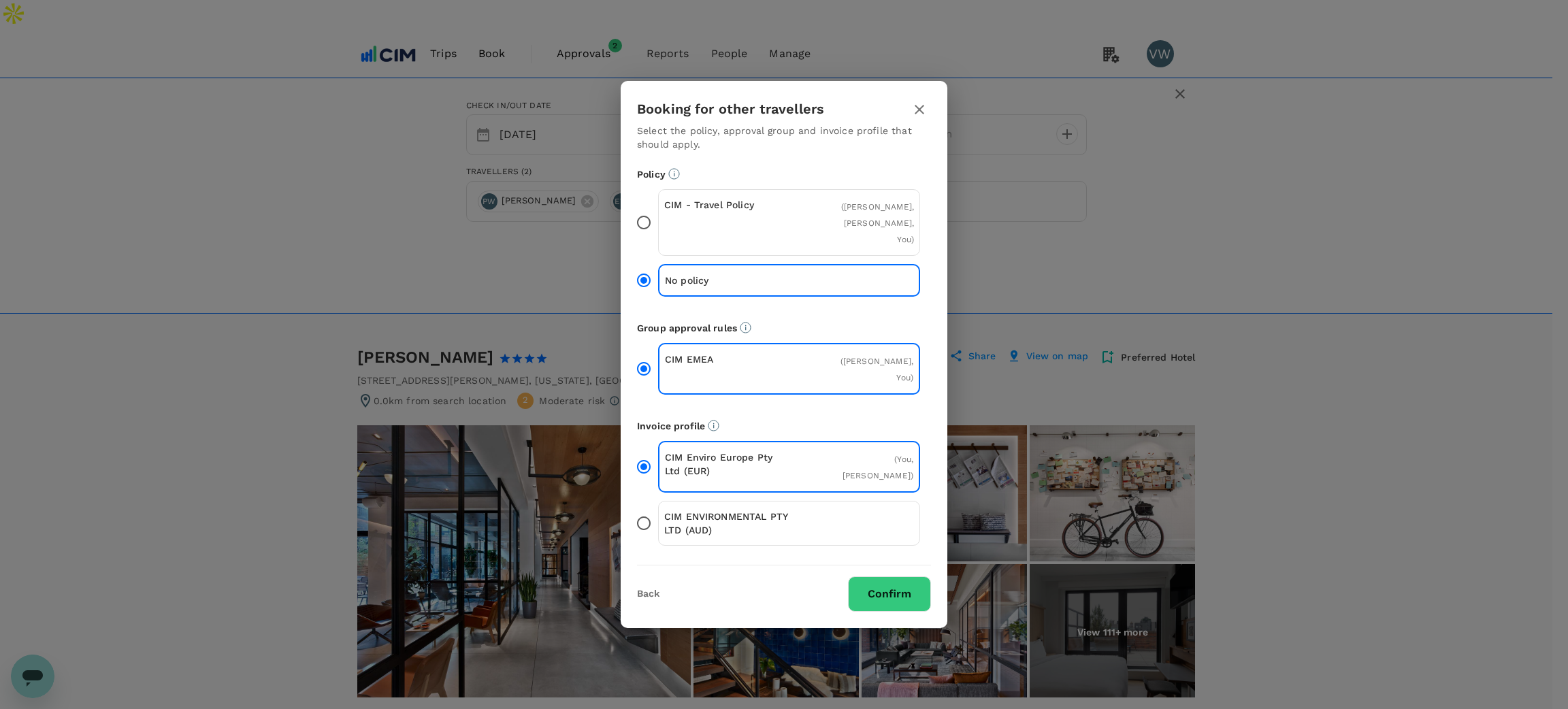
click at [909, 577] on button "Confirm" at bounding box center [890, 594] width 83 height 35
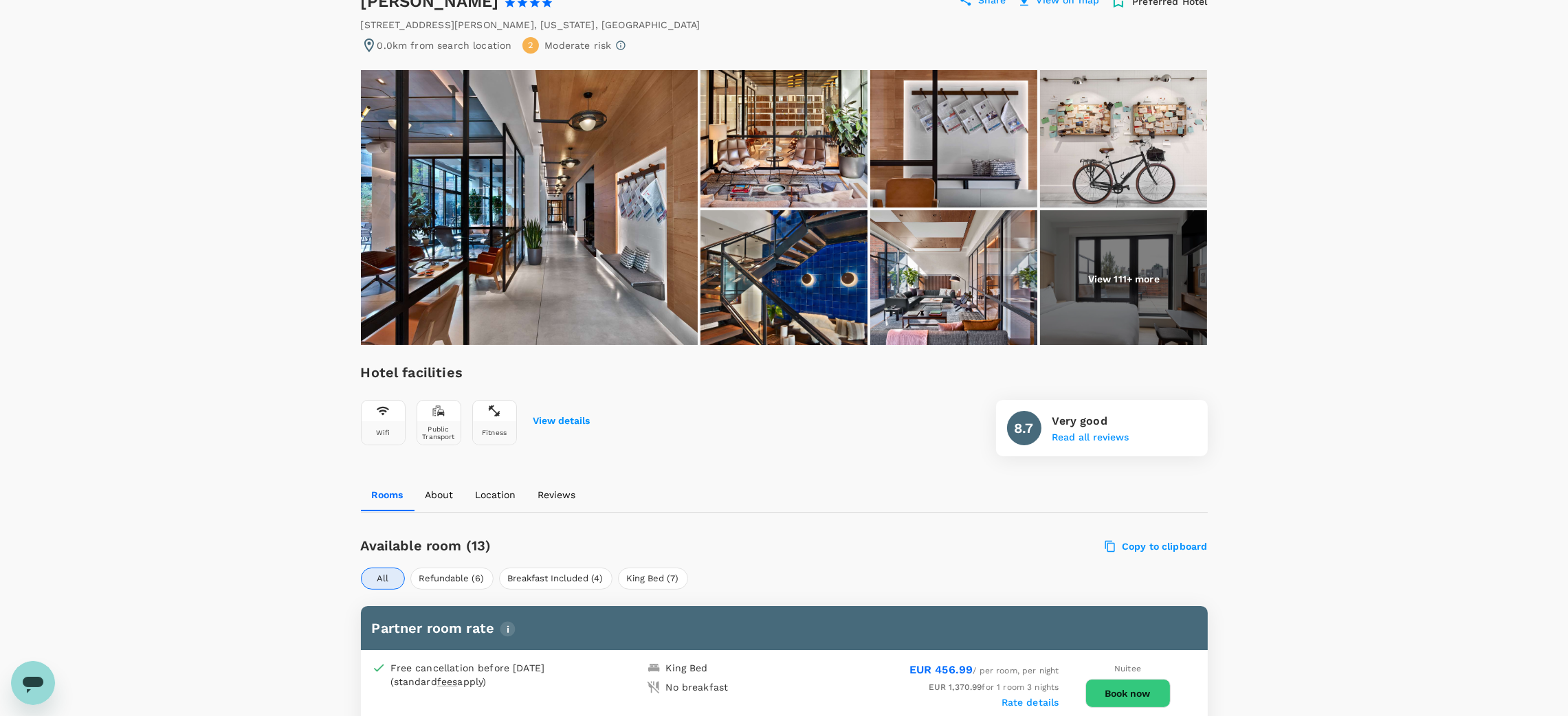
scroll to position [413, 0]
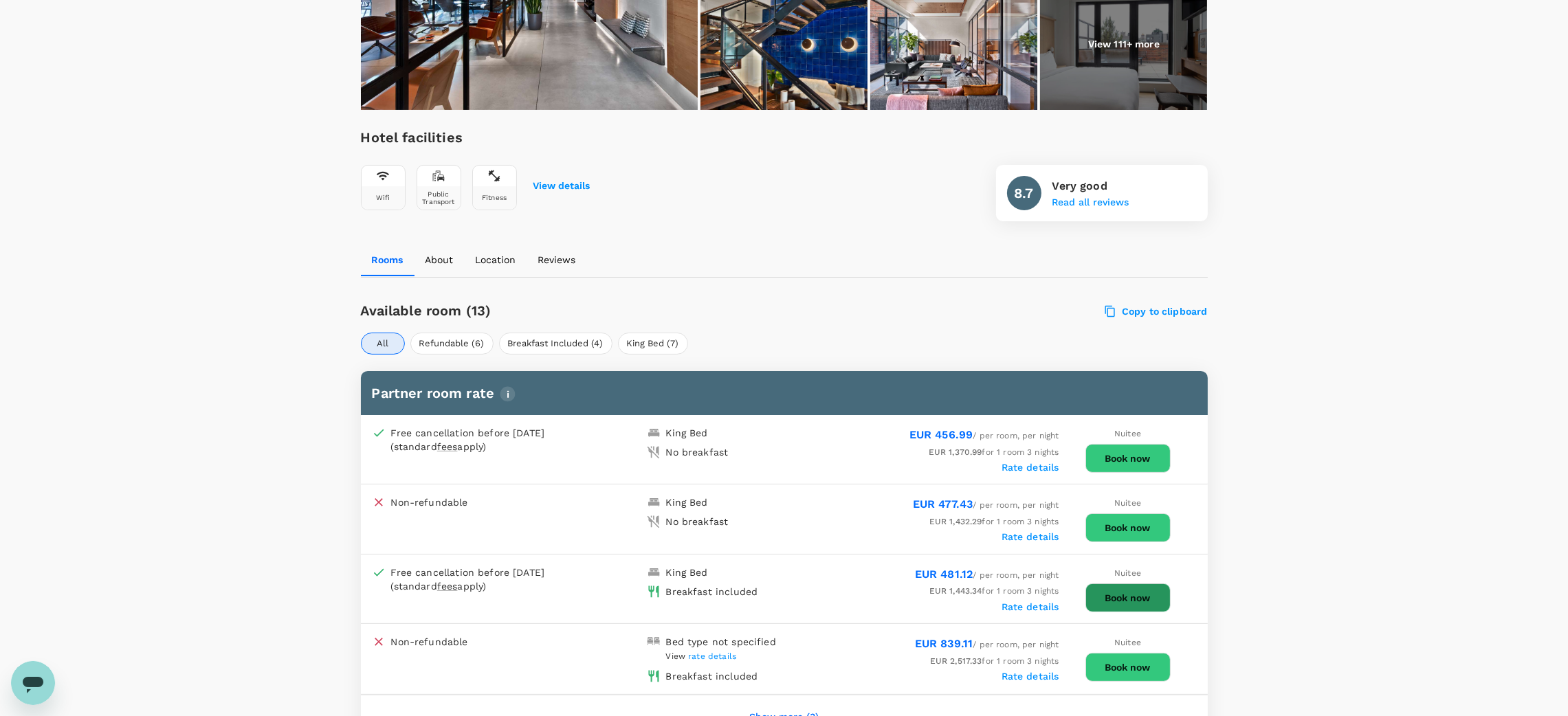
click at [1107, 584] on button "Book now" at bounding box center [1127, 598] width 85 height 29
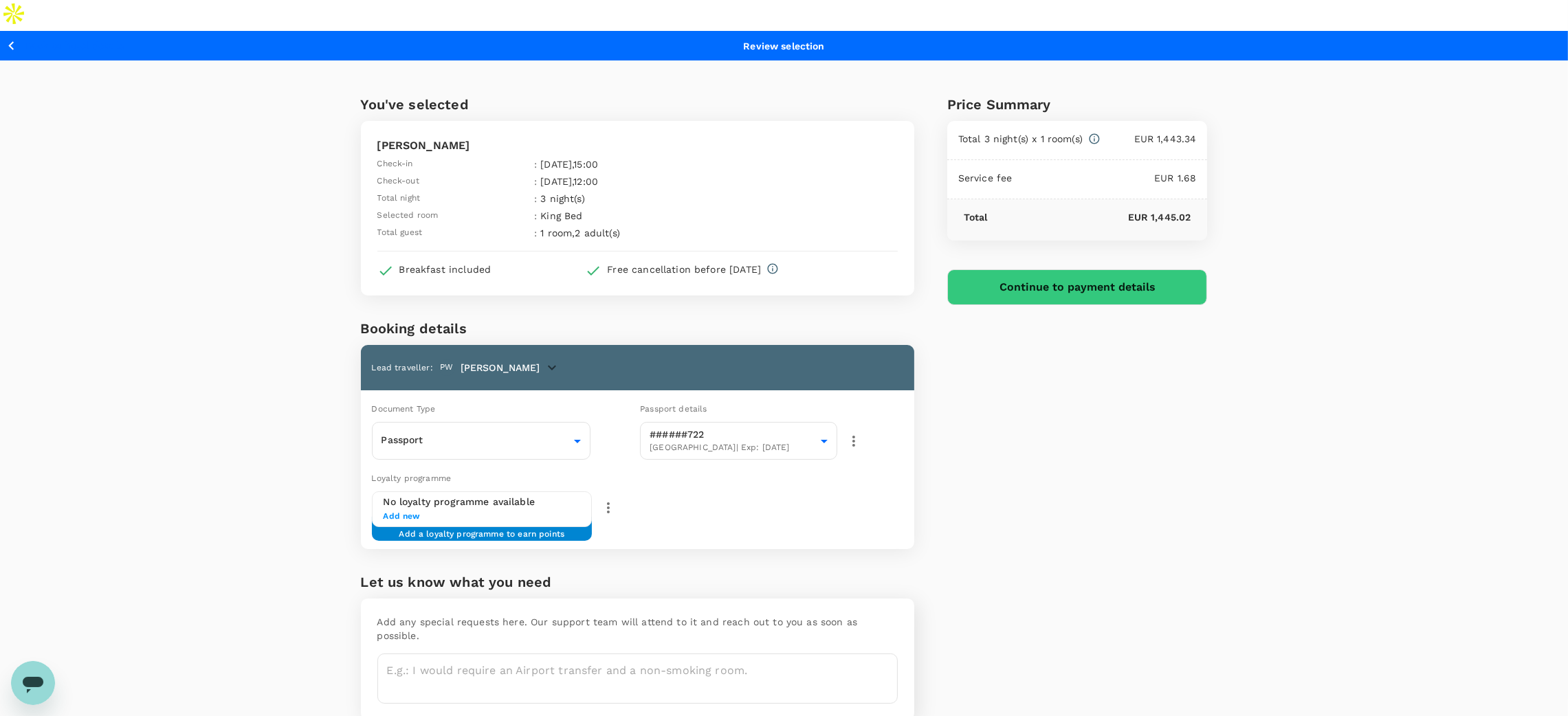
click at [1265, 489] on div "You've selected Arlo Soho Check-in : 05 Oct 2025 , 15:00 Check-out : 08 Oct 202…" at bounding box center [784, 401] width 1568 height 682
click at [1184, 428] on div "Price Summary Total 3 night(s) x 1 room(s) EUR 1,443.34 Service fee EUR 1.68 To…" at bounding box center [1061, 401] width 294 height 682
click at [240, 229] on div "You've selected Arlo Soho Check-in : 05 Oct 2025 , 15:00 Check-out : 08 Oct 202…" at bounding box center [784, 401] width 1568 height 682
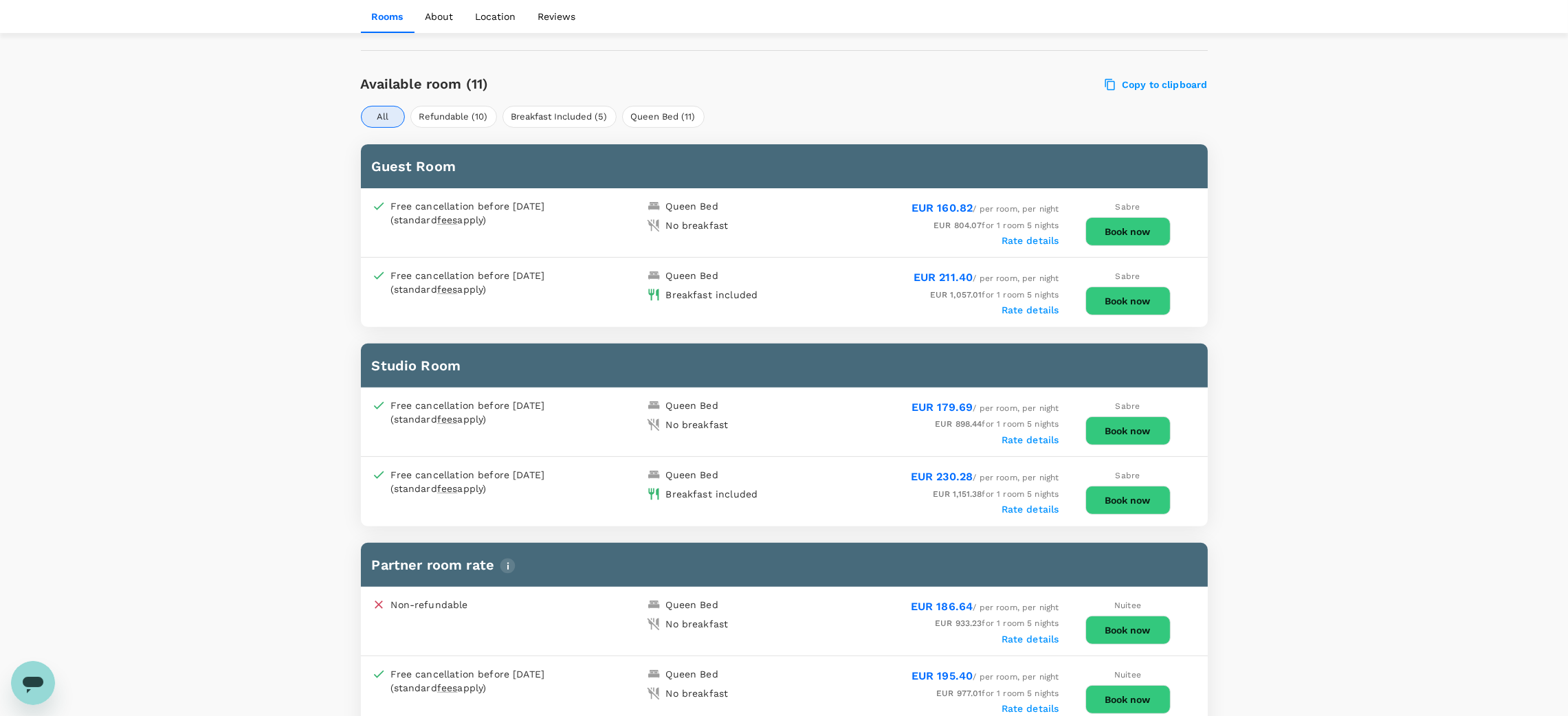
scroll to position [618, 0]
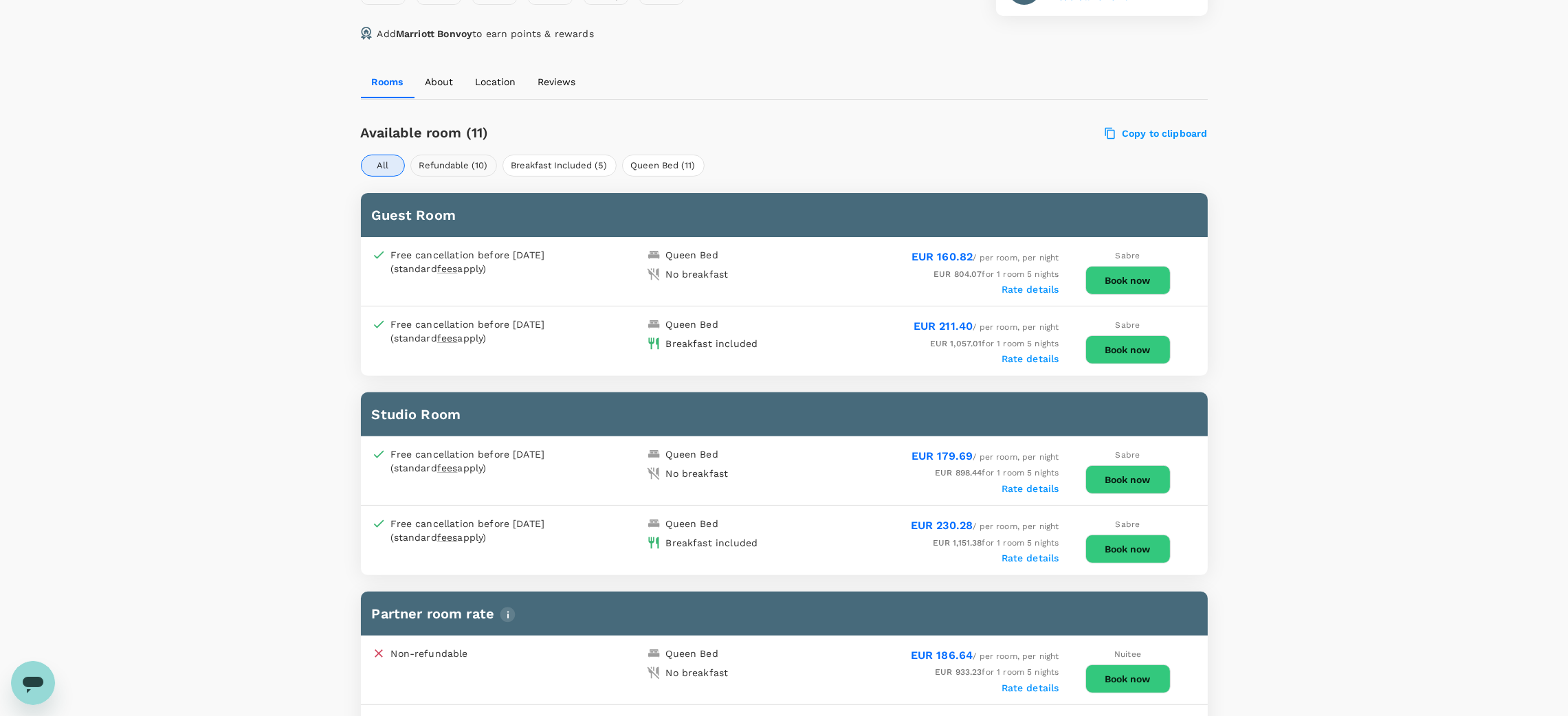
click at [471, 155] on button "Refundable (10)" at bounding box center [453, 165] width 87 height 22
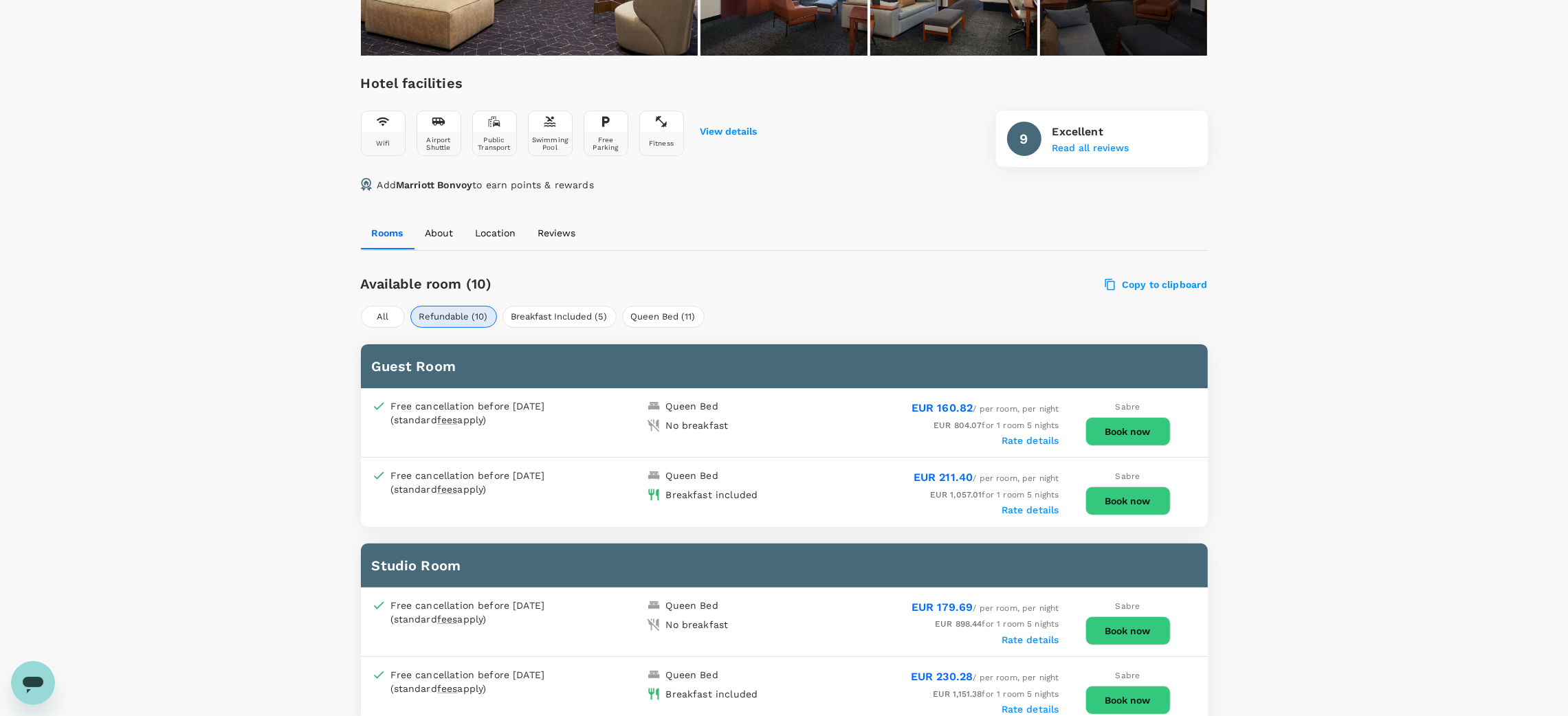
scroll to position [515, 0]
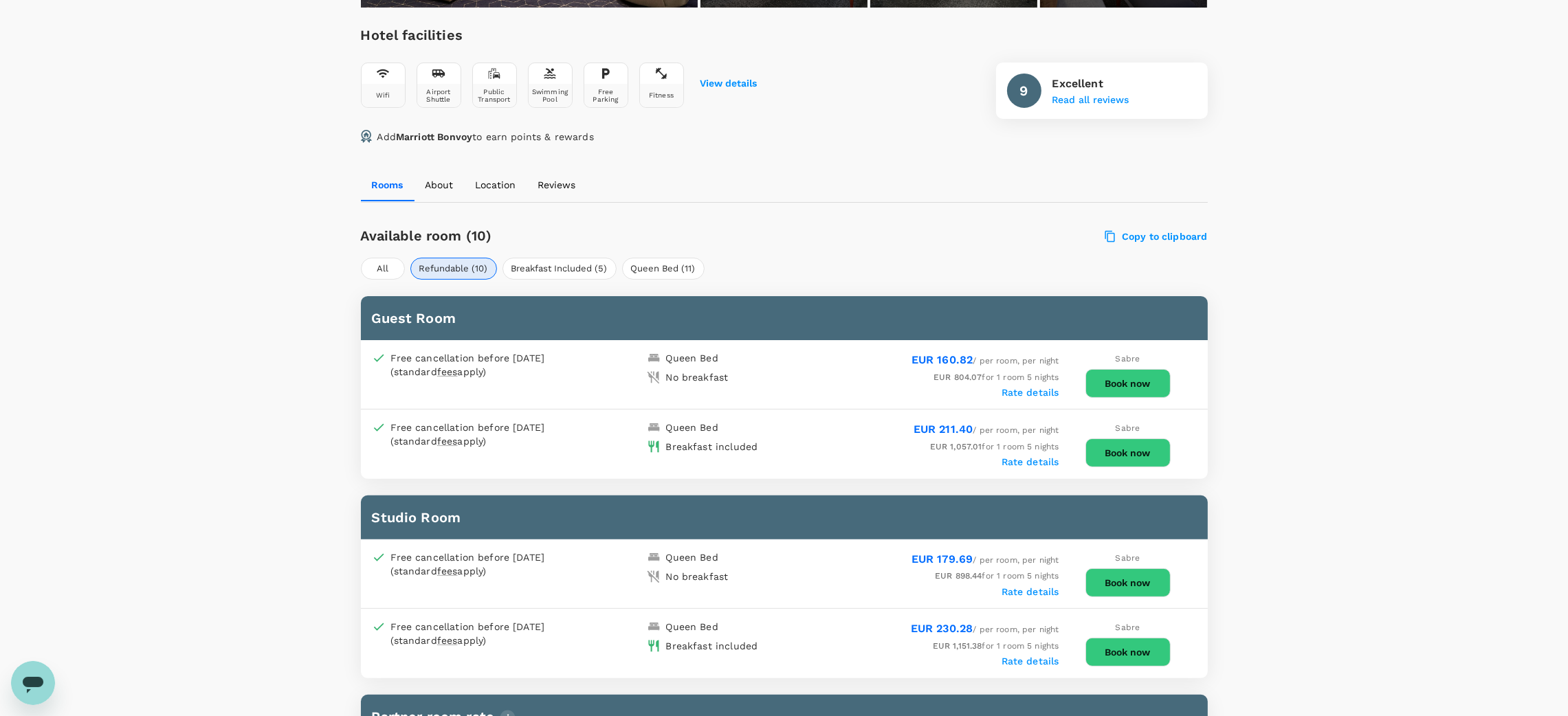
click at [1107, 439] on button "Book now" at bounding box center [1127, 453] width 85 height 29
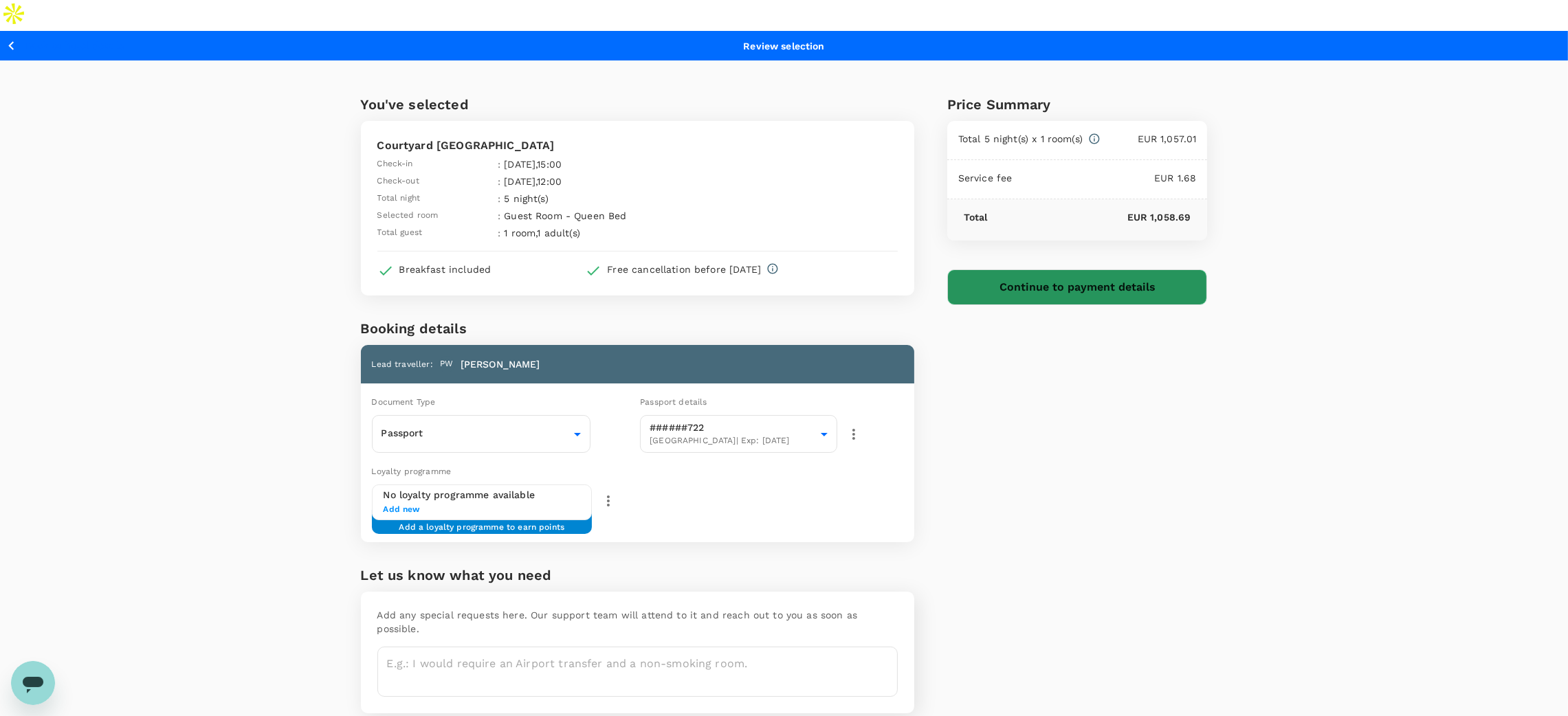
click at [1087, 269] on button "Continue to payment details" at bounding box center [1078, 287] width 260 height 36
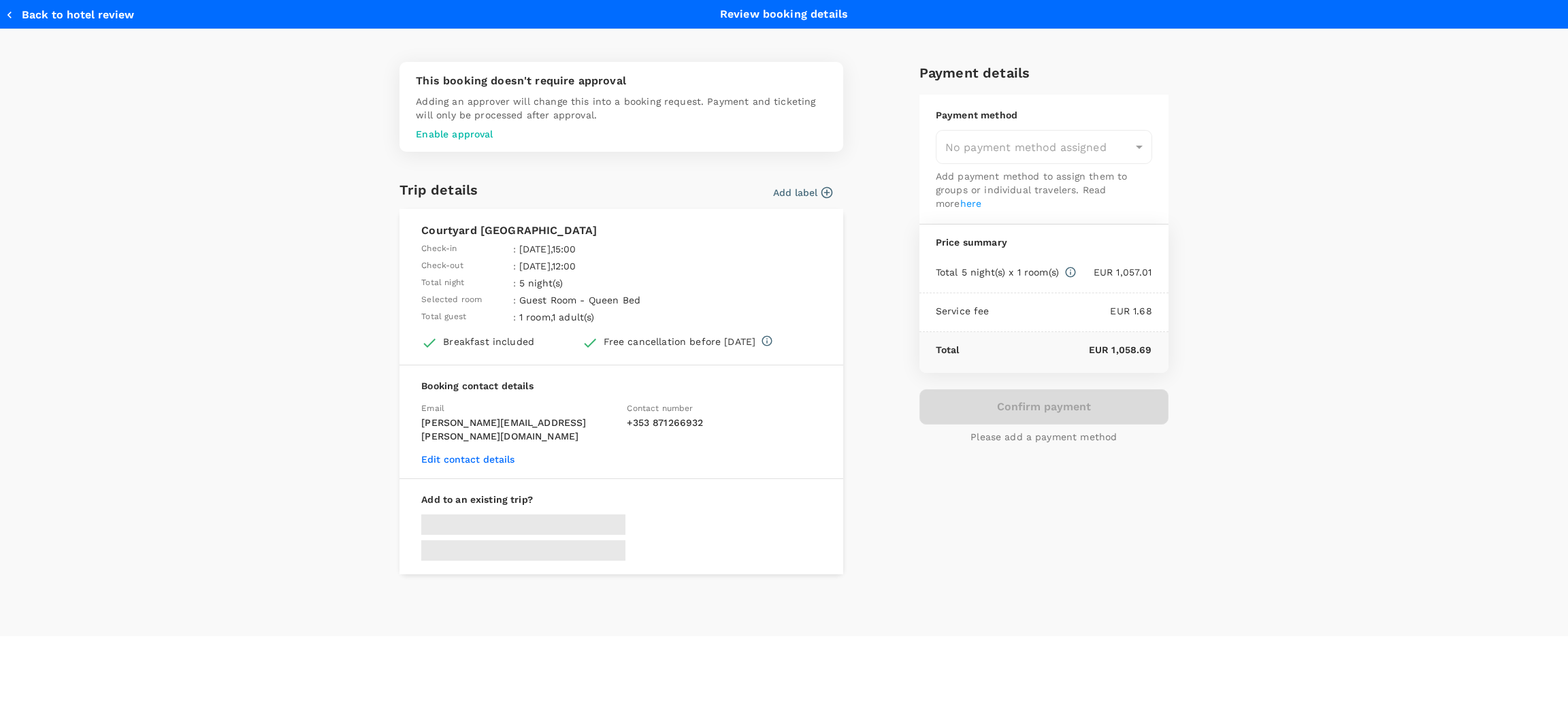
type input "9d5de3ff-3368-4803-a68f-91d504ca2e7d"
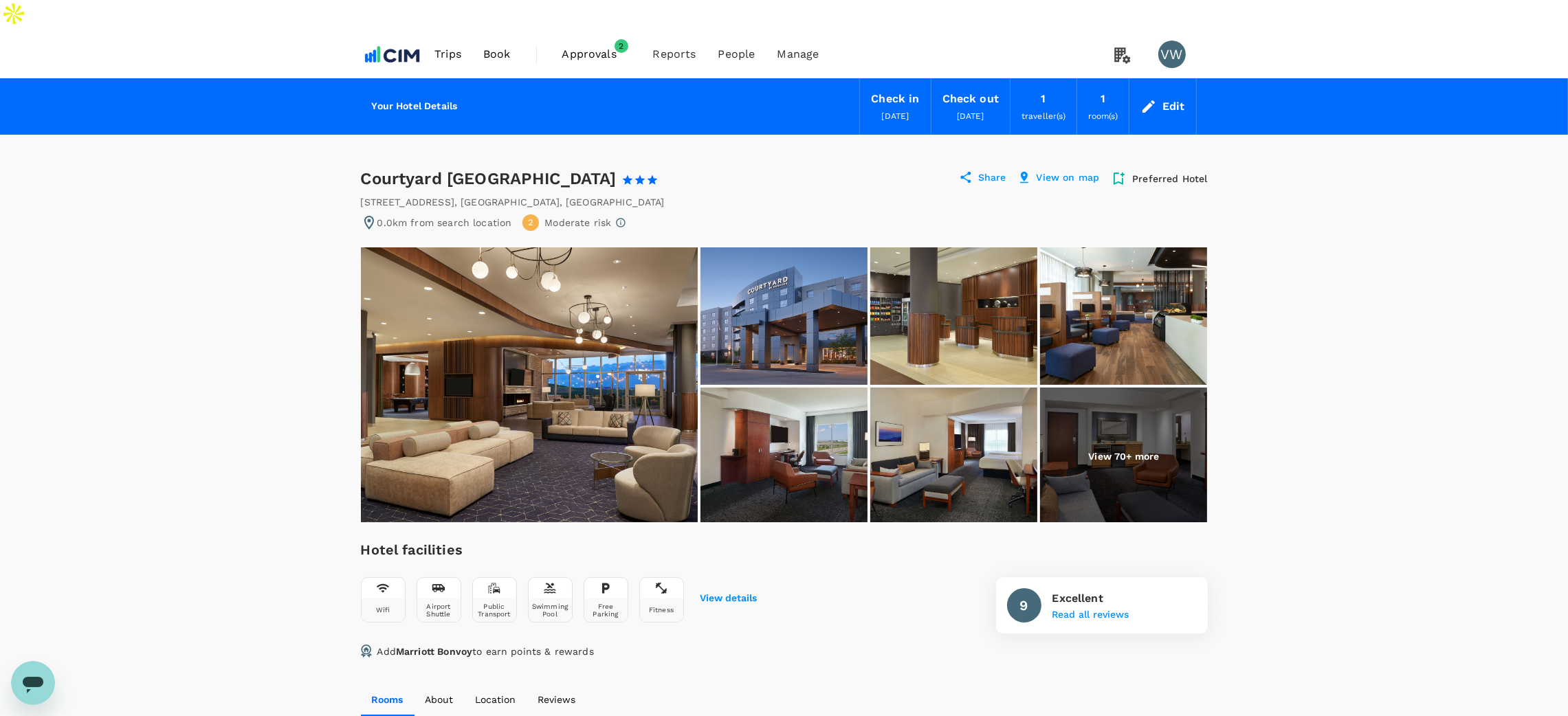
click at [1033, 108] on div "traveller(s)" at bounding box center [1043, 115] width 44 height 15
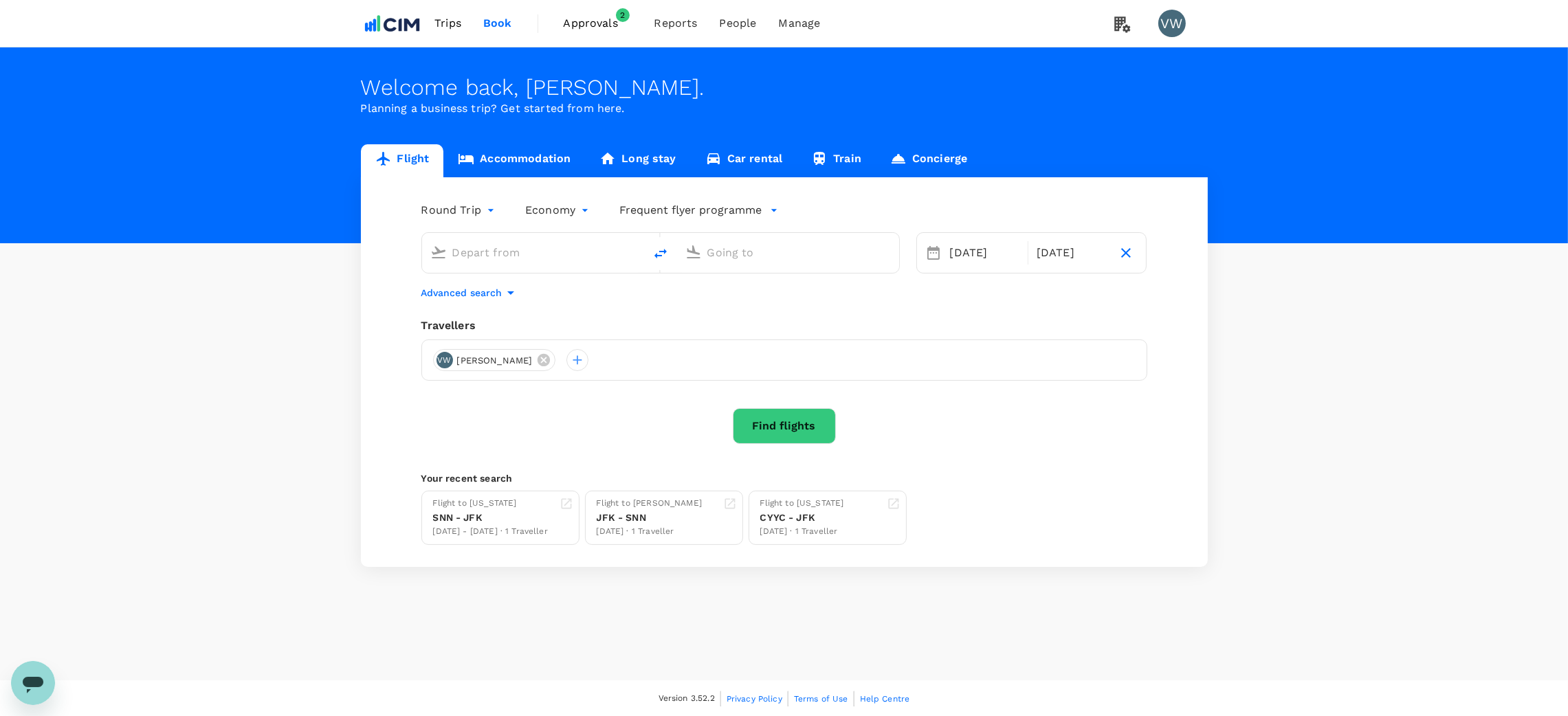
type input "[PERSON_NAME] (SNN)"
type input "[PERSON_NAME] Intl ([GEOGRAPHIC_DATA])"
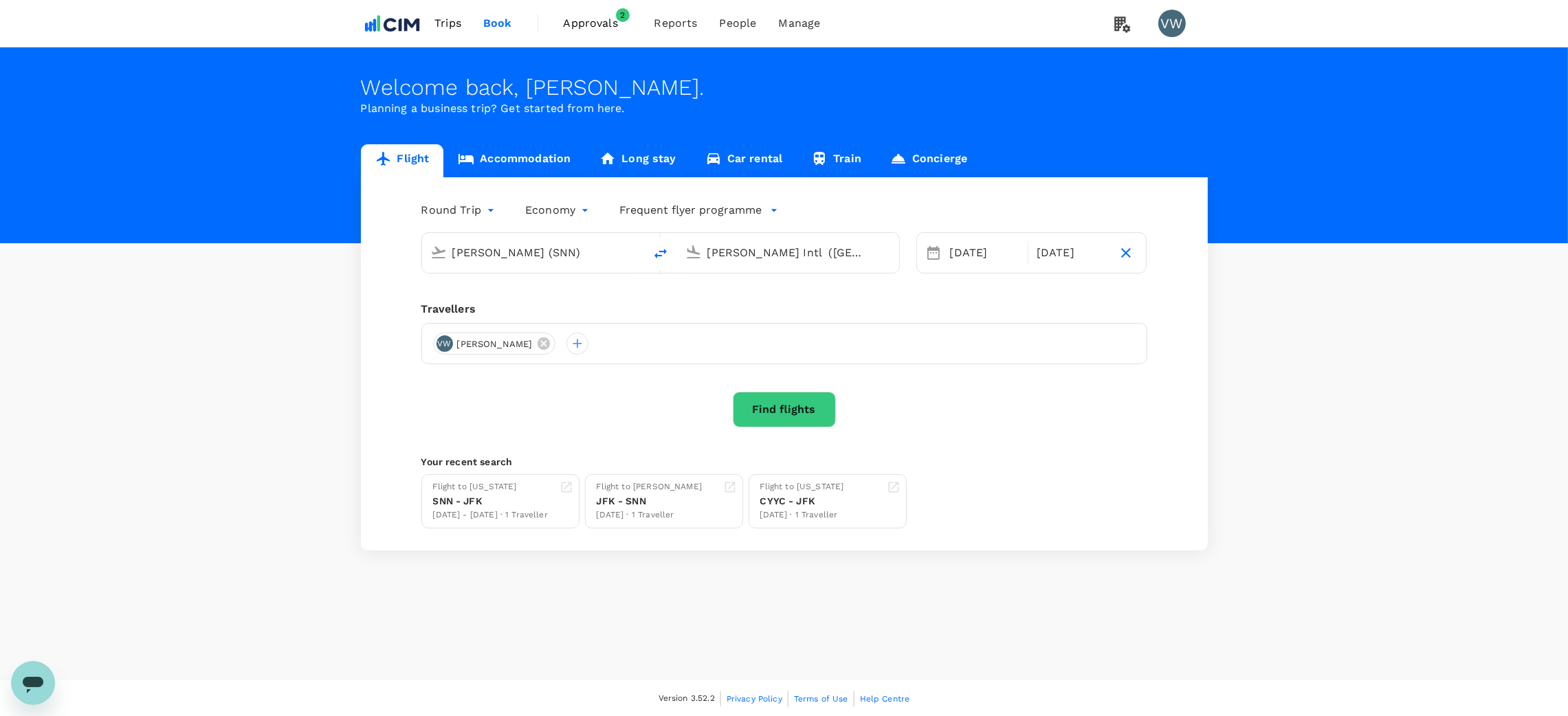
click at [510, 155] on link "Accommodation" at bounding box center [514, 161] width 142 height 33
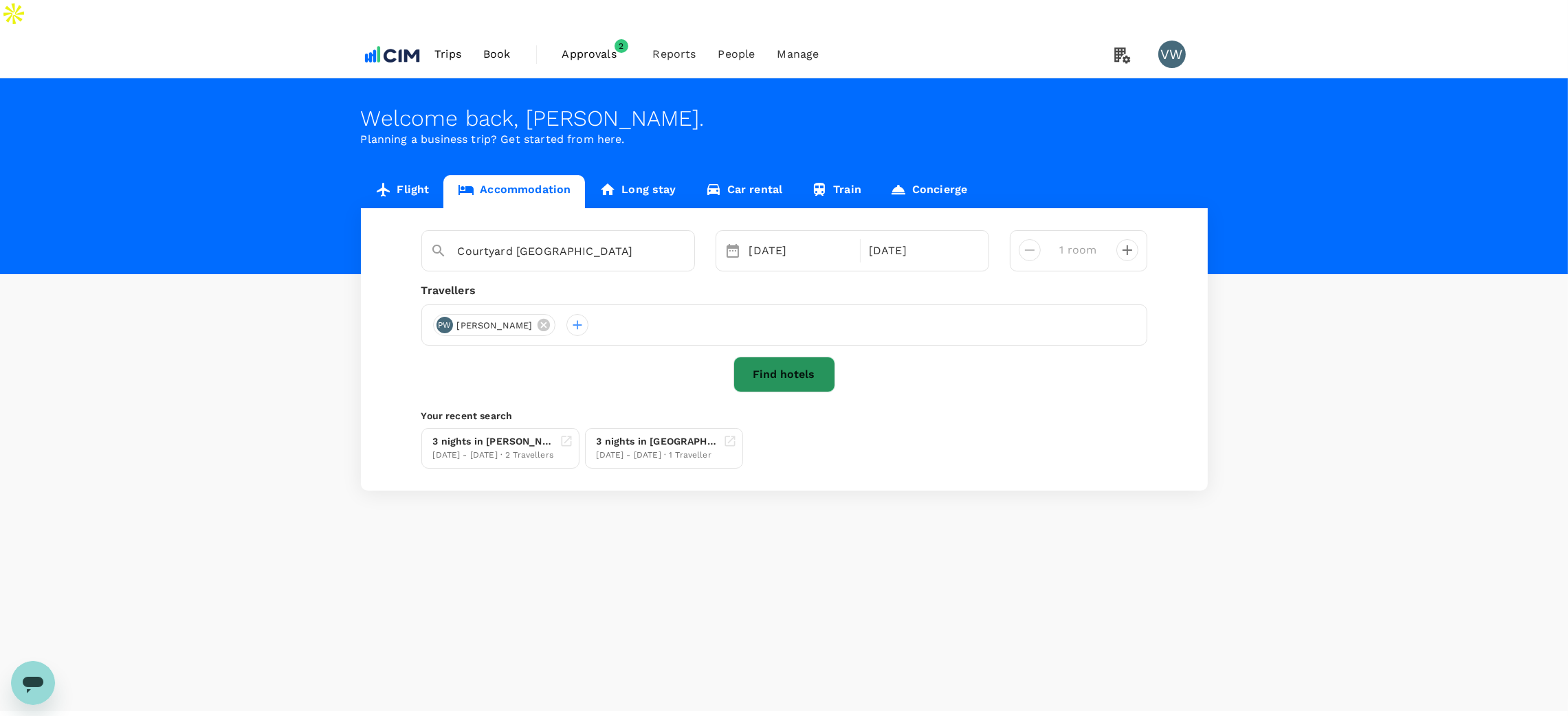
click at [798, 357] on button "Find hotels" at bounding box center [784, 374] width 101 height 36
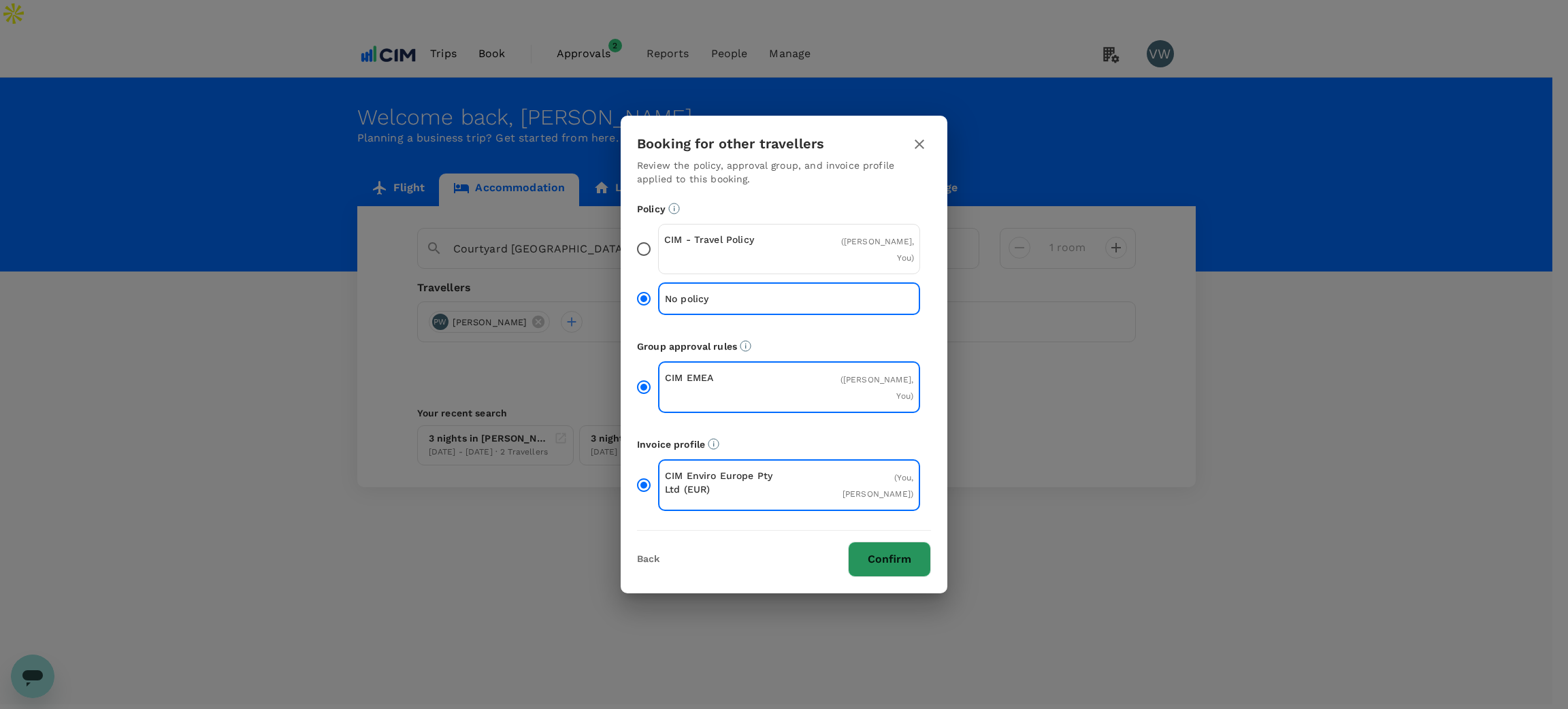
click at [884, 542] on button "Confirm" at bounding box center [890, 559] width 83 height 35
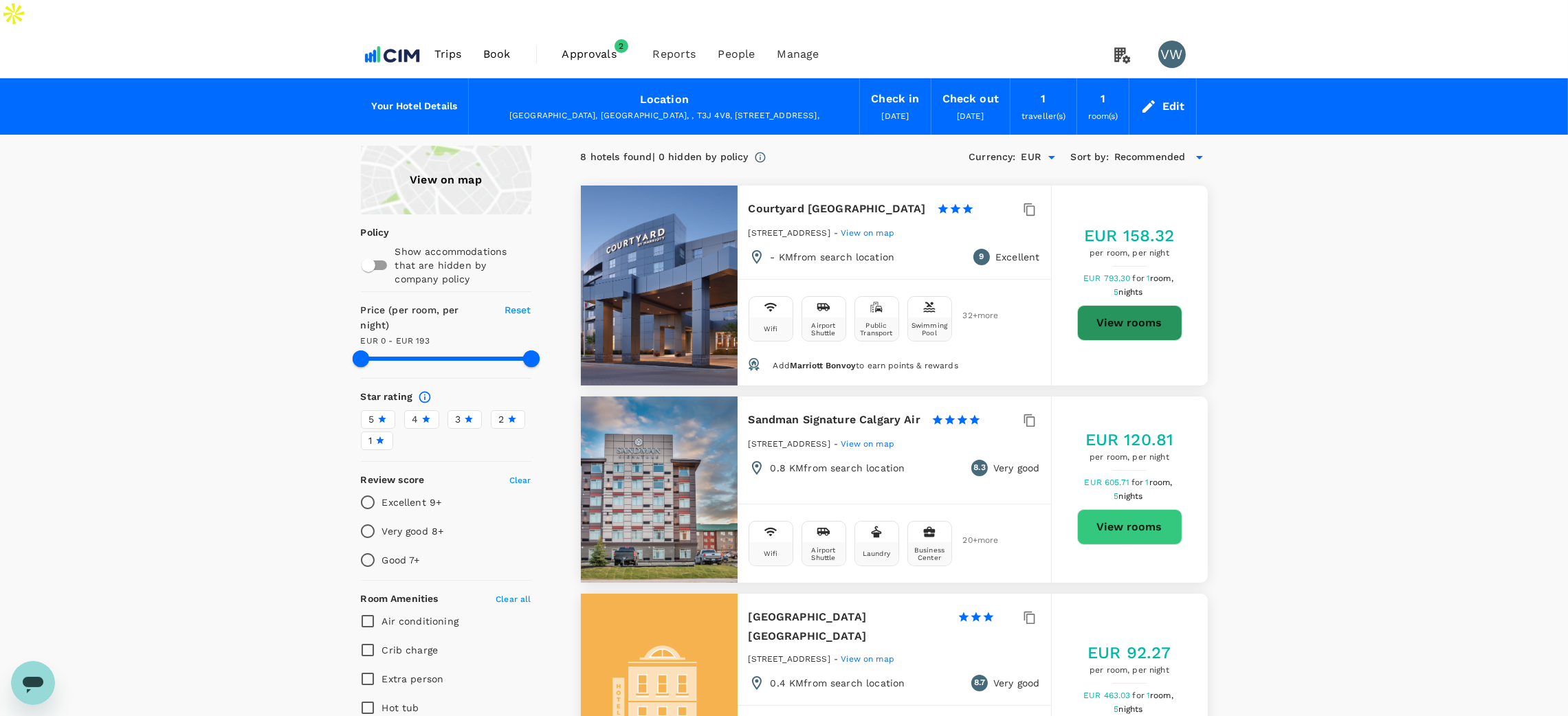
click at [1118, 305] on button "View rooms" at bounding box center [1129, 323] width 105 height 36
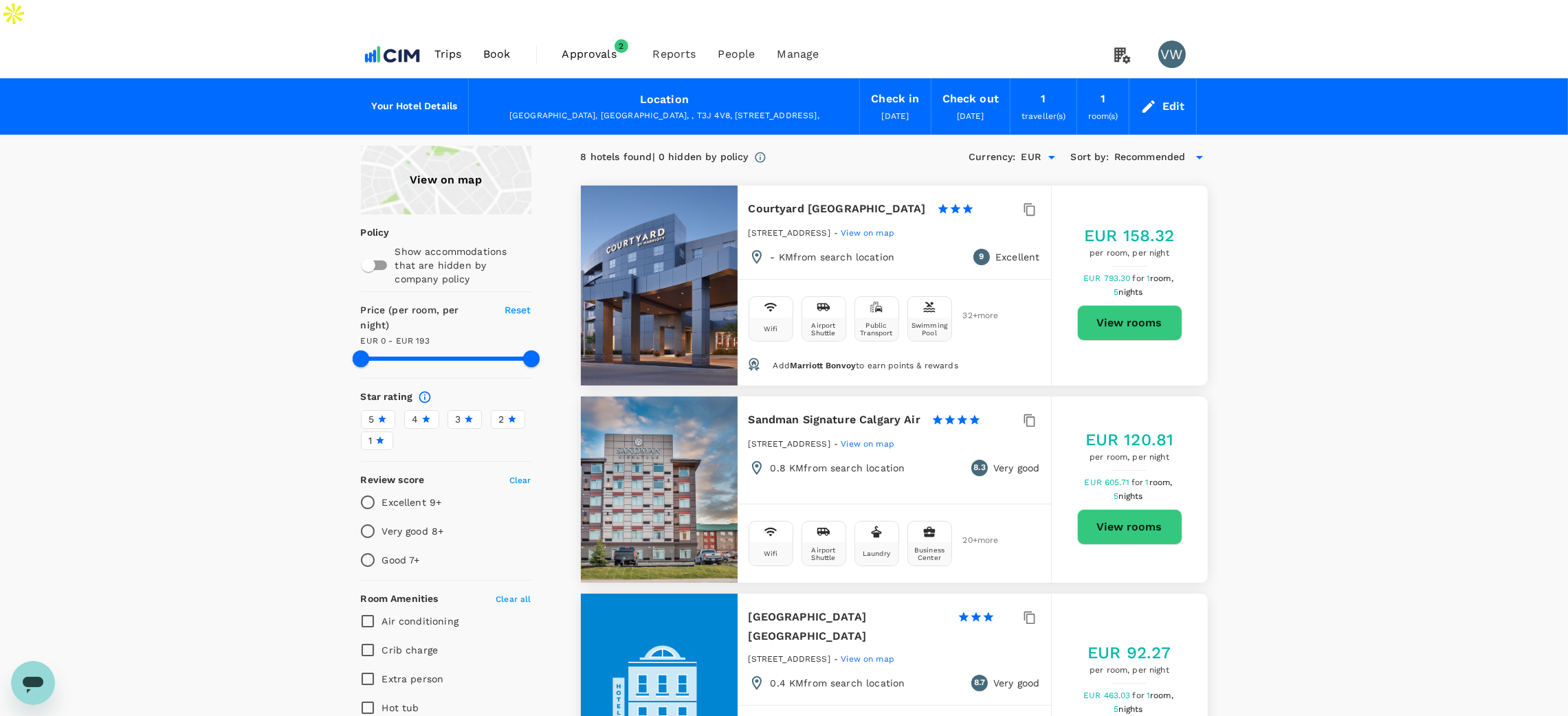
type input "192"
click at [448, 46] on span "Trips" at bounding box center [448, 54] width 27 height 17
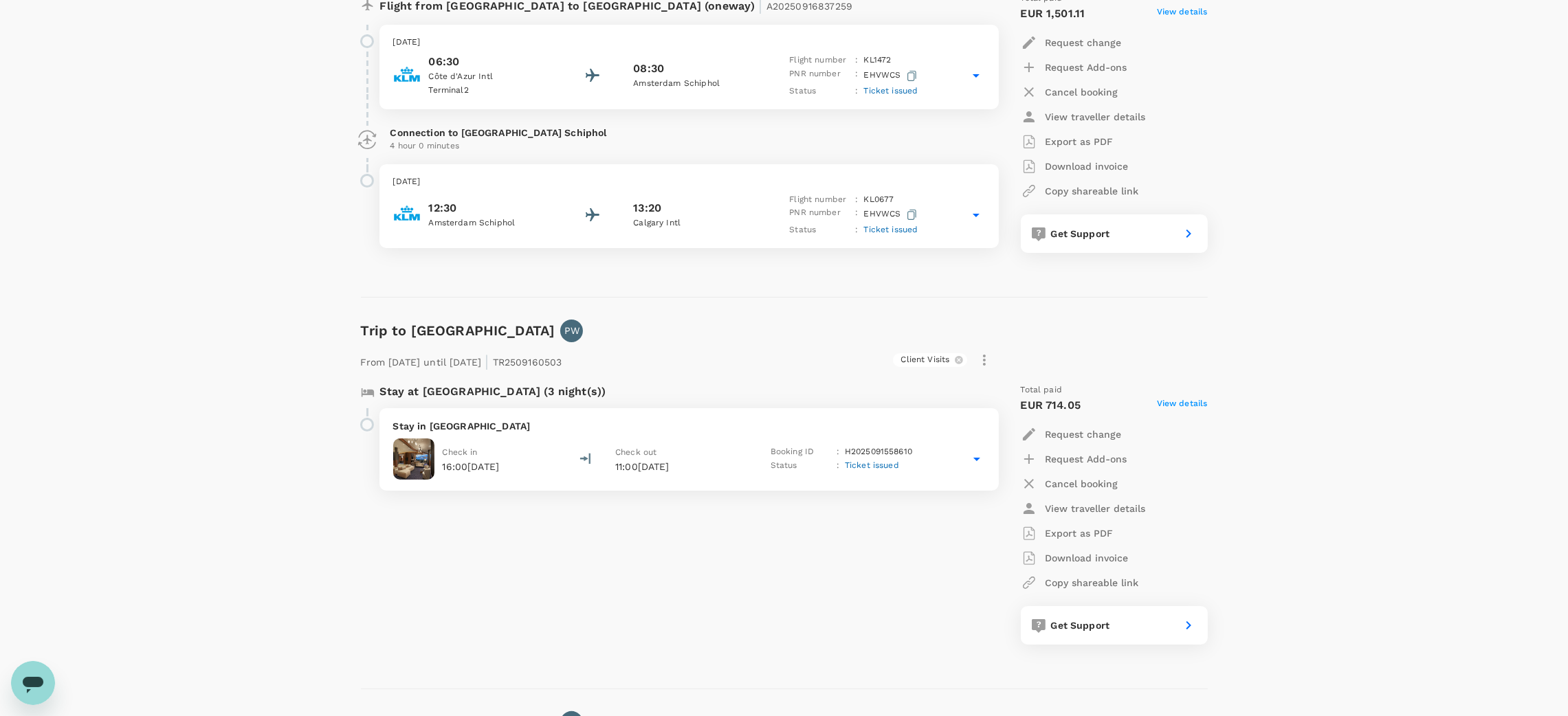
scroll to position [309, 0]
click at [1061, 476] on p "Cancel booking" at bounding box center [1081, 483] width 73 height 14
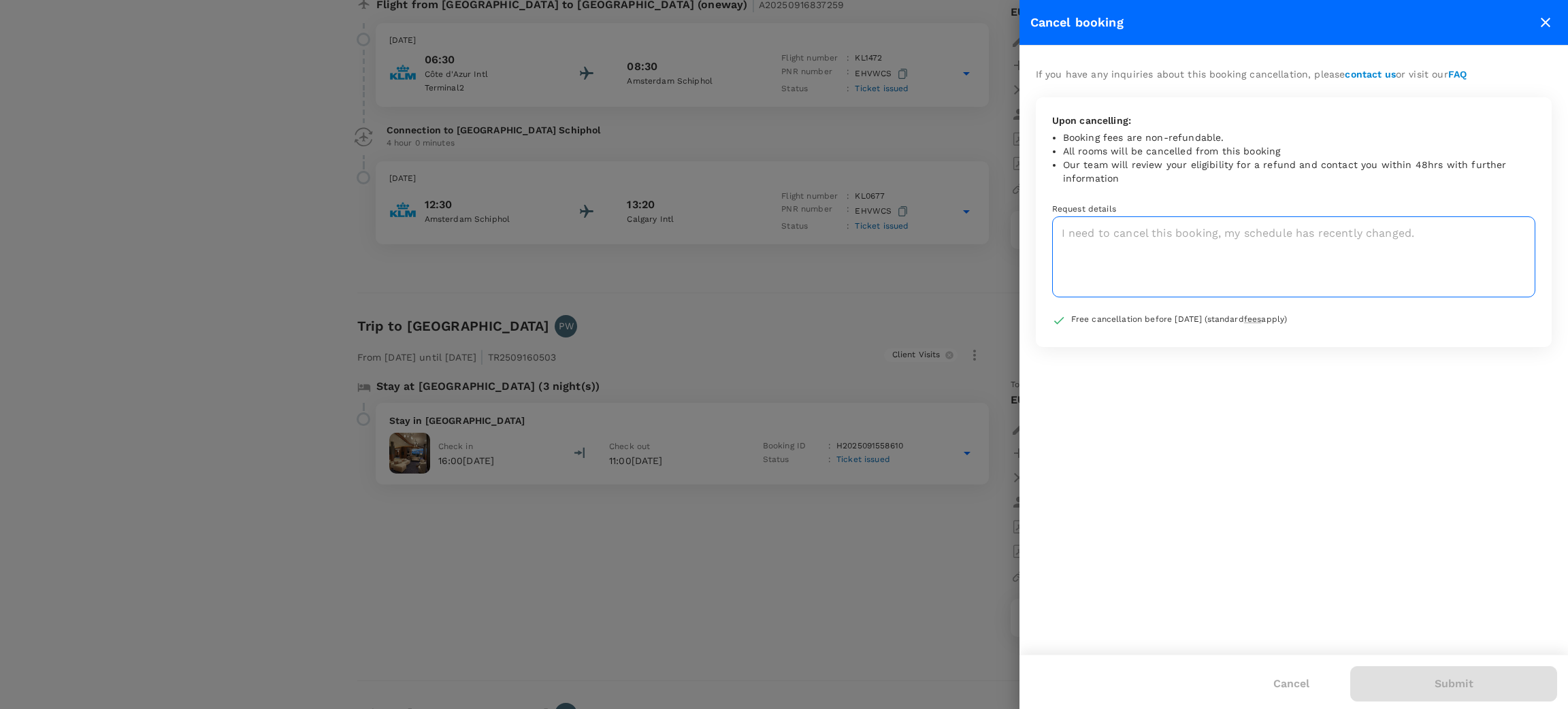
click at [1113, 255] on textarea at bounding box center [1294, 257] width 483 height 81
type textarea "I"
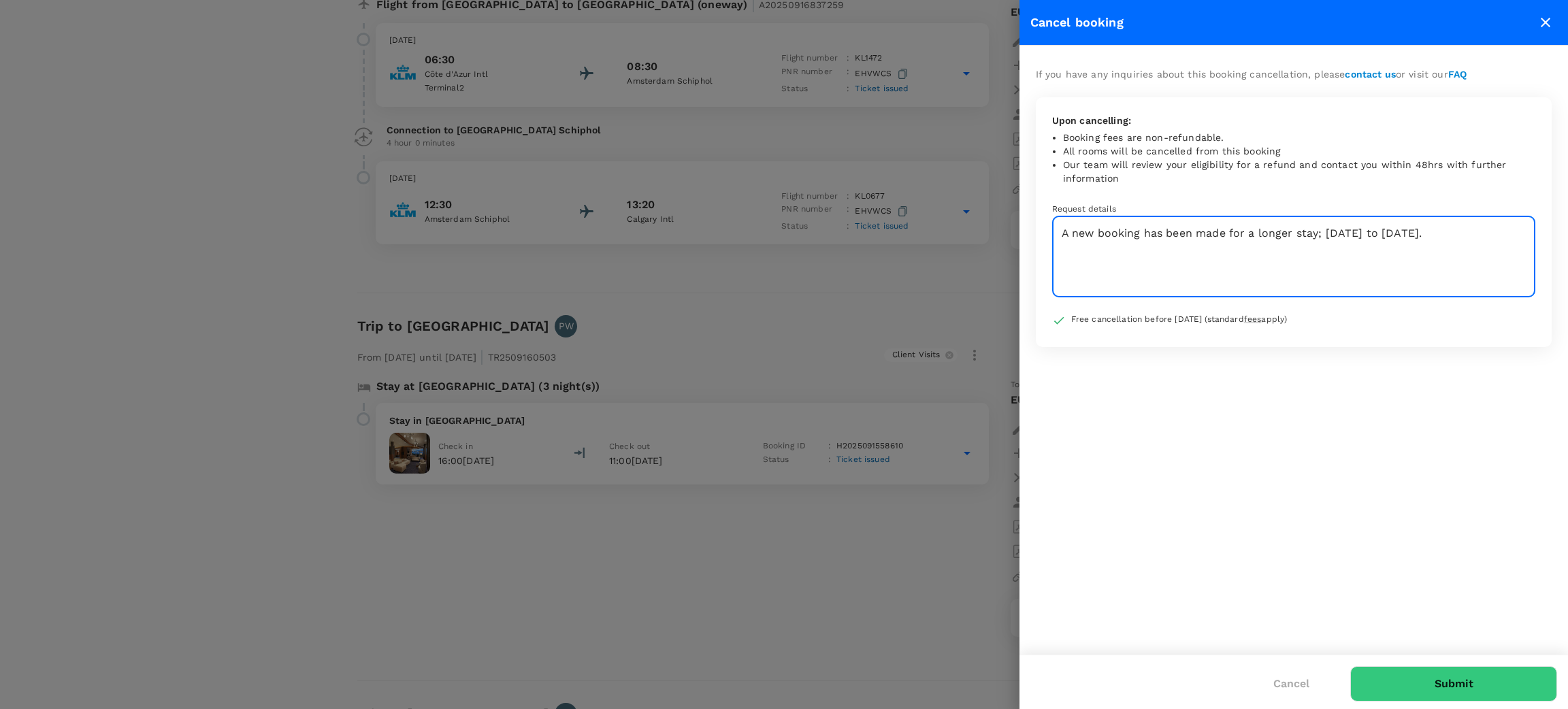
drag, startPoint x: 1060, startPoint y: 236, endPoint x: 1512, endPoint y: 228, distance: 452.1
click at [1512, 228] on textarea "A new booking has been made for a longer stay; 30 September to 5 October." at bounding box center [1294, 257] width 483 height 81
type textarea "A new booking has been made for a longer stay; 30 September to 5 October."
click at [1540, 15] on icon "close" at bounding box center [1545, 23] width 16 height 16
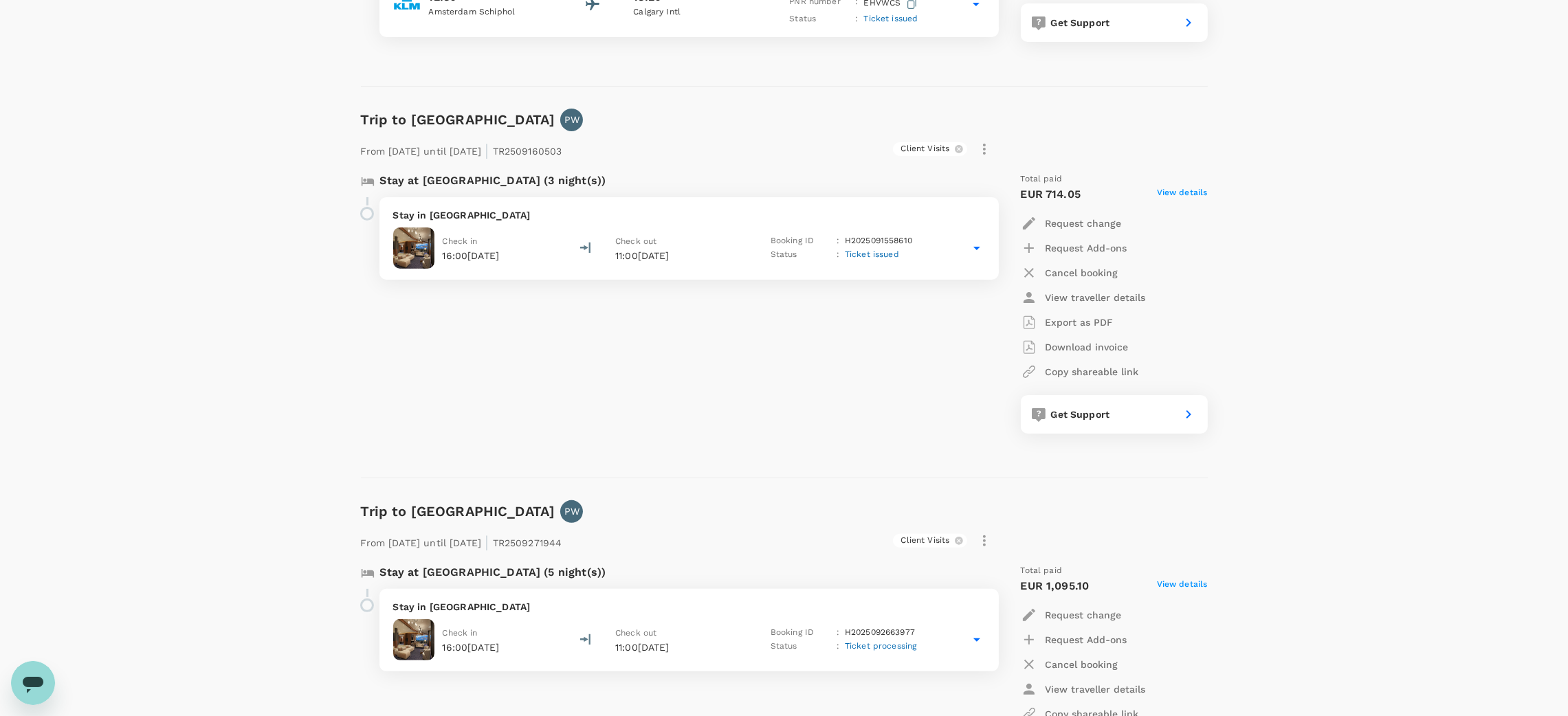
scroll to position [413, 0]
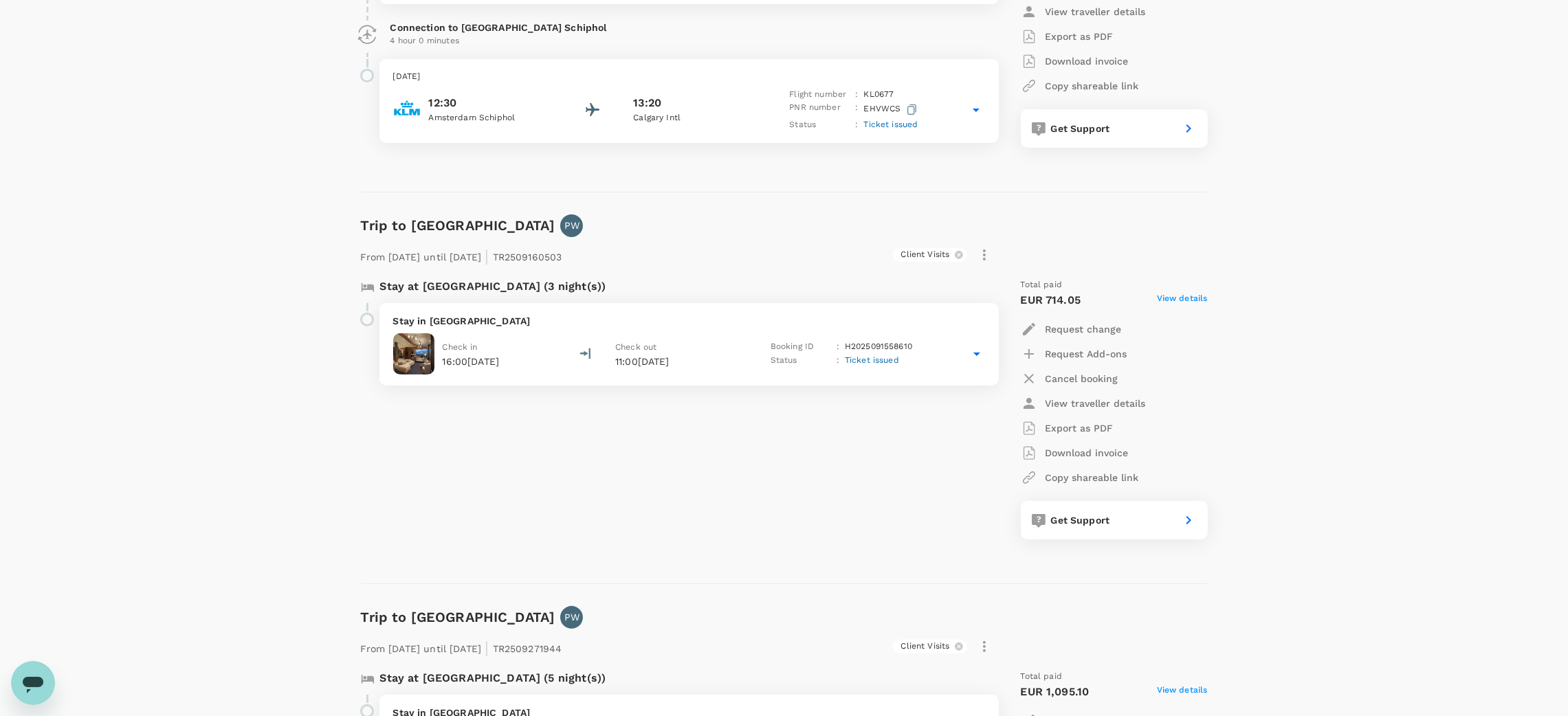
click at [1065, 372] on p "Cancel booking" at bounding box center [1081, 379] width 73 height 14
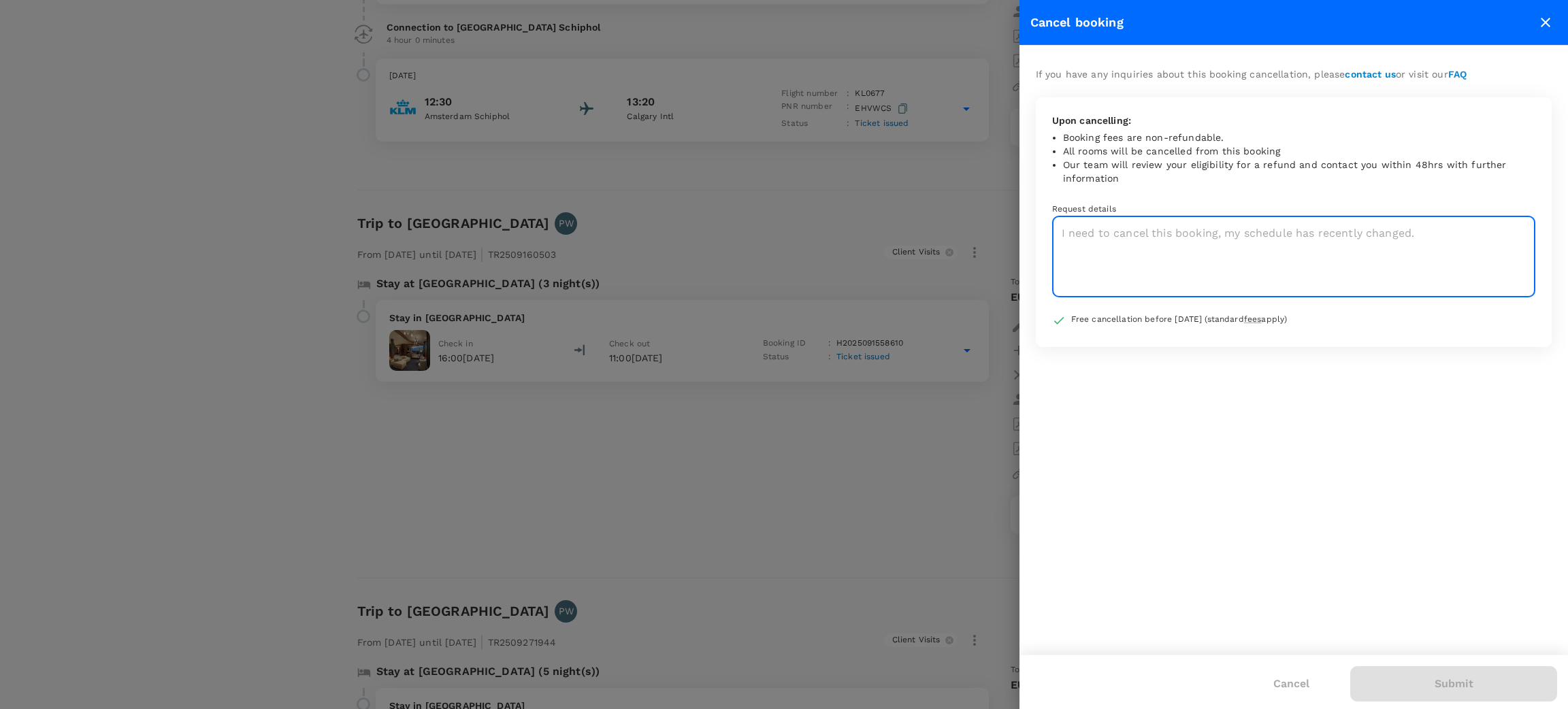
click at [1161, 266] on textarea at bounding box center [1294, 257] width 483 height 81
paste textarea "A new booking has been made for a longer stay; 30 September to 5 October."
type textarea "A new booking has been made for a longer stay; 30 September to 5 October."
click at [1418, 689] on button "Submit" at bounding box center [1453, 684] width 207 height 35
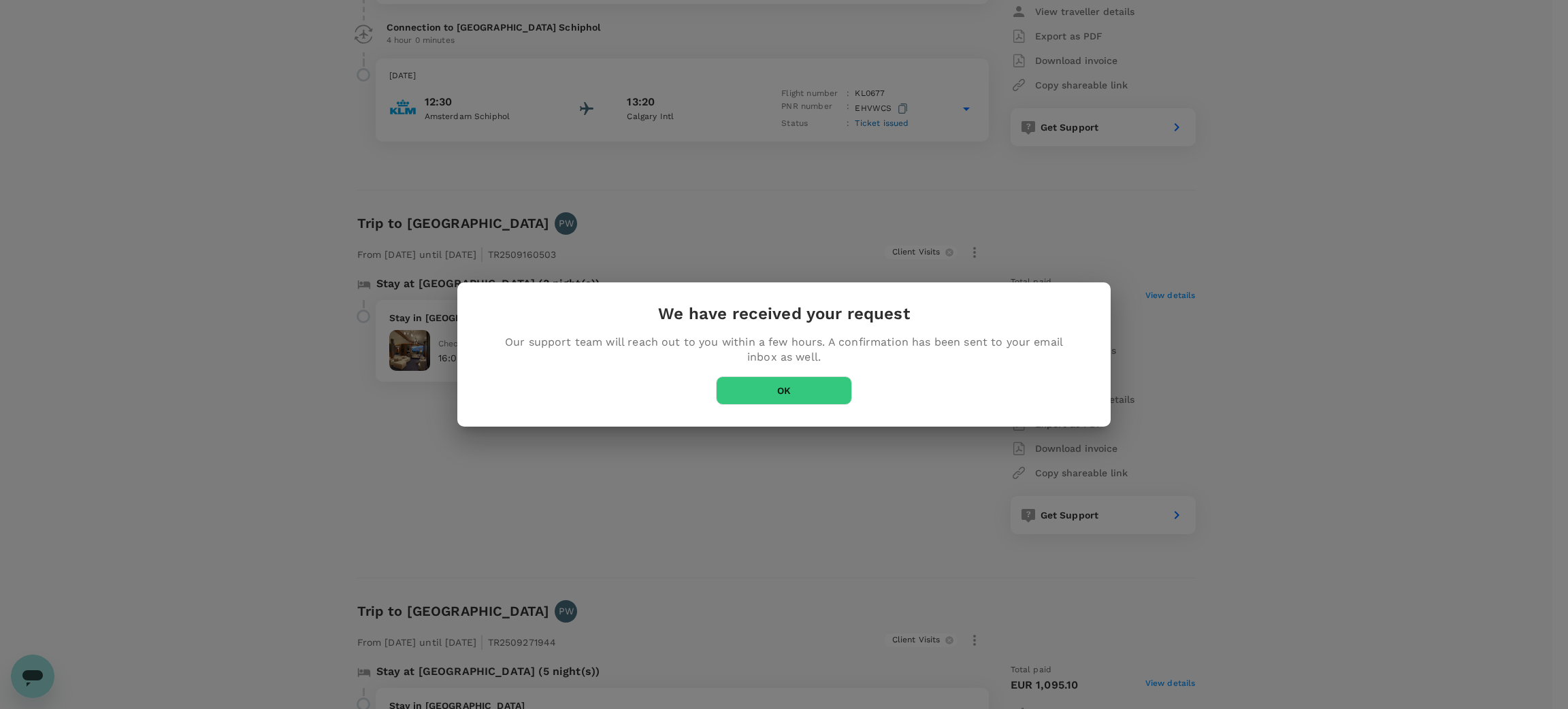
drag, startPoint x: 742, startPoint y: 387, endPoint x: 738, endPoint y: 379, distance: 8.9
click at [742, 386] on button "OK" at bounding box center [783, 390] width 136 height 29
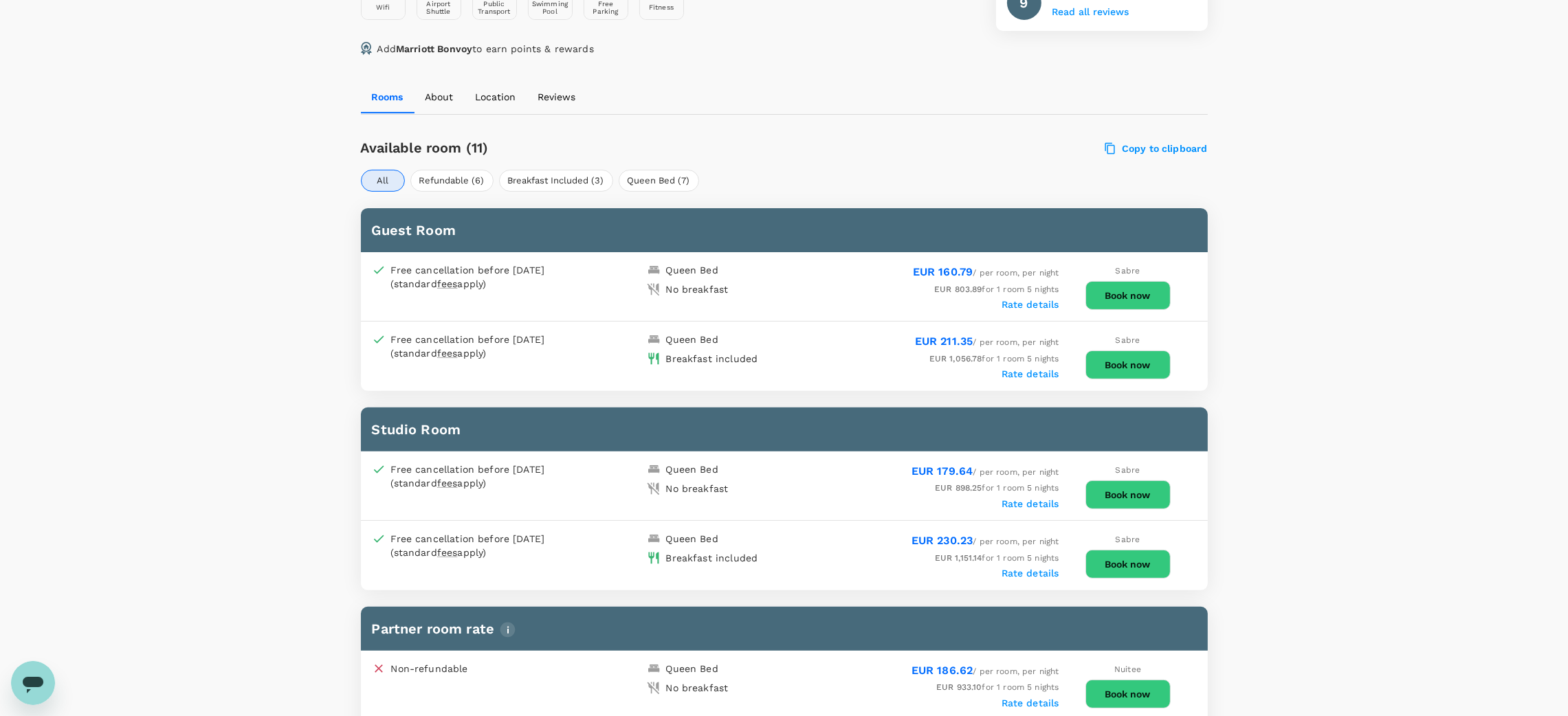
scroll to position [515, 0]
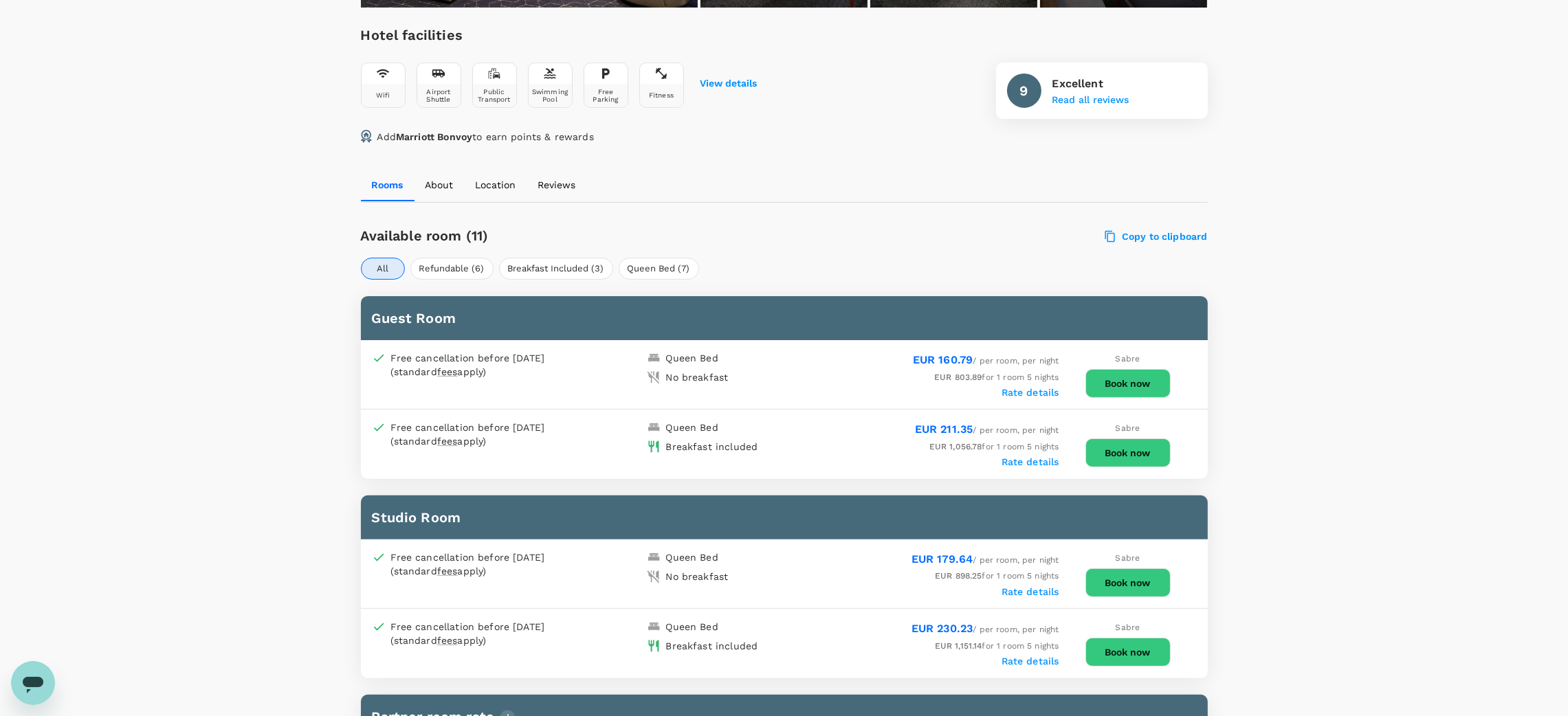
click at [1120, 439] on button "Book now" at bounding box center [1127, 453] width 85 height 29
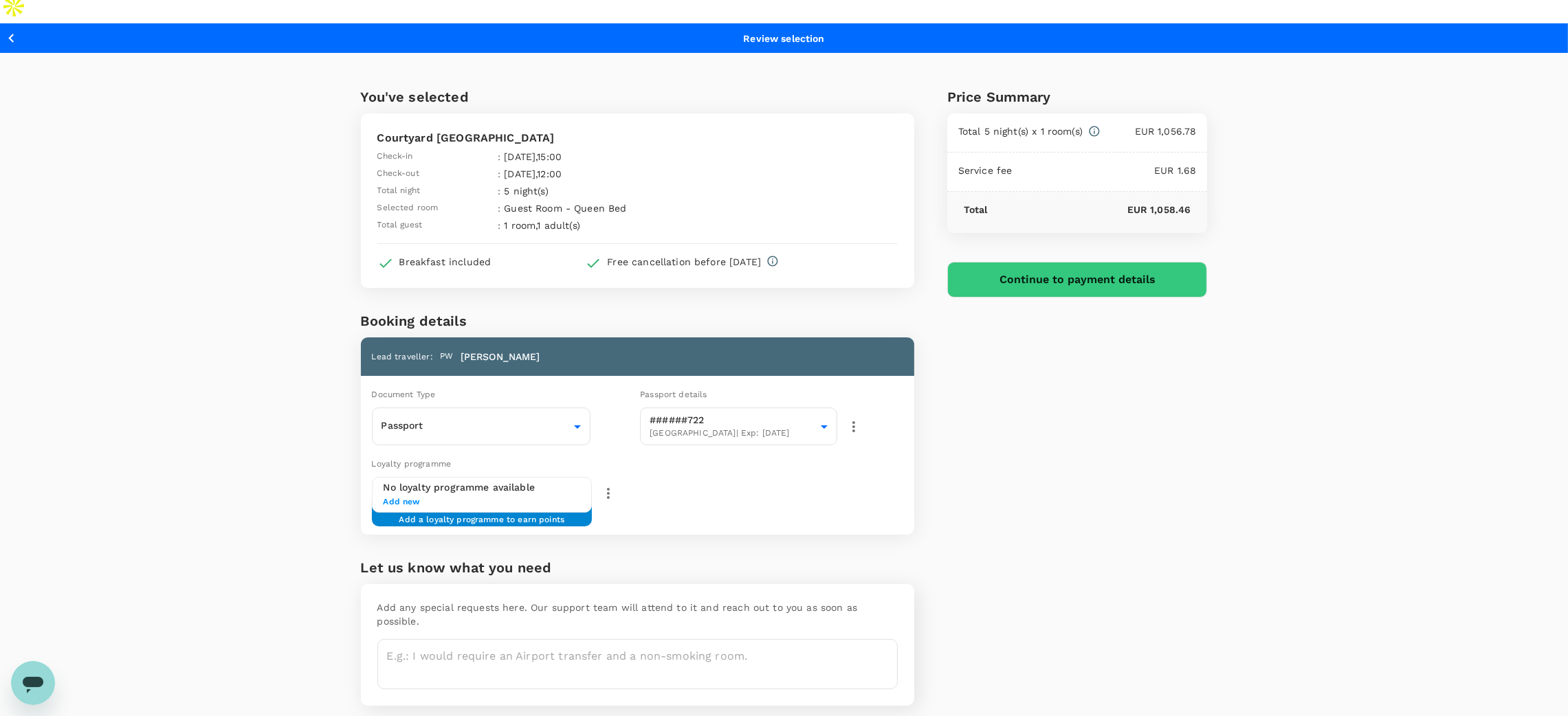
scroll to position [10, 0]
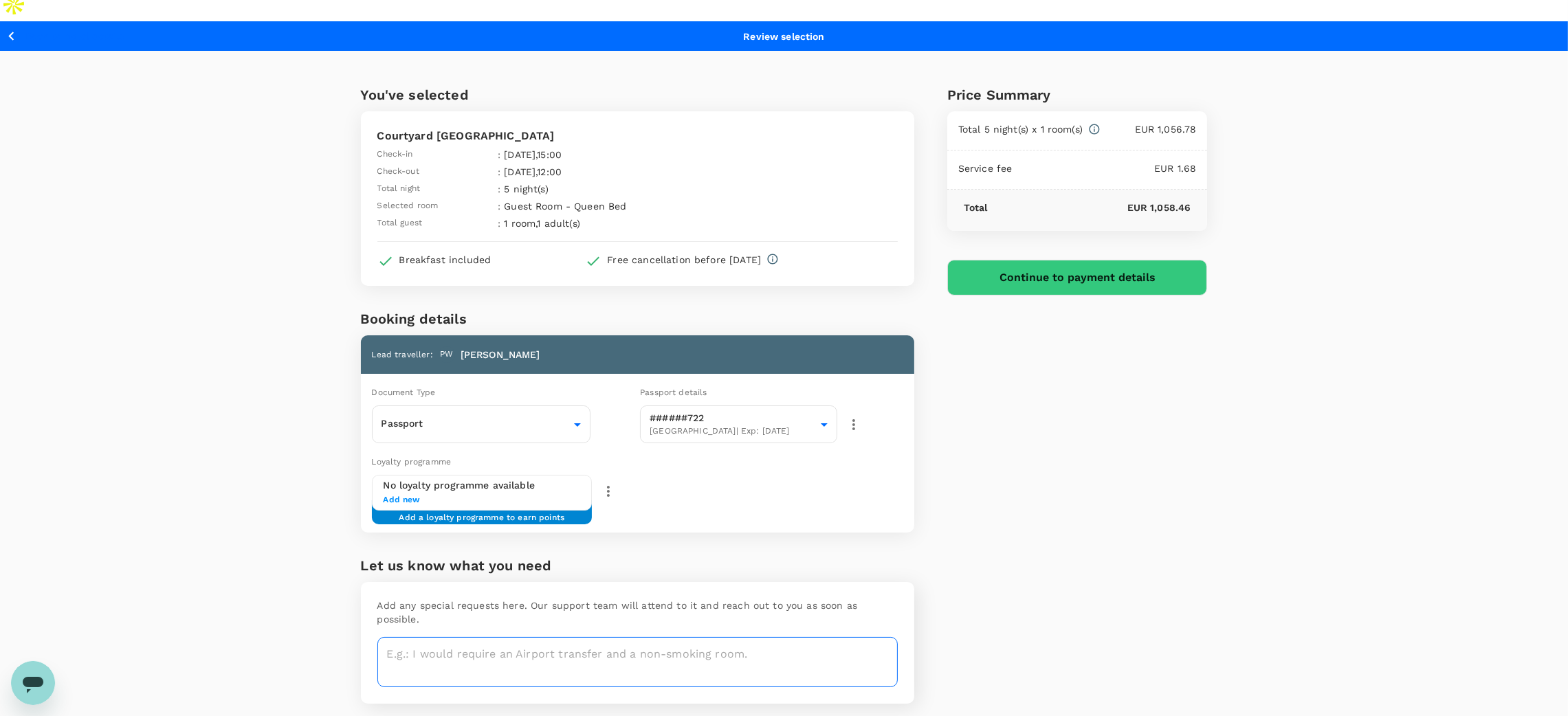
click at [767, 637] on textarea at bounding box center [637, 662] width 520 height 50
type textarea "Vegetarian"
drag, startPoint x: 492, startPoint y: 600, endPoint x: 340, endPoint y: 598, distance: 152.0
click at [340, 598] on div "You've selected Courtyard Calgary Airport Check-in : 30 Sep 2025 , 15:00 Check-…" at bounding box center [621, 388] width 586 height 675
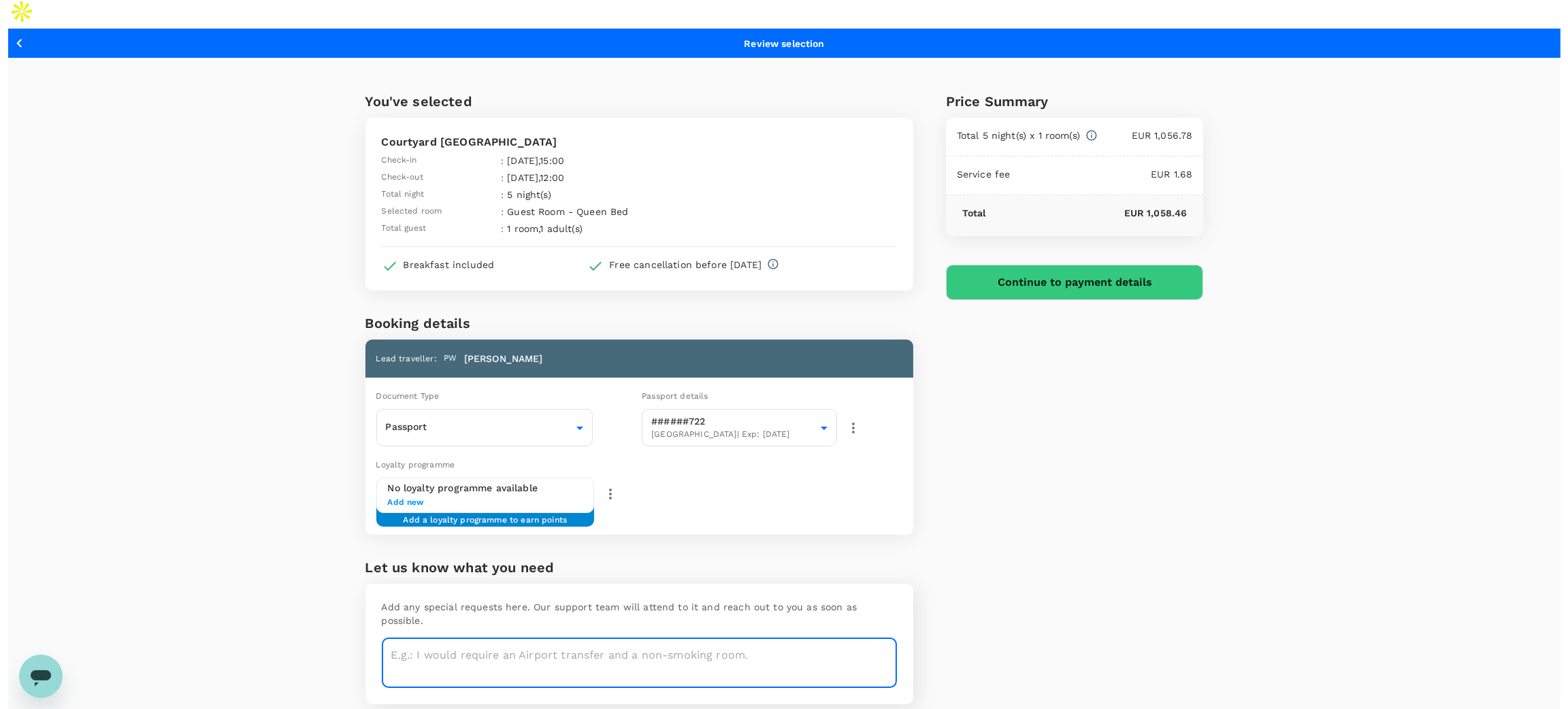
scroll to position [0, 0]
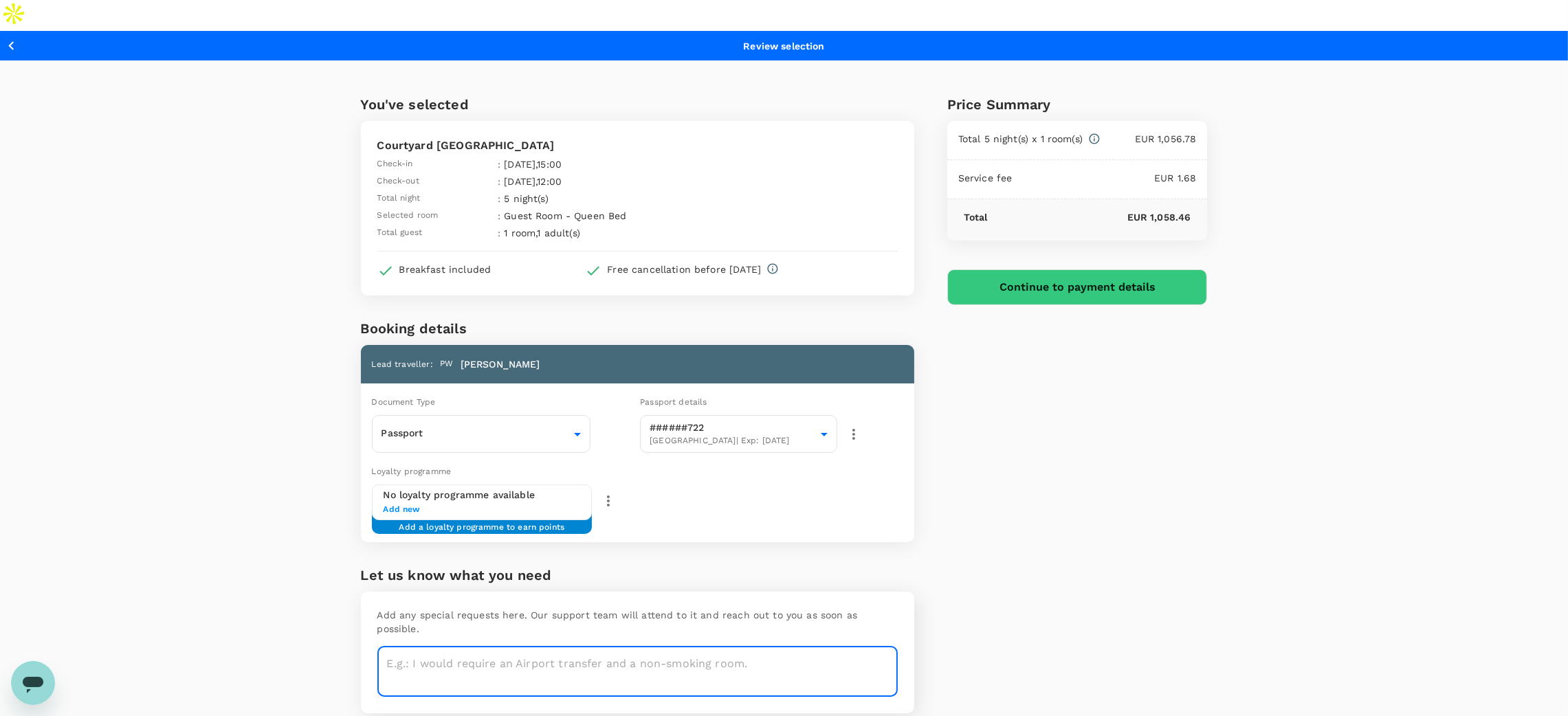
click at [1053, 269] on button "Continue to payment details" at bounding box center [1078, 287] width 260 height 36
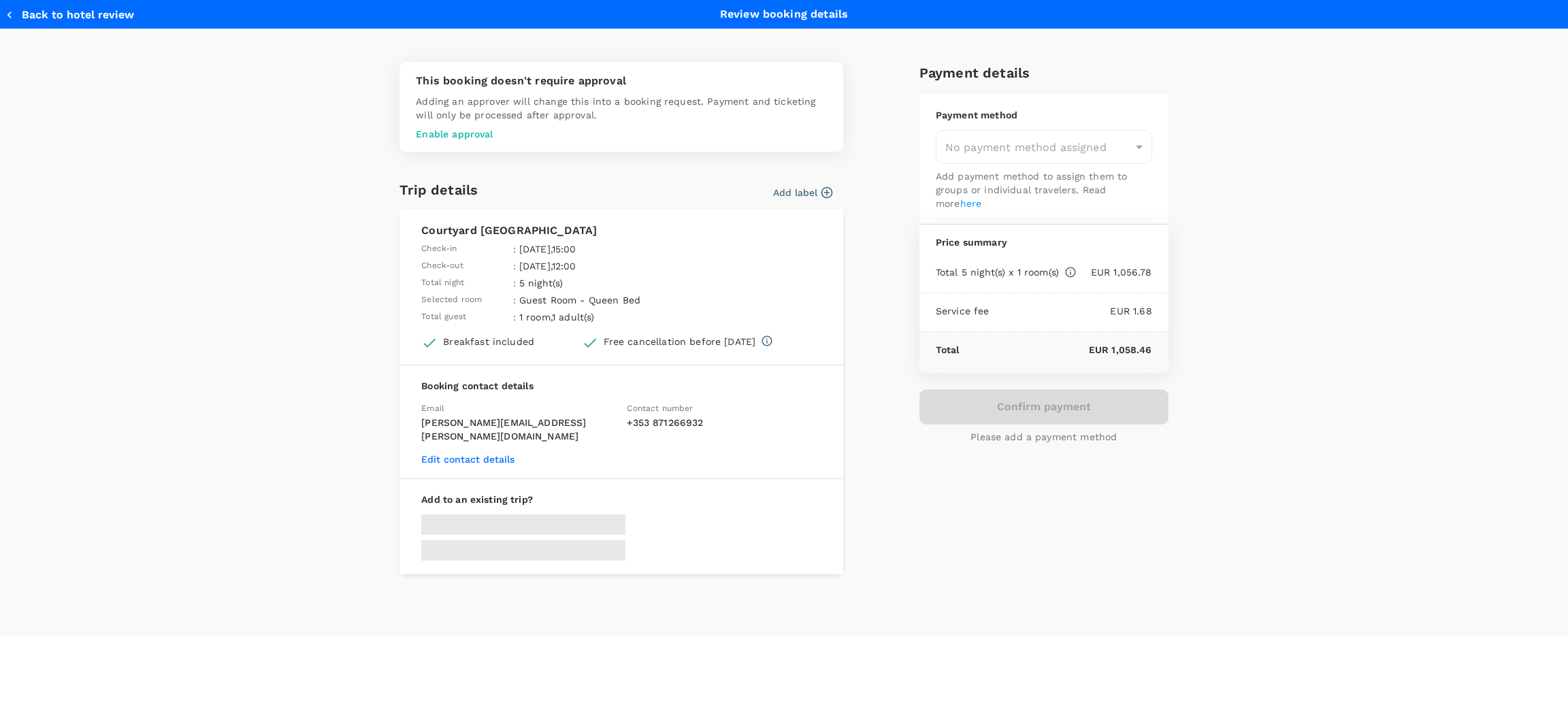
type input "9d5de3ff-3368-4803-a68f-91d504ca2e7d"
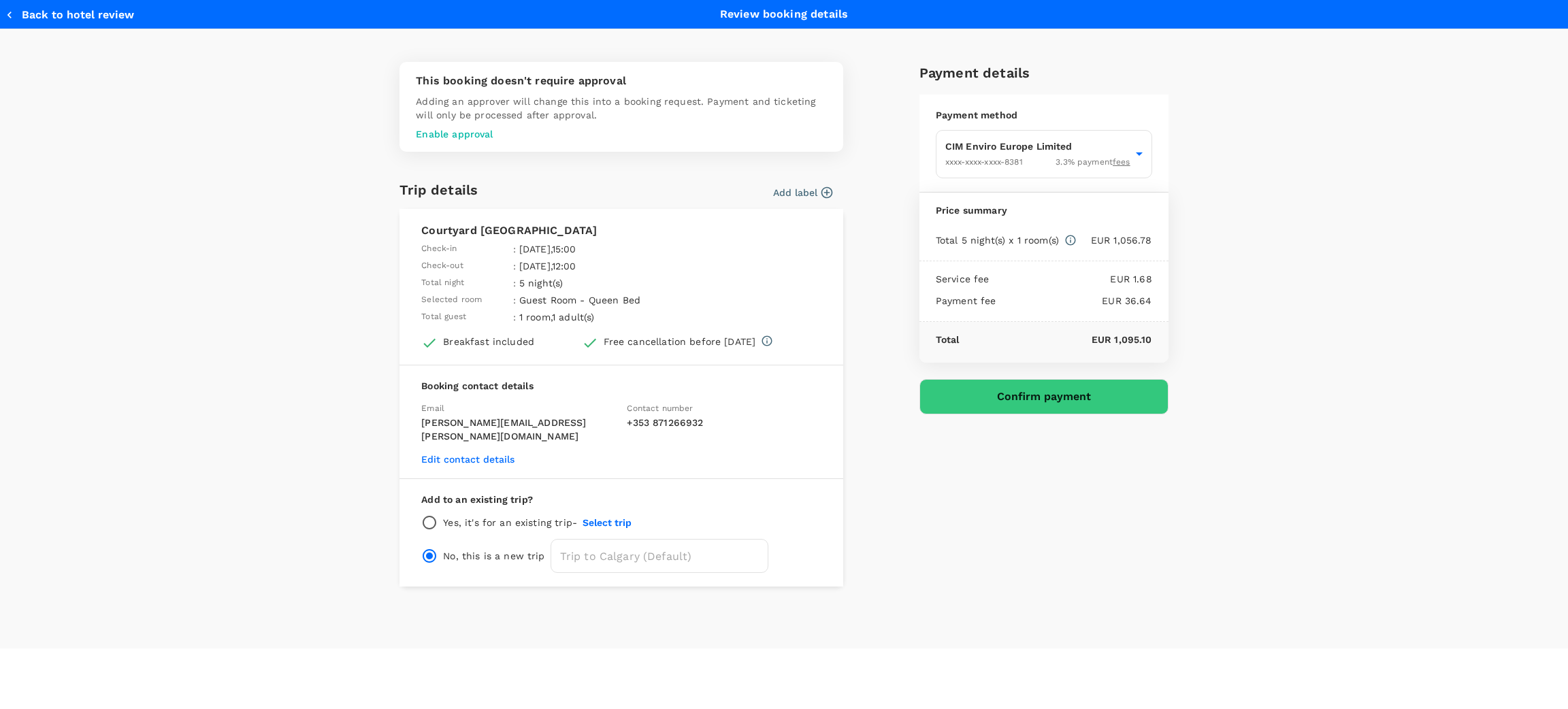
click at [832, 190] on icon "button" at bounding box center [826, 193] width 14 height 14
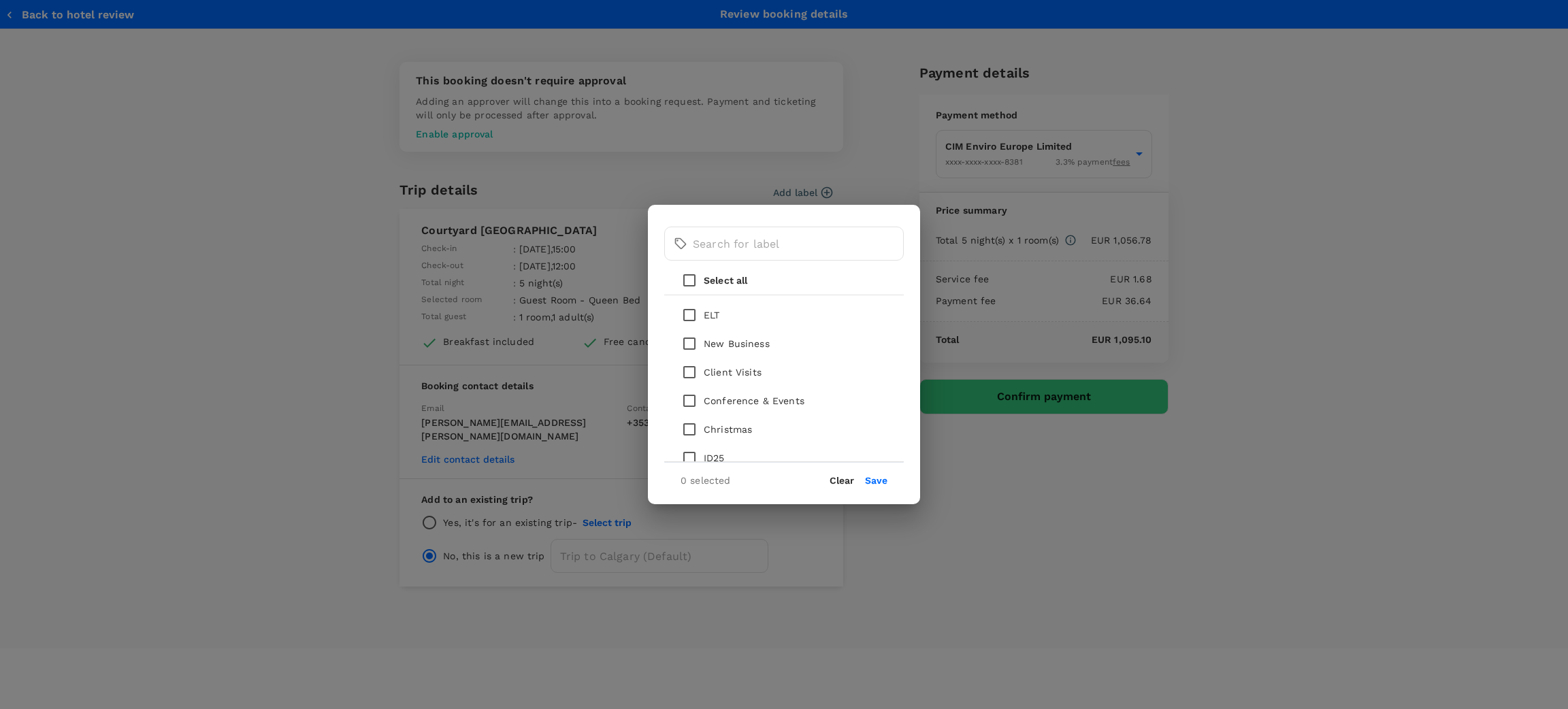
drag, startPoint x: 686, startPoint y: 371, endPoint x: 711, endPoint y: 378, distance: 26.0
click at [687, 371] on input "checkbox" at bounding box center [689, 372] width 29 height 29
checkbox input "true"
click at [868, 475] on button "Save" at bounding box center [876, 480] width 22 height 11
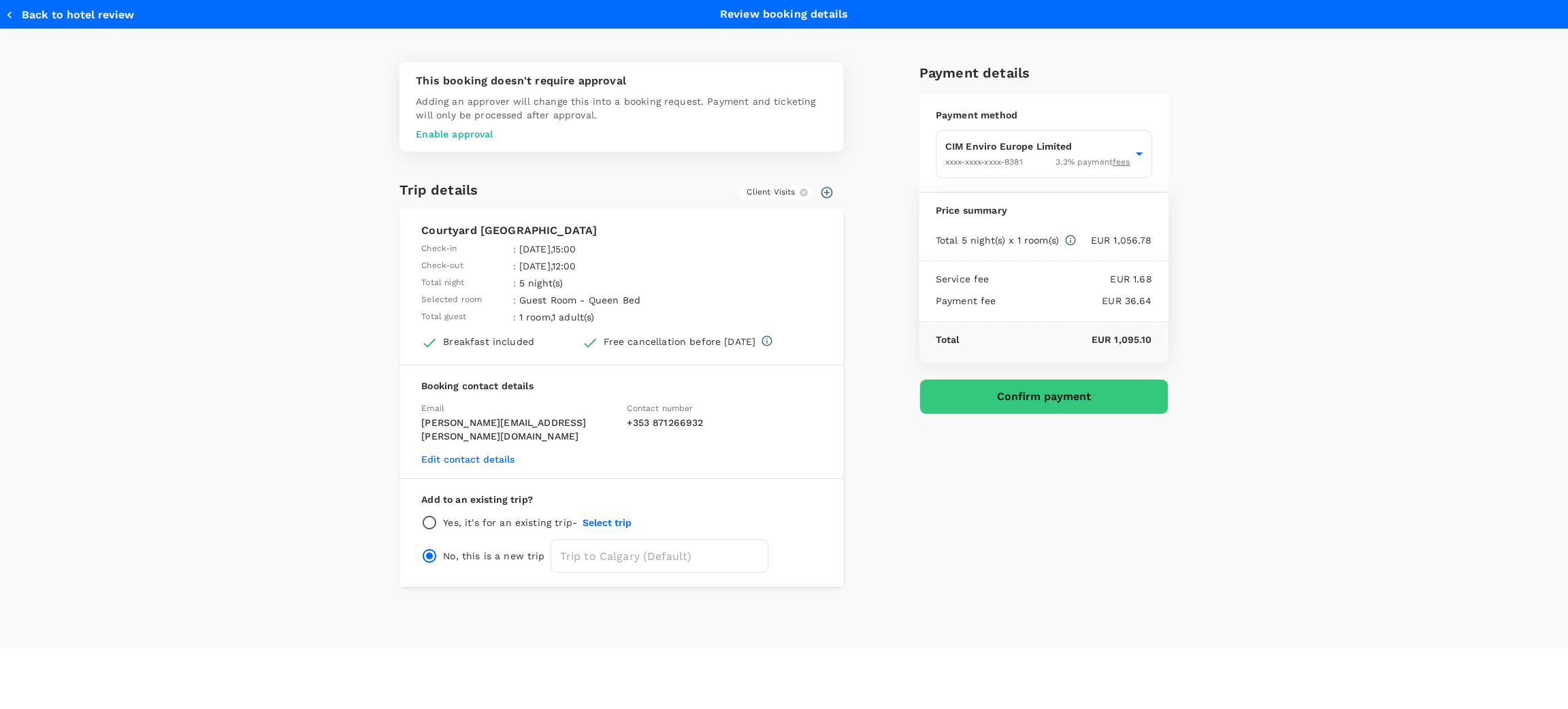
click at [1001, 398] on button "Confirm payment" at bounding box center [1044, 396] width 249 height 35
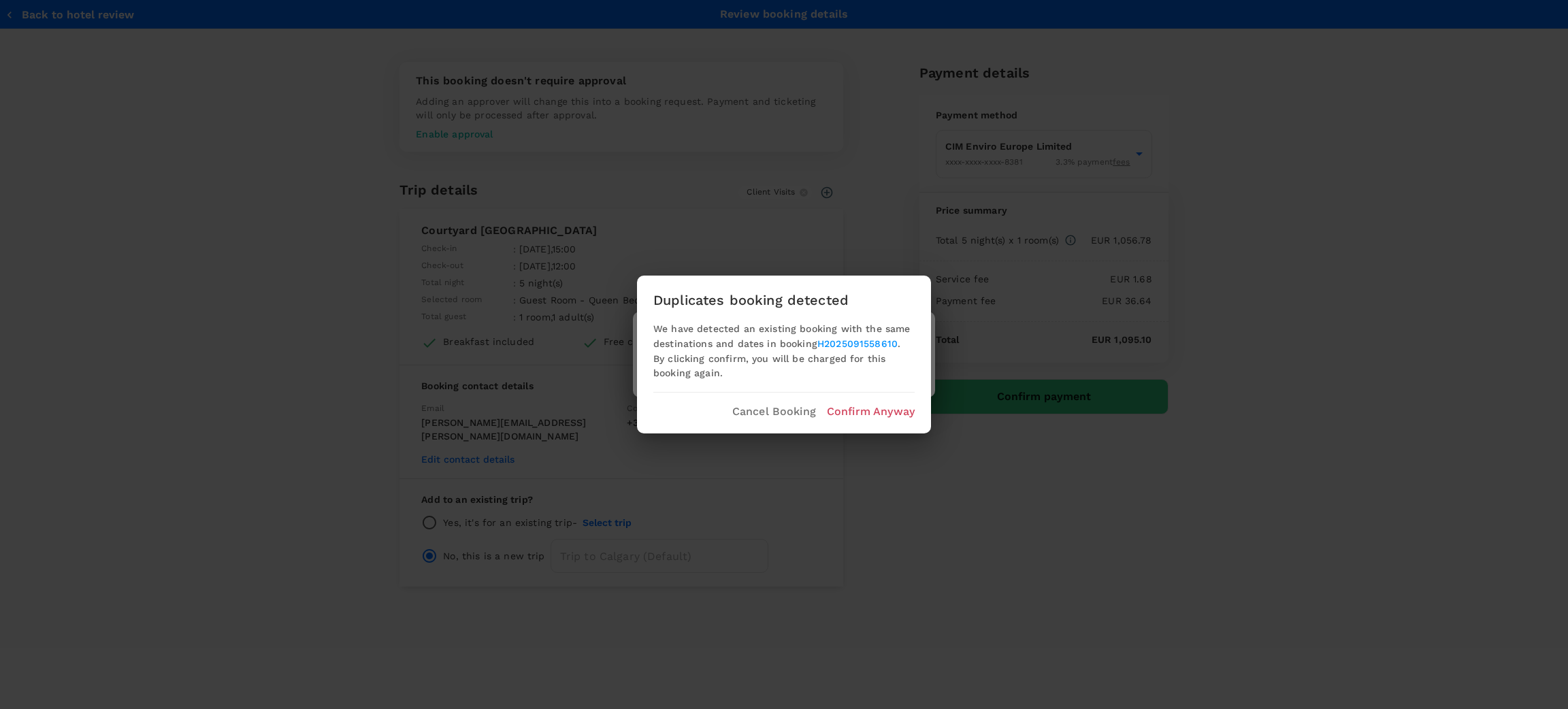
drag, startPoint x: 875, startPoint y: 410, endPoint x: 868, endPoint y: 415, distance: 8.6
click at [875, 410] on p "Confirm Anyway" at bounding box center [870, 411] width 87 height 16
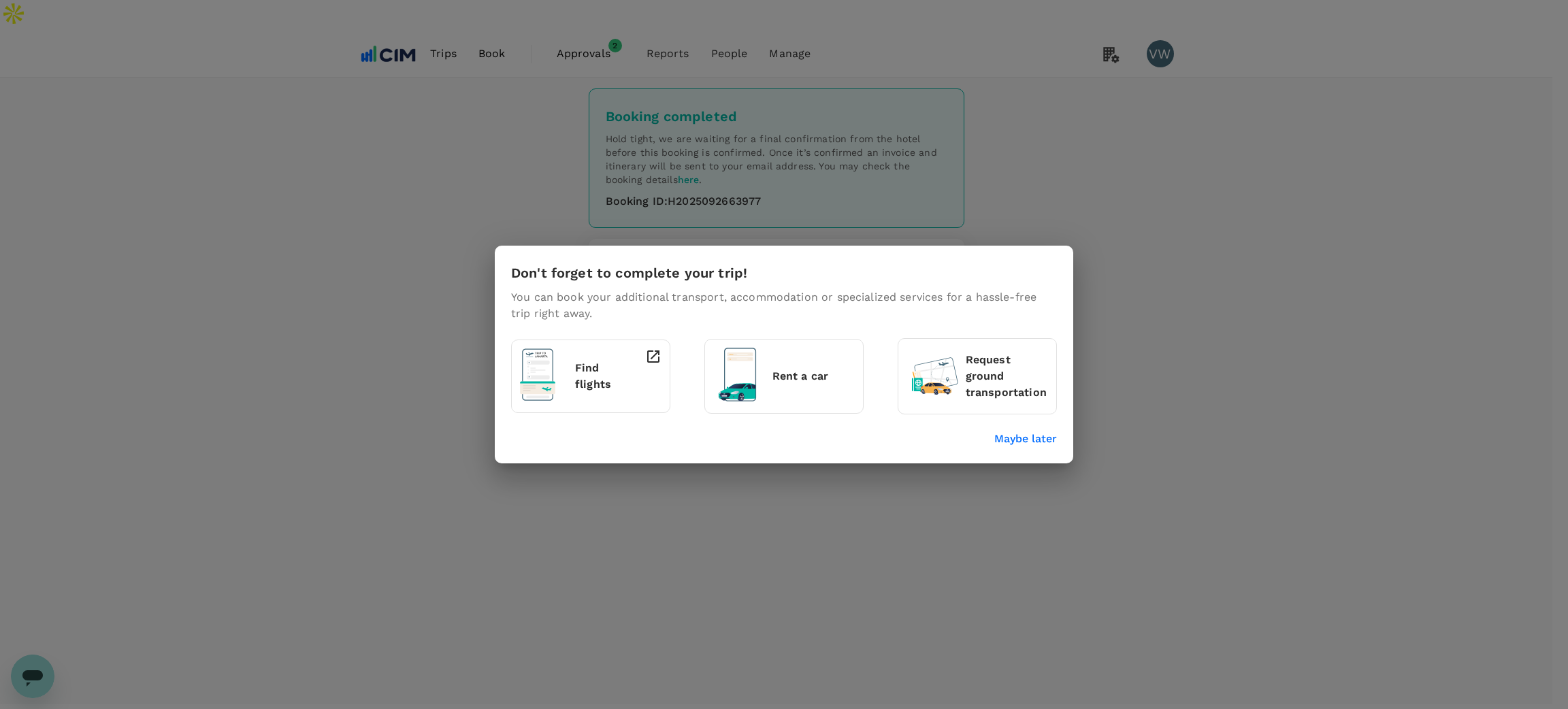
click at [1011, 455] on div "Don't forget to complete your trip! You can book your additional transport, acc…" at bounding box center [784, 355] width 578 height 218
click at [1016, 435] on p "Maybe later" at bounding box center [1025, 439] width 62 height 16
